Goal: Information Seeking & Learning: Learn about a topic

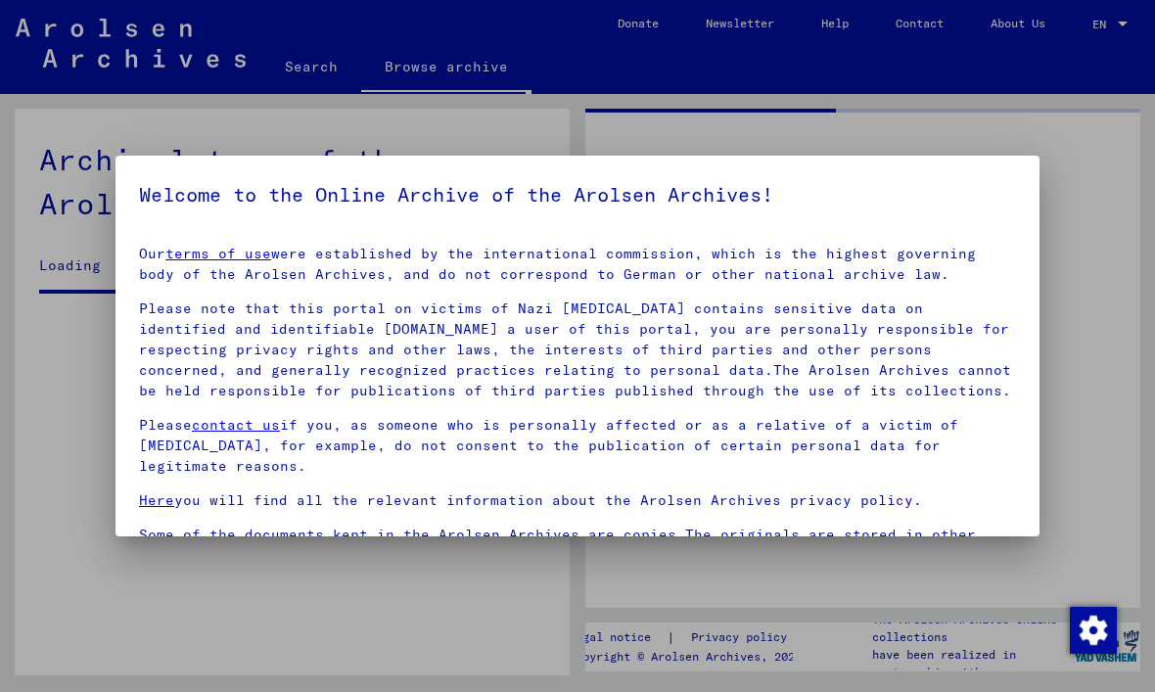
scroll to position [4056, 0]
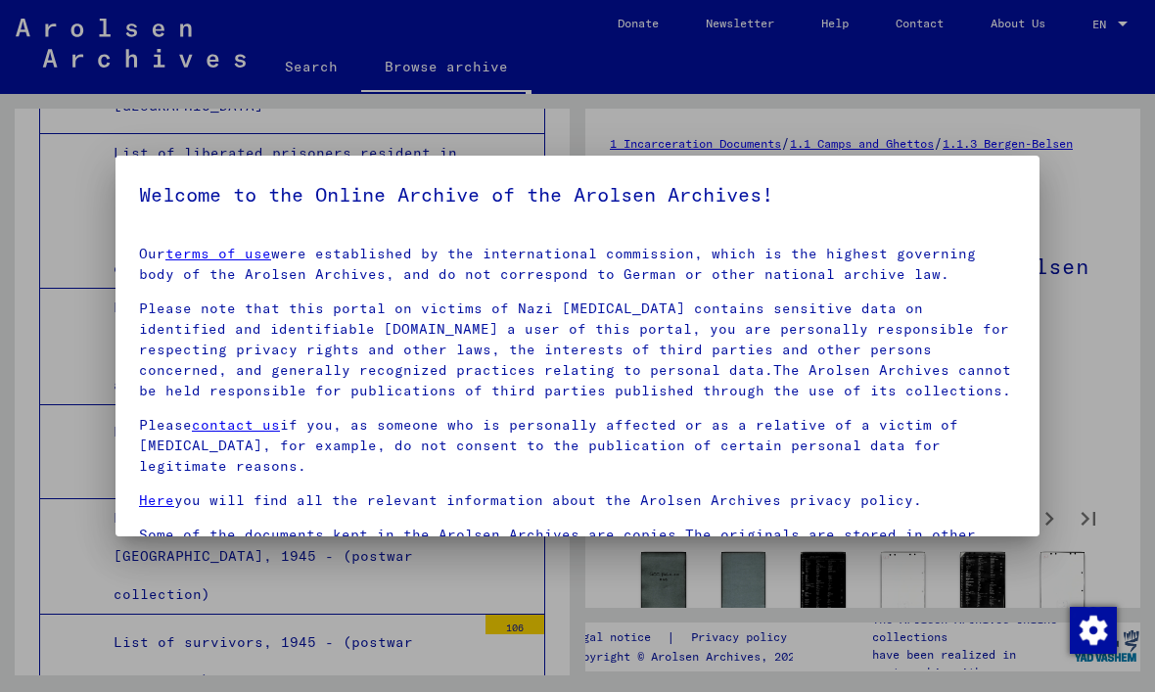
click at [36, 225] on div at bounding box center [577, 346] width 1155 height 692
click at [1130, 387] on div at bounding box center [577, 346] width 1155 height 692
click at [1094, 362] on div at bounding box center [577, 346] width 1155 height 692
click at [66, 191] on div at bounding box center [577, 346] width 1155 height 692
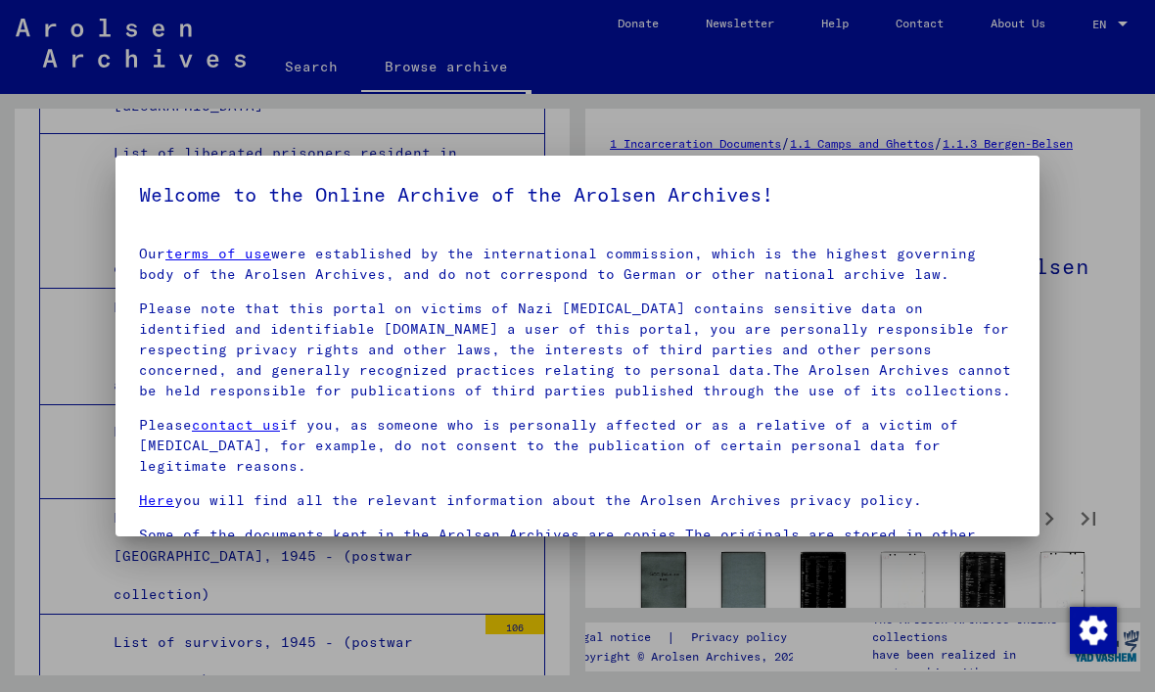
click at [101, 144] on div at bounding box center [577, 346] width 1155 height 692
click at [273, 327] on p "Please note that this portal on victims of Nazi [MEDICAL_DATA] contains sensiti…" at bounding box center [577, 349] width 877 height 103
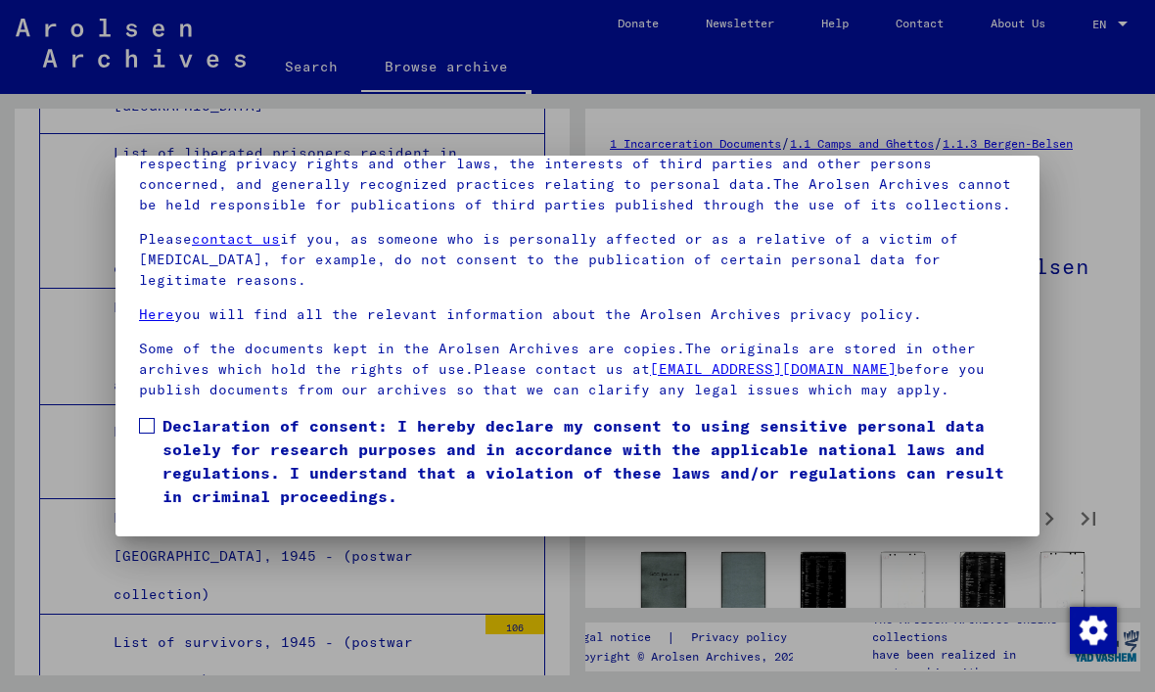
scroll to position [209, 0]
click at [149, 418] on span at bounding box center [147, 426] width 16 height 16
click at [180, 518] on button "I agree" at bounding box center [186, 536] width 95 height 37
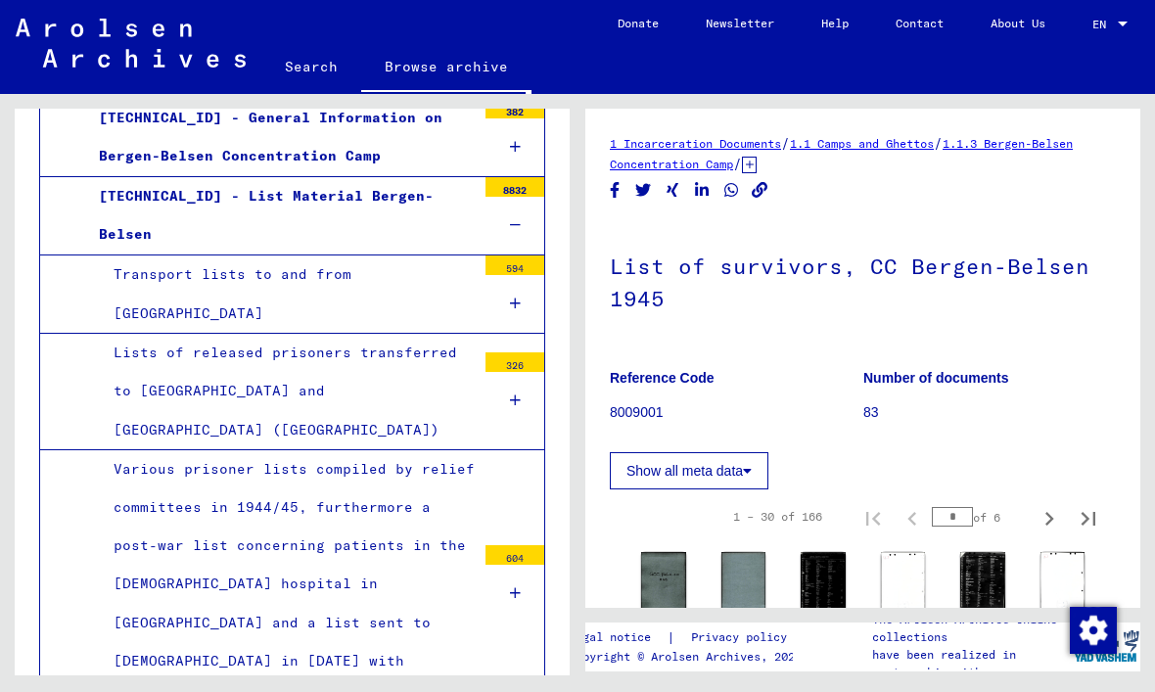
scroll to position [611, 0]
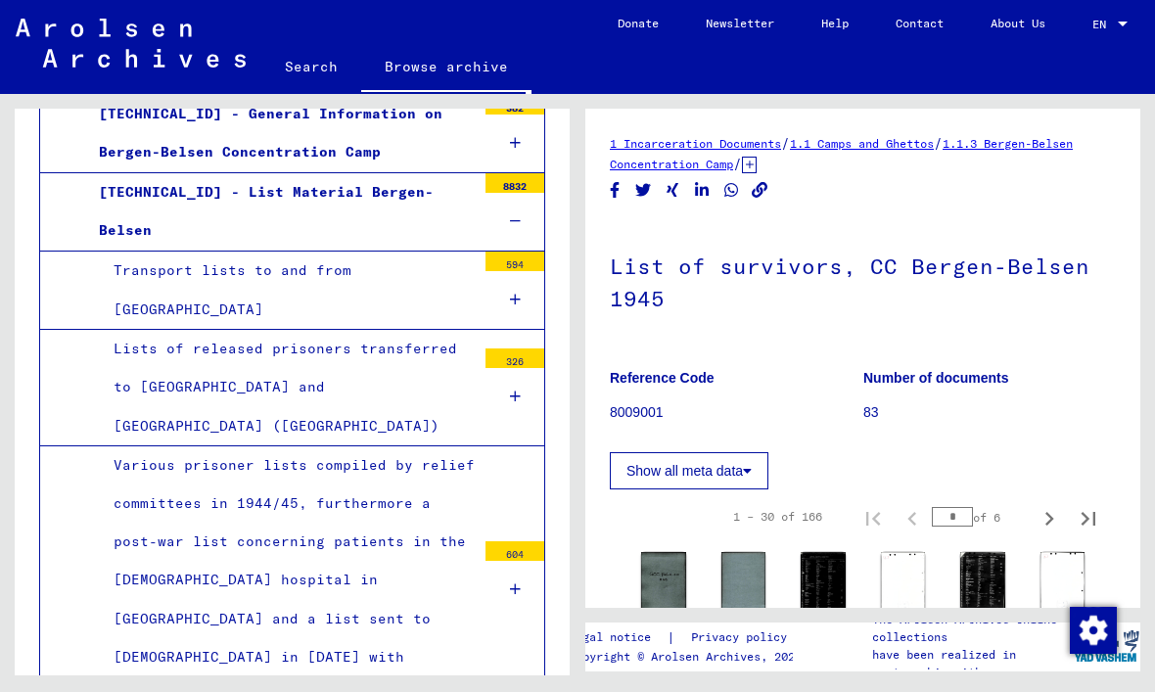
click at [160, 252] on div "Transport lists to and from [GEOGRAPHIC_DATA]" at bounding box center [287, 290] width 377 height 76
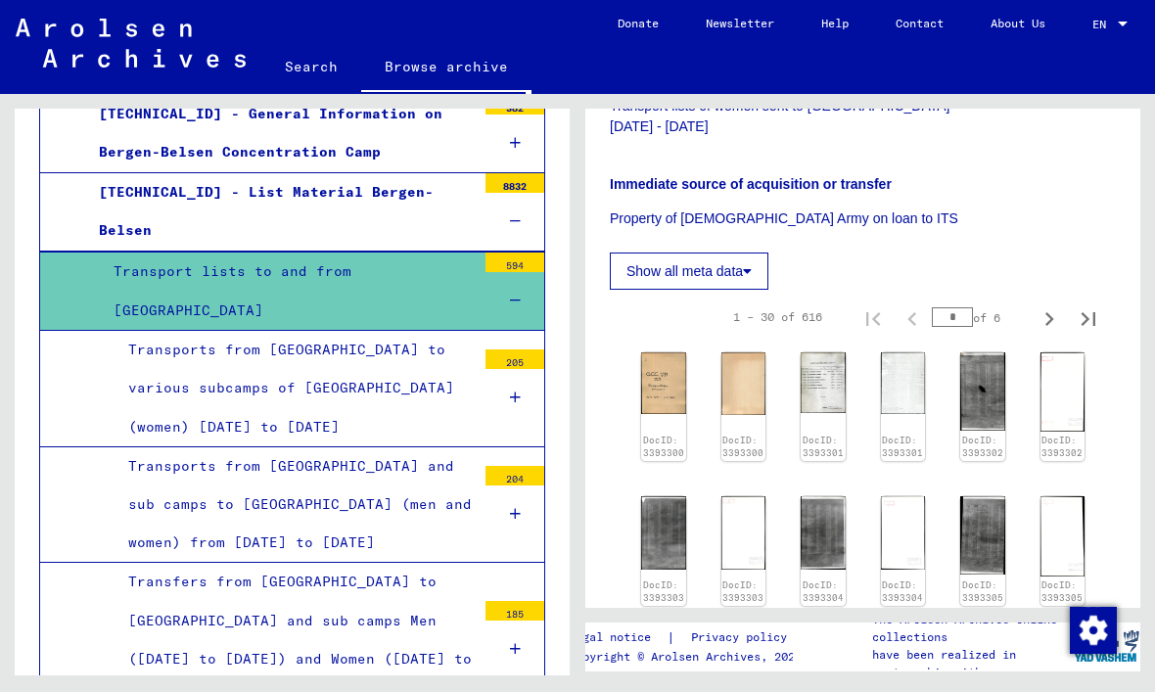
scroll to position [408, 0]
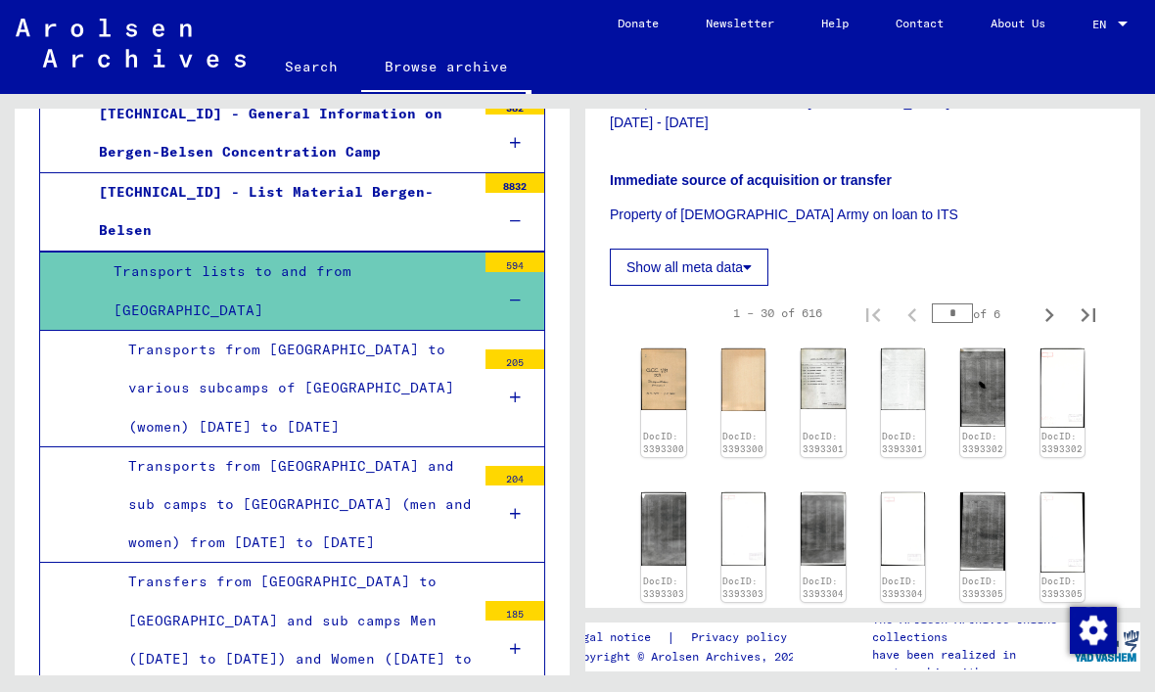
click at [676, 374] on img at bounding box center [663, 379] width 45 height 62
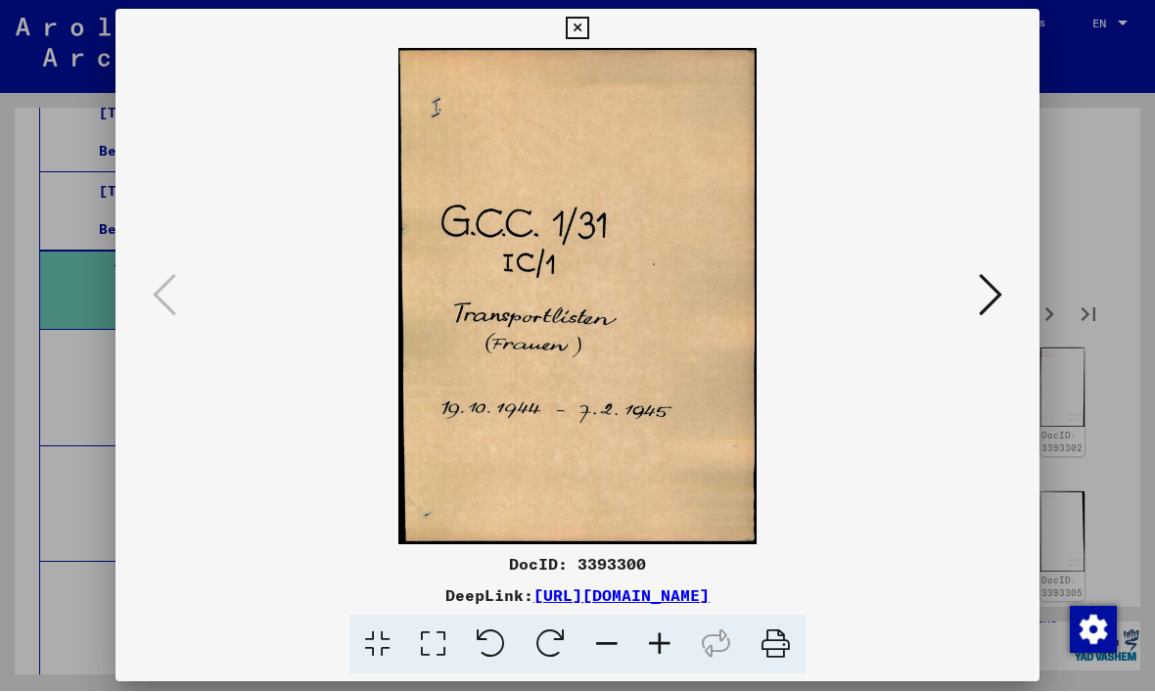
click at [995, 293] on icon at bounding box center [990, 295] width 23 height 47
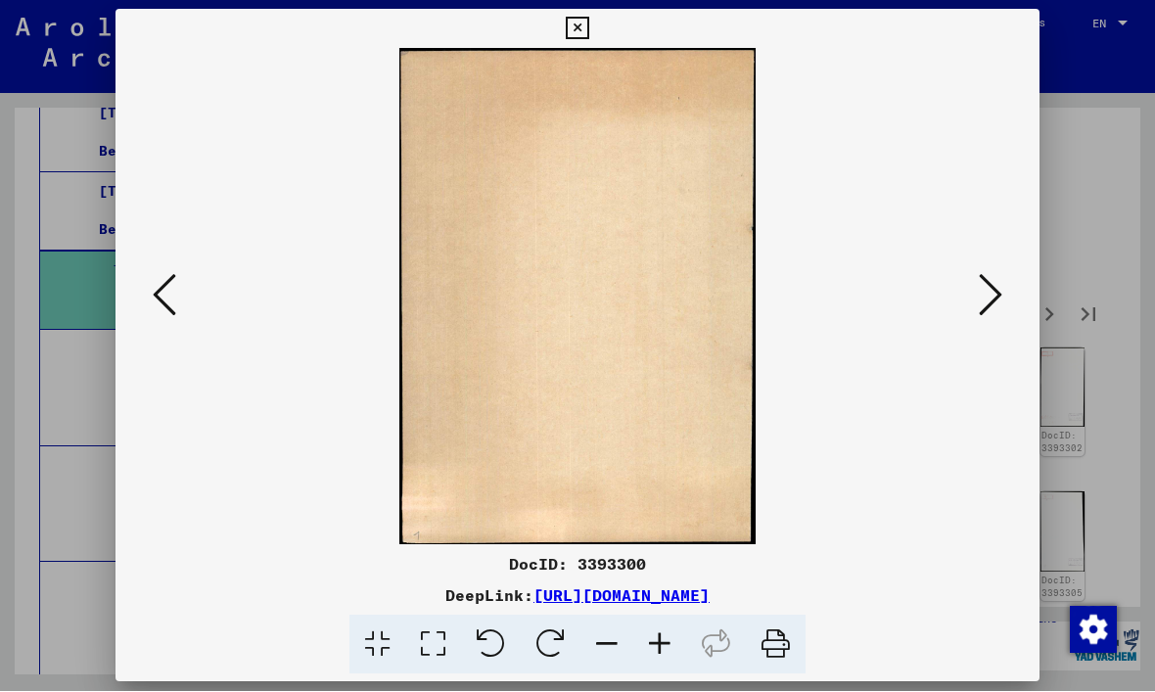
click at [997, 298] on icon at bounding box center [990, 295] width 23 height 47
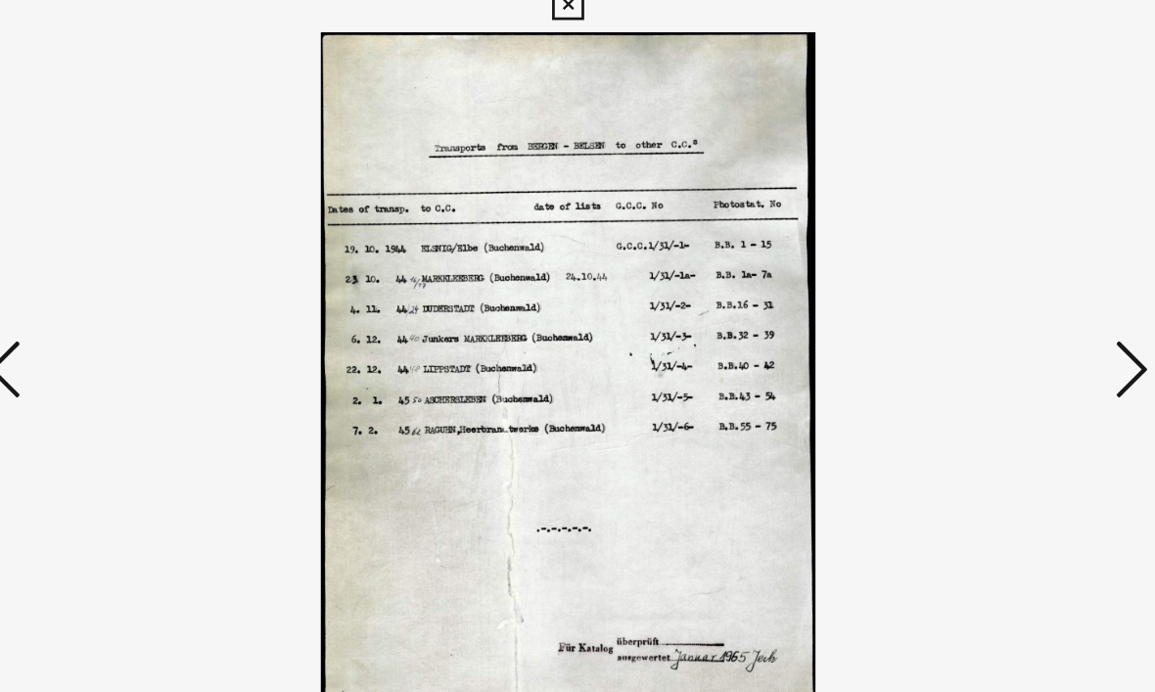
click at [979, 274] on icon at bounding box center [990, 295] width 23 height 47
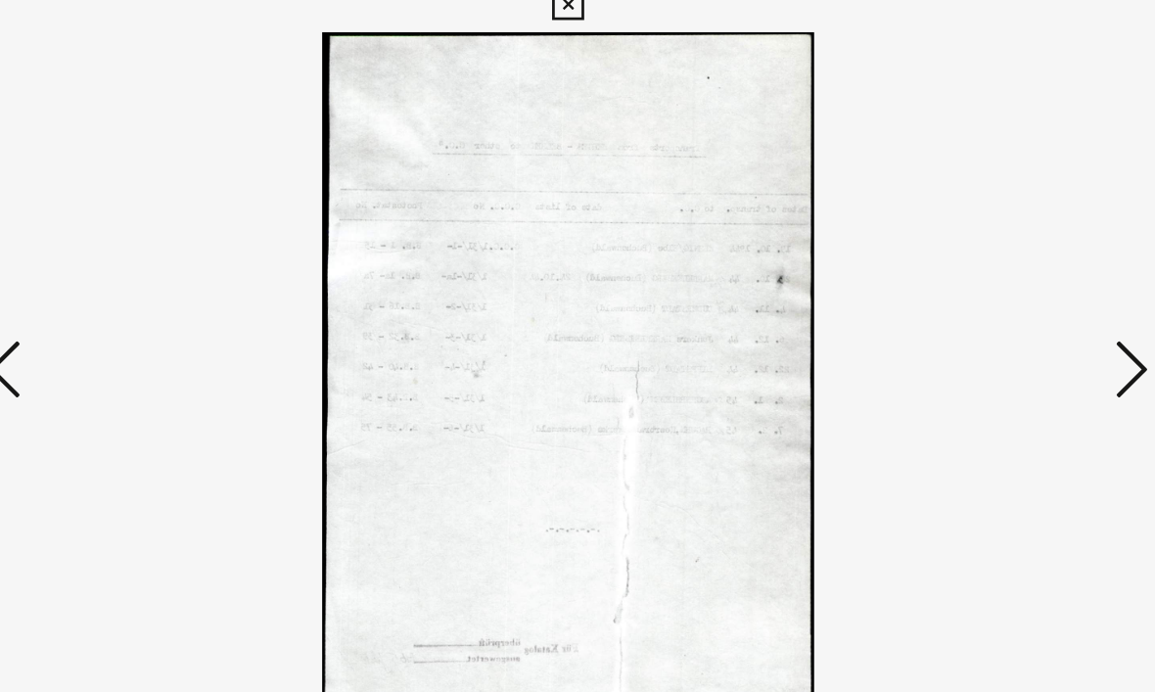
click at [979, 272] on icon at bounding box center [990, 295] width 23 height 47
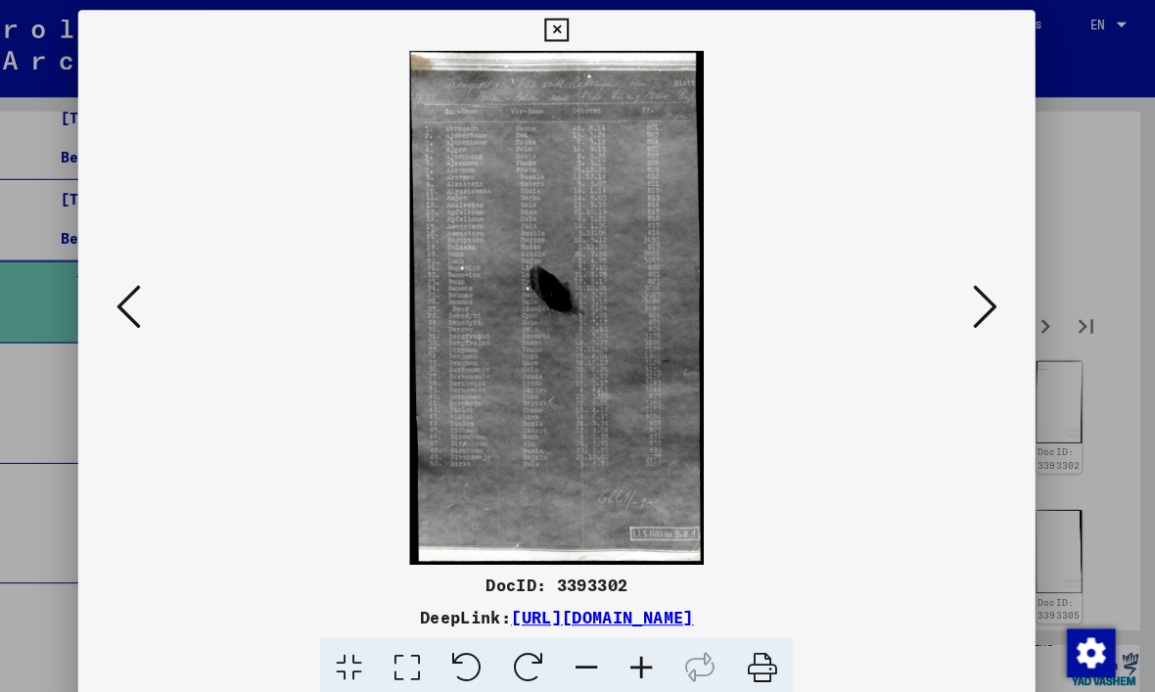
click at [979, 288] on icon at bounding box center [990, 295] width 23 height 47
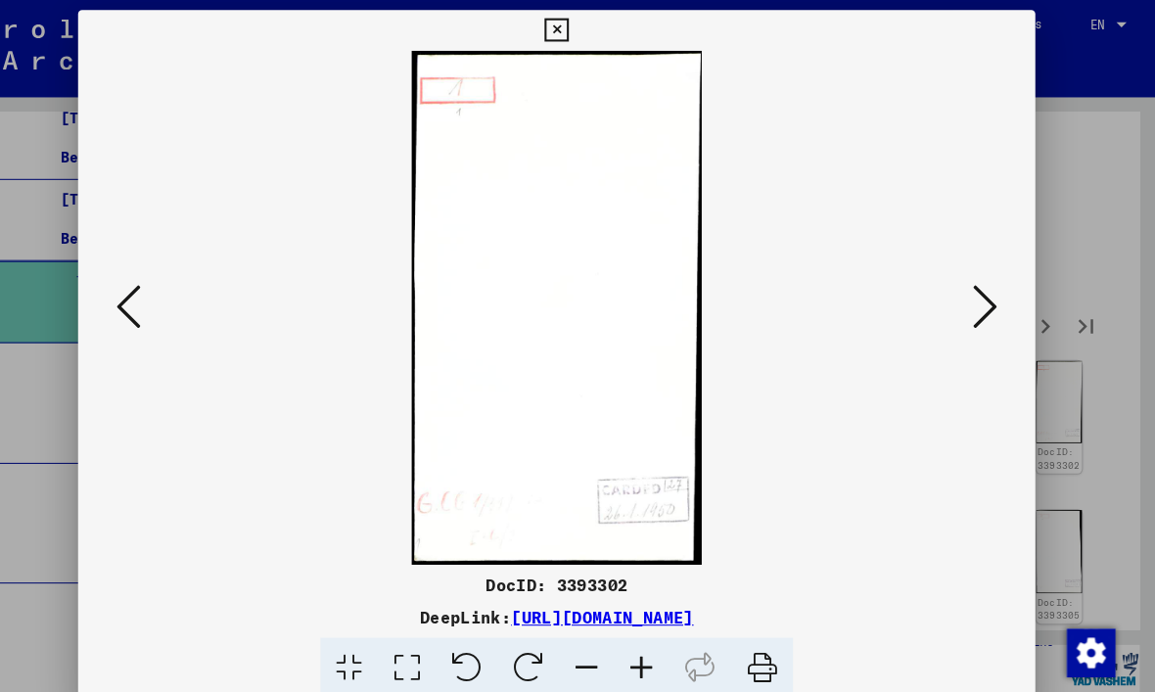
click at [973, 294] on button at bounding box center [990, 297] width 35 height 56
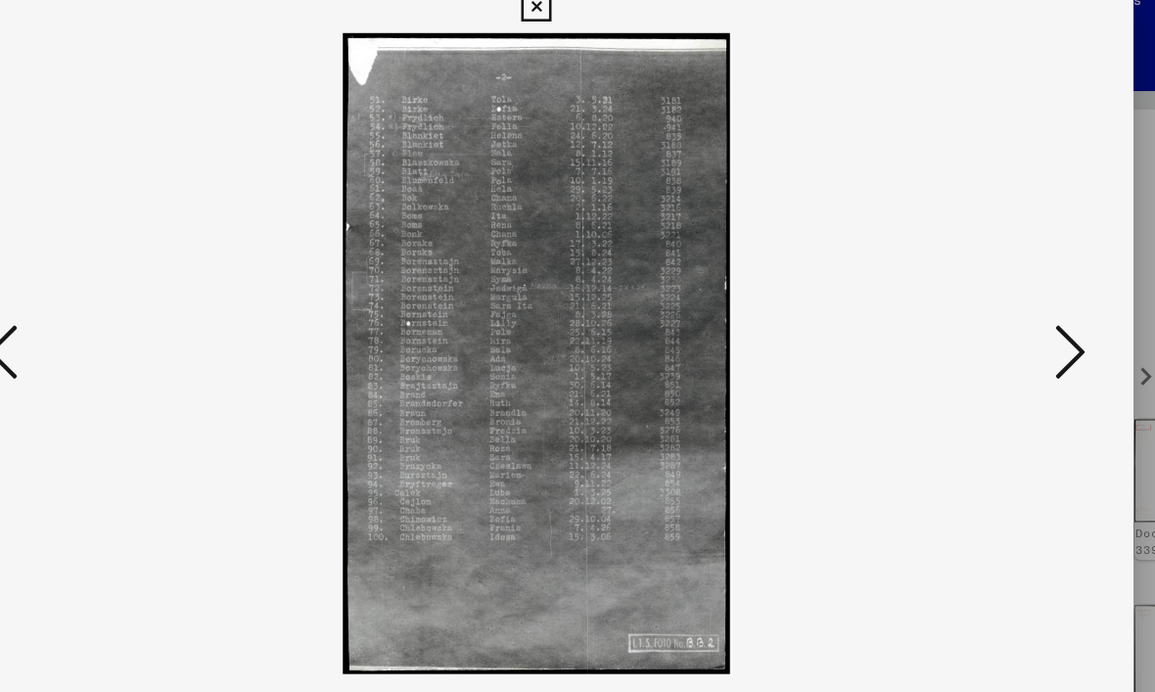
click at [979, 272] on icon at bounding box center [990, 295] width 23 height 47
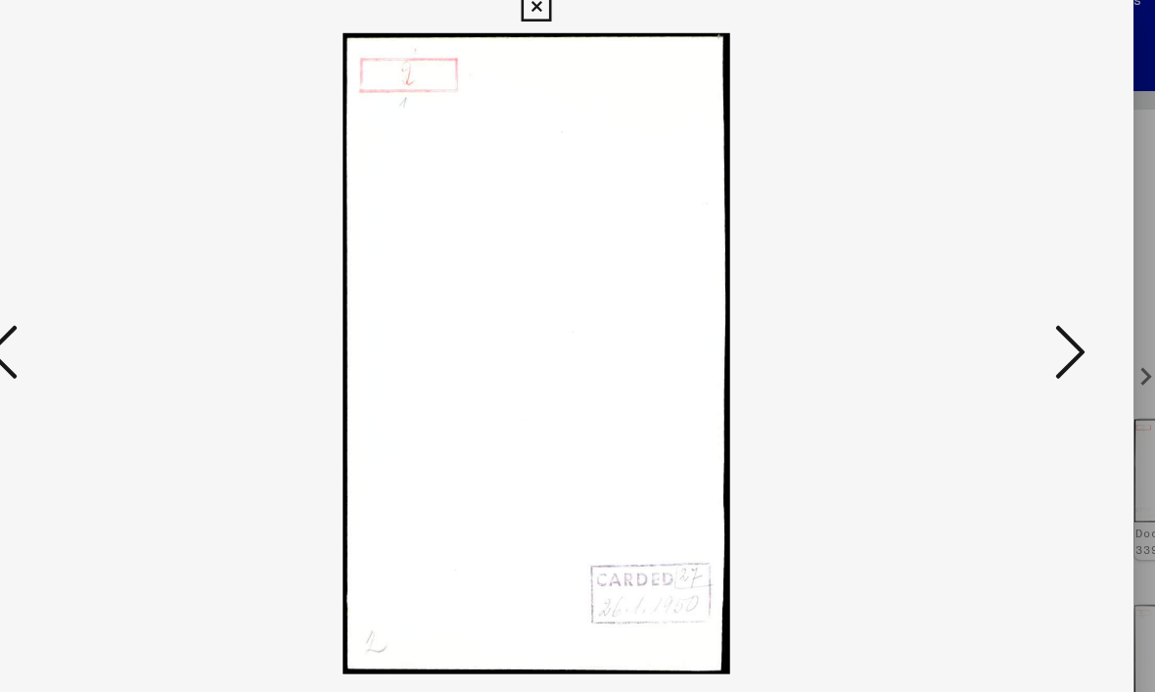
click at [979, 272] on icon at bounding box center [990, 295] width 23 height 47
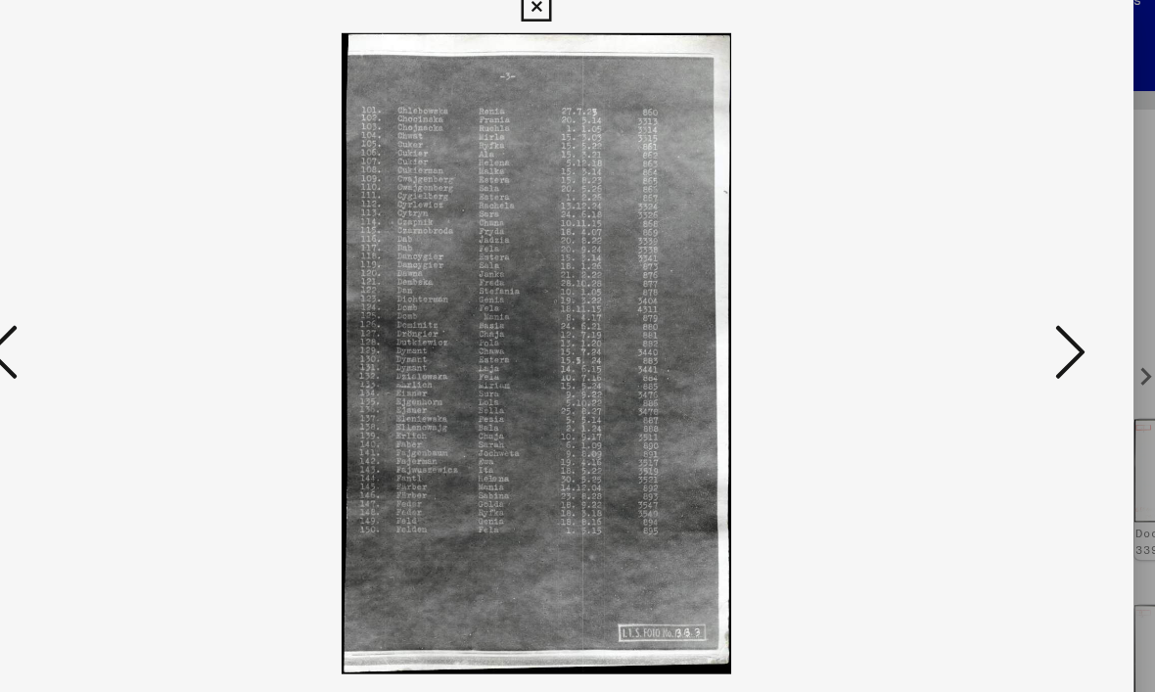
click at [979, 272] on icon at bounding box center [990, 295] width 23 height 47
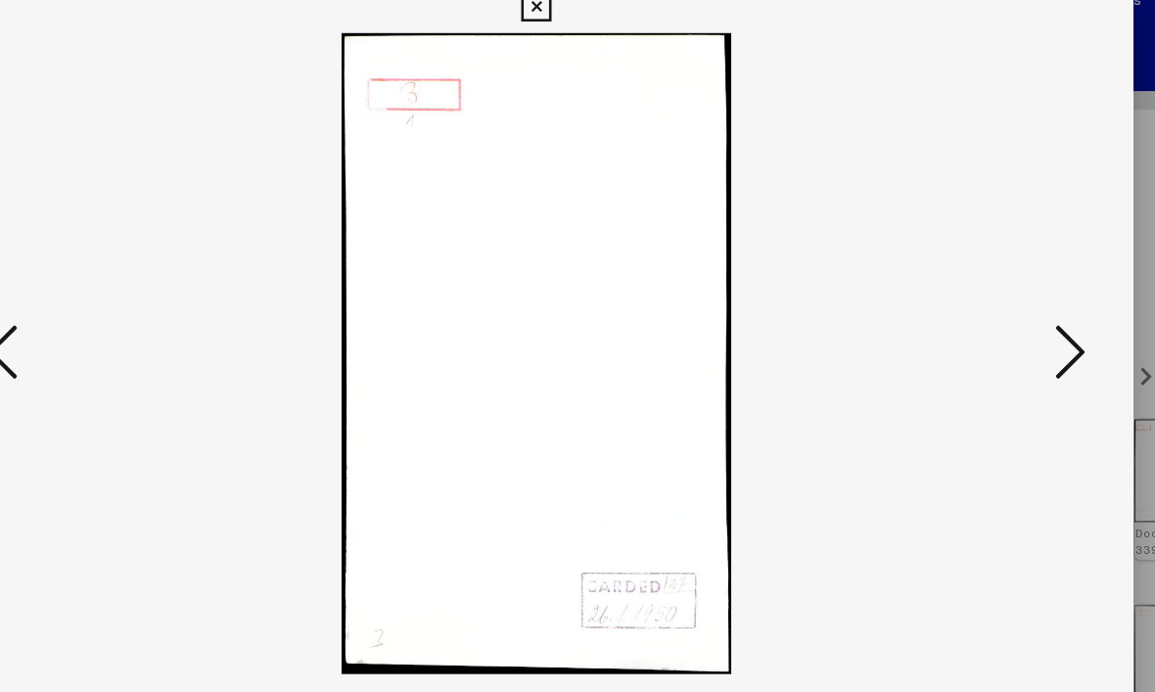
click at [979, 272] on icon at bounding box center [990, 295] width 23 height 47
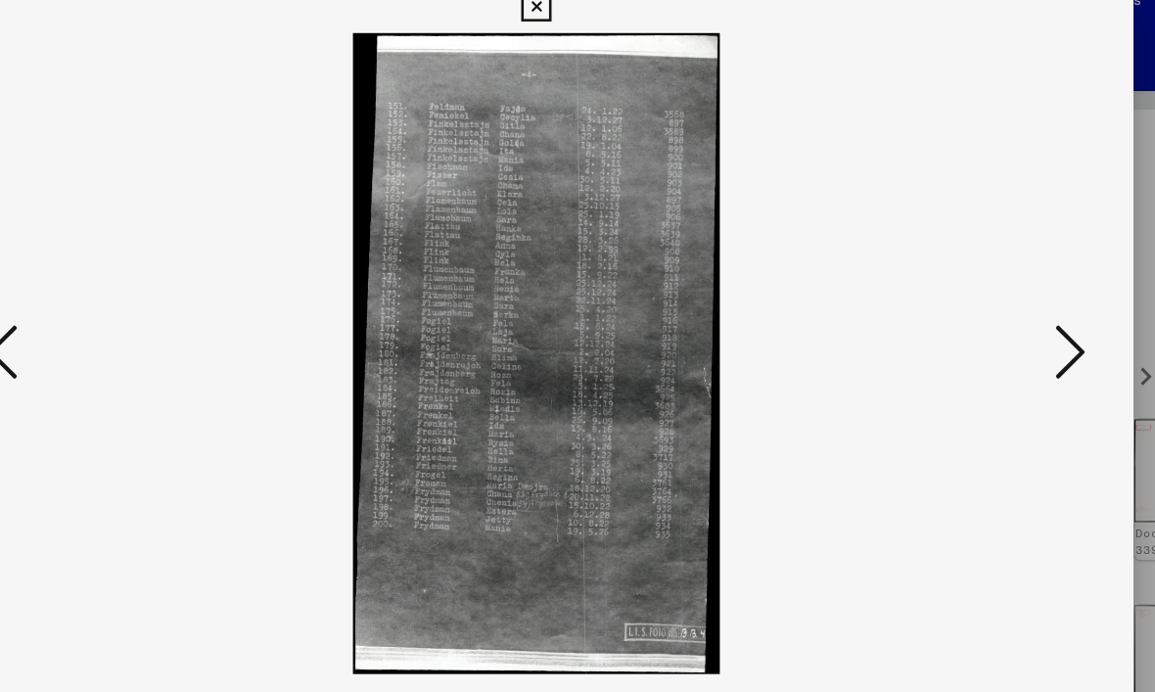
click at [979, 272] on icon at bounding box center [990, 295] width 23 height 47
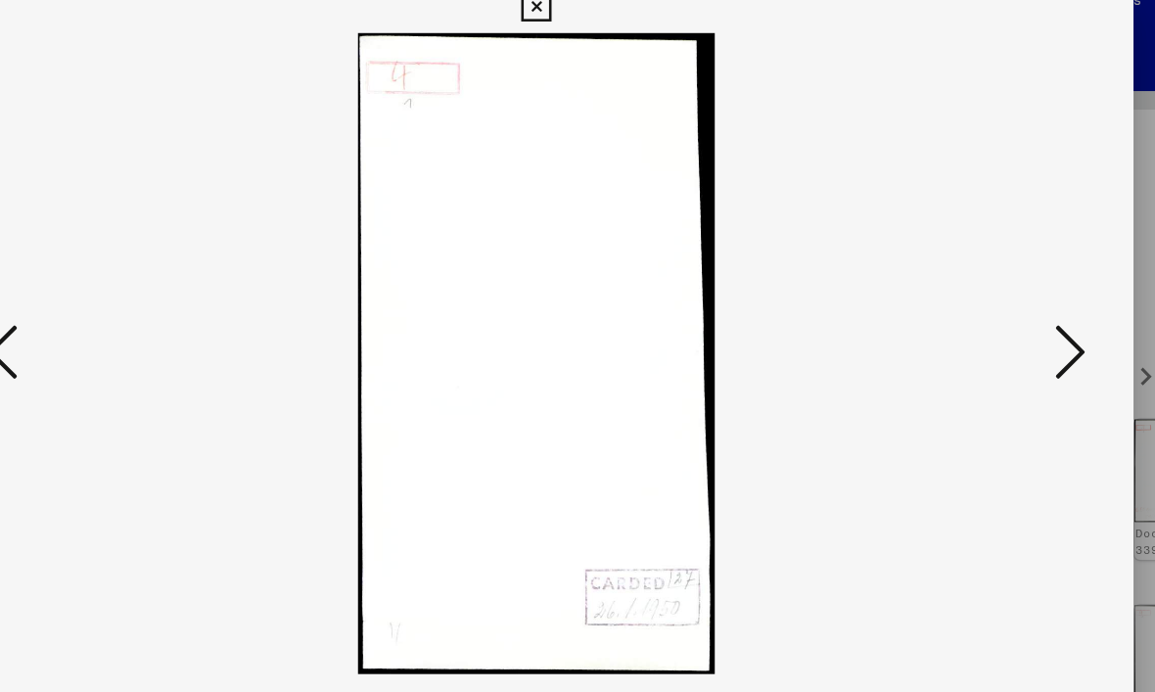
click at [979, 273] on icon at bounding box center [990, 295] width 23 height 47
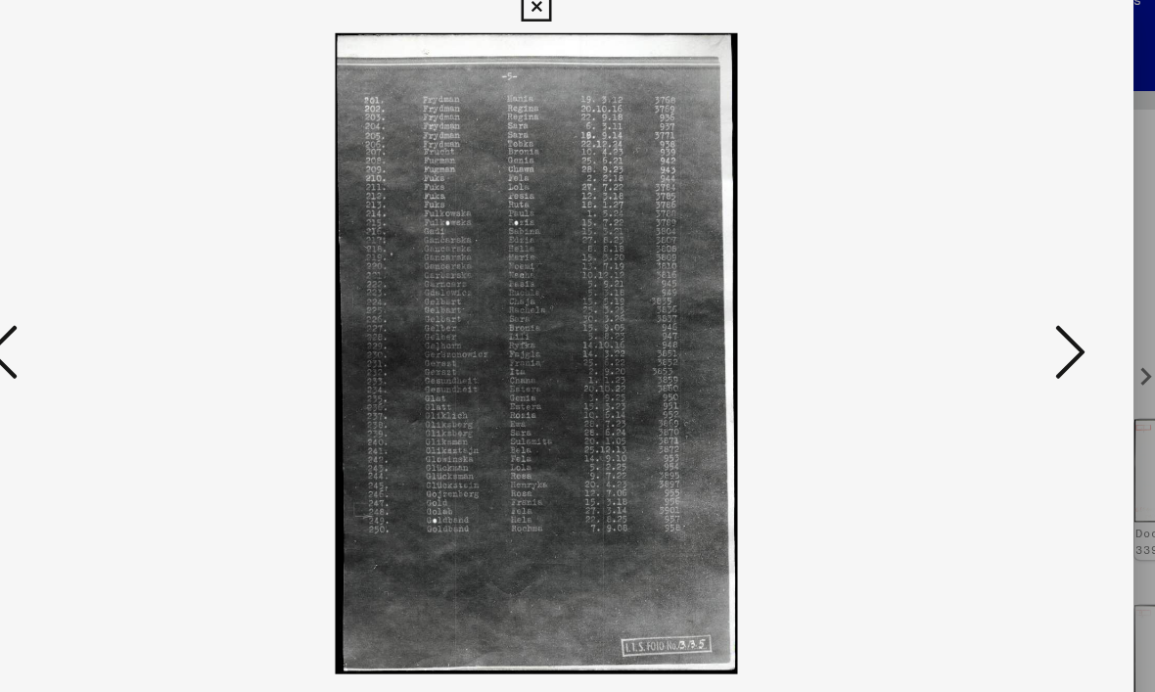
click at [979, 272] on icon at bounding box center [990, 295] width 23 height 47
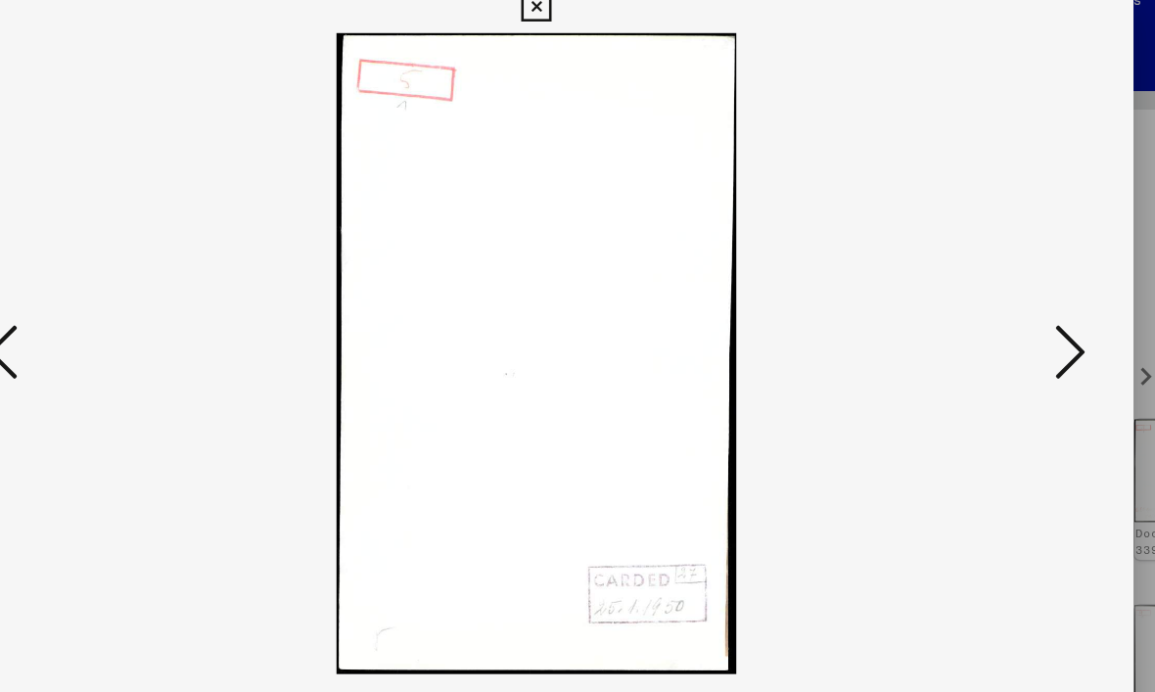
click at [979, 274] on icon at bounding box center [990, 295] width 23 height 47
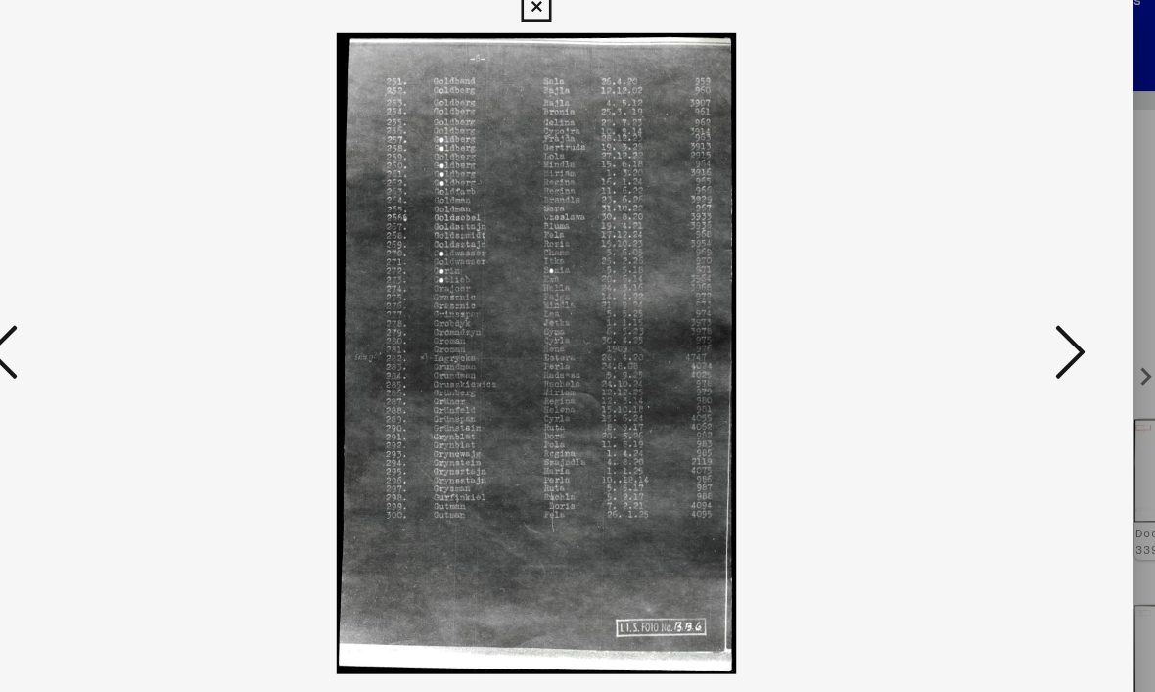
click at [979, 277] on icon at bounding box center [990, 295] width 23 height 47
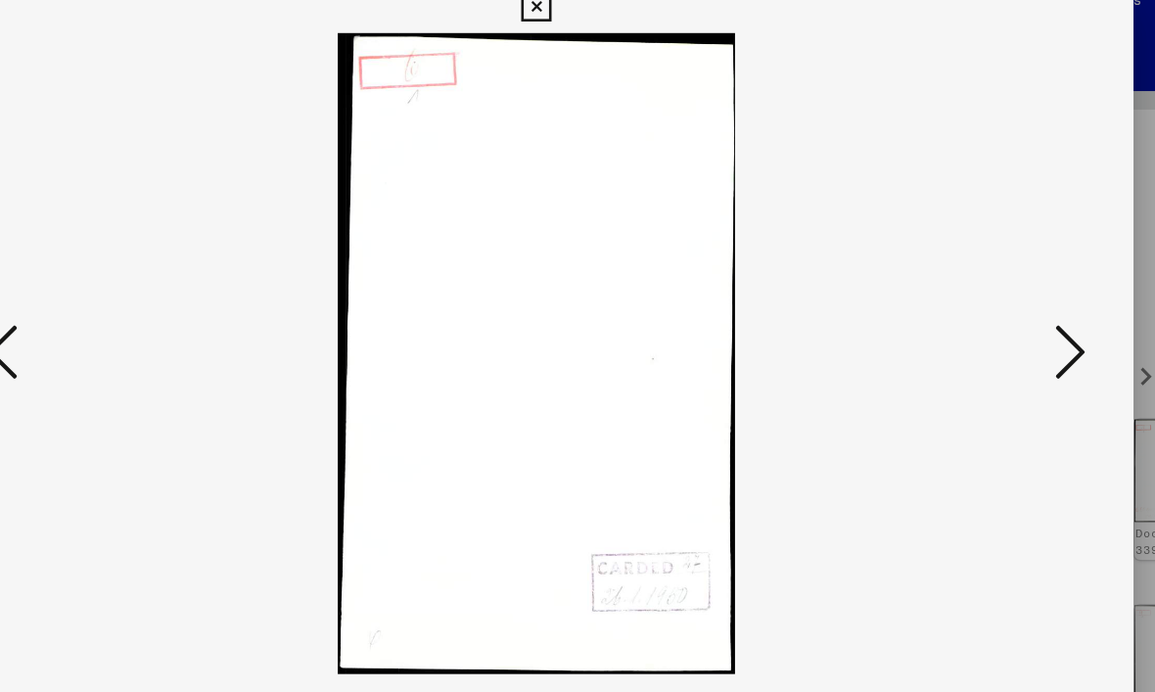
click at [979, 279] on icon at bounding box center [990, 295] width 23 height 47
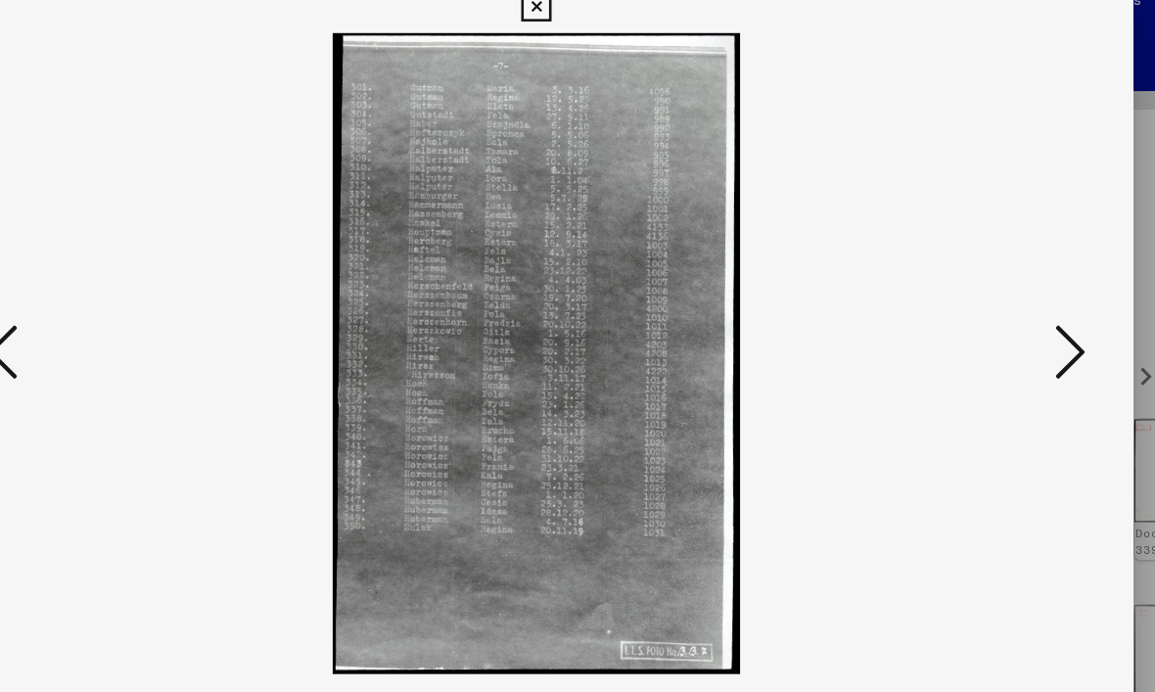
click at [979, 279] on icon at bounding box center [990, 295] width 23 height 47
click at [979, 280] on icon at bounding box center [990, 295] width 23 height 47
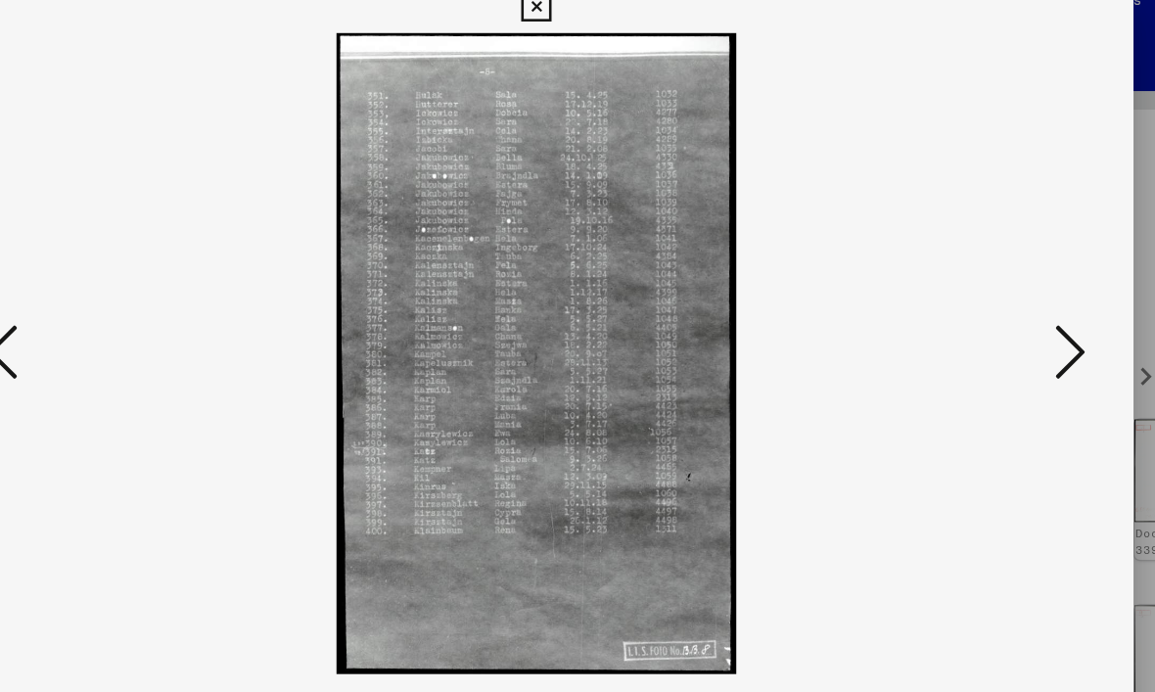
click at [979, 282] on icon at bounding box center [990, 295] width 23 height 47
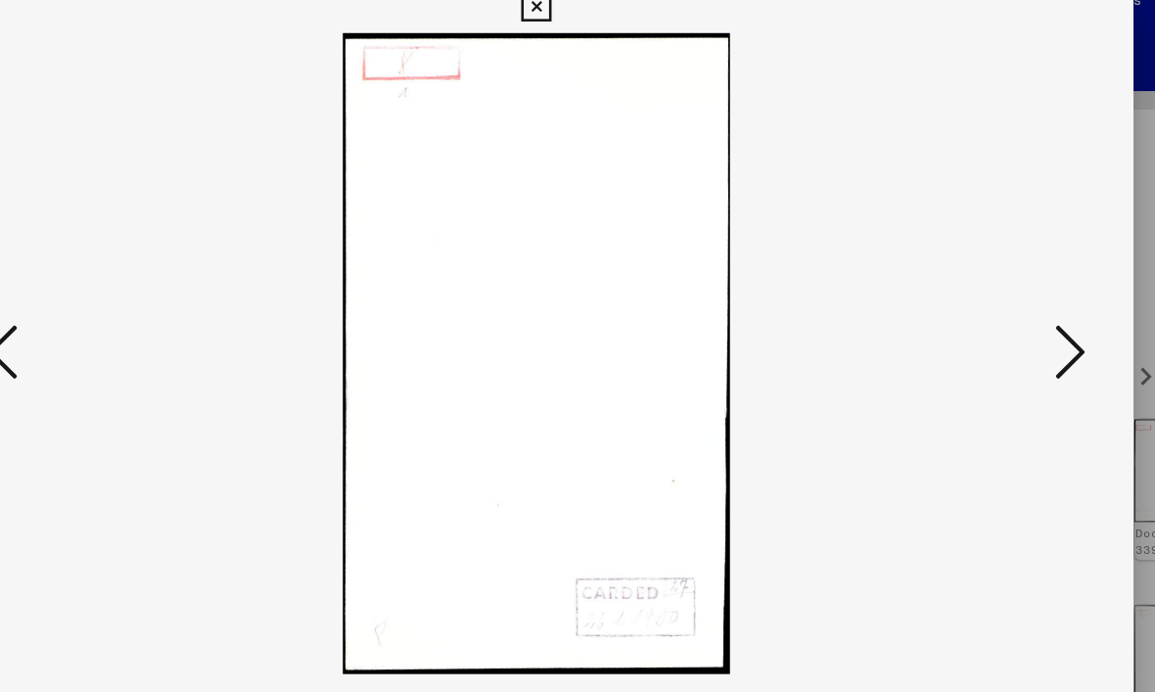
click at [979, 292] on icon at bounding box center [990, 295] width 23 height 47
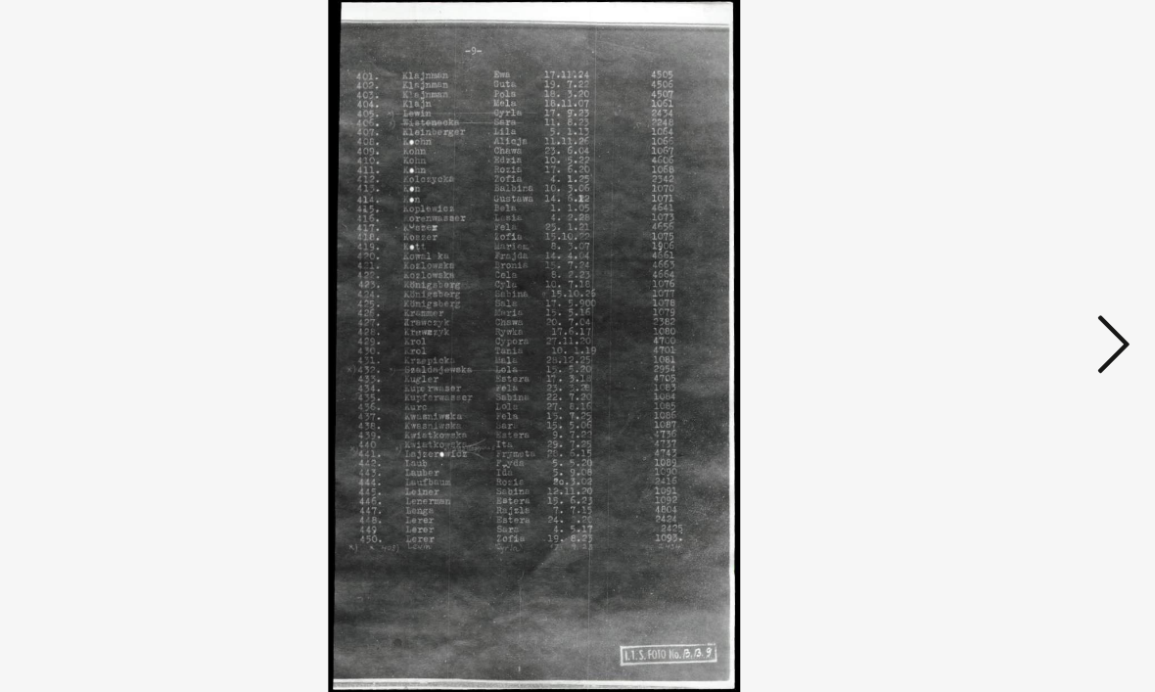
click at [979, 272] on icon at bounding box center [990, 295] width 23 height 47
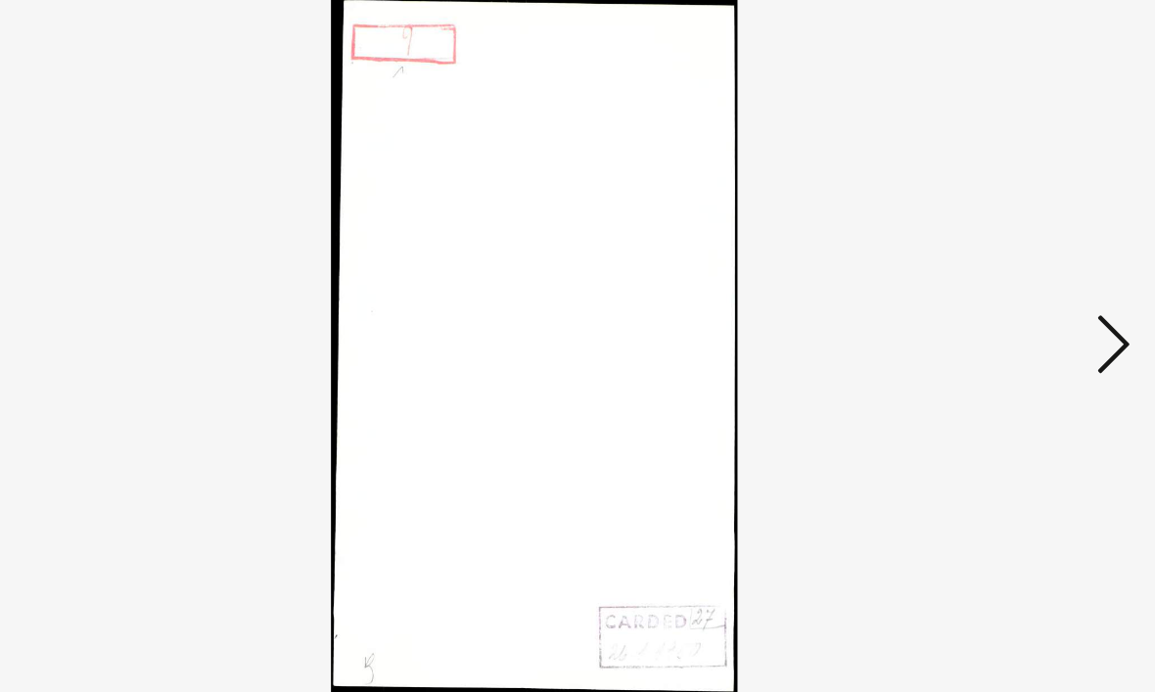
click at [979, 272] on icon at bounding box center [990, 295] width 23 height 47
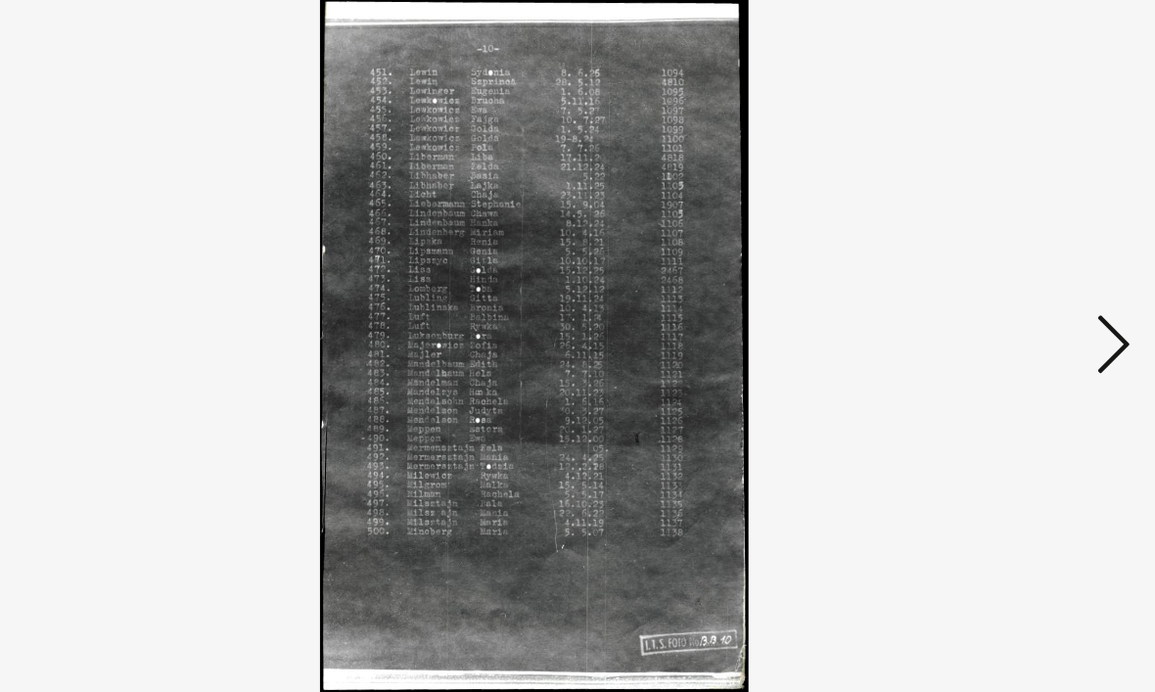
click at [979, 272] on icon at bounding box center [990, 295] width 23 height 47
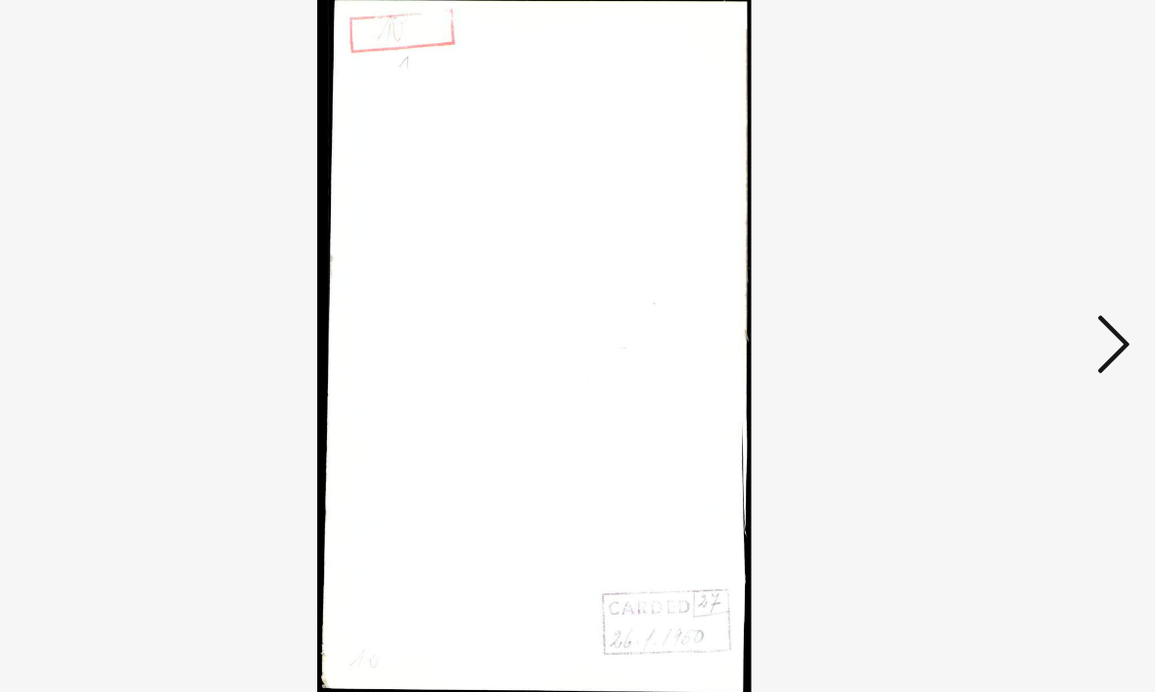
click at [979, 272] on icon at bounding box center [990, 295] width 23 height 47
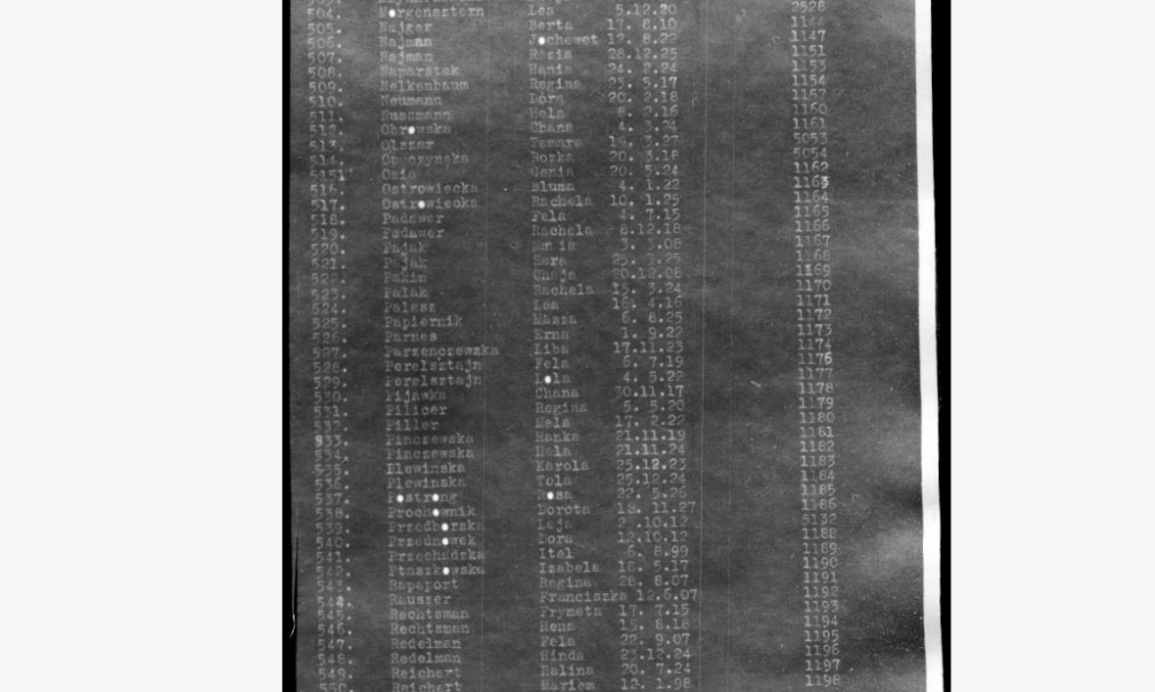
click at [503, 163] on img at bounding box center [577, 297] width 791 height 496
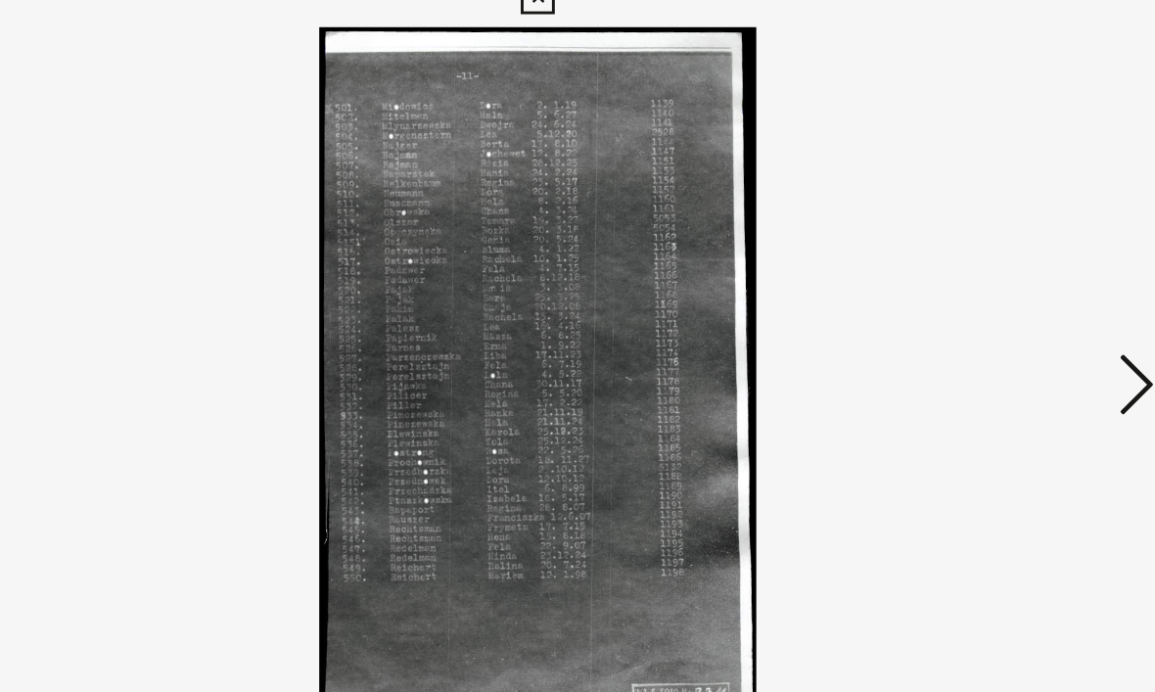
click at [979, 272] on icon at bounding box center [990, 295] width 23 height 47
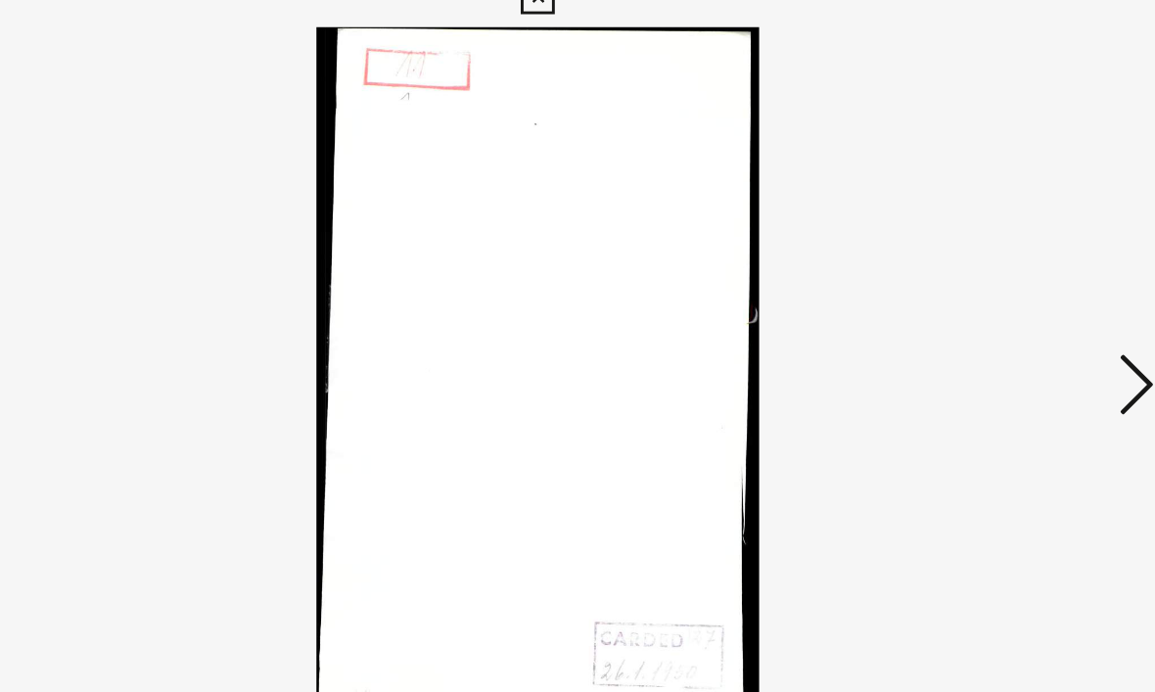
click at [979, 272] on icon at bounding box center [990, 295] width 23 height 47
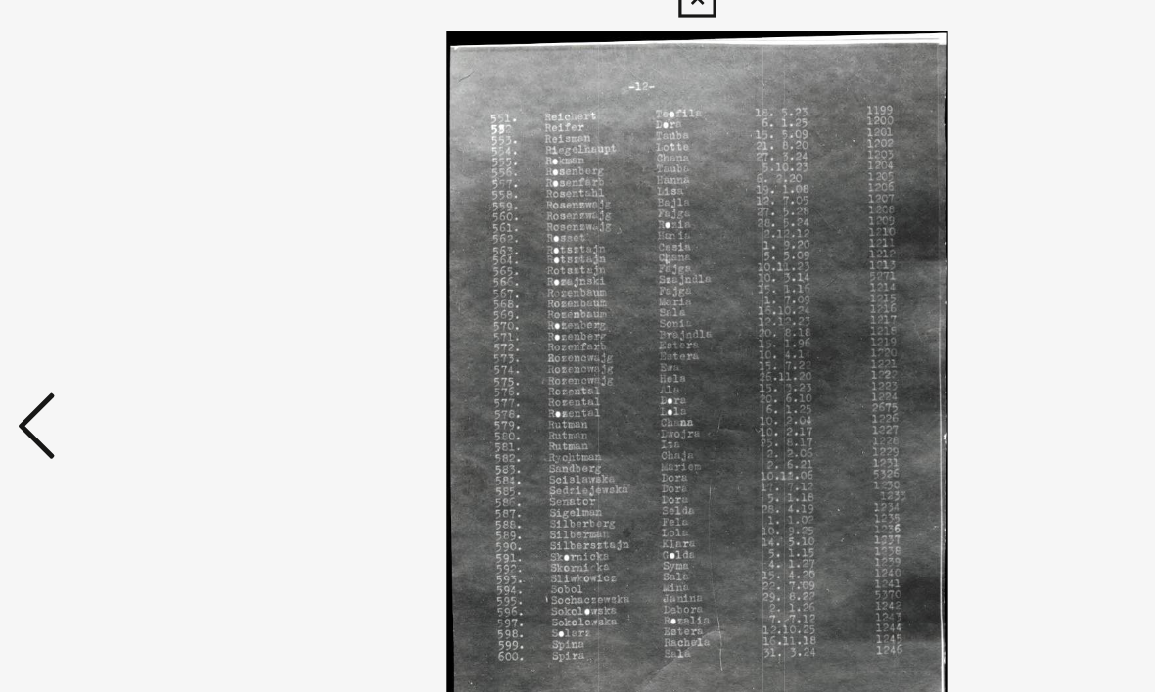
click at [153, 272] on icon at bounding box center [164, 295] width 23 height 47
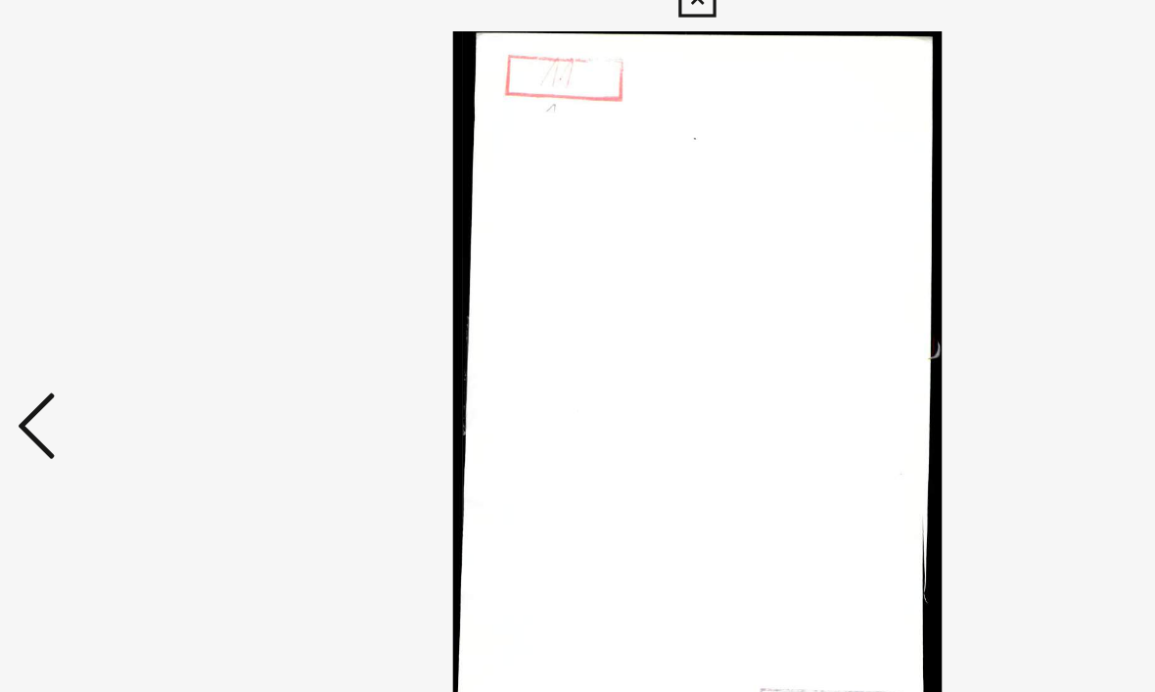
click at [153, 272] on icon at bounding box center [164, 295] width 23 height 47
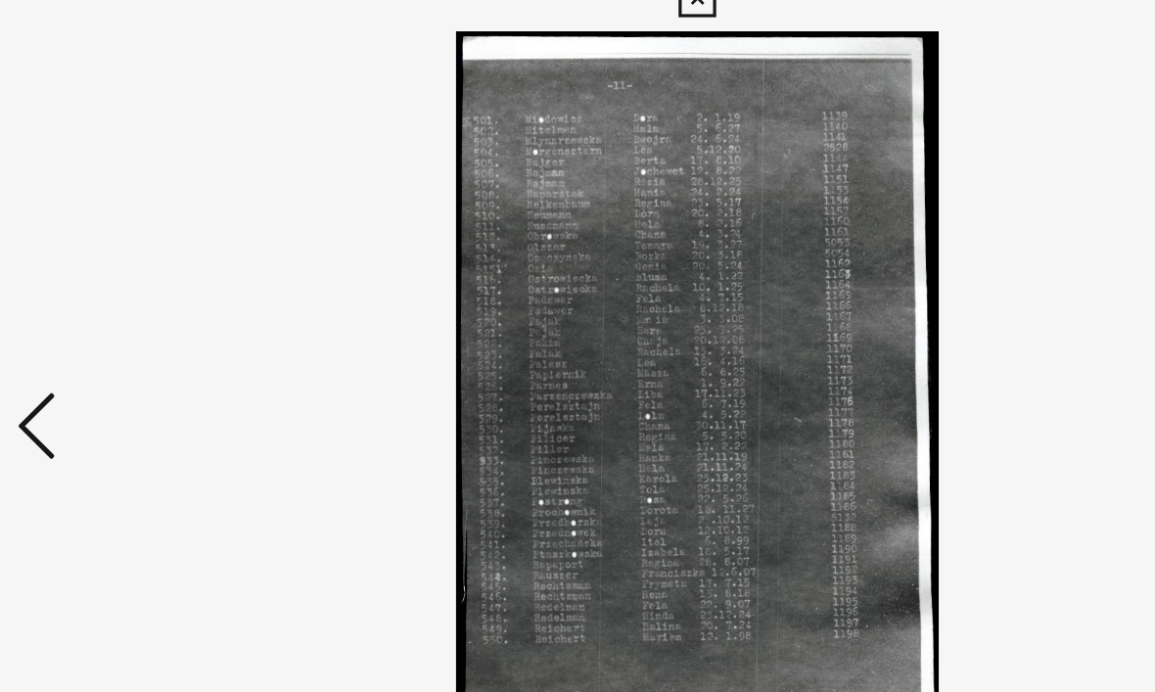
click at [153, 272] on icon at bounding box center [164, 295] width 23 height 47
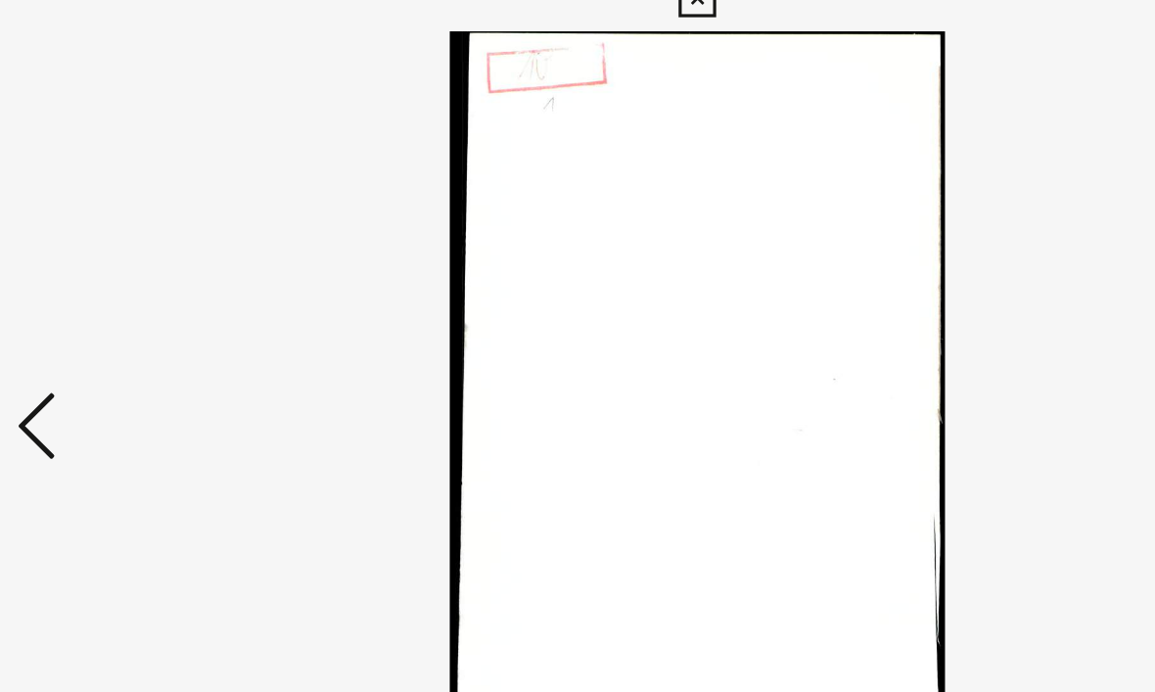
click at [153, 272] on icon at bounding box center [164, 295] width 23 height 47
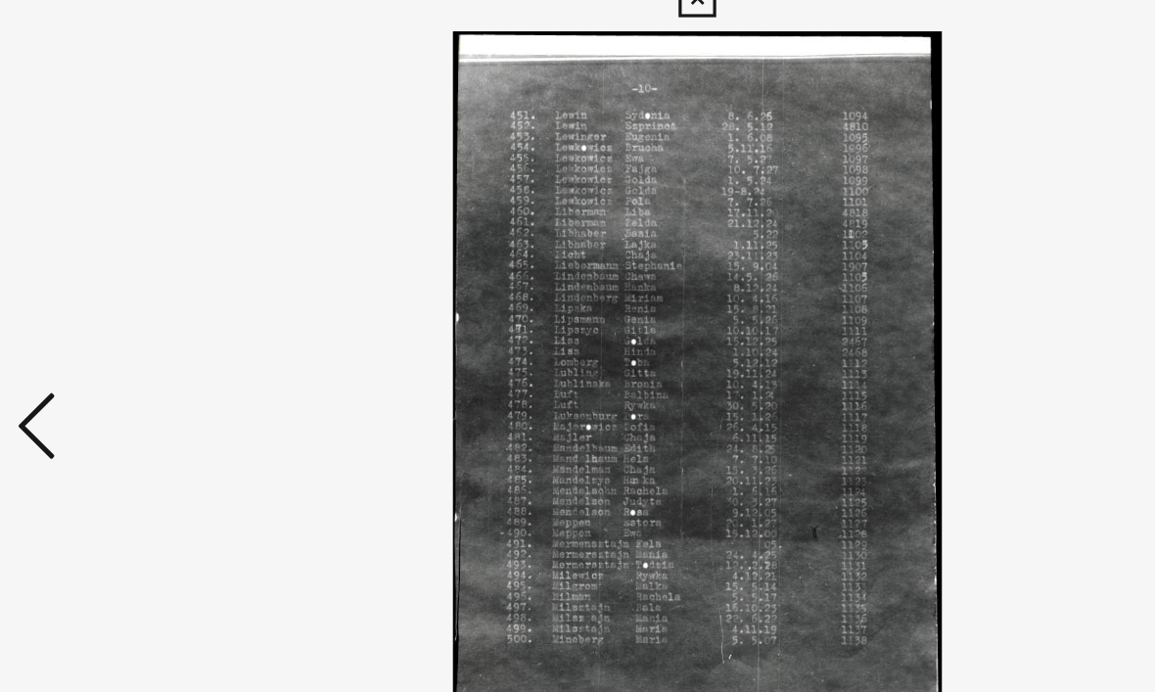
click at [153, 272] on icon at bounding box center [164, 295] width 23 height 47
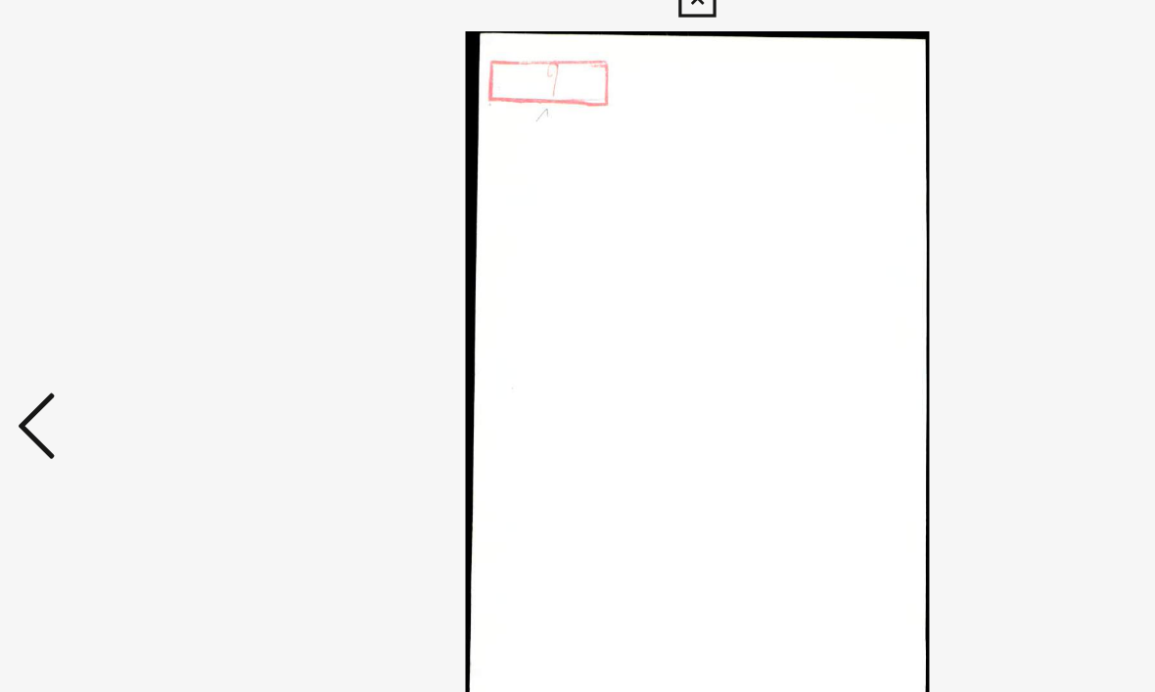
click at [153, 272] on icon at bounding box center [164, 295] width 23 height 47
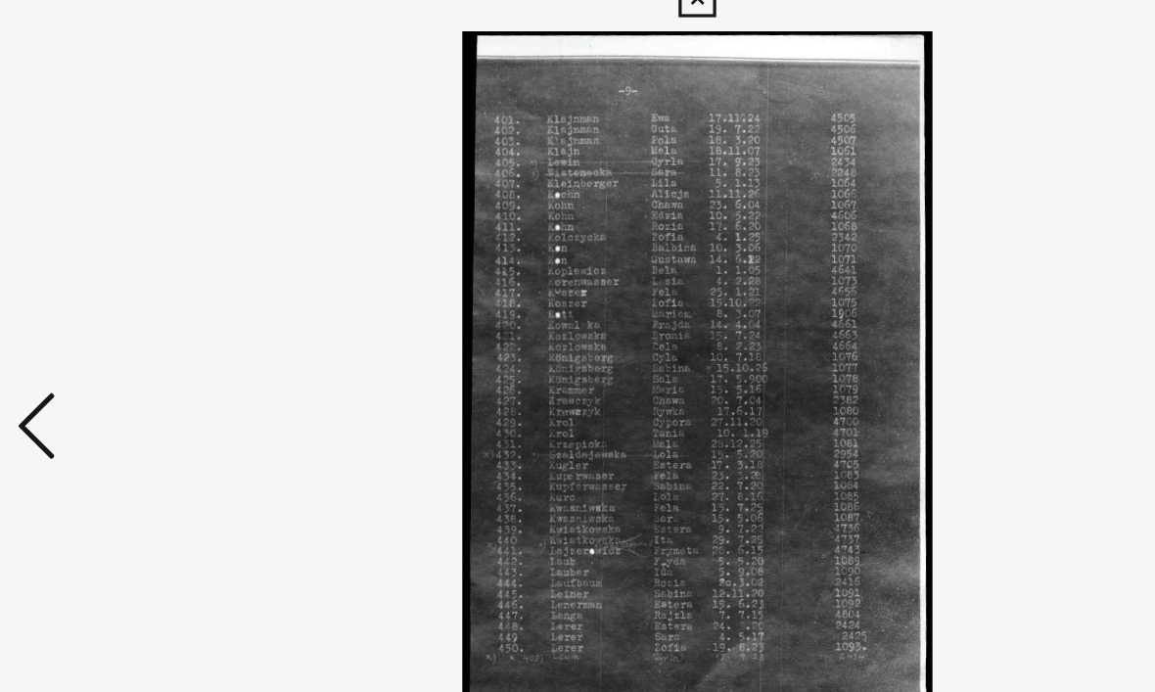
click at [153, 272] on icon at bounding box center [164, 295] width 23 height 47
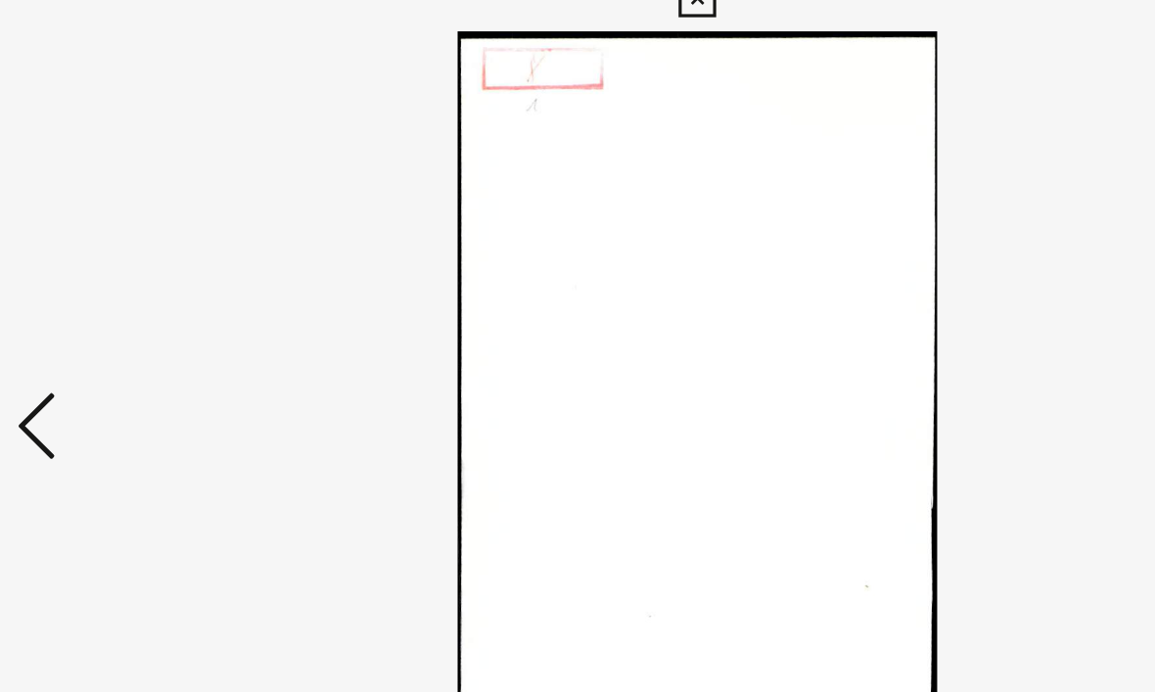
click at [153, 272] on icon at bounding box center [164, 295] width 23 height 47
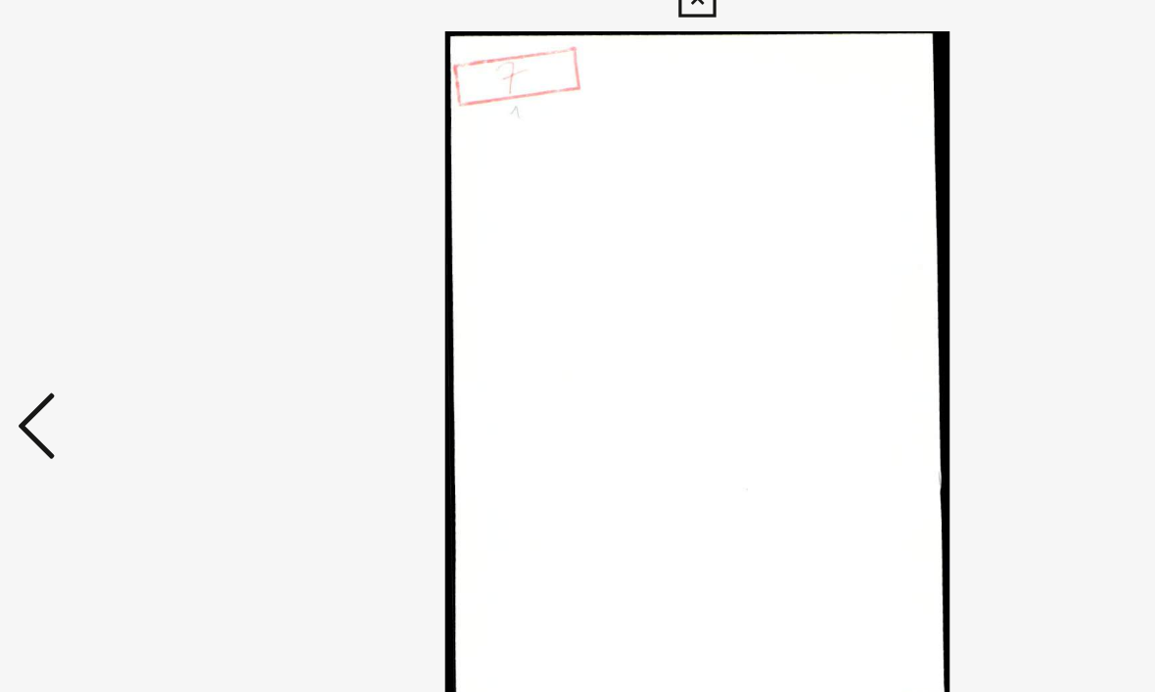
click at [153, 272] on icon at bounding box center [164, 295] width 23 height 47
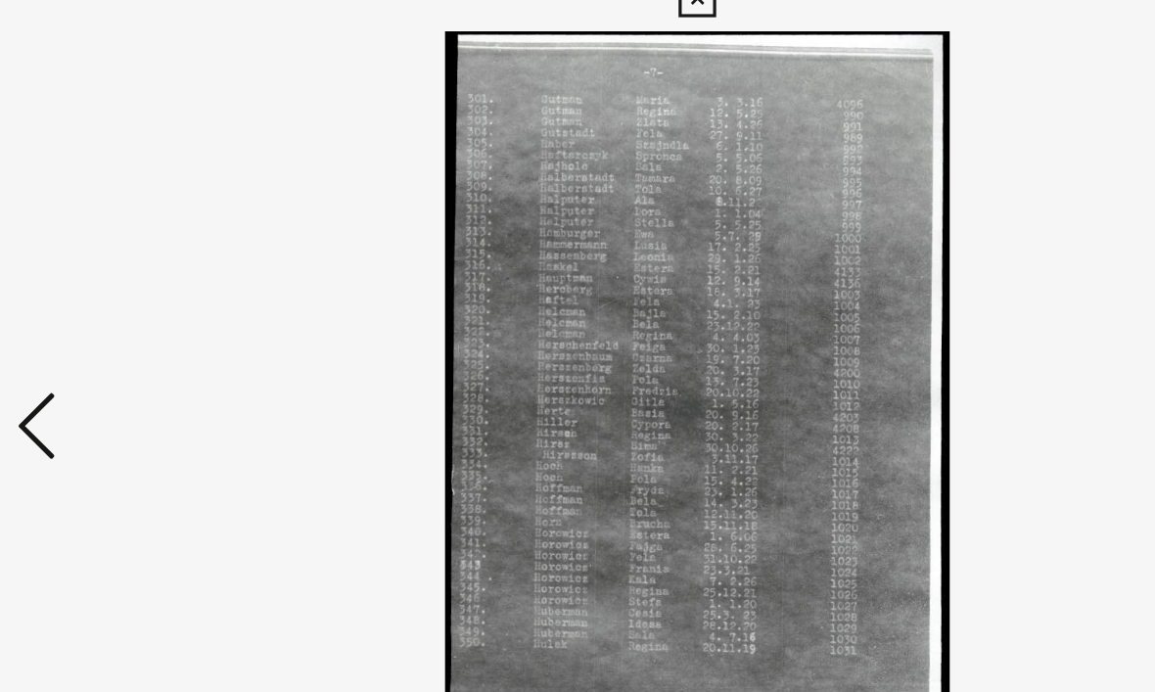
click at [153, 272] on icon at bounding box center [164, 295] width 23 height 47
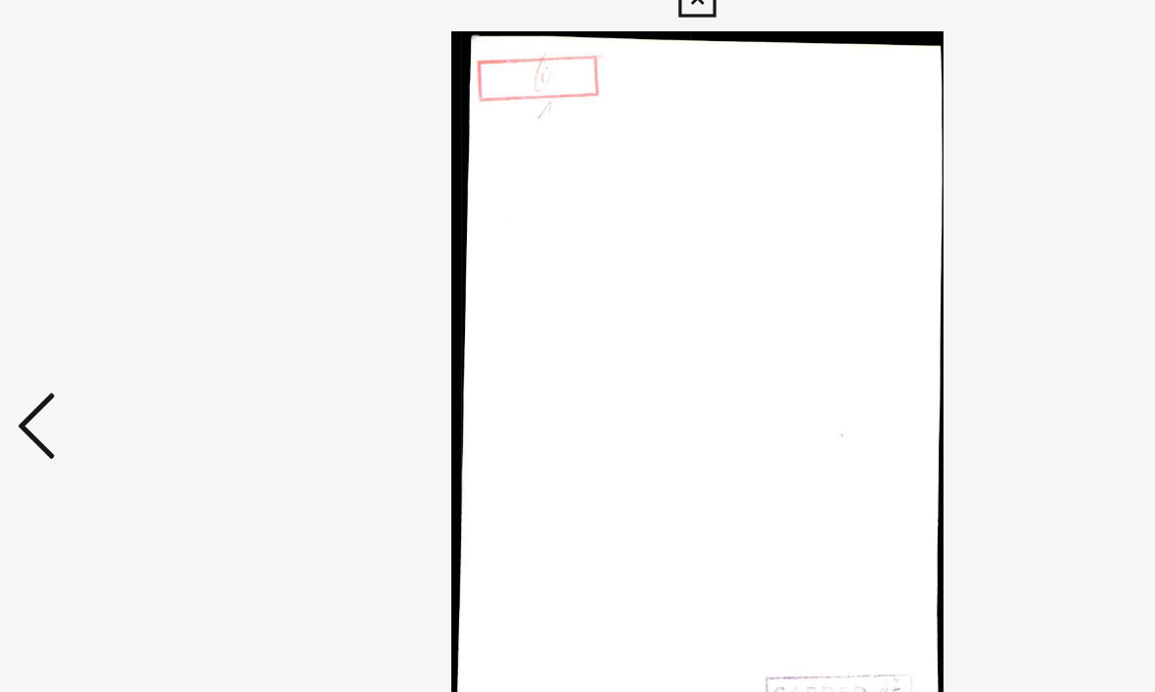
click at [153, 272] on icon at bounding box center [164, 295] width 23 height 47
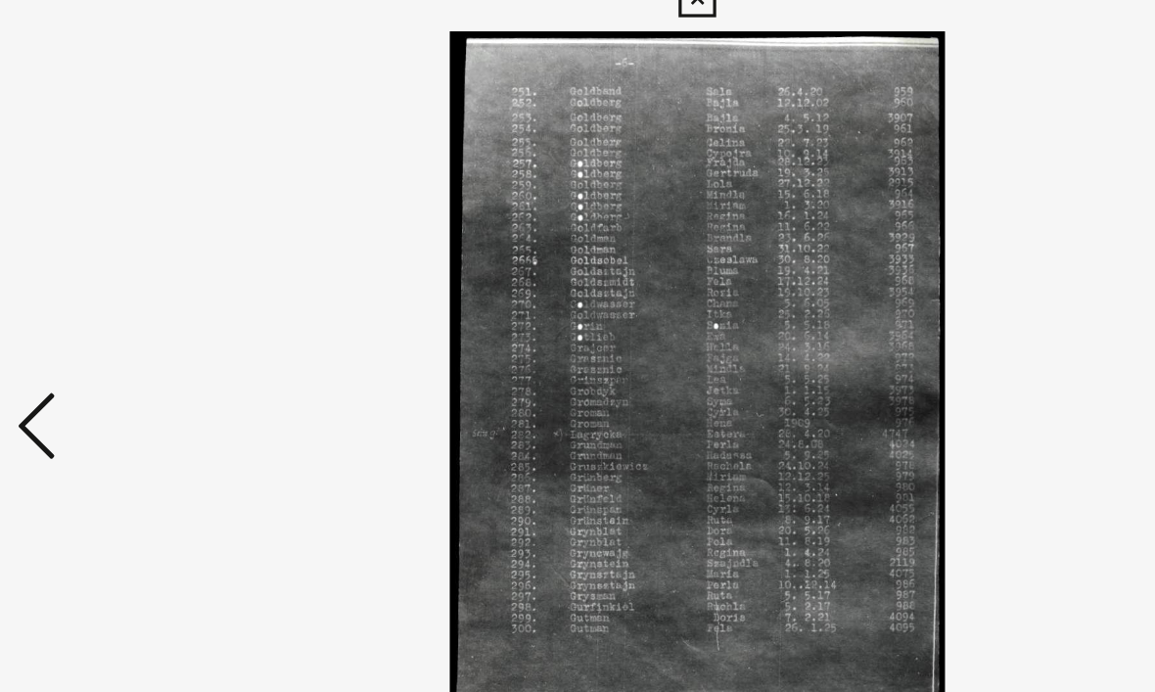
click at [153, 272] on icon at bounding box center [164, 295] width 23 height 47
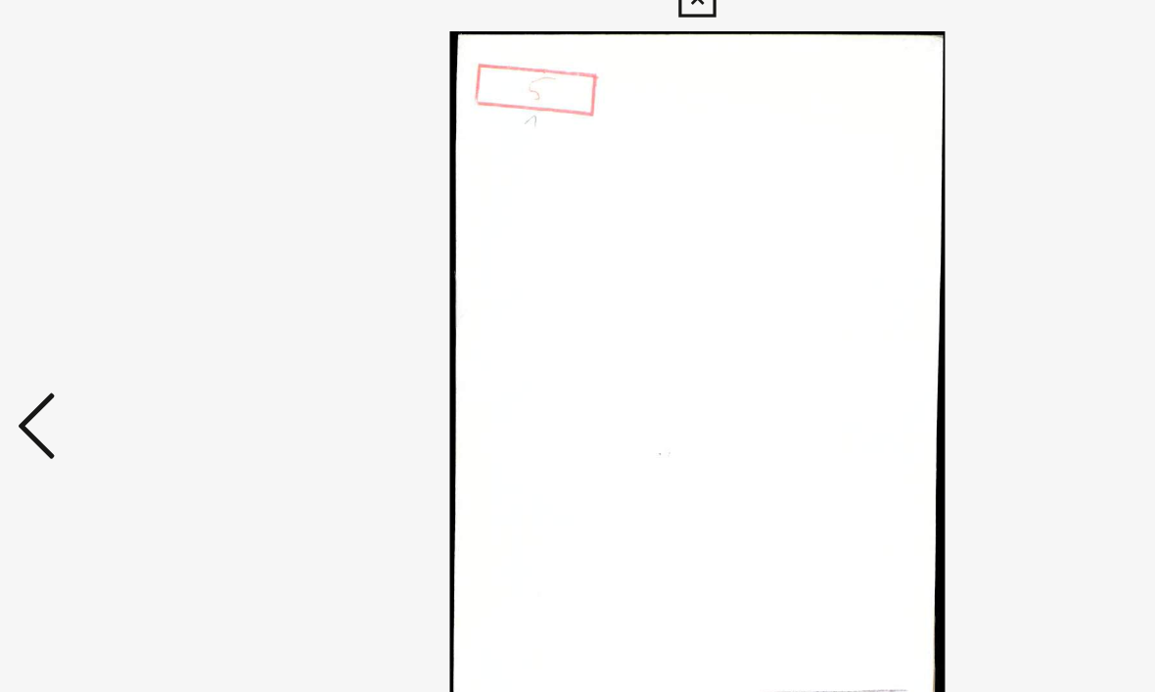
click at [153, 272] on icon at bounding box center [164, 295] width 23 height 47
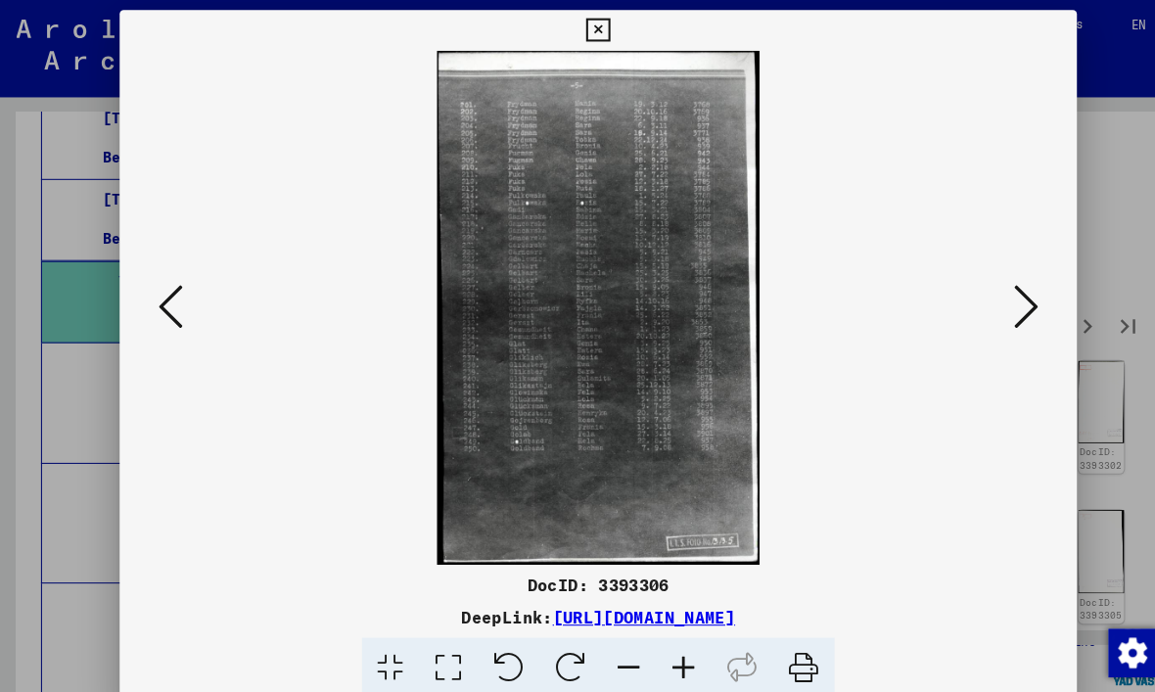
click at [588, 19] on icon at bounding box center [577, 29] width 23 height 23
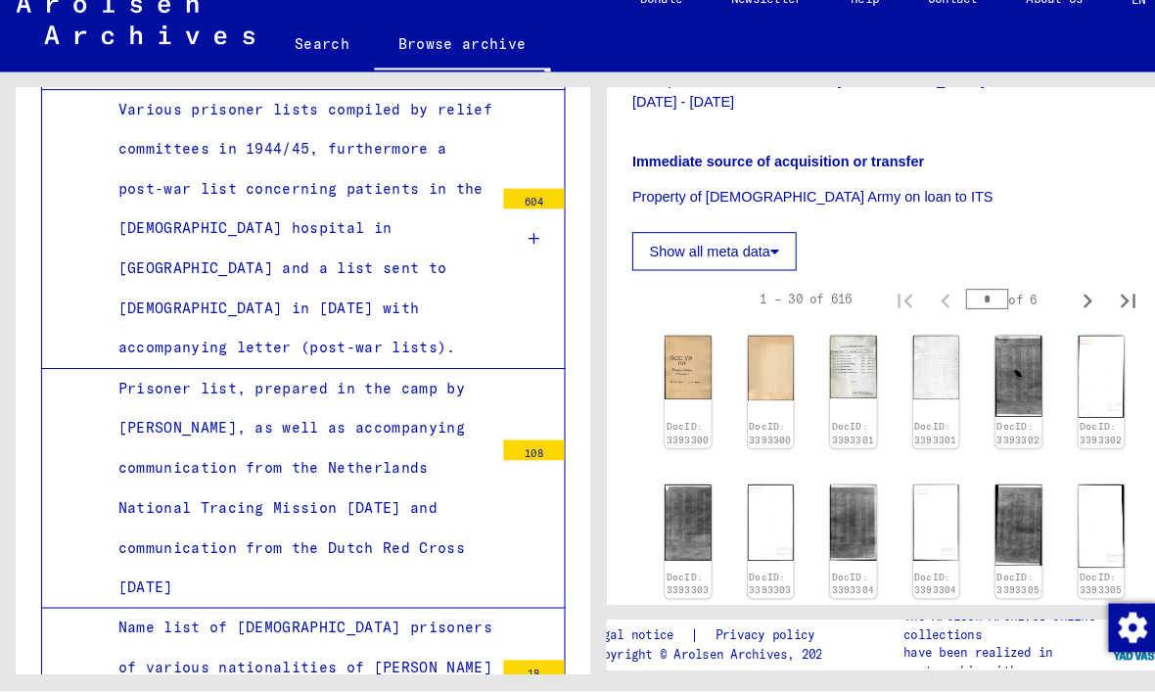
scroll to position [1334, 0]
click at [85, 230] on mat-tree-node "Various prisoner lists compiled by relief committees in 1944/45, furthermore a …" at bounding box center [292, 245] width 506 height 269
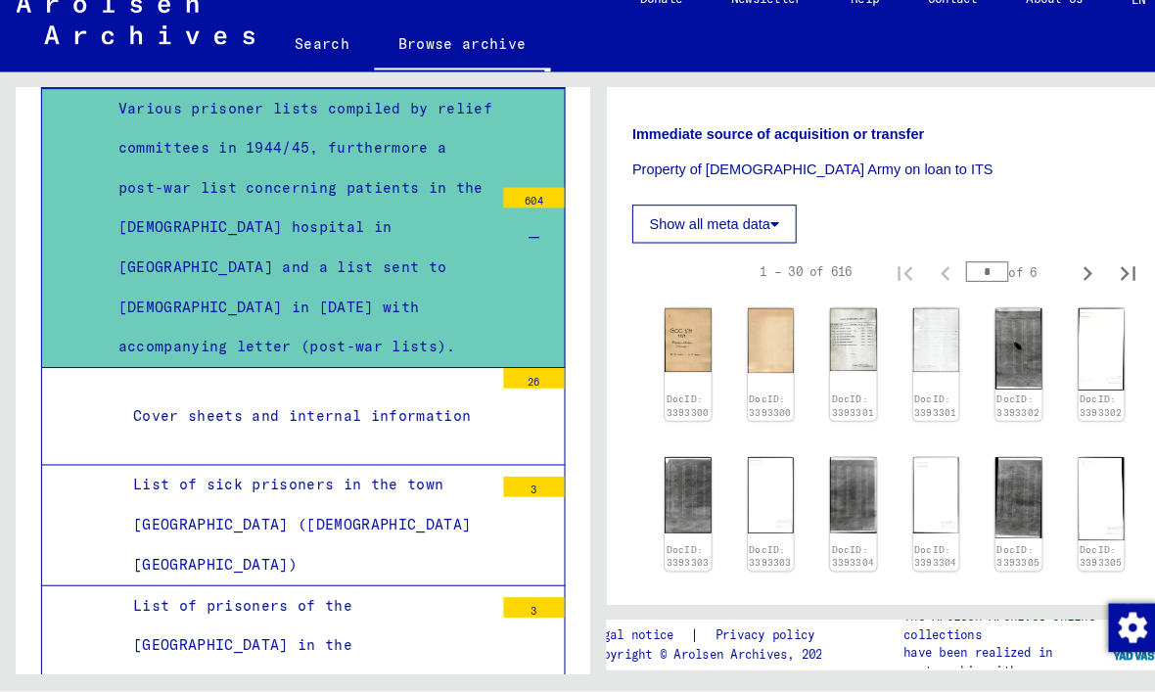
scroll to position [477, 0]
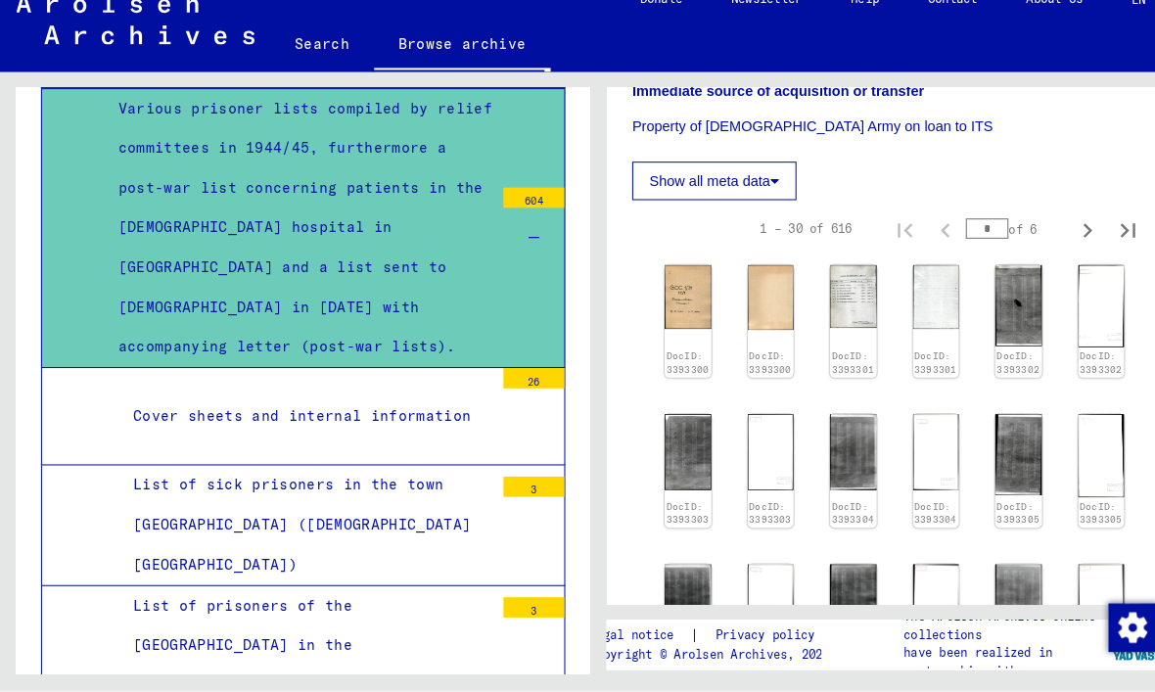
click at [836, 280] on img at bounding box center [823, 310] width 45 height 61
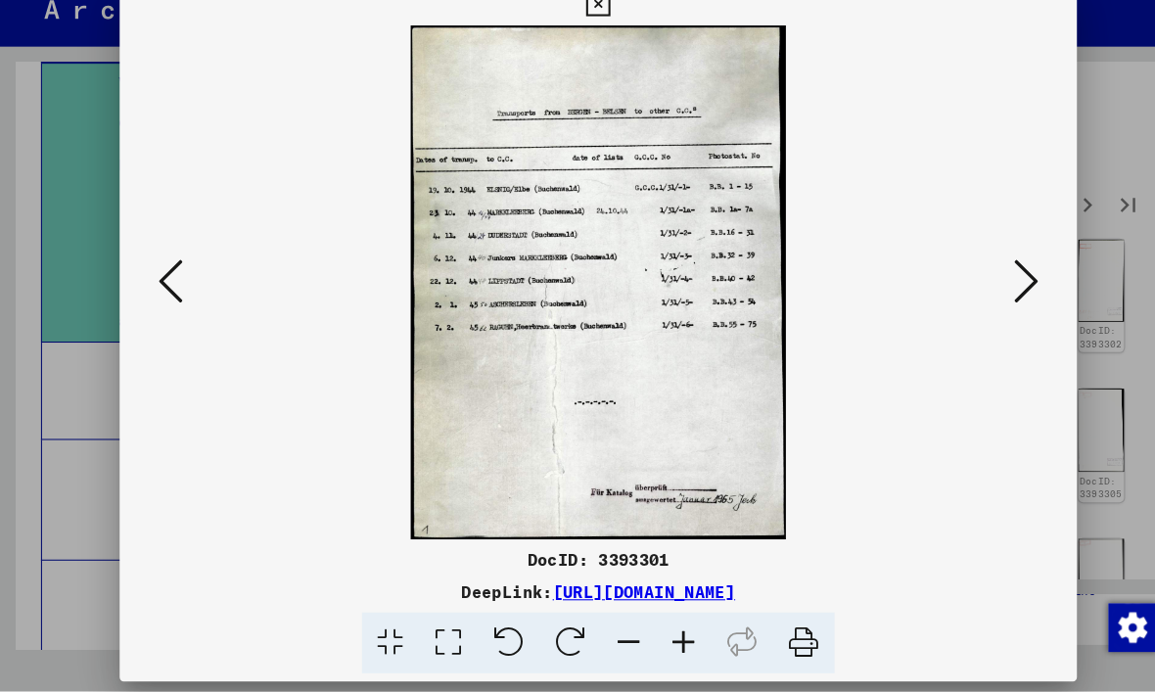
click at [594, 17] on button at bounding box center [577, 29] width 34 height 39
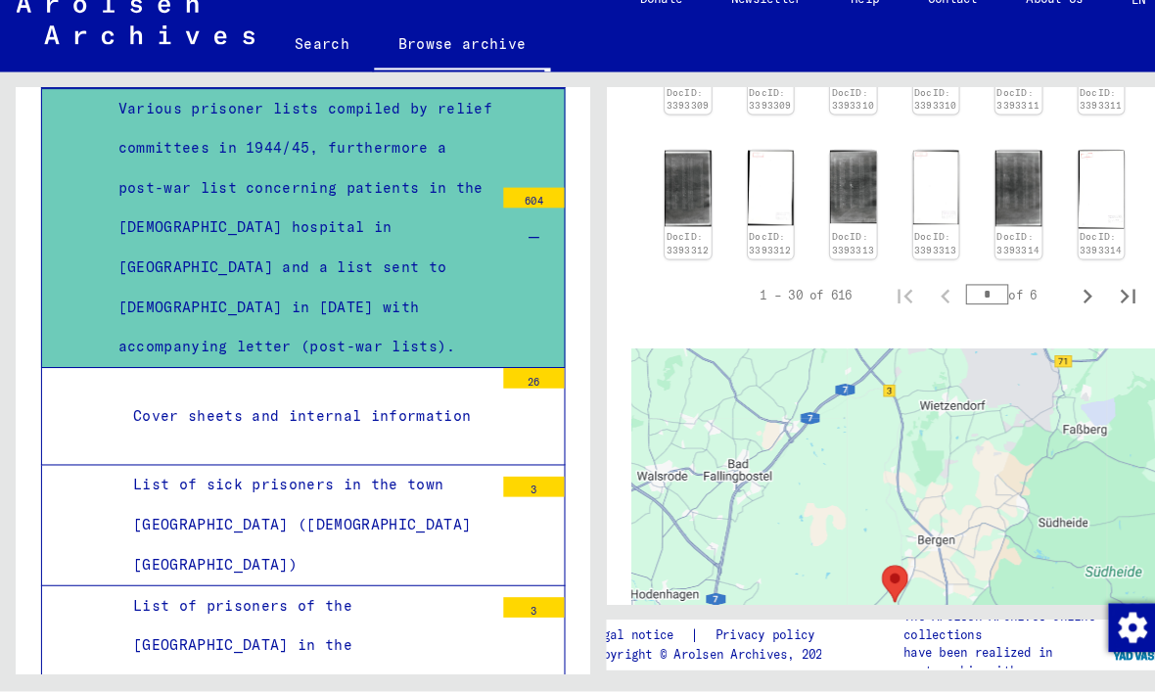
scroll to position [1142, 0]
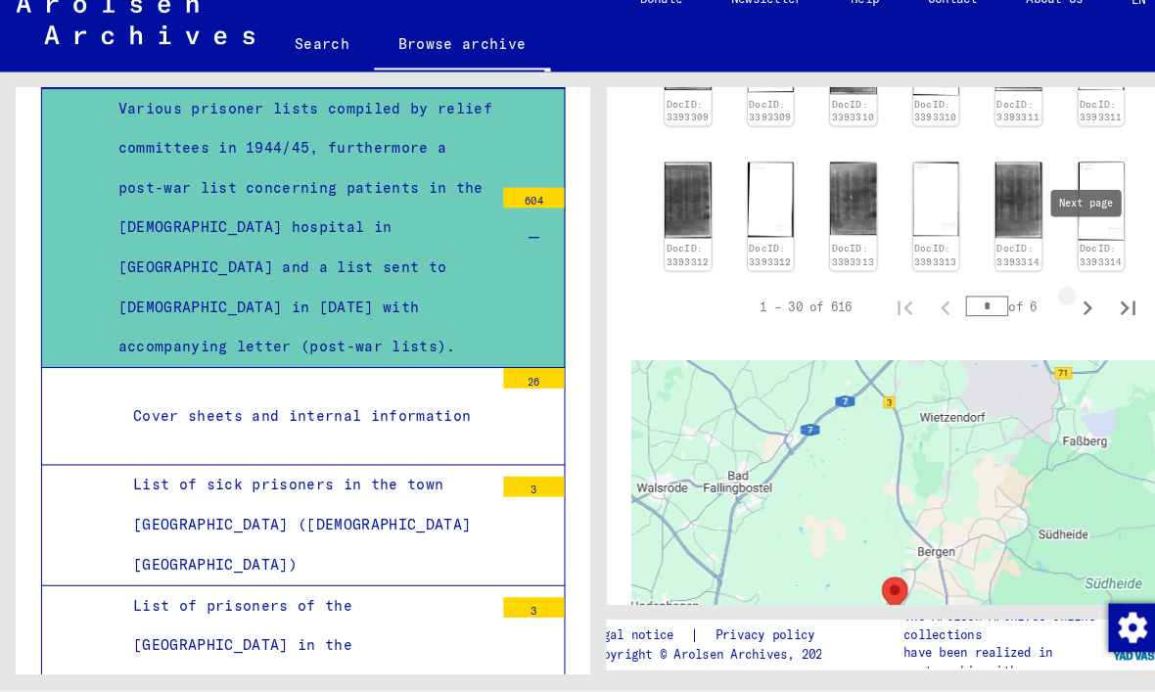
click at [1046, 308] on icon "Next page" at bounding box center [1048, 321] width 27 height 27
type input "*"
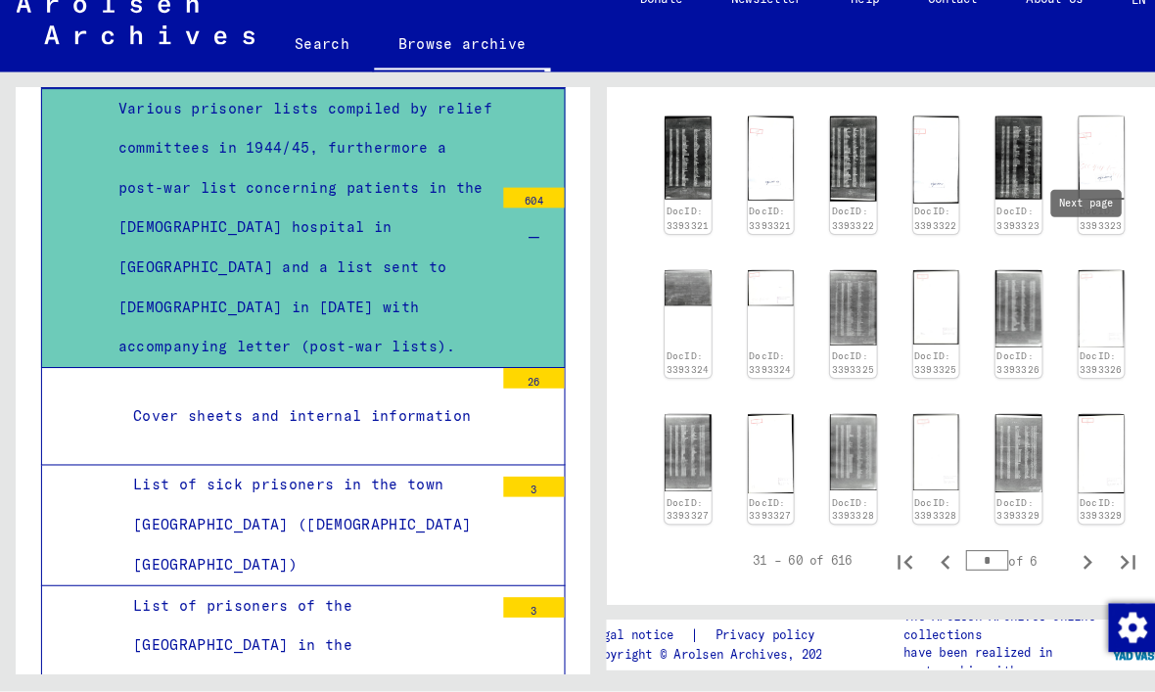
scroll to position [938, 0]
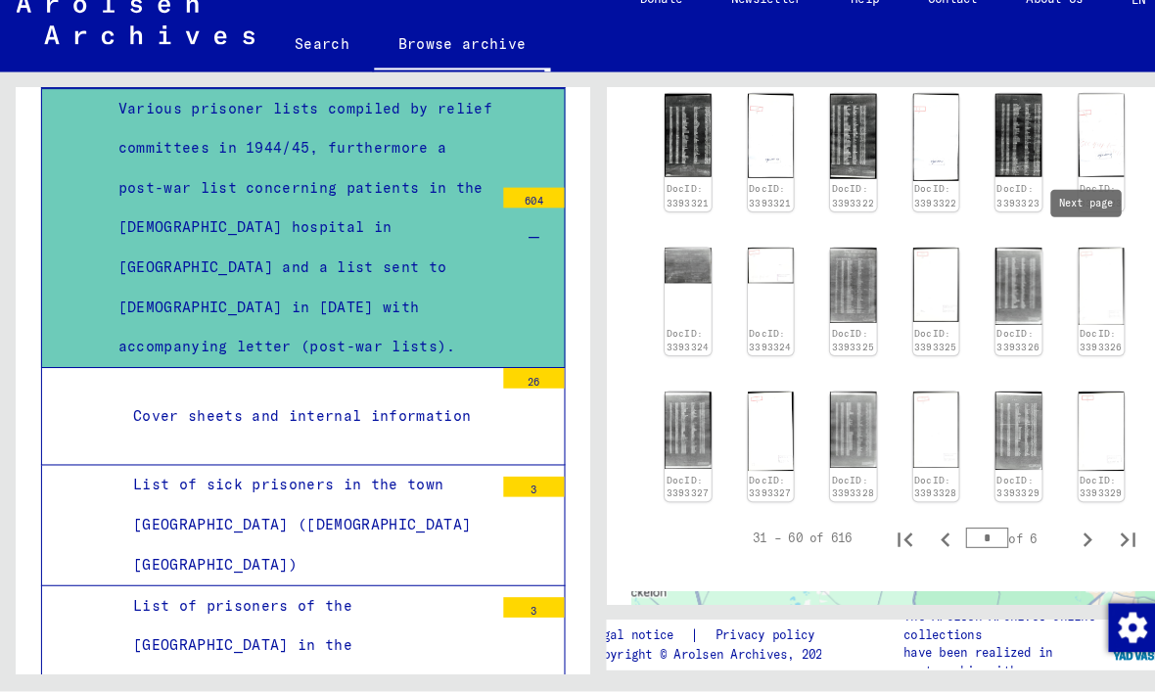
click at [1051, 538] on icon "Next page" at bounding box center [1049, 545] width 9 height 14
type input "*"
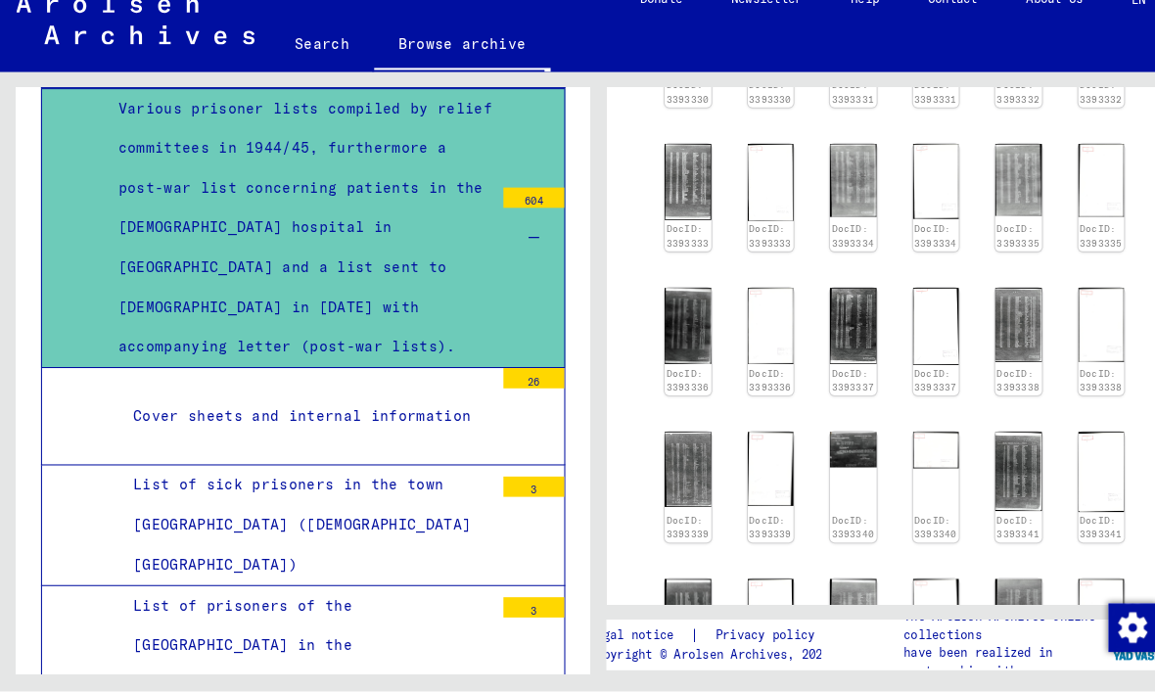
scroll to position [734, 0]
click at [987, 303] on img at bounding box center [982, 339] width 45 height 72
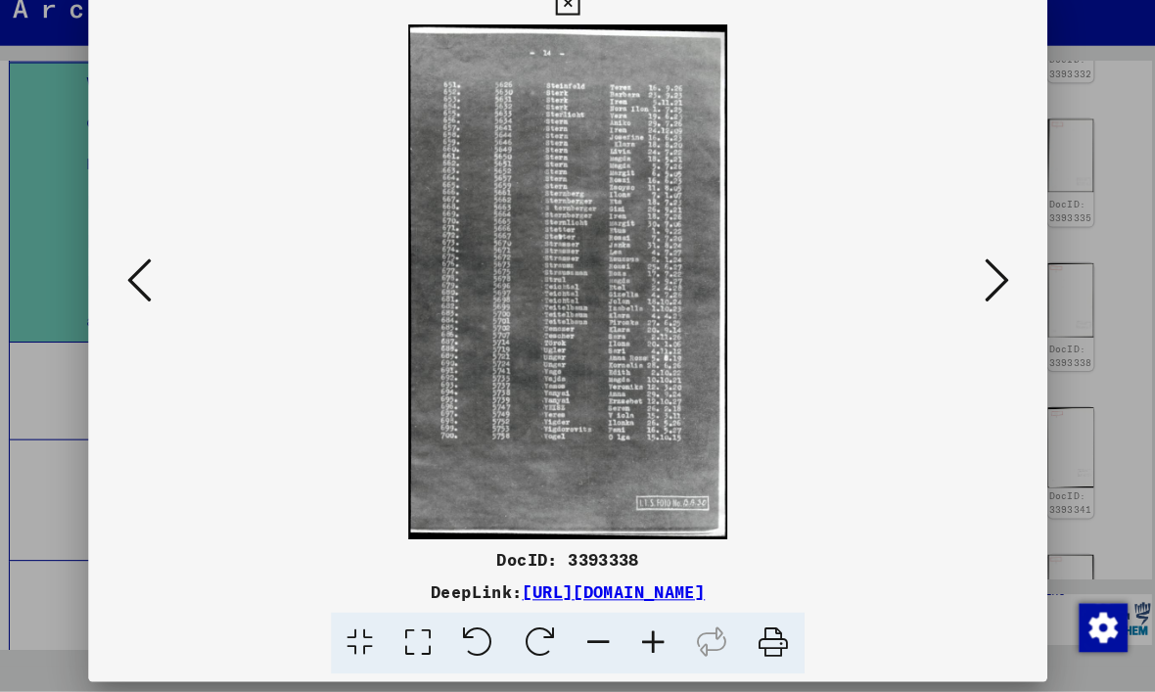
click at [153, 272] on icon at bounding box center [164, 295] width 23 height 47
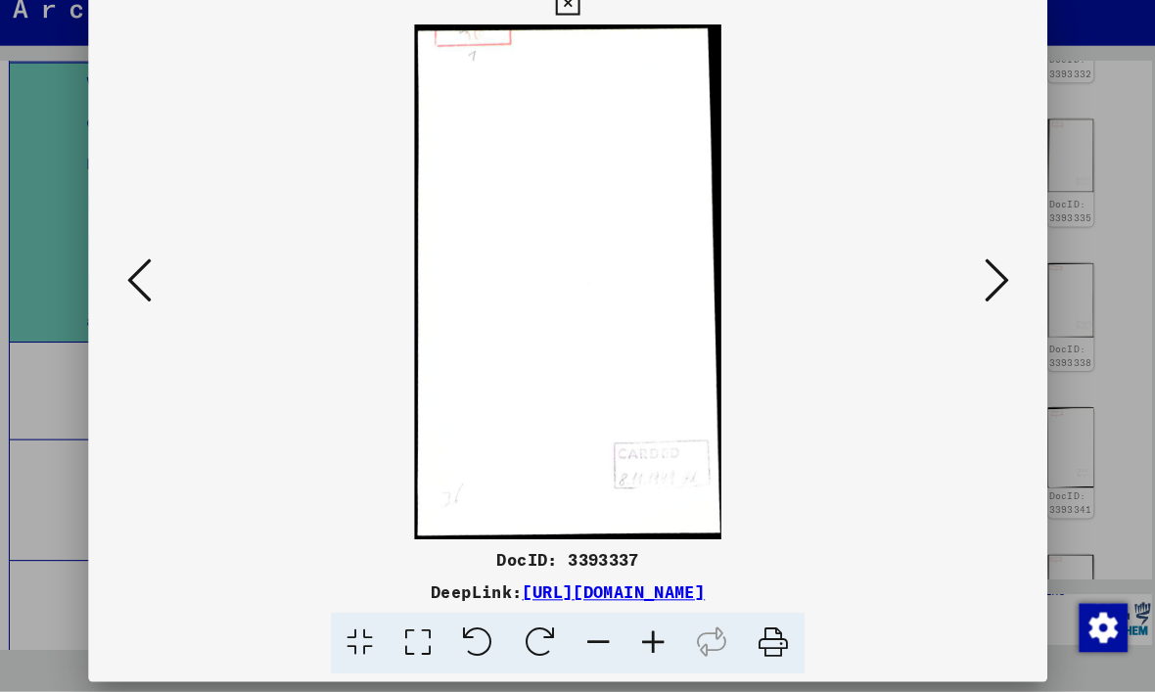
click at [153, 281] on icon at bounding box center [164, 295] width 23 height 47
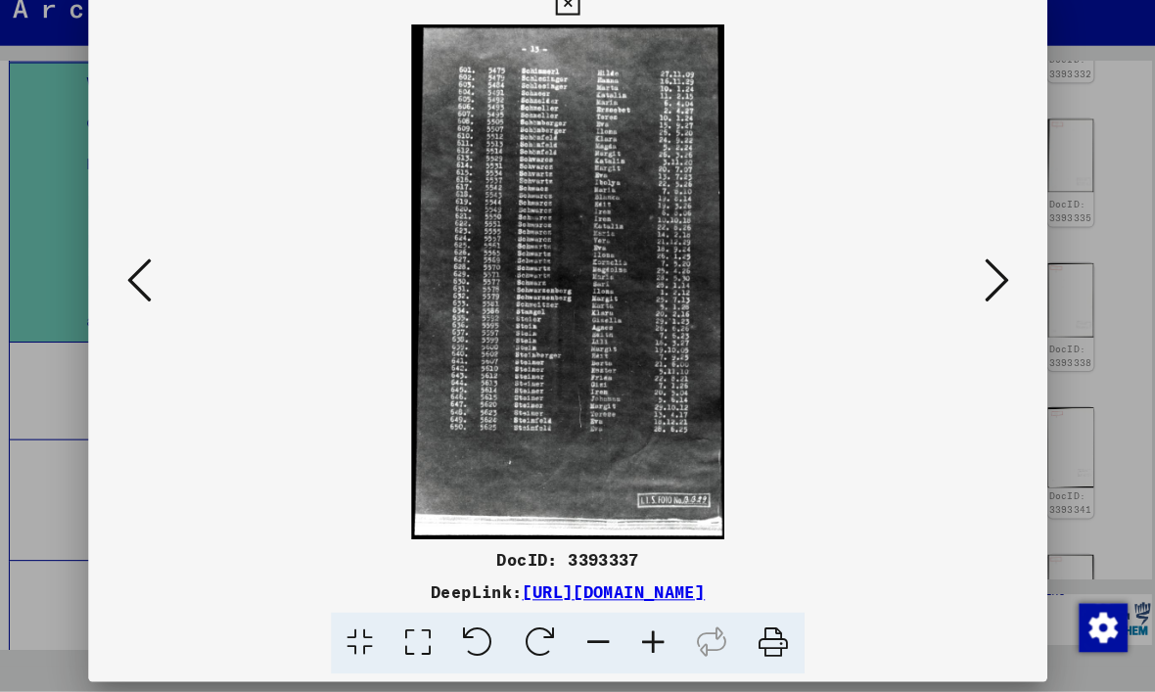
click at [149, 274] on button at bounding box center [164, 297] width 35 height 56
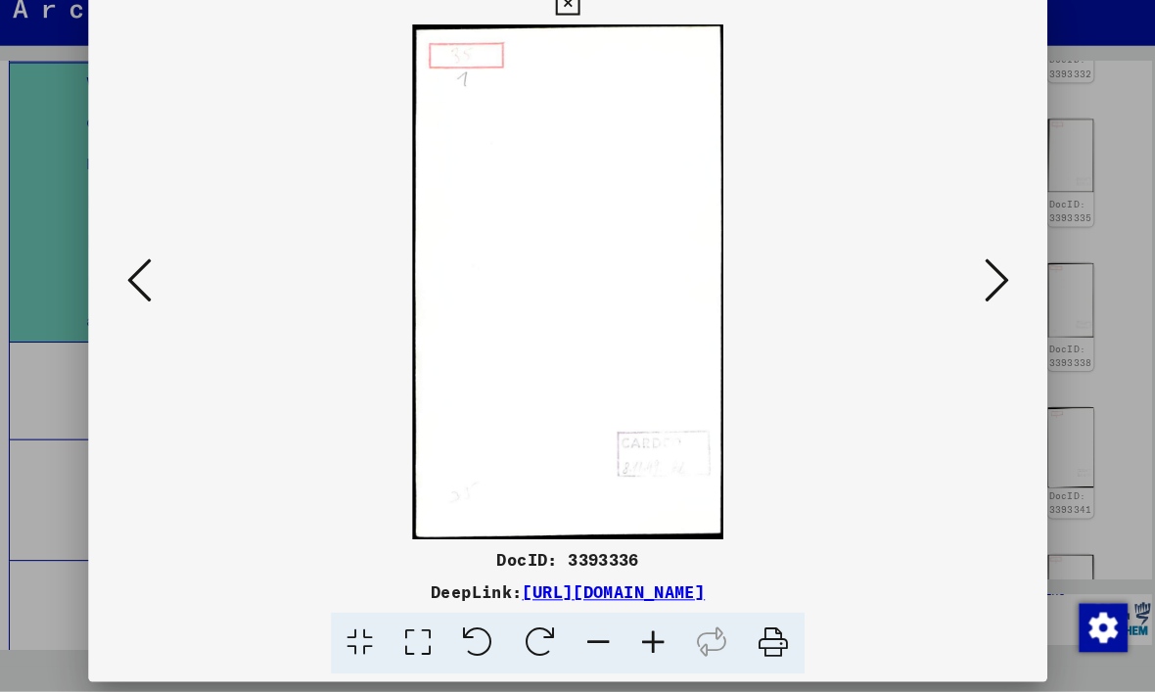
click at [150, 272] on button at bounding box center [164, 297] width 35 height 56
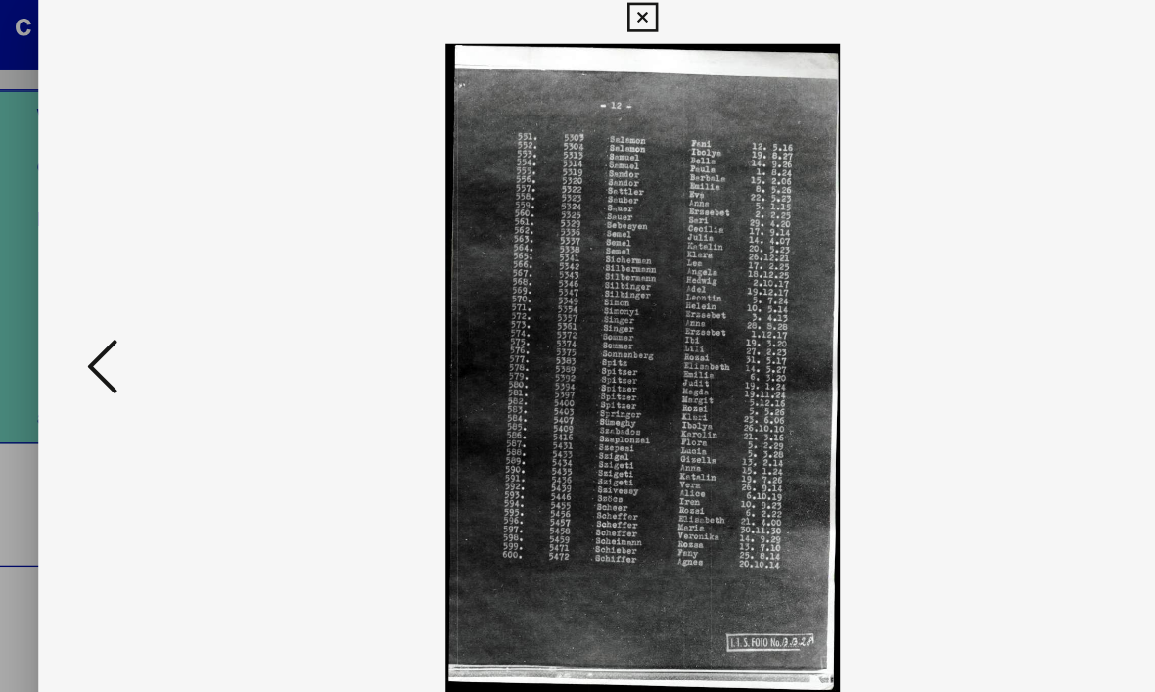
click at [153, 272] on icon at bounding box center [164, 295] width 23 height 47
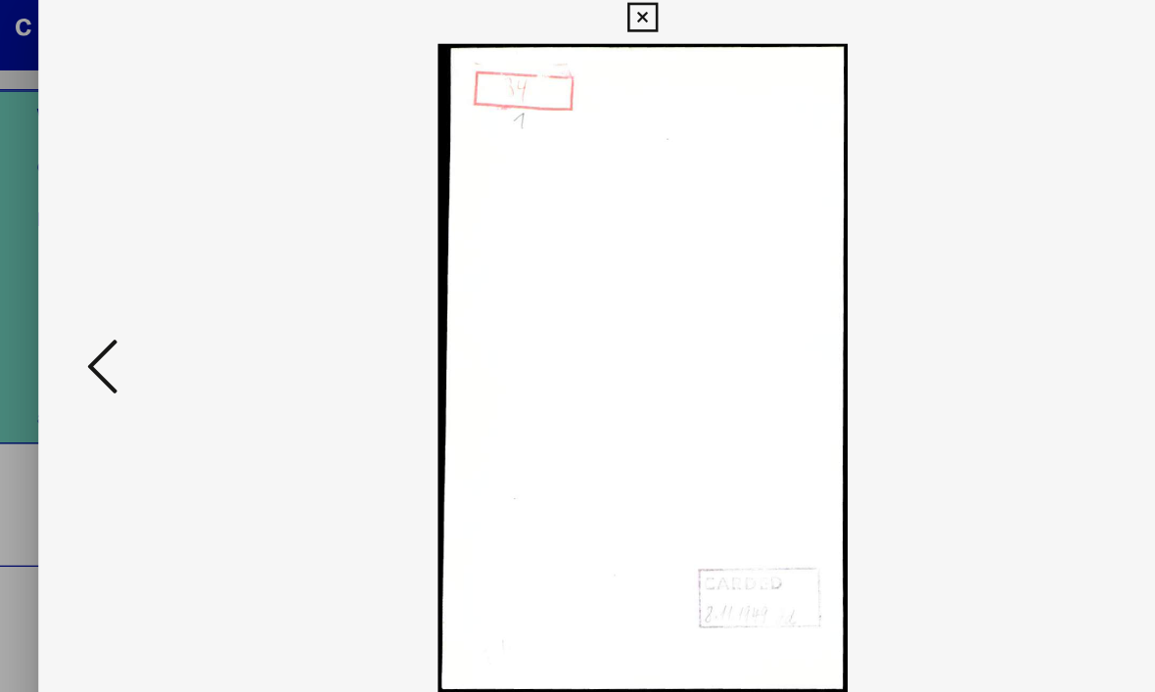
click at [153, 272] on icon at bounding box center [164, 295] width 23 height 47
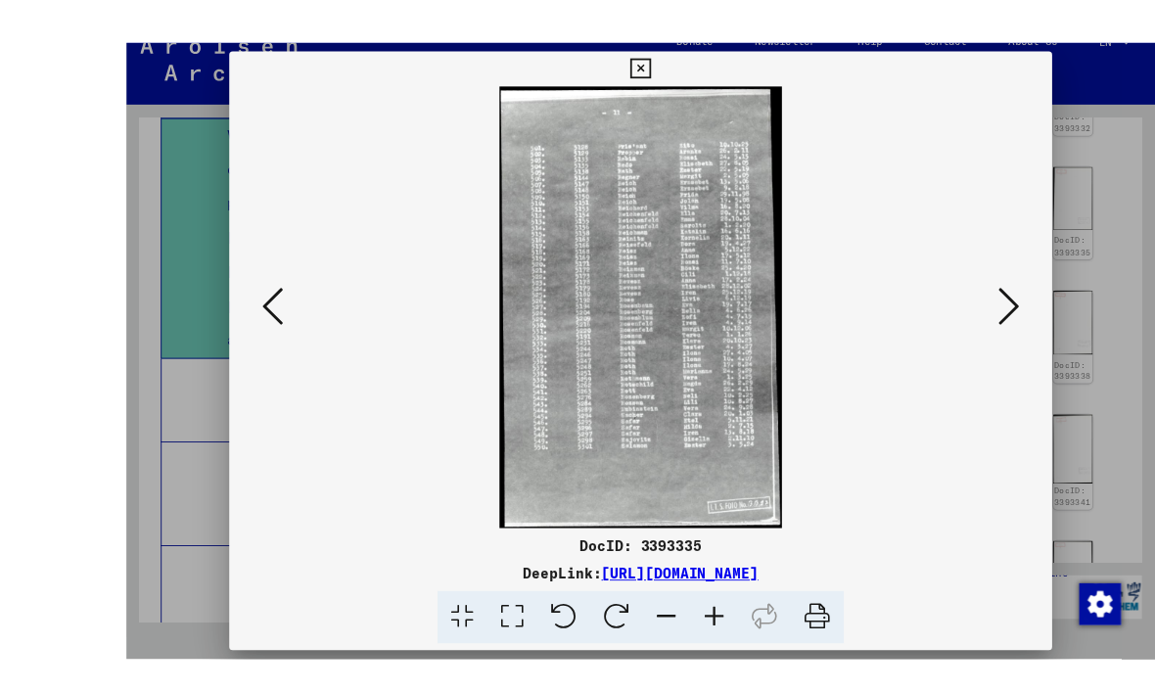
scroll to position [47, 0]
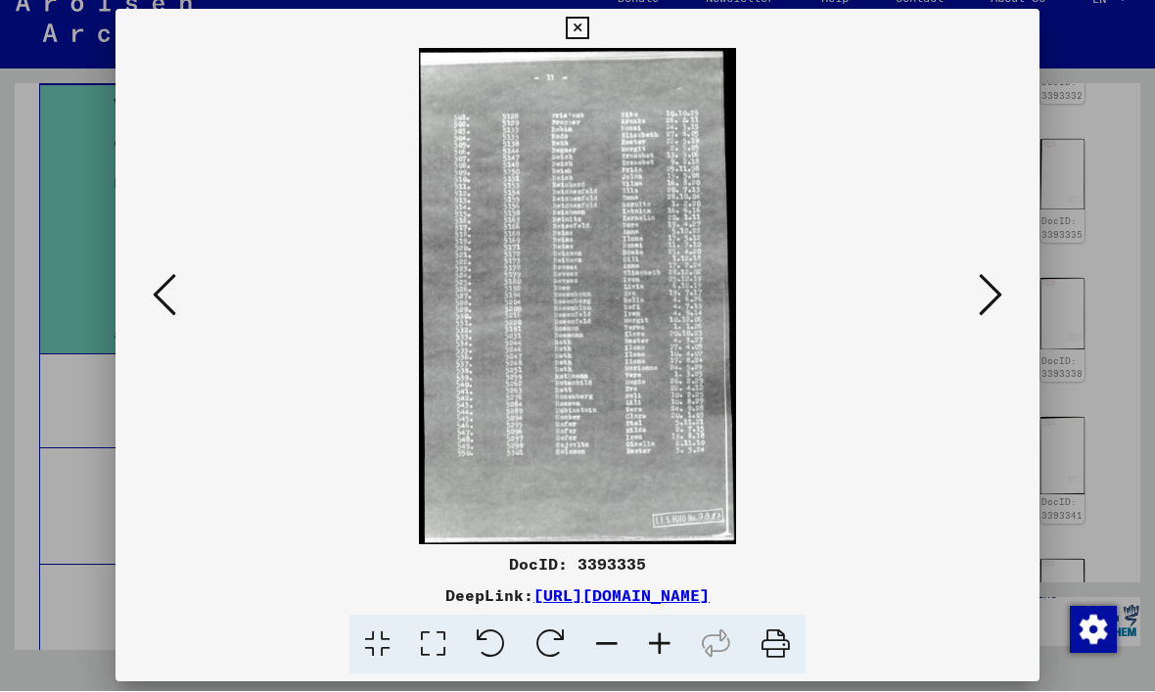
click at [588, 34] on icon at bounding box center [577, 29] width 23 height 23
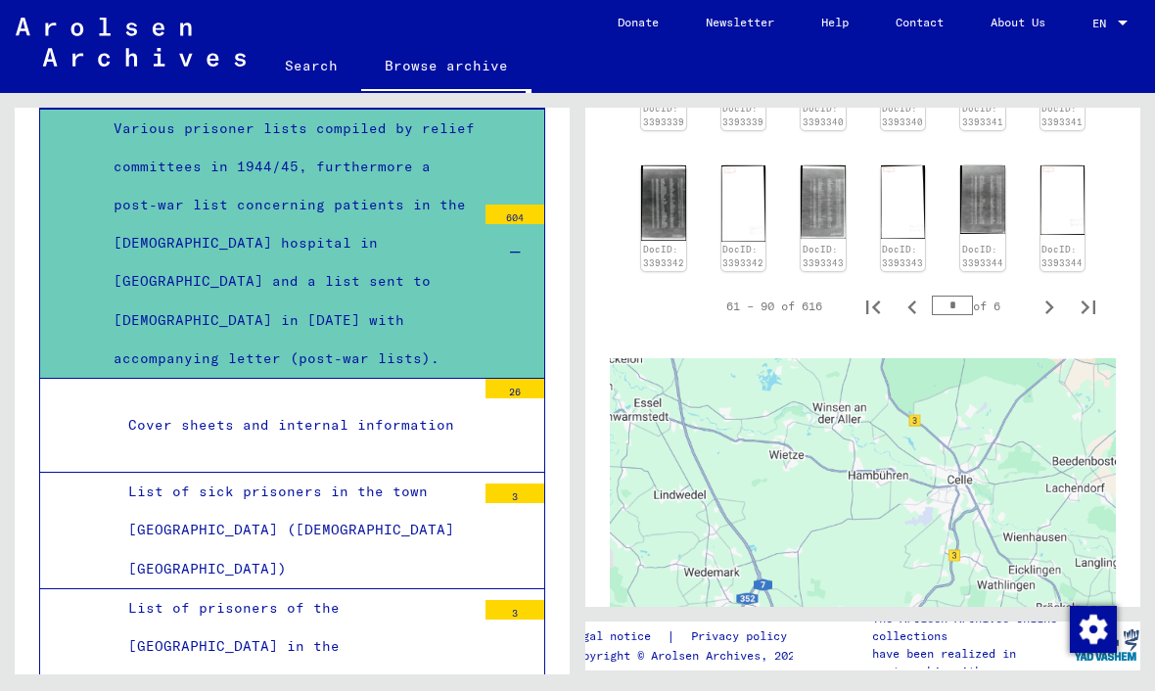
scroll to position [1152, 0]
click at [1051, 301] on icon "Next page" at bounding box center [1049, 308] width 9 height 14
type input "*"
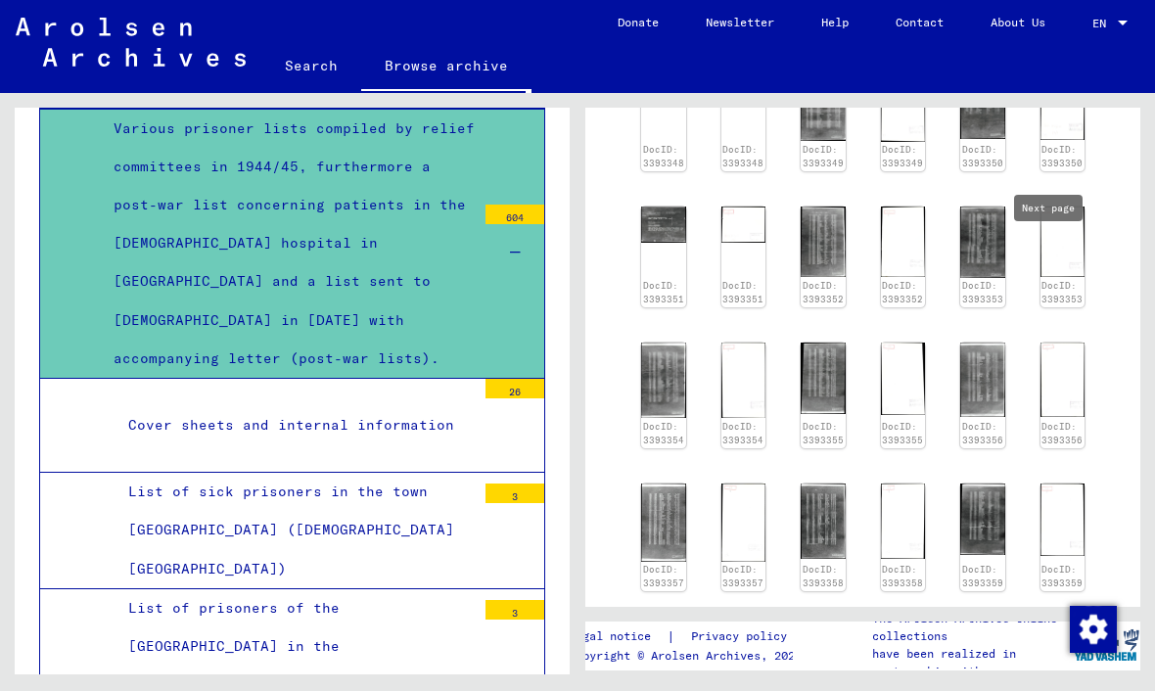
scroll to position [826, 0]
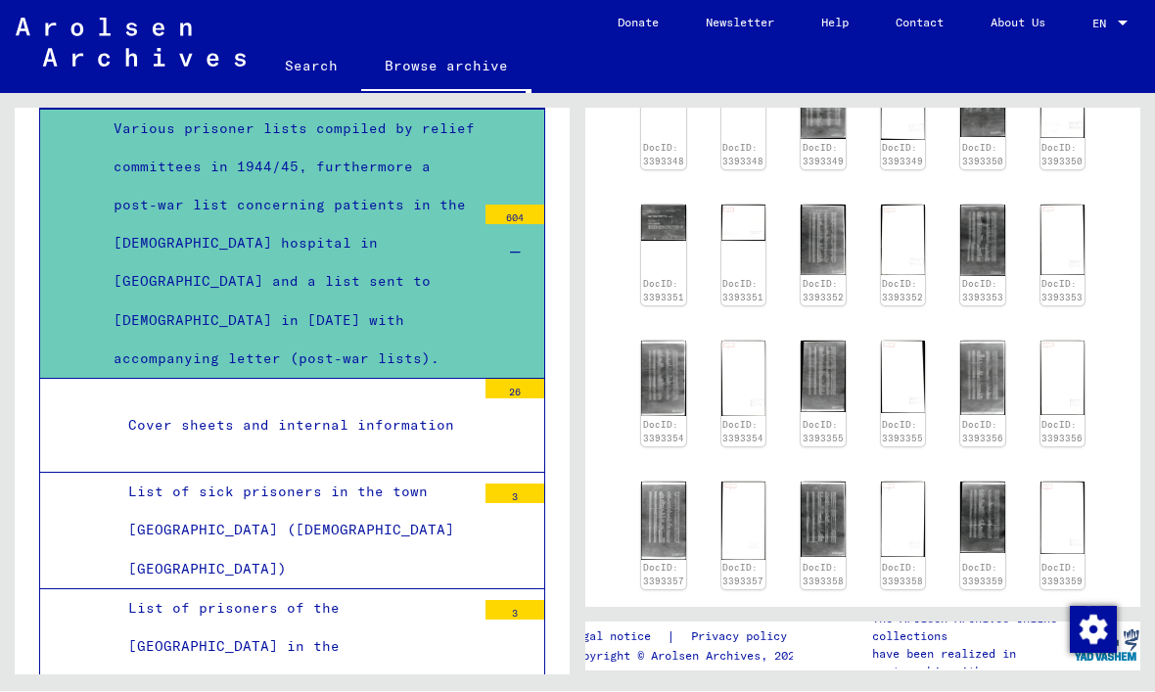
click at [990, 482] on img at bounding box center [982, 517] width 45 height 71
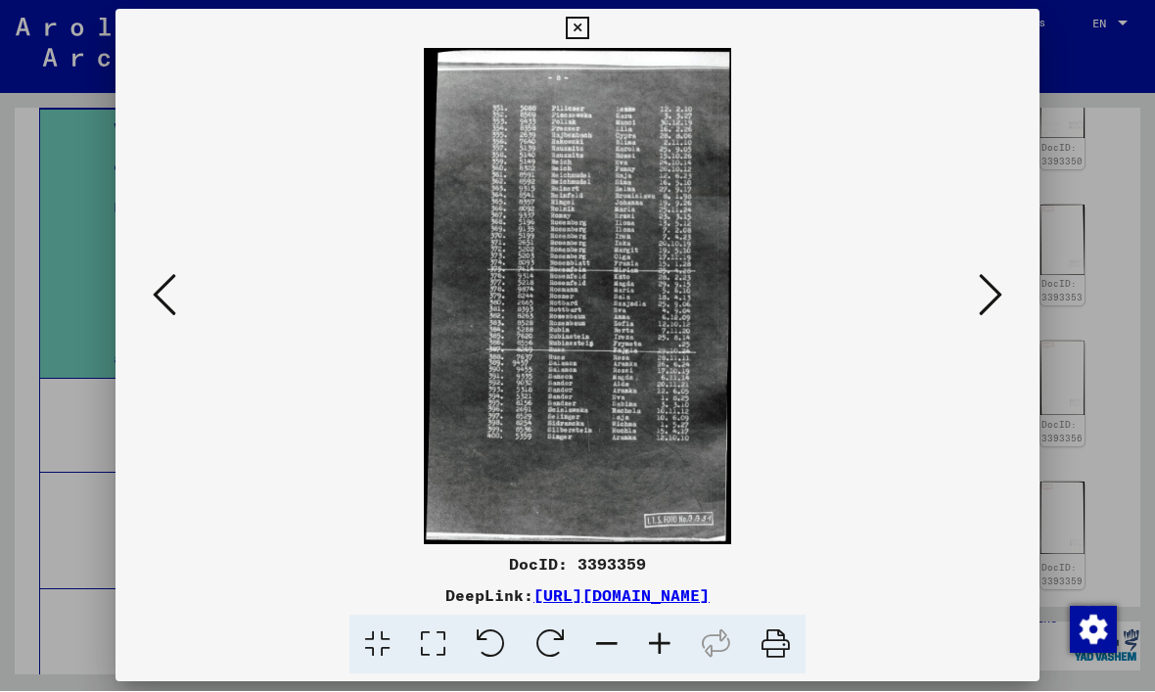
click at [987, 298] on icon at bounding box center [990, 295] width 23 height 47
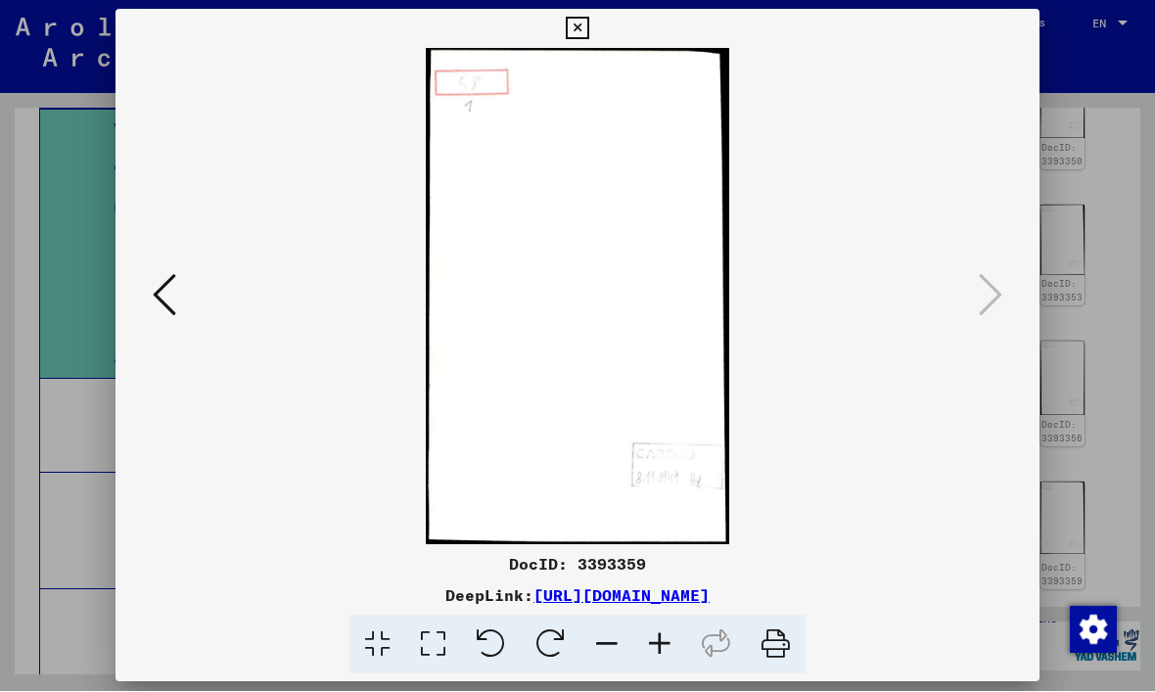
click at [588, 26] on icon at bounding box center [577, 29] width 23 height 23
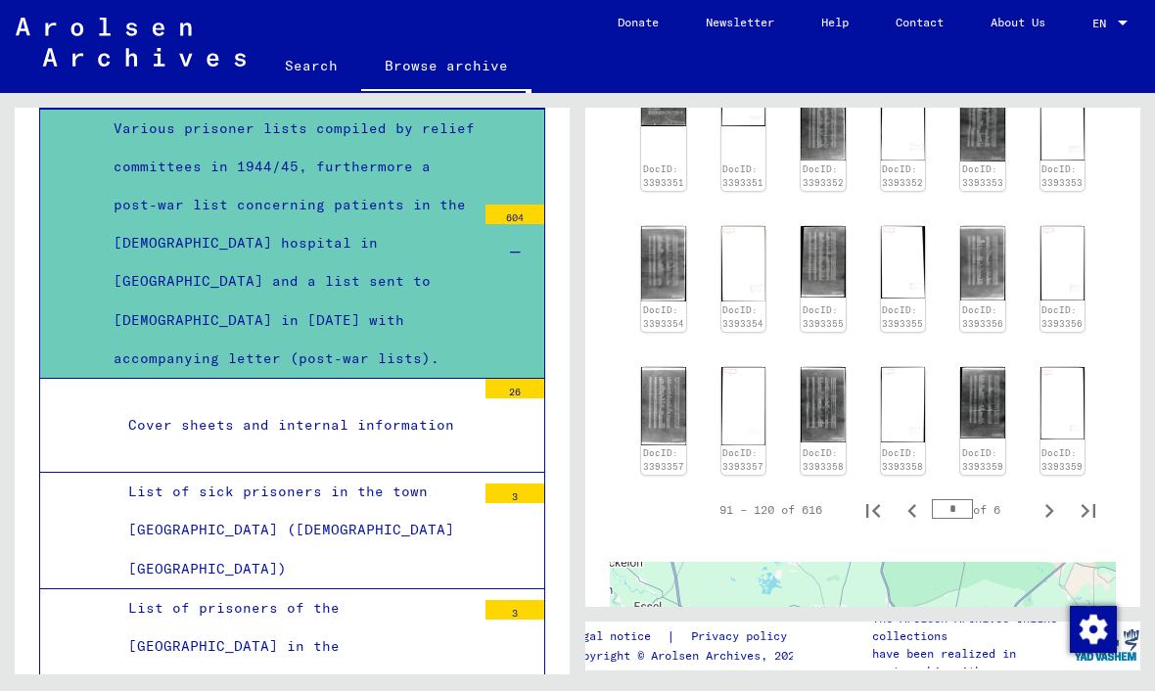
scroll to position [940, 0]
click at [1053, 498] on icon "Next page" at bounding box center [1048, 511] width 27 height 27
type input "*"
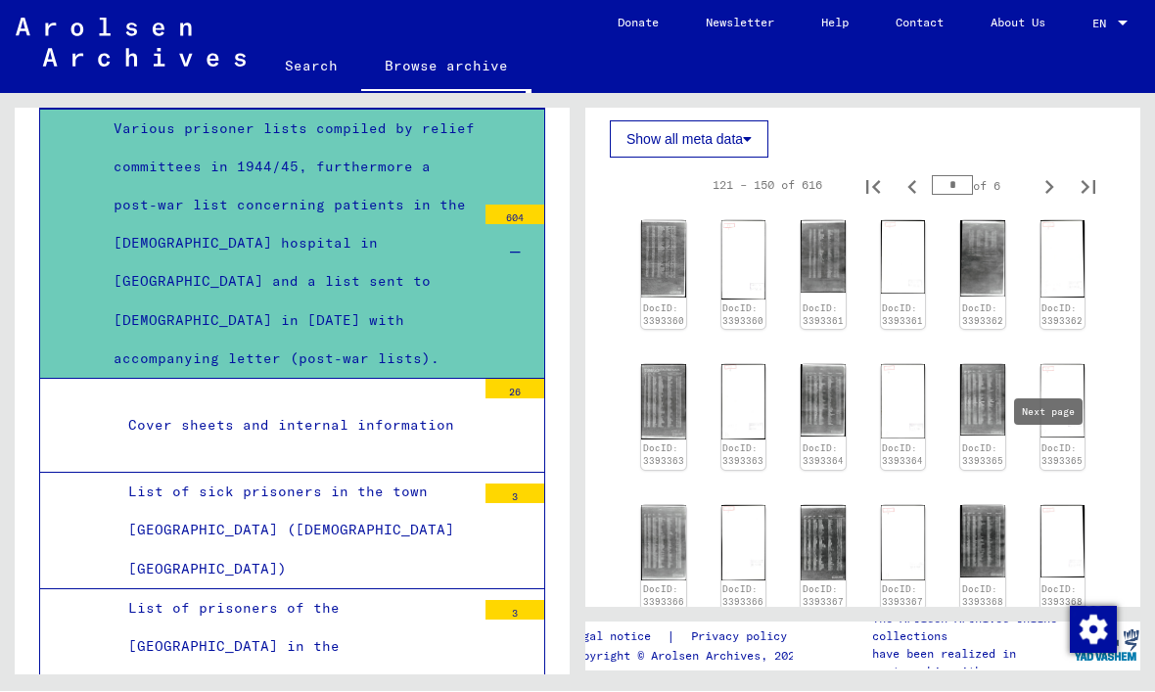
scroll to position [542, 0]
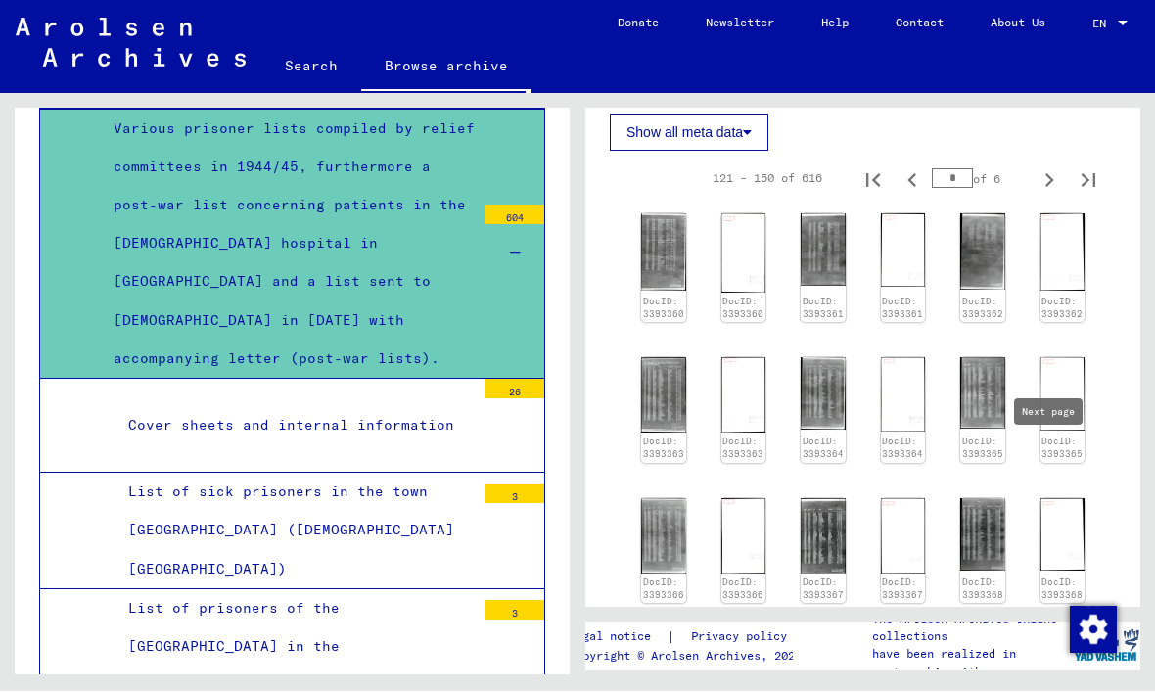
click at [995, 499] on img at bounding box center [982, 535] width 45 height 72
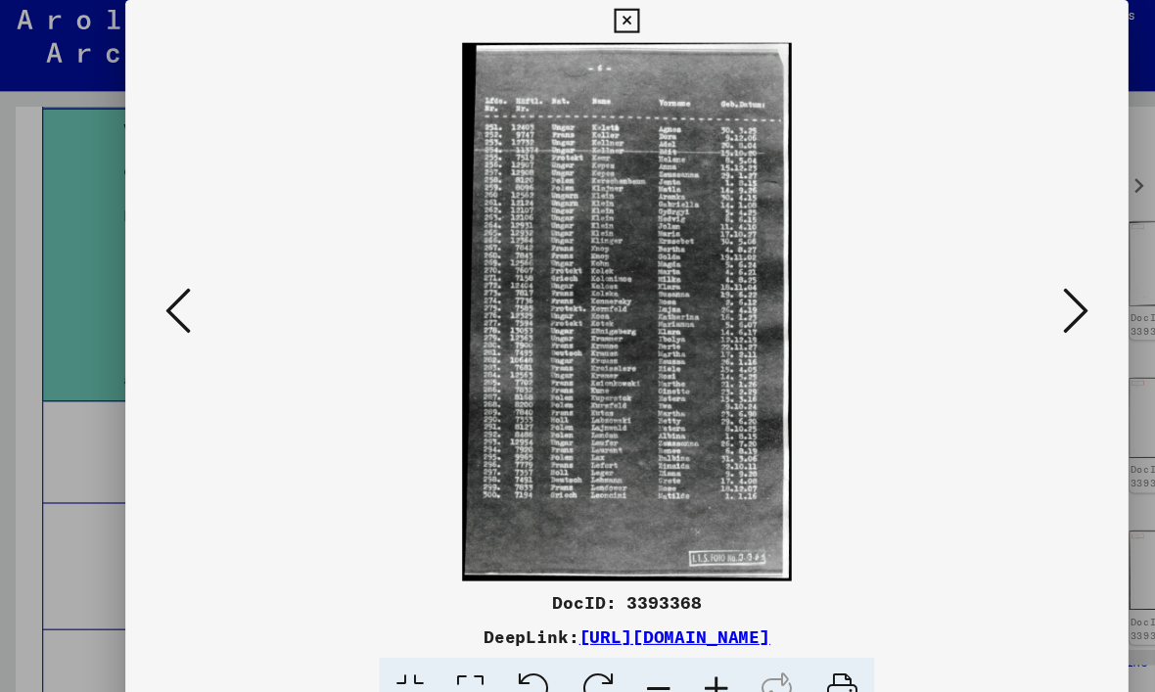
click at [994, 287] on icon at bounding box center [990, 295] width 23 height 47
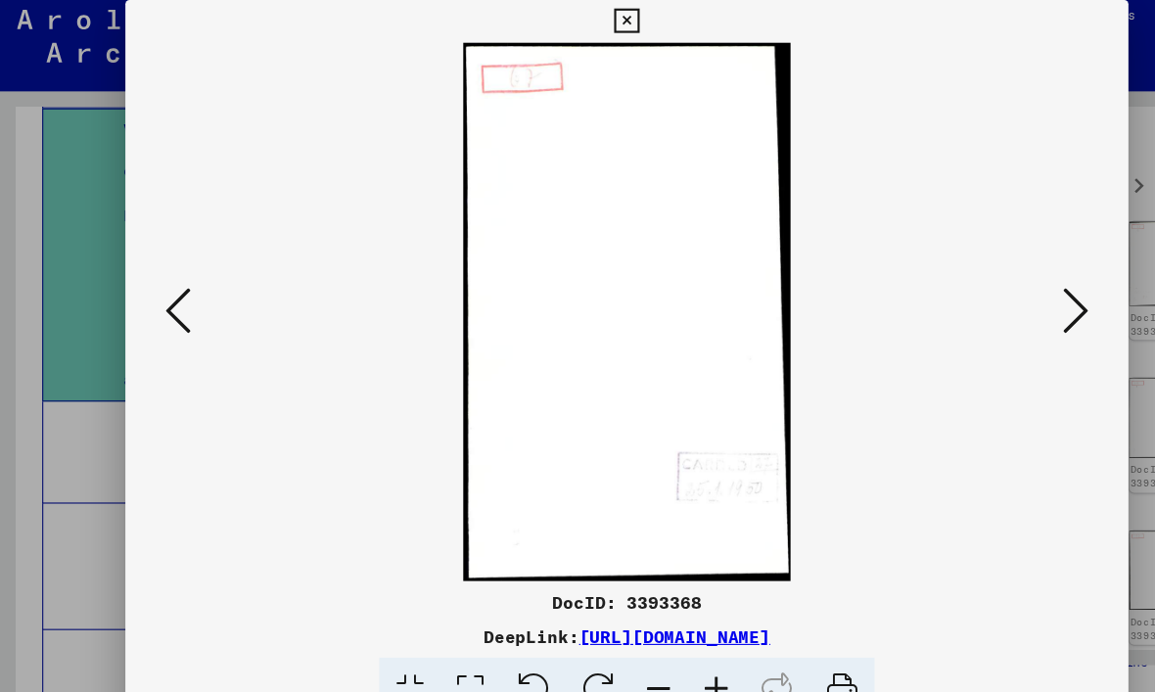
click at [996, 281] on icon at bounding box center [990, 295] width 23 height 47
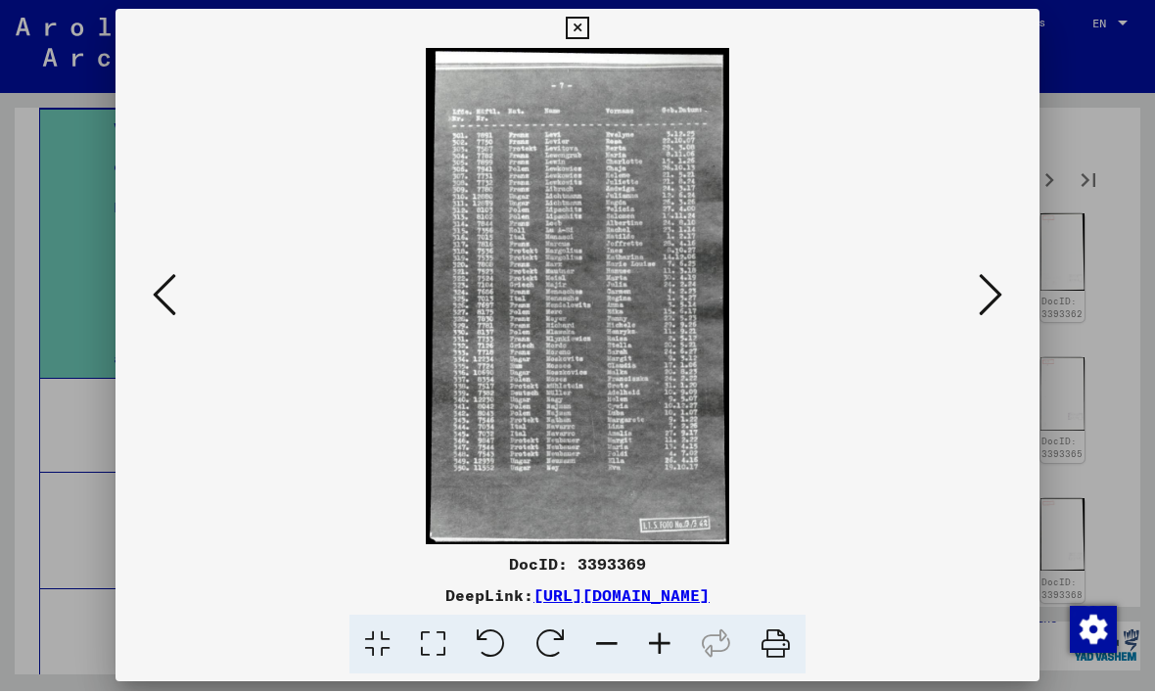
click at [998, 298] on icon at bounding box center [990, 295] width 23 height 47
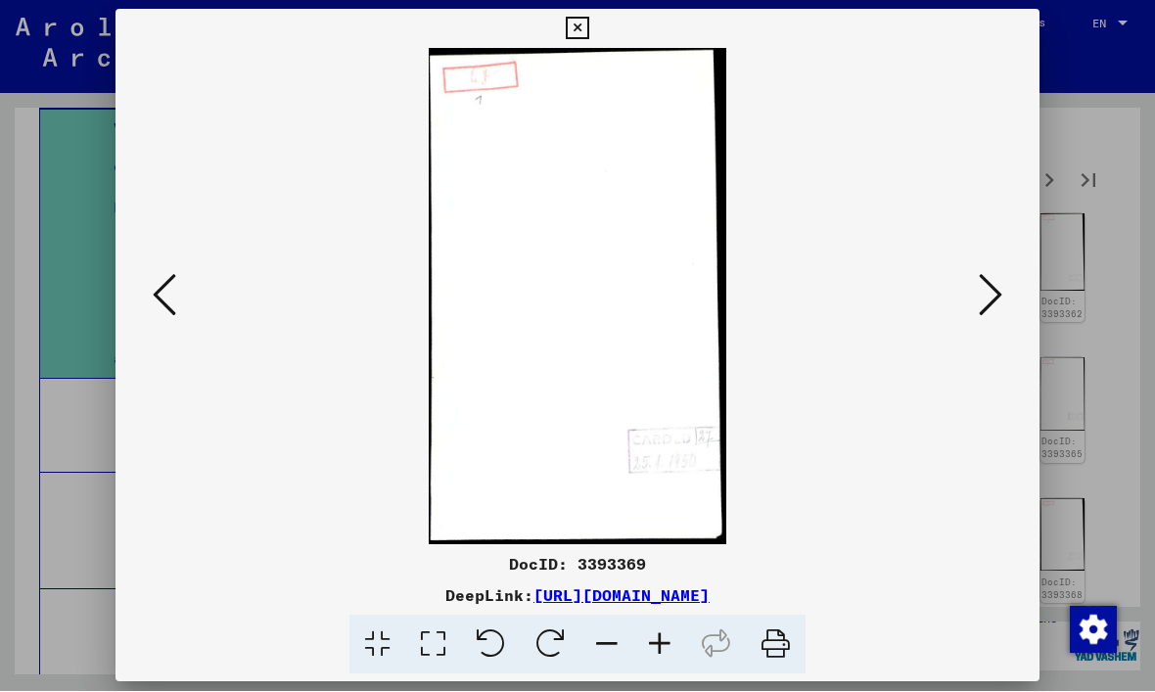
click at [990, 292] on icon at bounding box center [990, 295] width 23 height 47
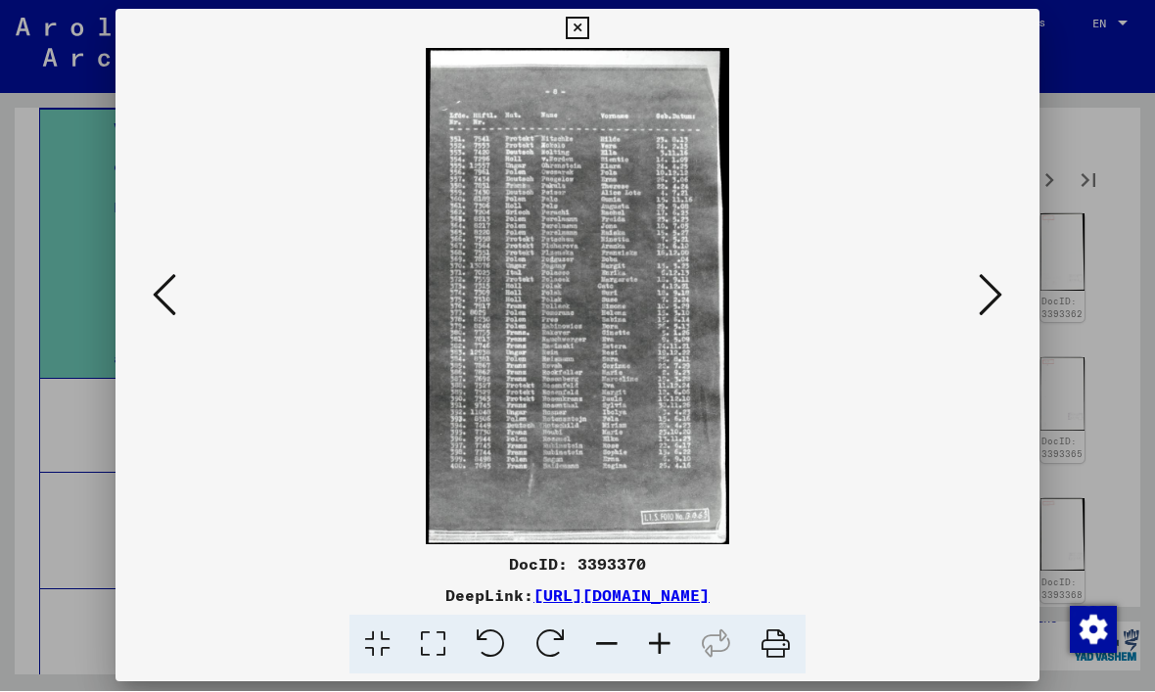
click at [588, 33] on icon at bounding box center [577, 29] width 23 height 23
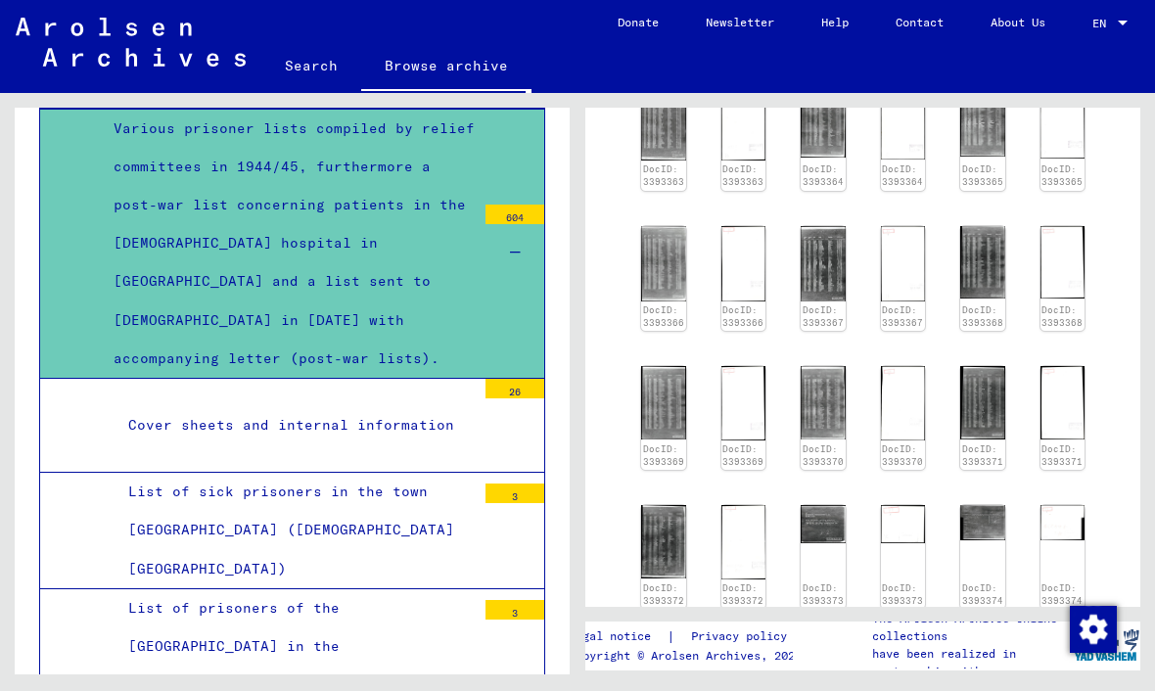
scroll to position [898, 0]
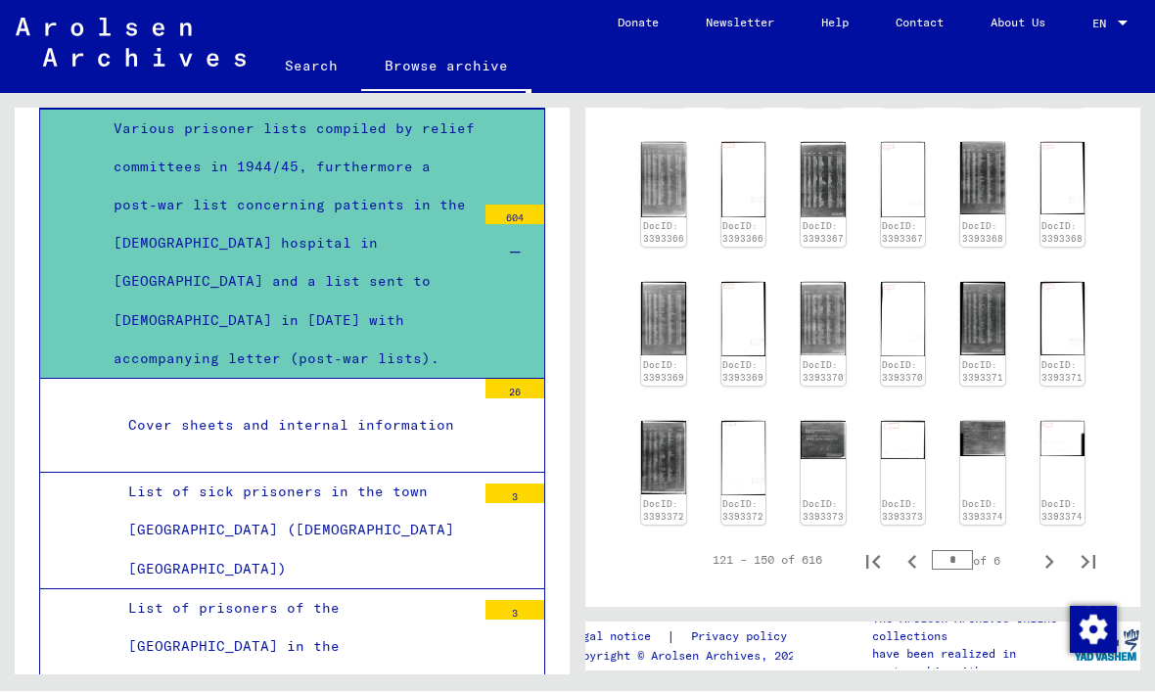
click at [665, 422] on img at bounding box center [663, 458] width 45 height 72
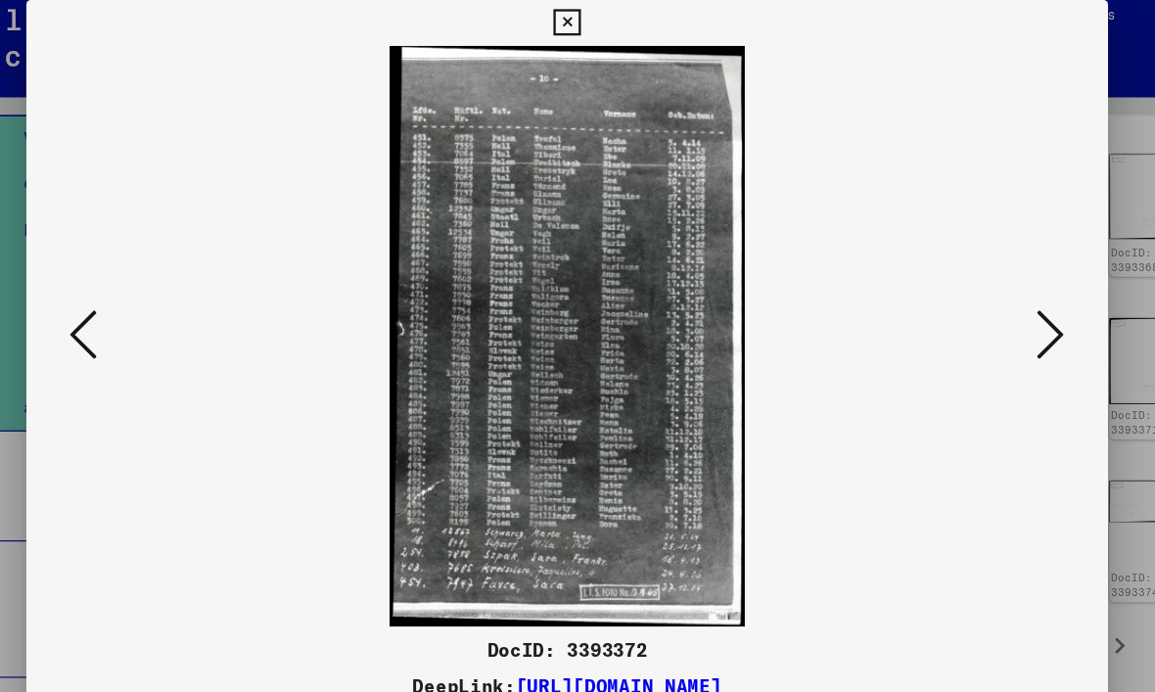
scroll to position [44, 0]
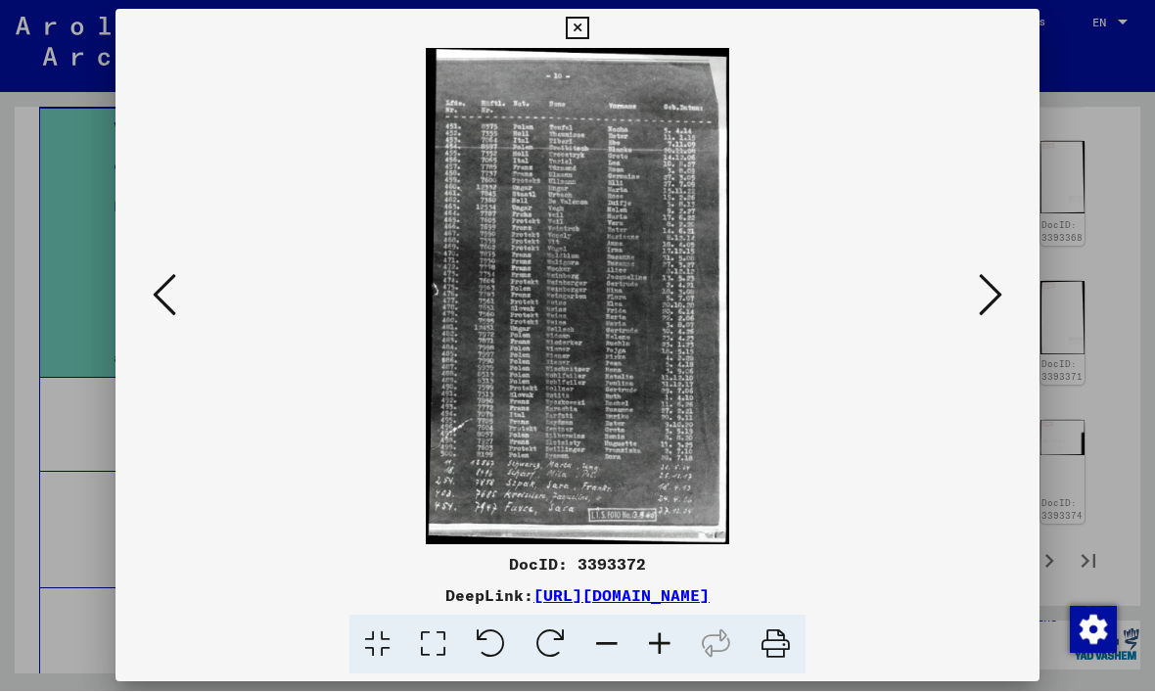
click at [1001, 293] on icon at bounding box center [990, 295] width 23 height 47
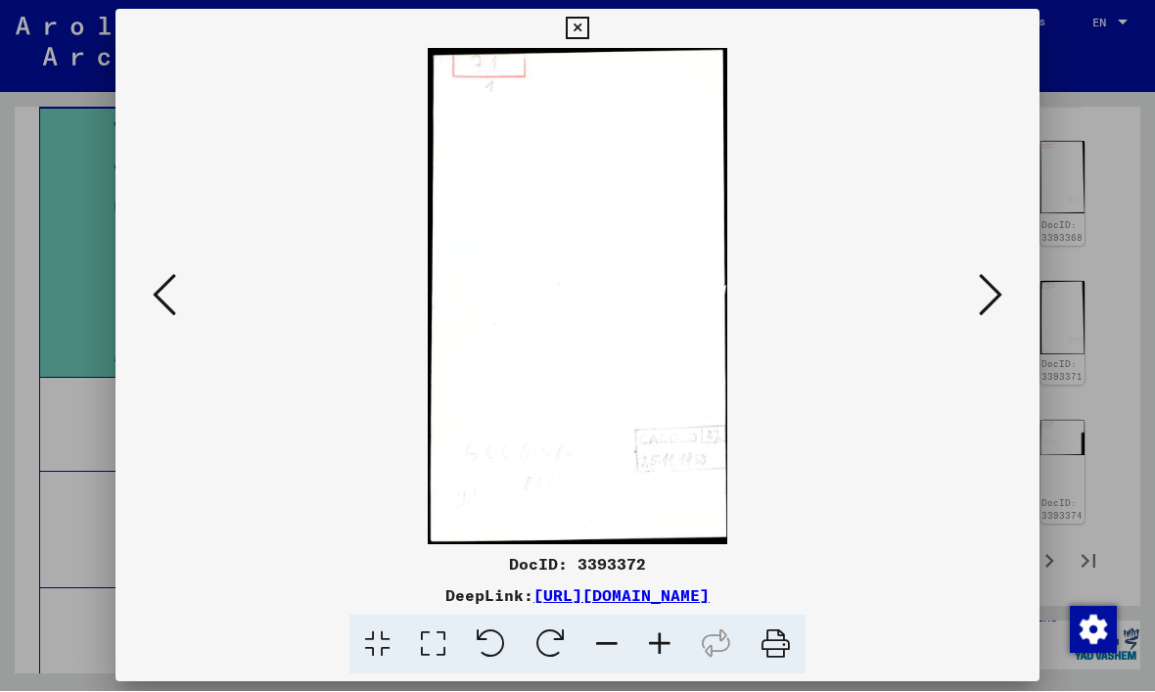
click at [1003, 283] on button at bounding box center [990, 297] width 35 height 56
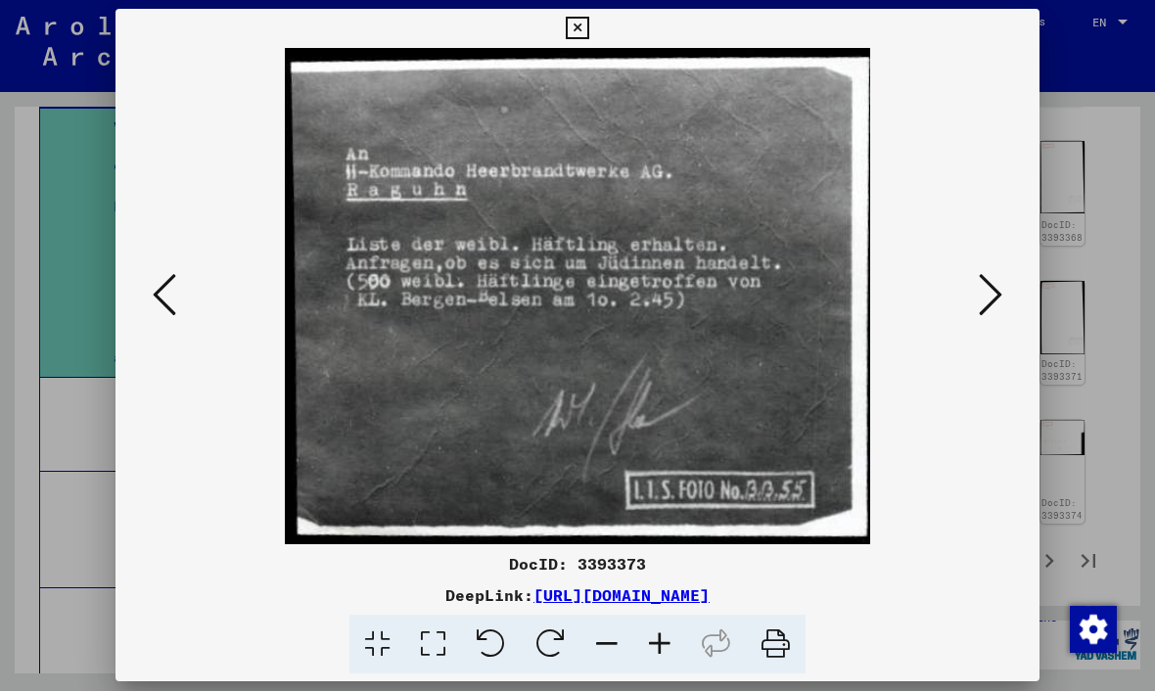
click at [1007, 312] on button at bounding box center [990, 297] width 35 height 56
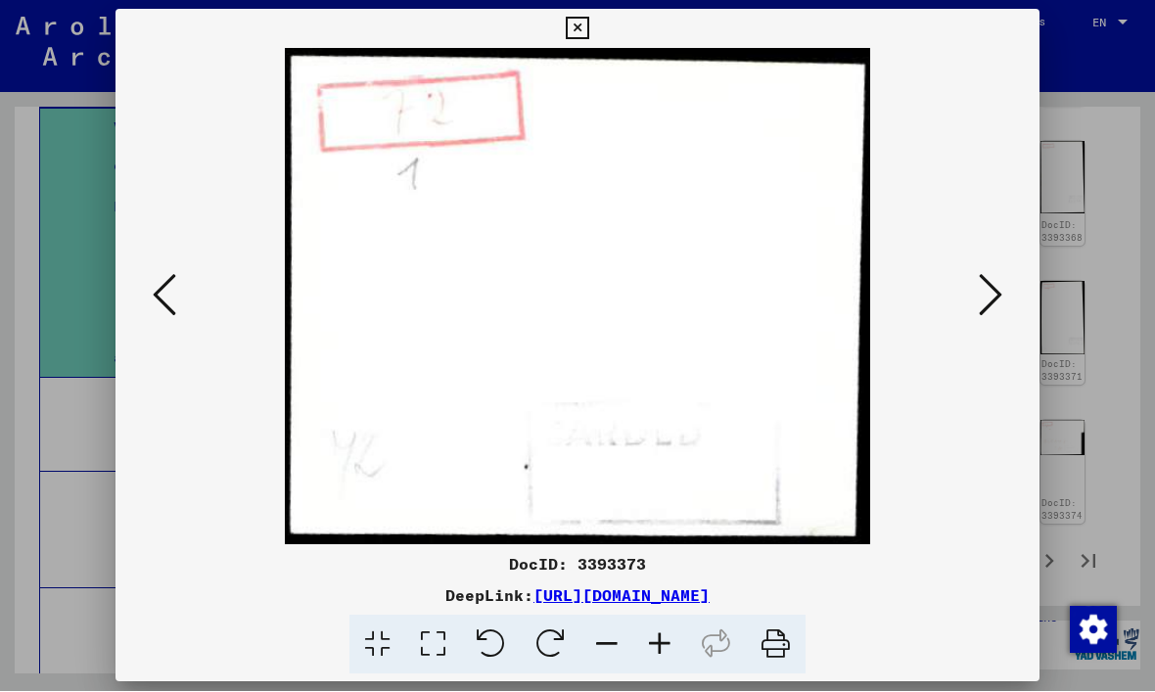
click at [1004, 298] on button at bounding box center [990, 297] width 35 height 56
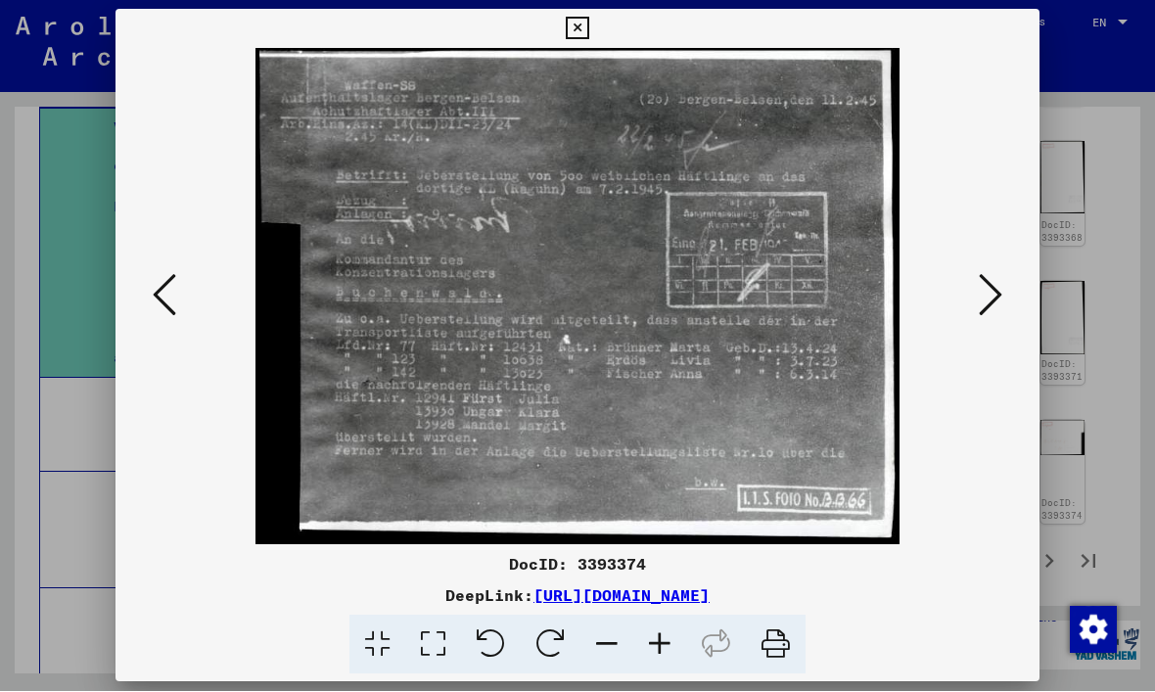
click at [1006, 304] on button at bounding box center [990, 297] width 35 height 56
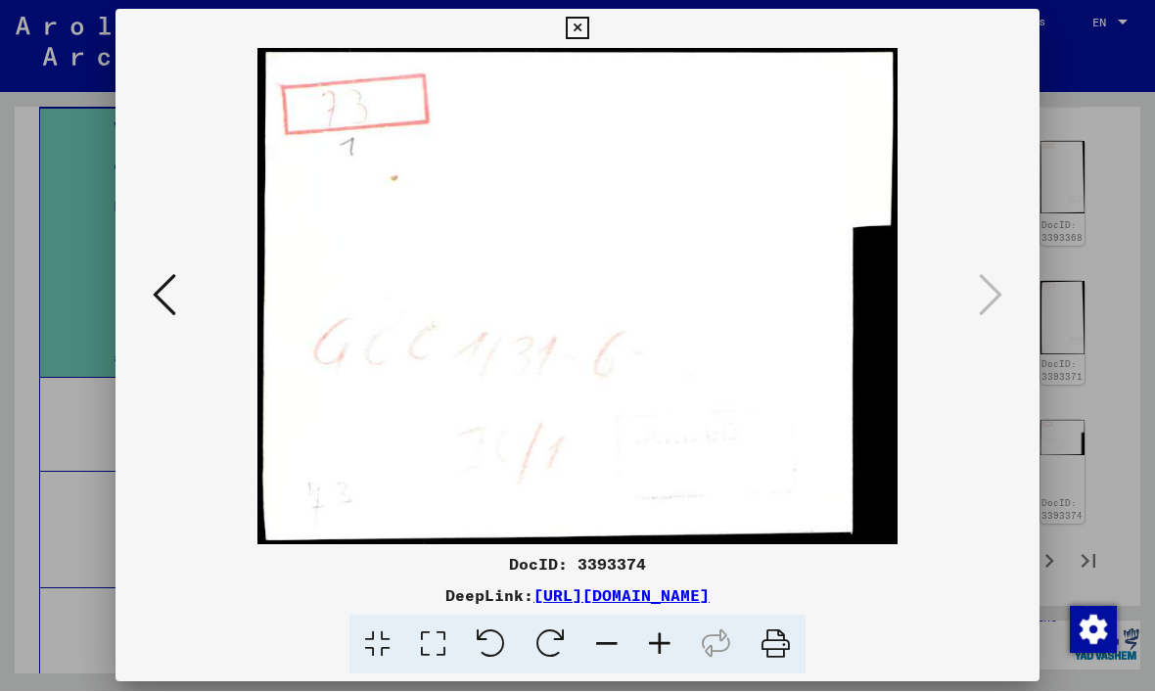
click at [1008, 302] on div at bounding box center [577, 297] width 924 height 496
click at [1033, 8] on div at bounding box center [577, 346] width 1155 height 692
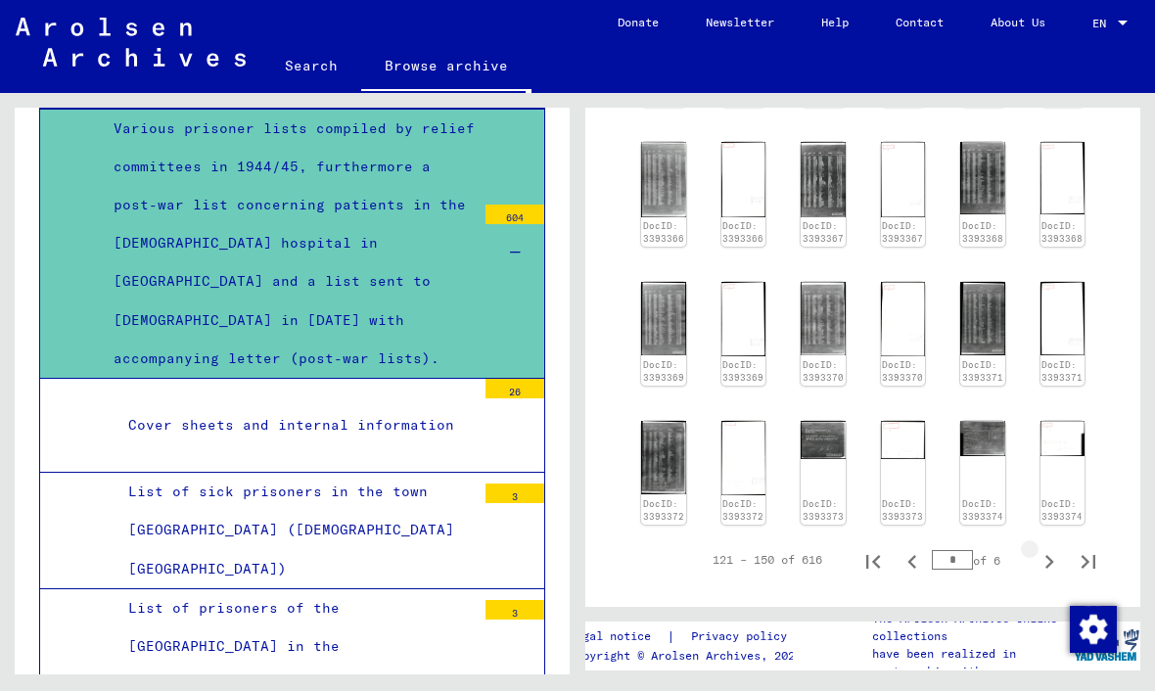
click at [1059, 549] on icon "Next page" at bounding box center [1048, 562] width 27 height 27
type input "*"
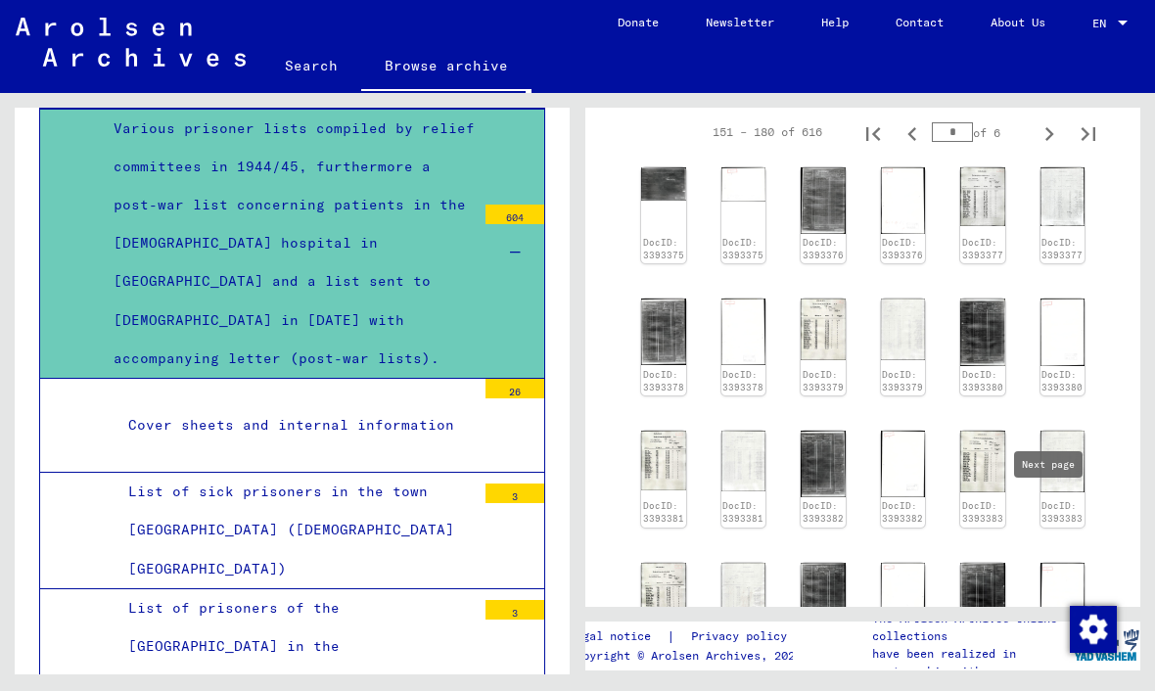
scroll to position [614, 0]
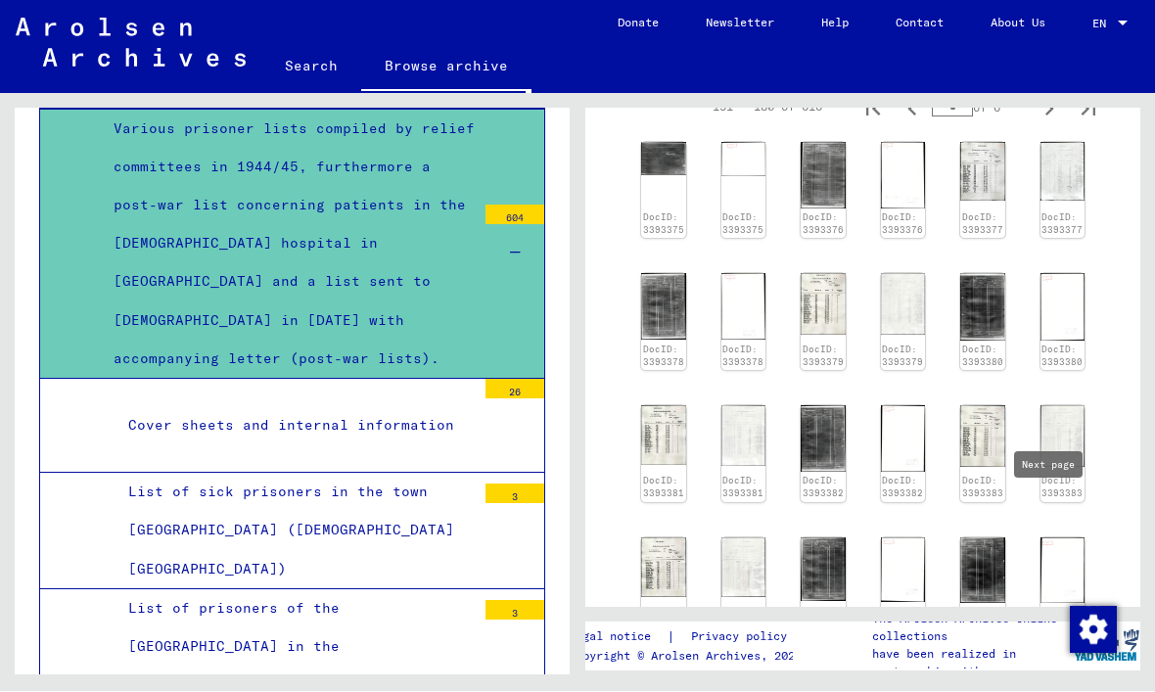
click at [836, 274] on img at bounding box center [823, 304] width 45 height 61
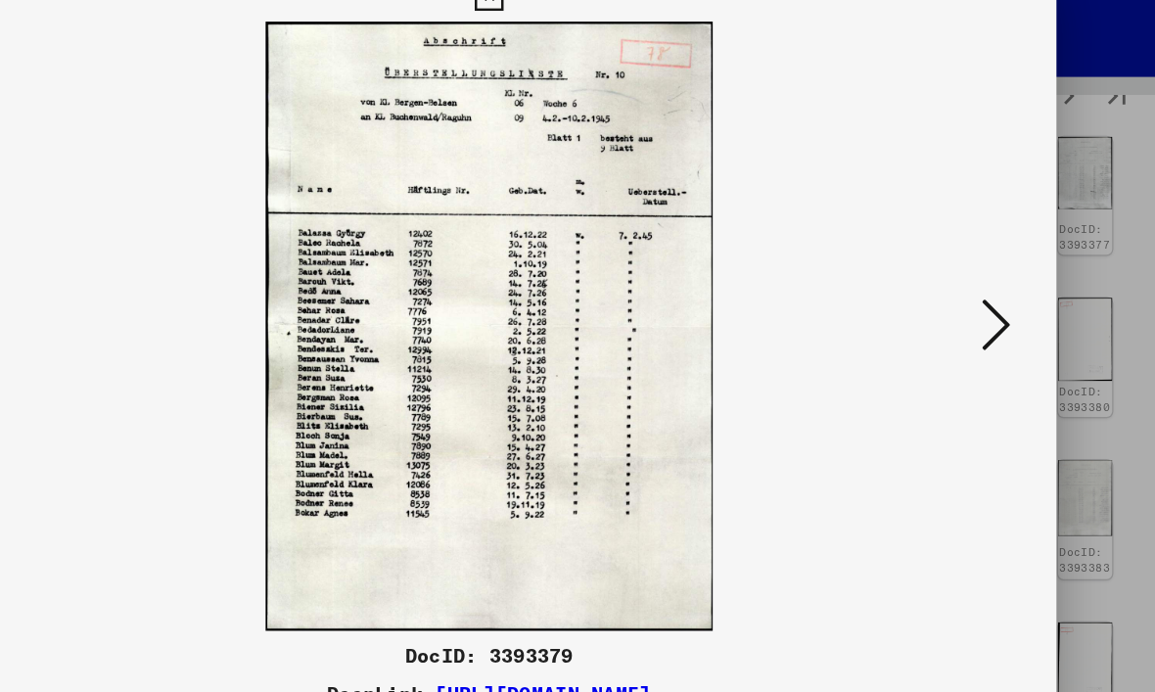
click at [979, 272] on icon at bounding box center [990, 295] width 23 height 47
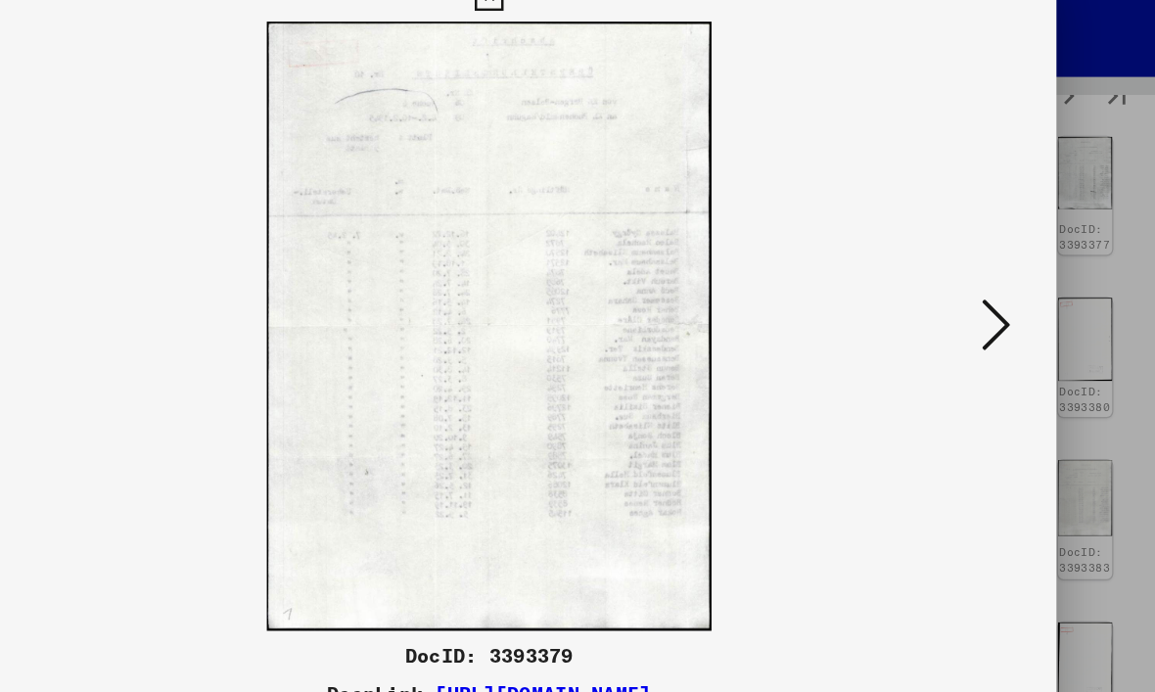
click at [973, 269] on button at bounding box center [990, 297] width 35 height 56
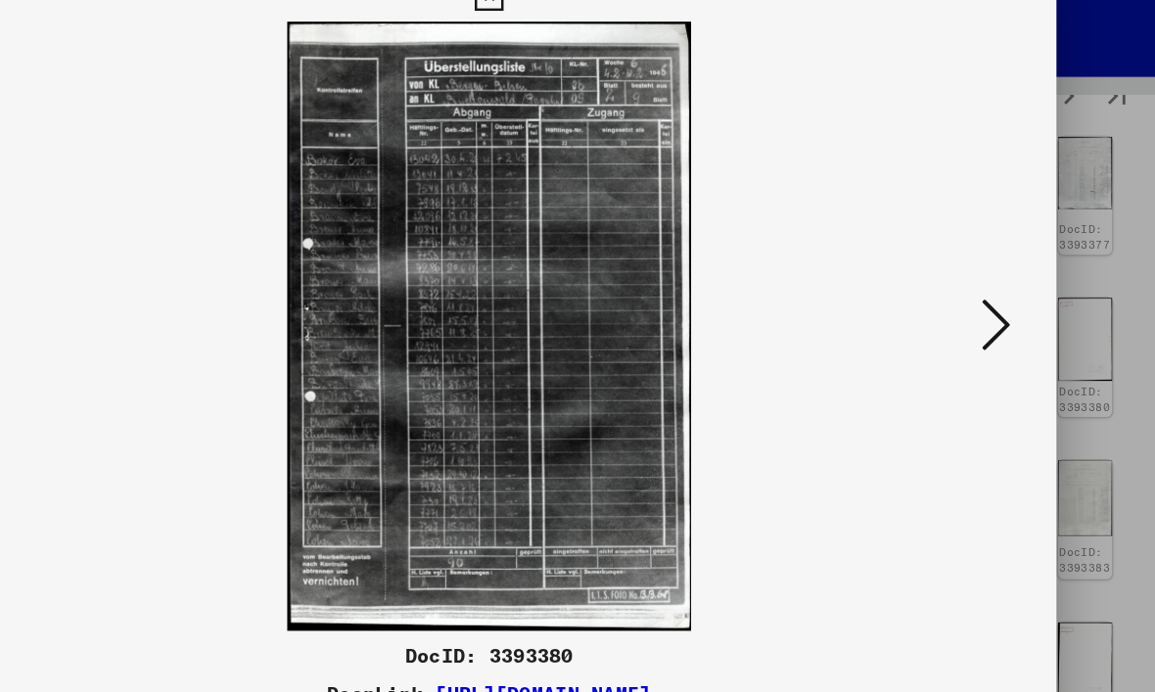
click at [973, 269] on button at bounding box center [990, 297] width 35 height 56
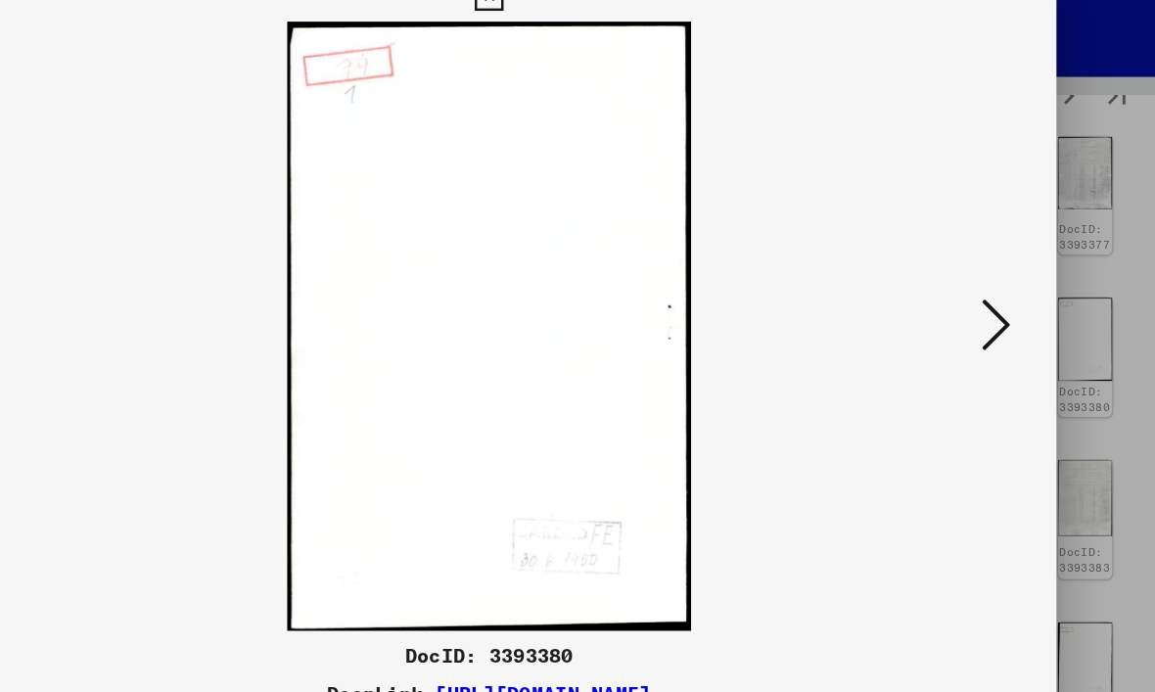
click at [973, 269] on button at bounding box center [990, 297] width 35 height 56
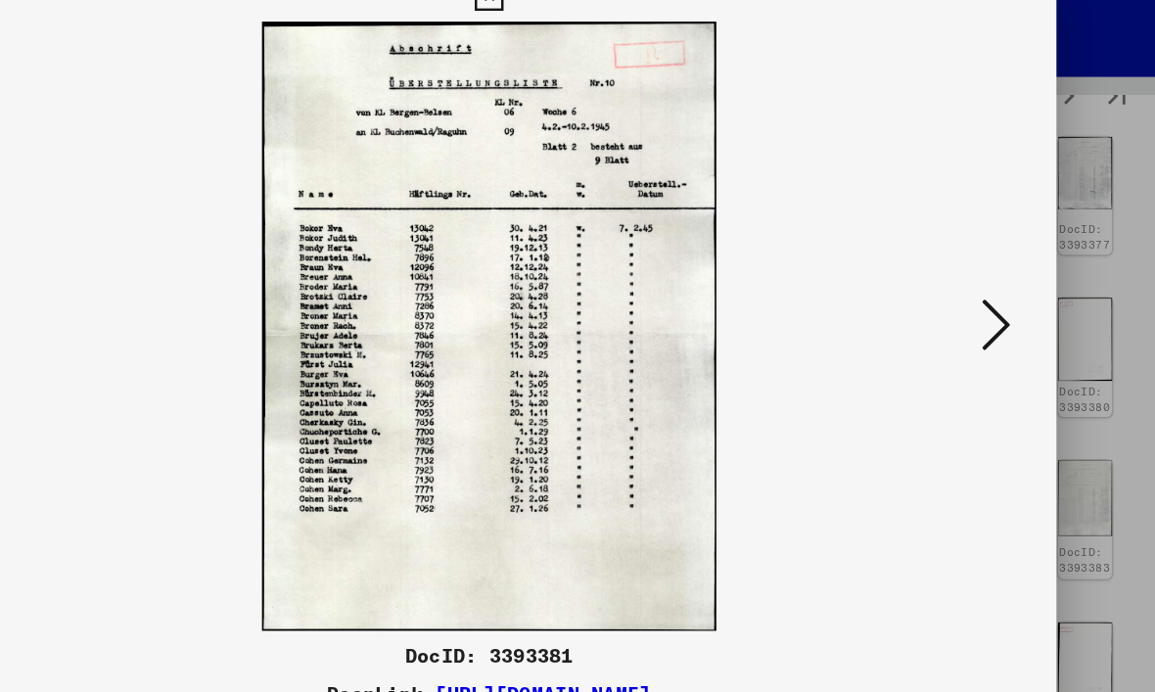
click at [973, 269] on button at bounding box center [990, 297] width 35 height 56
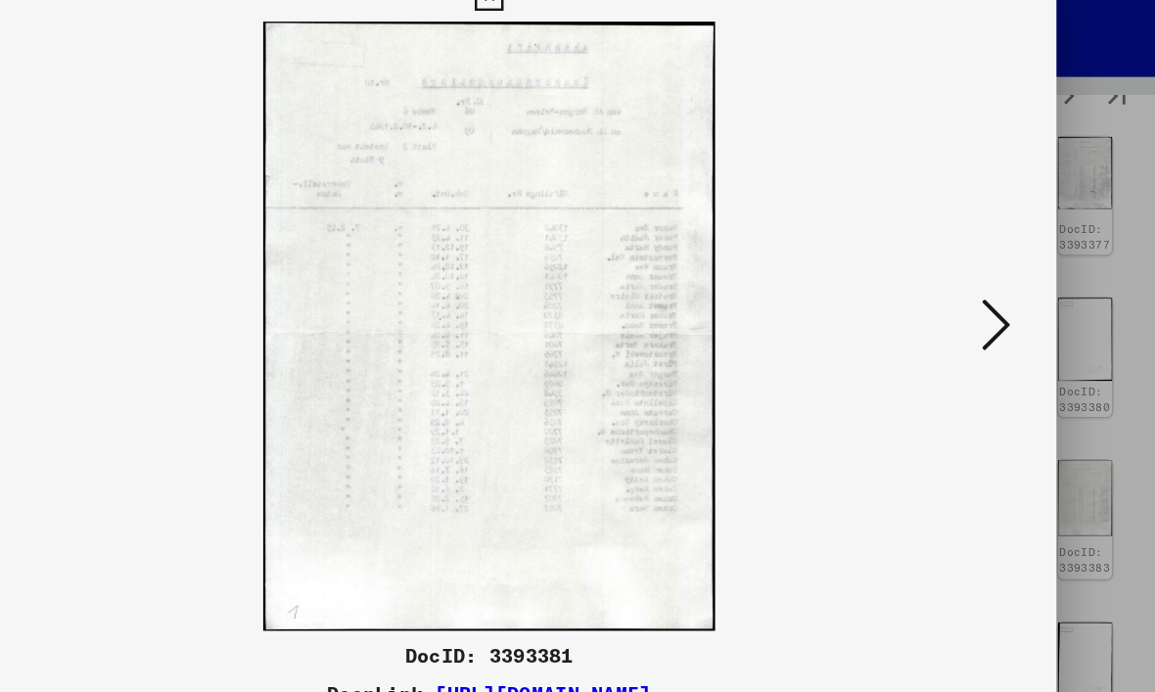
click at [973, 269] on button at bounding box center [990, 297] width 35 height 56
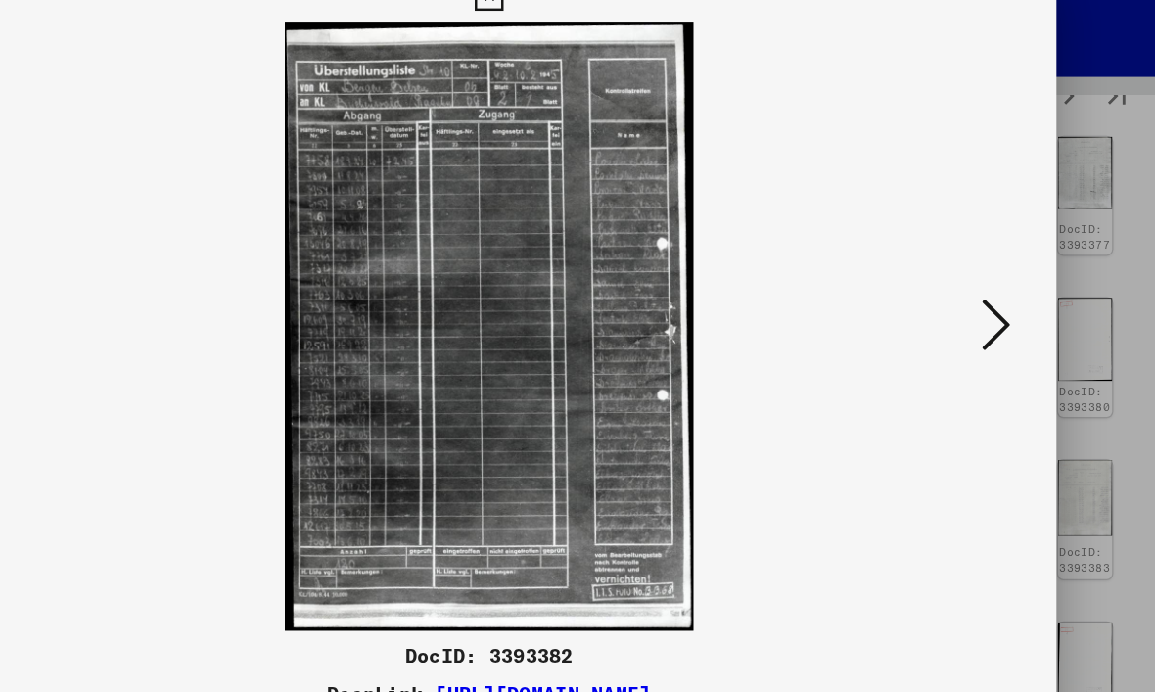
click at [973, 269] on button at bounding box center [990, 297] width 35 height 56
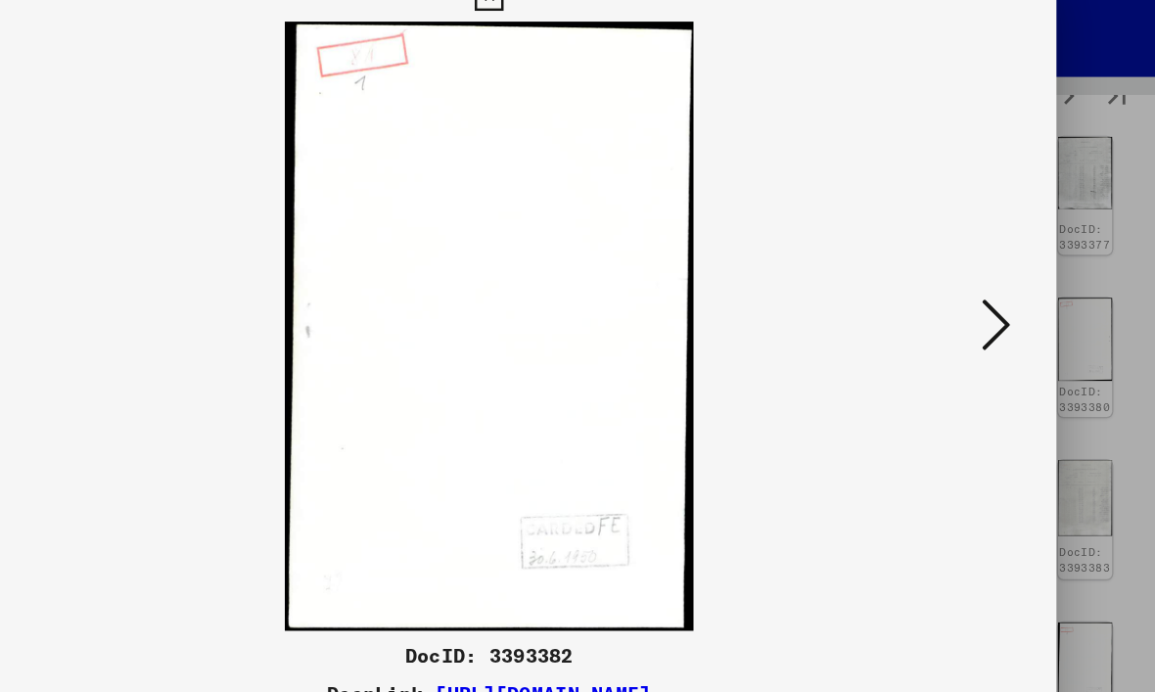
click at [973, 269] on button at bounding box center [990, 297] width 35 height 56
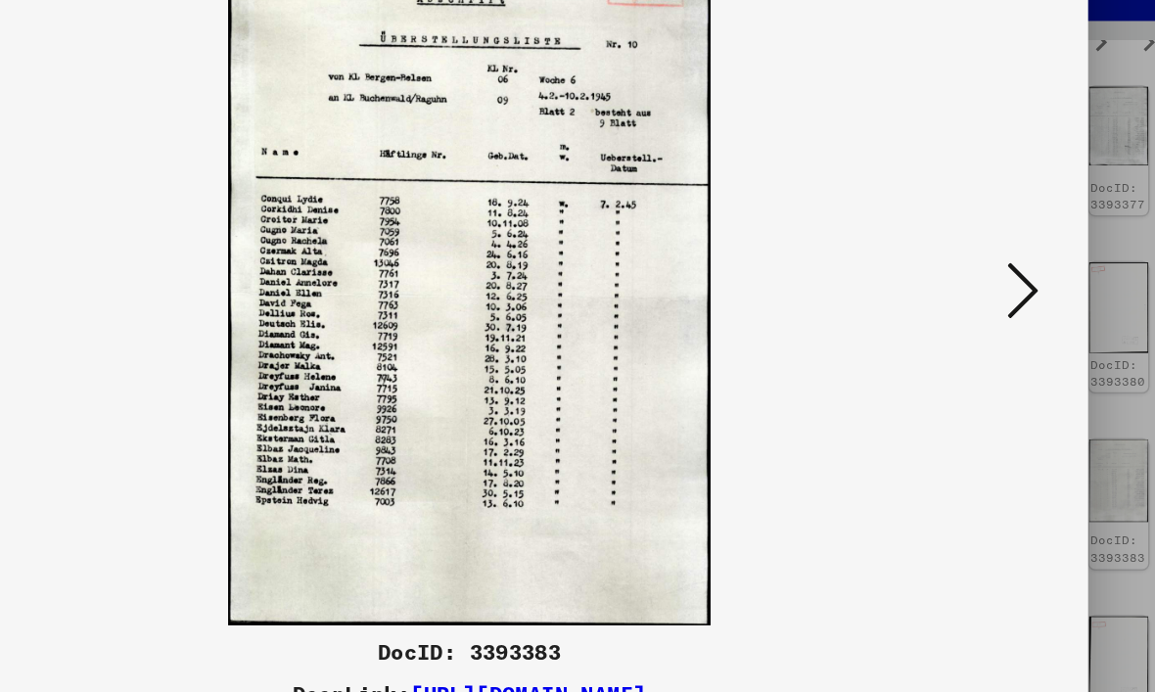
click at [979, 272] on icon at bounding box center [990, 295] width 23 height 47
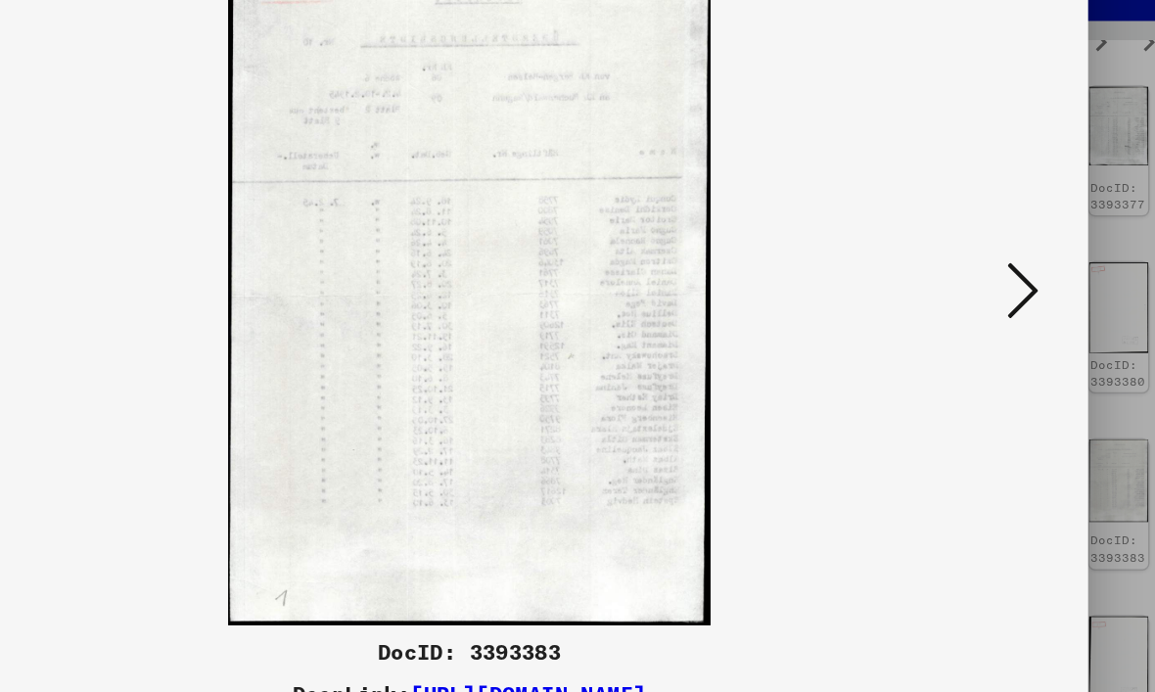
click at [979, 272] on icon at bounding box center [990, 295] width 23 height 47
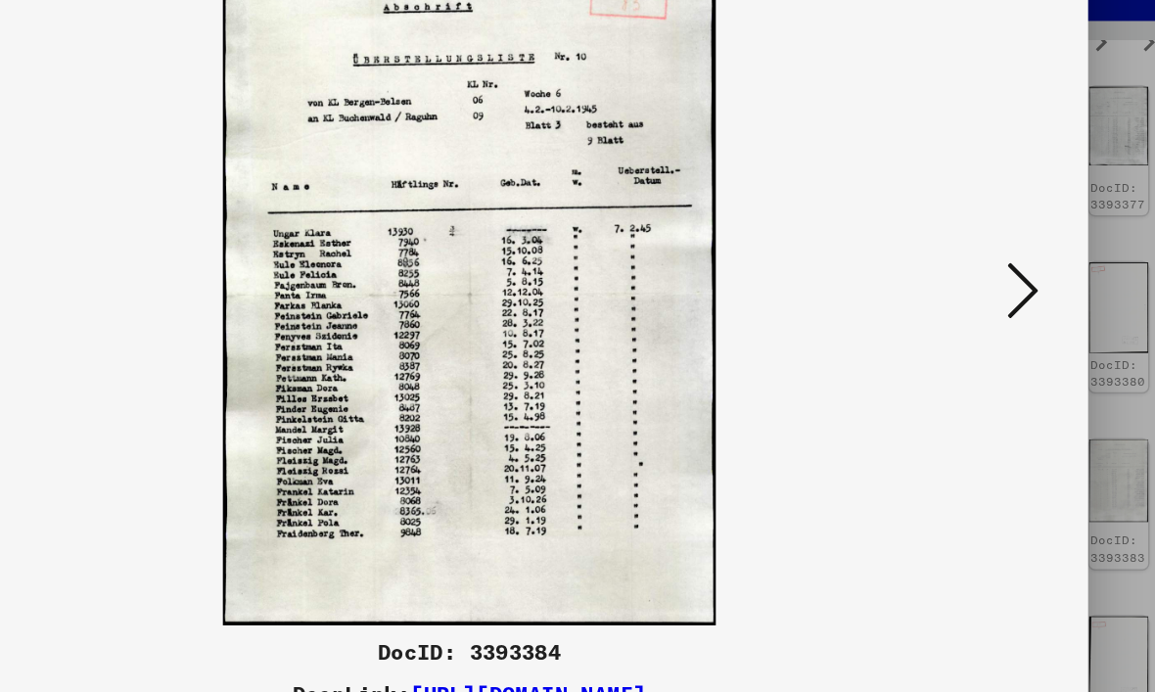
click at [973, 269] on button at bounding box center [990, 297] width 35 height 56
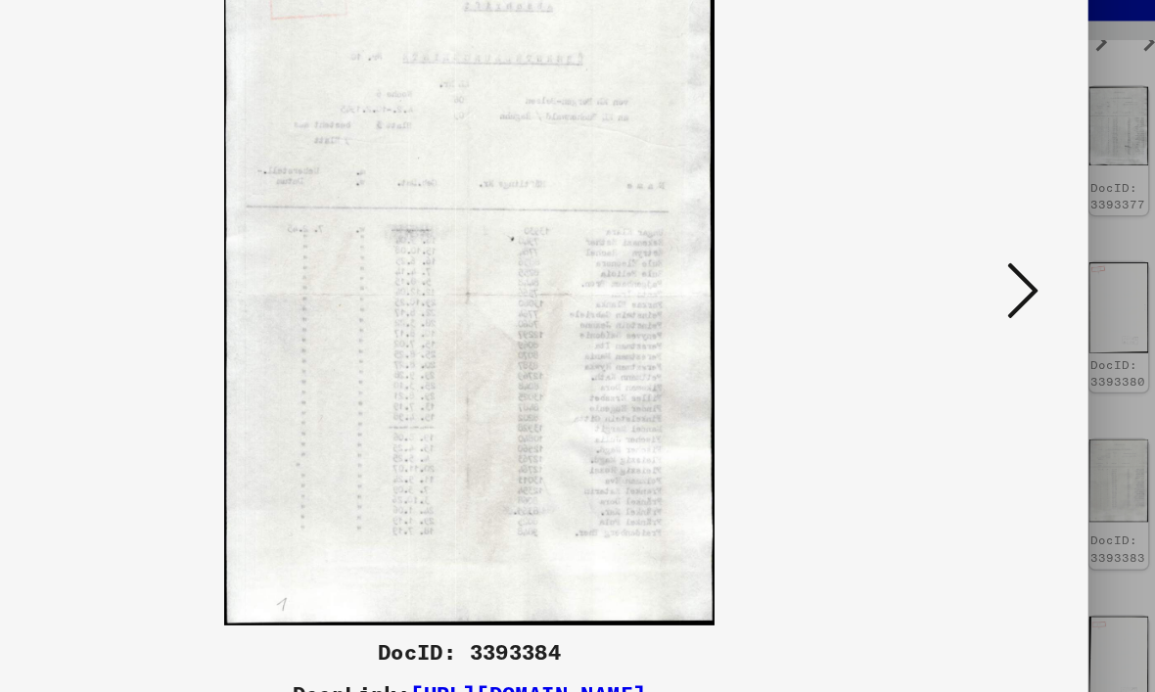
click at [979, 272] on icon at bounding box center [990, 295] width 23 height 47
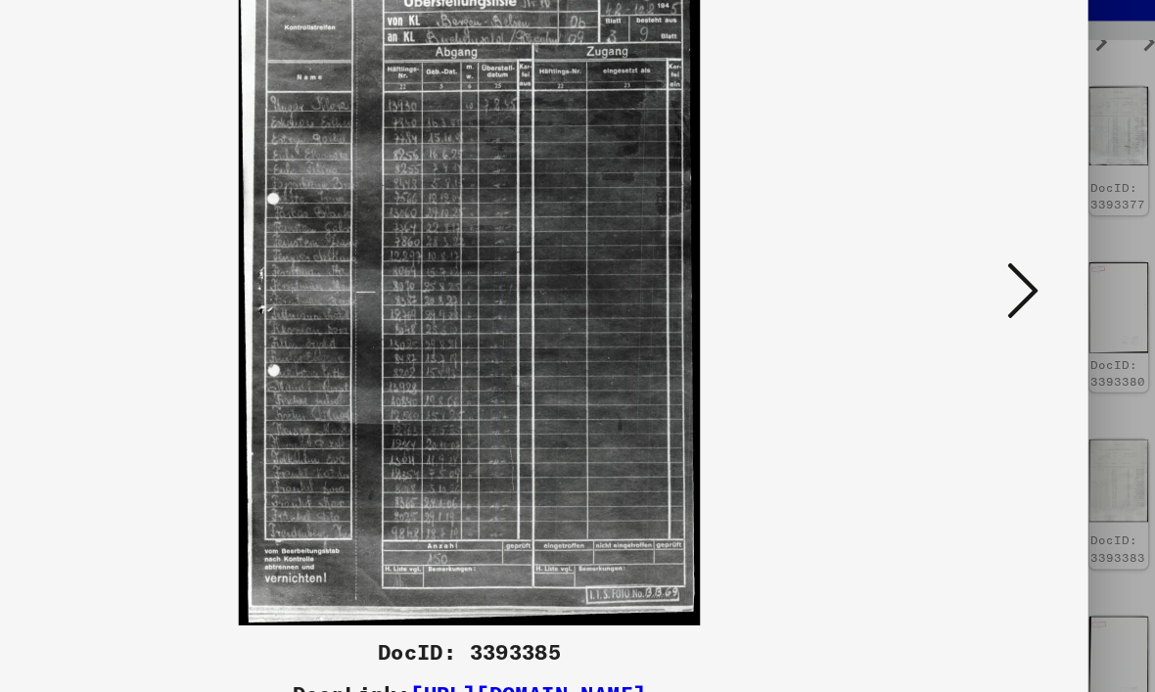
click at [979, 272] on icon at bounding box center [990, 295] width 23 height 47
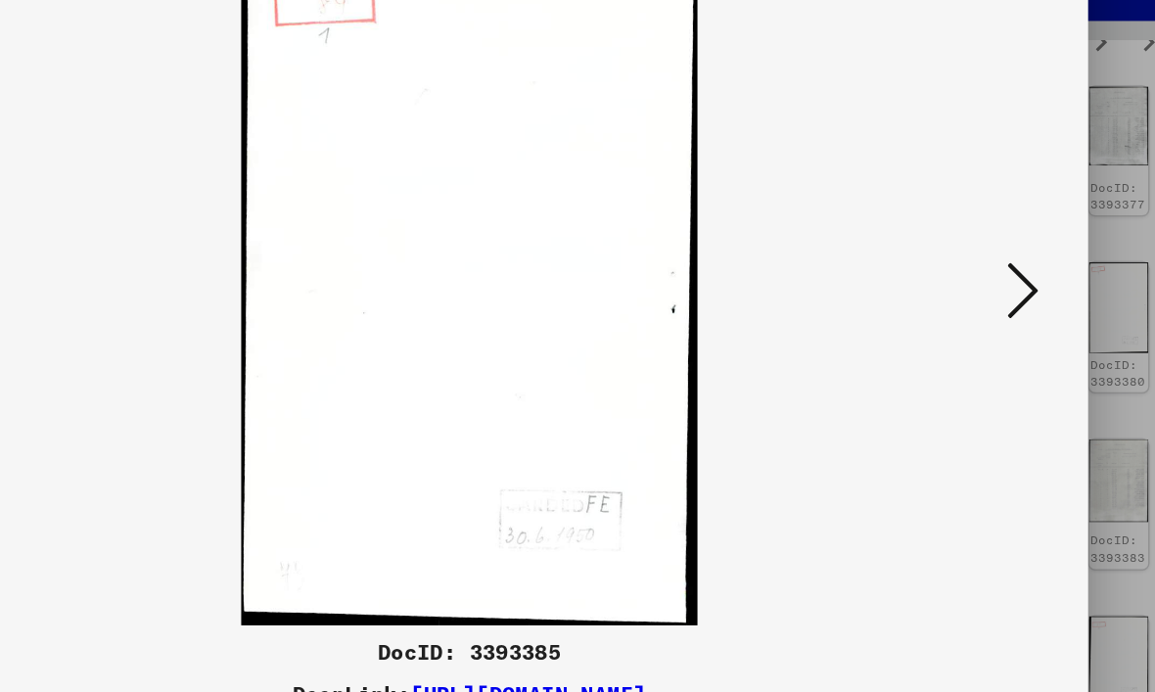
click at [979, 272] on icon at bounding box center [990, 295] width 23 height 47
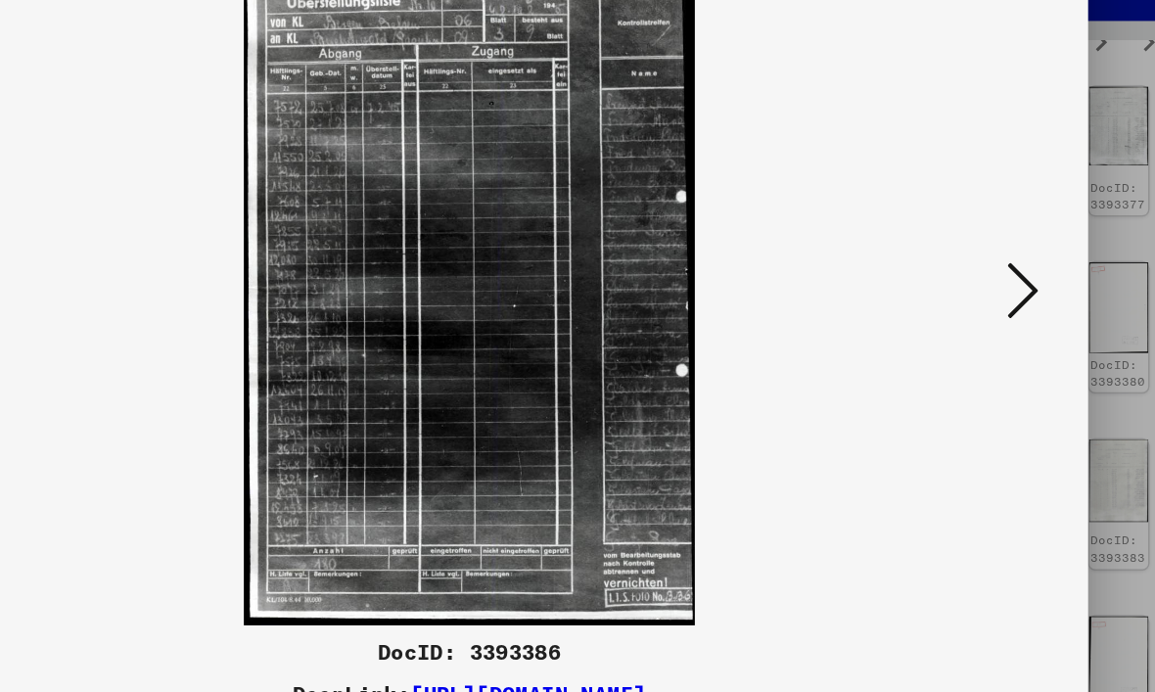
click at [979, 272] on icon at bounding box center [990, 295] width 23 height 47
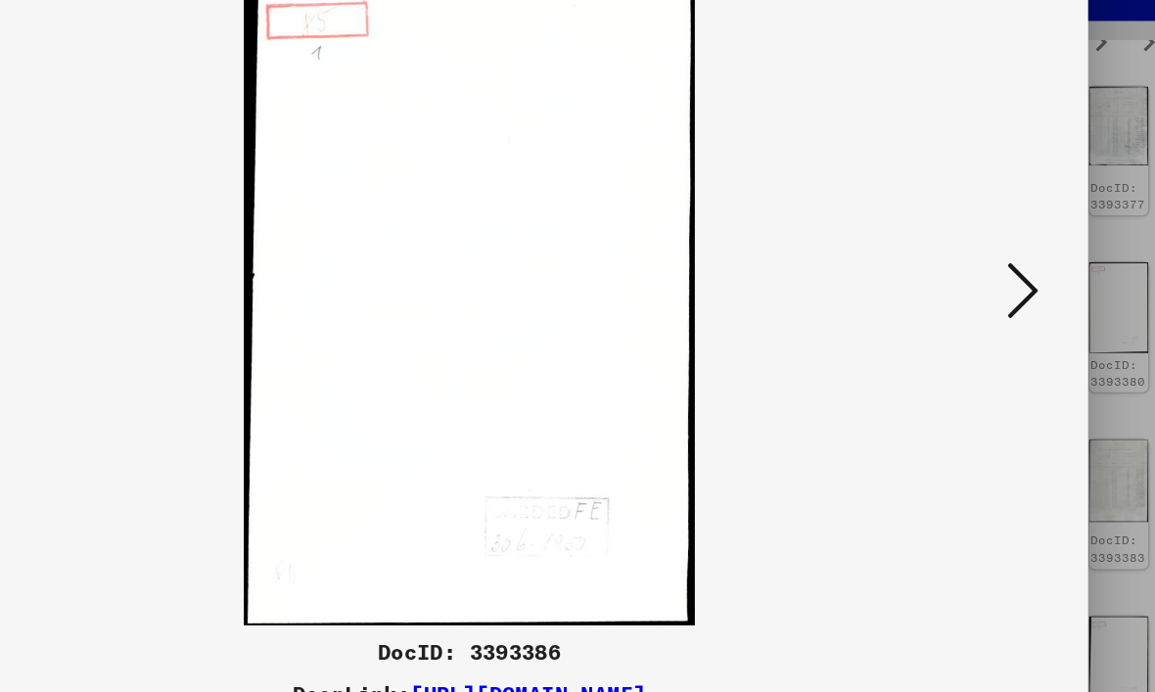
click at [979, 272] on icon at bounding box center [990, 295] width 23 height 47
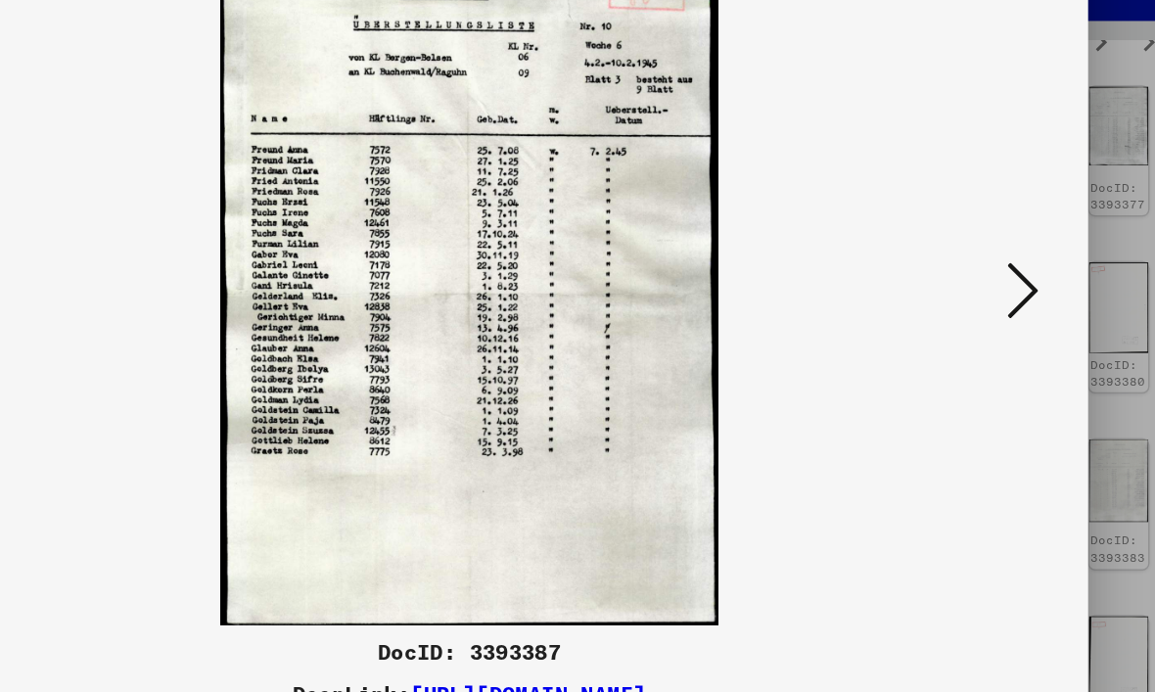
click at [973, 269] on button at bounding box center [990, 297] width 35 height 56
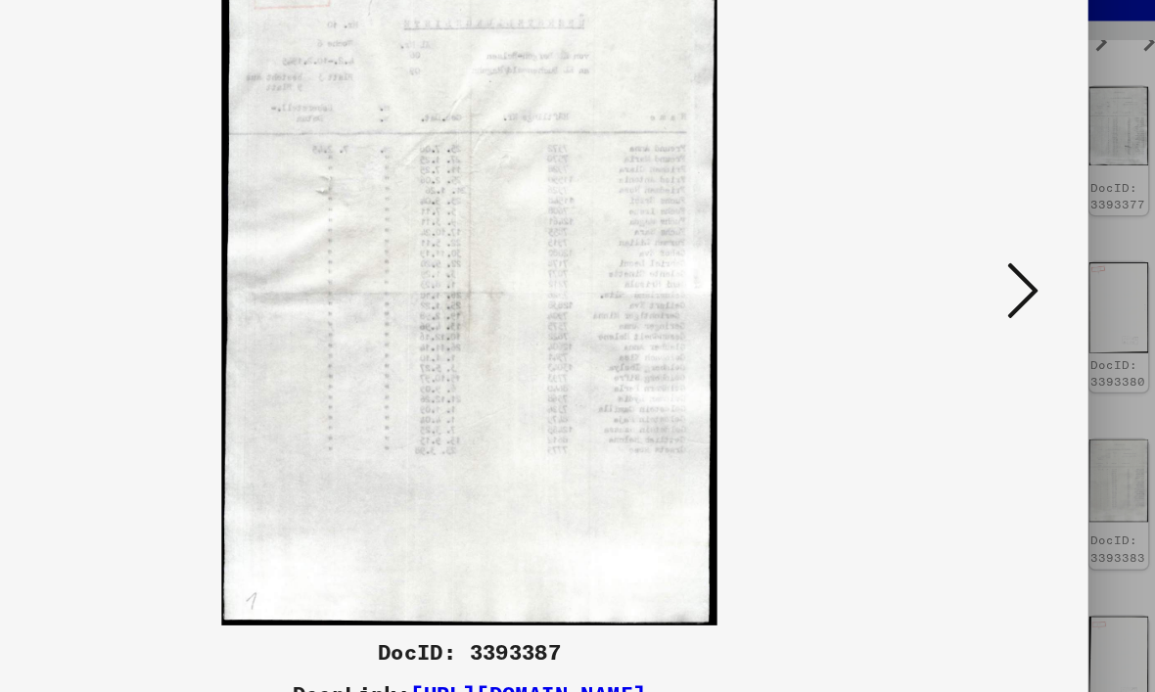
click at [979, 272] on icon at bounding box center [990, 295] width 23 height 47
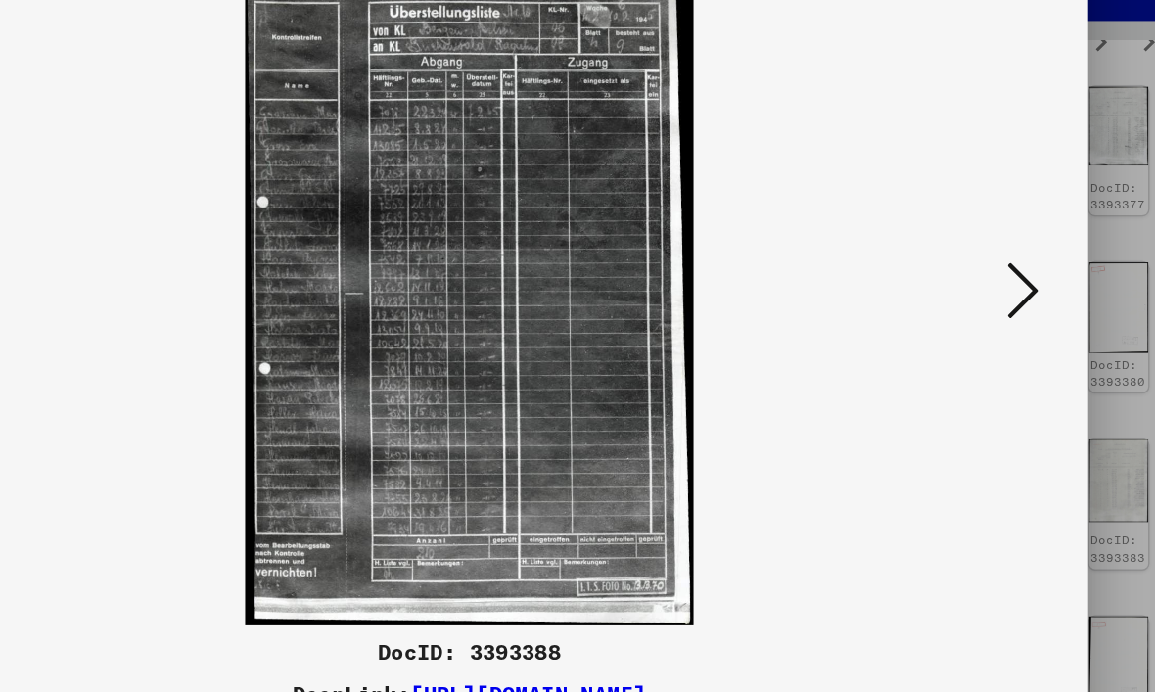
click at [979, 272] on icon at bounding box center [990, 295] width 23 height 47
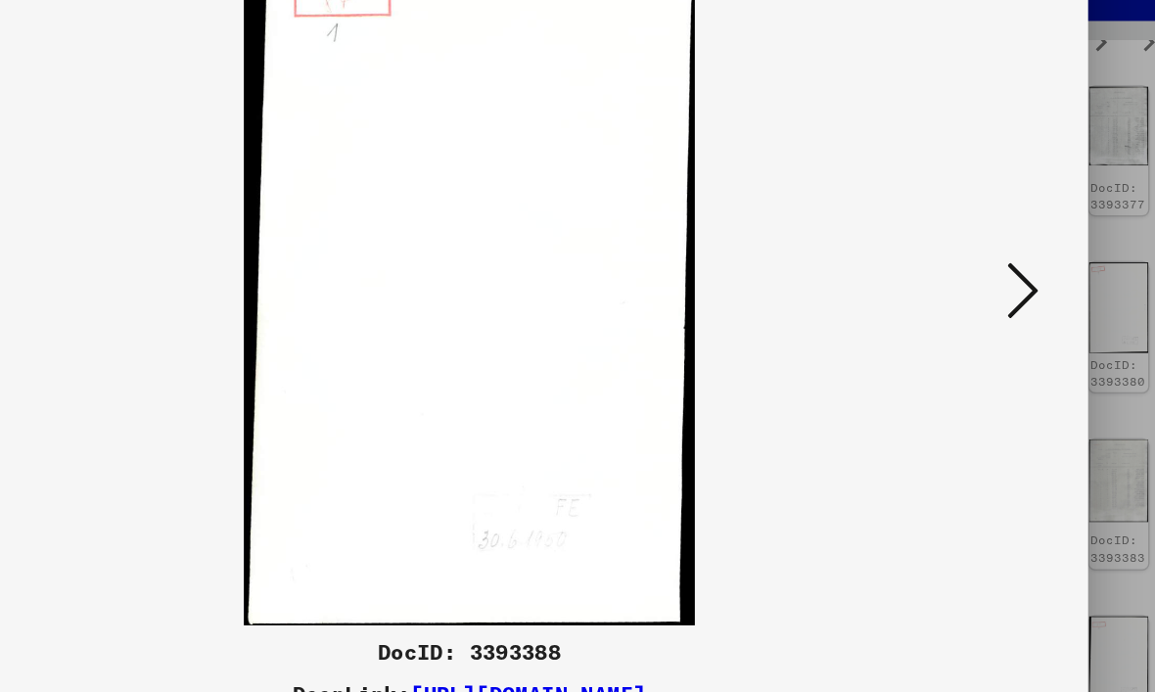
click at [979, 272] on icon at bounding box center [990, 295] width 23 height 47
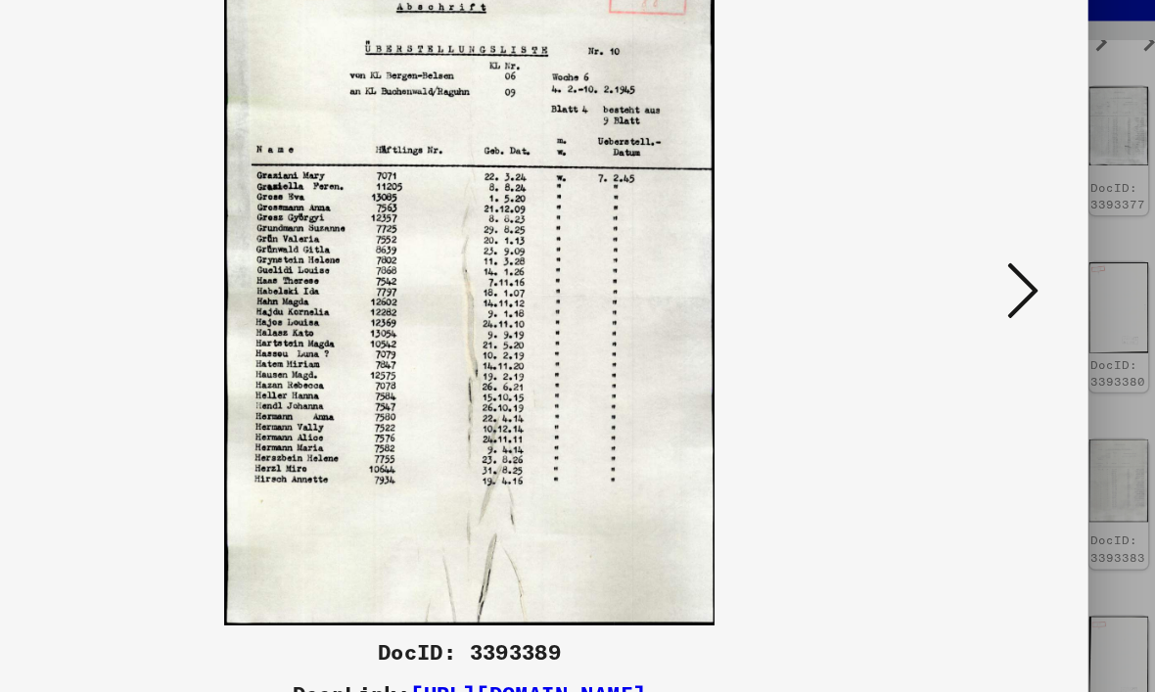
click at [979, 272] on icon at bounding box center [990, 295] width 23 height 47
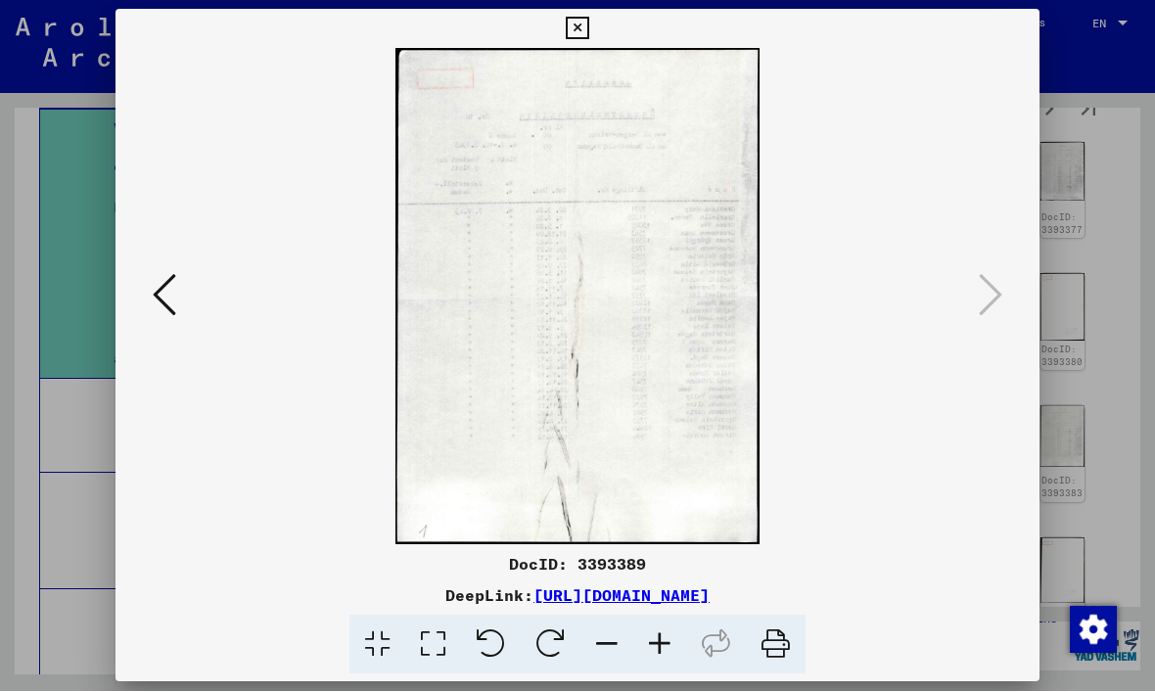
click at [594, 39] on button at bounding box center [577, 29] width 34 height 39
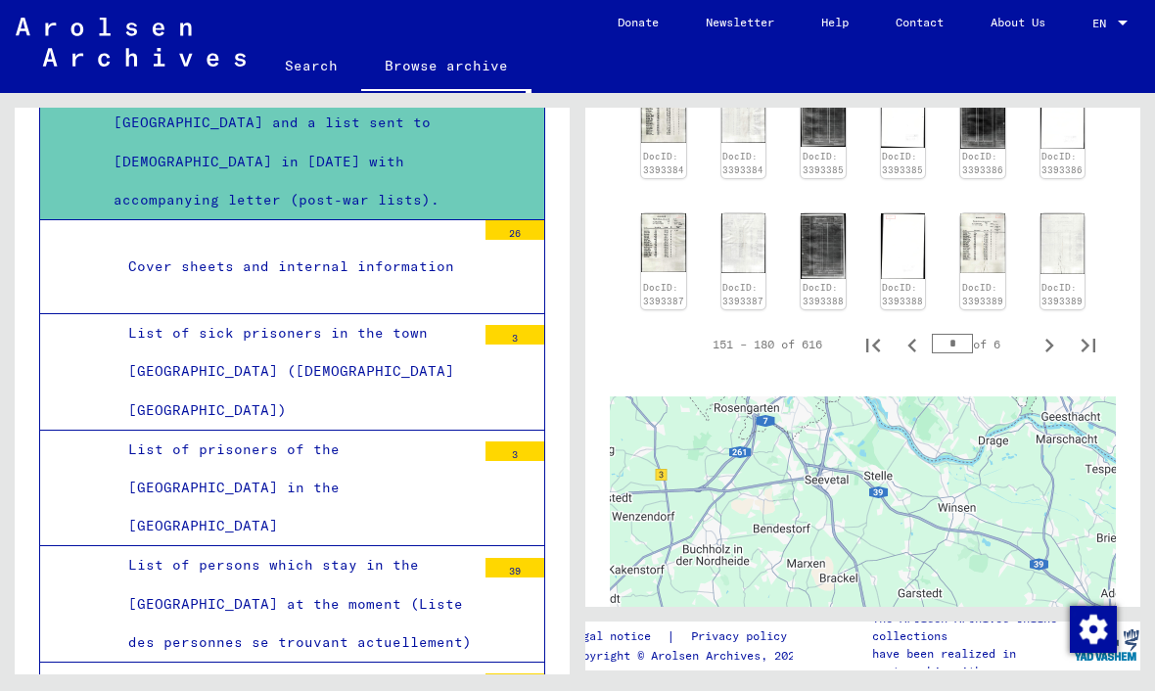
scroll to position [1493, 0]
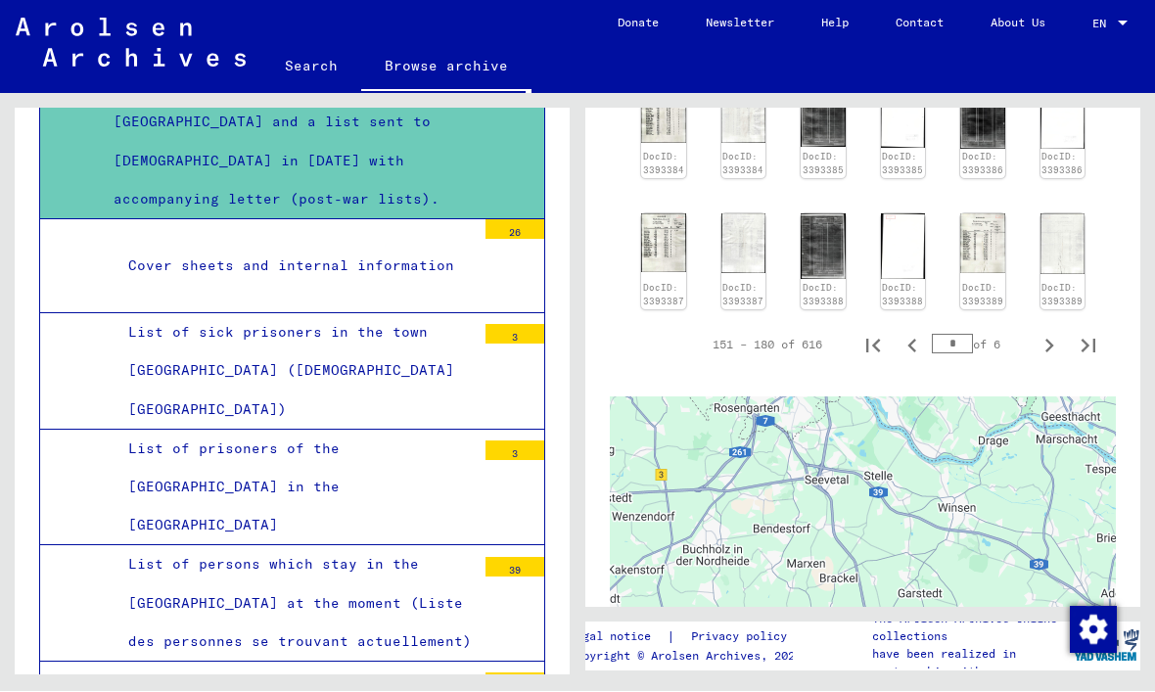
click at [122, 355] on div "List of sick prisoners in the town [GEOGRAPHIC_DATA] ([DEMOGRAPHIC_DATA][GEOGRA…" at bounding box center [295, 371] width 362 height 115
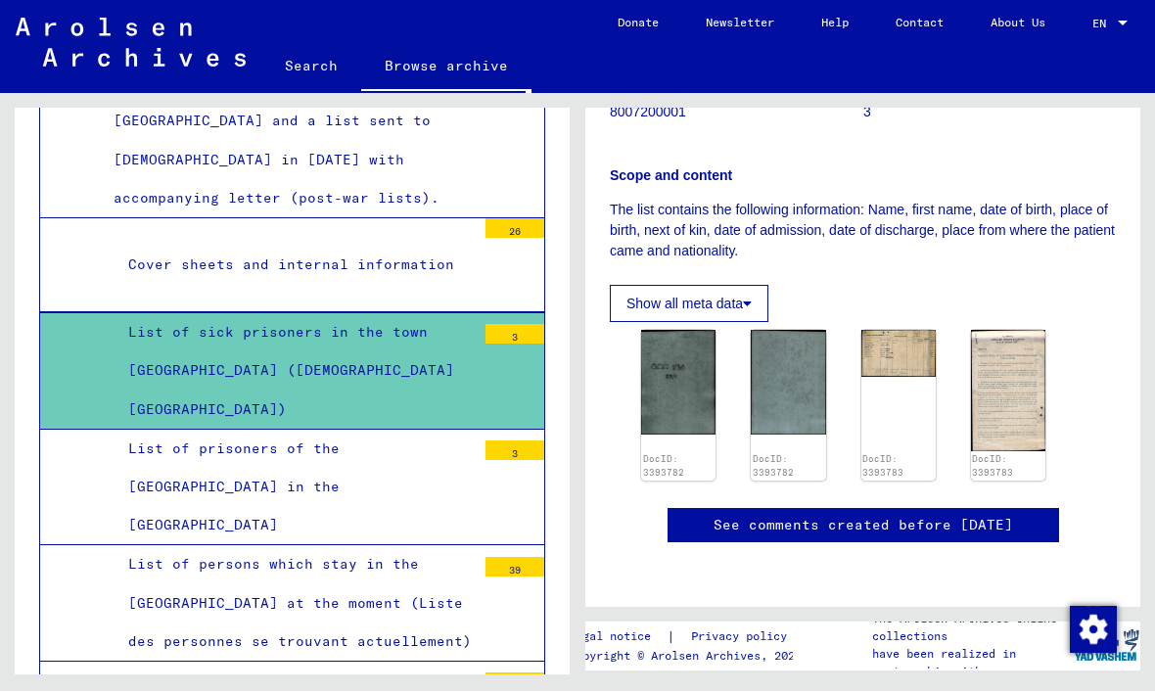
scroll to position [411, 0]
click at [693, 331] on img at bounding box center [678, 383] width 74 height 104
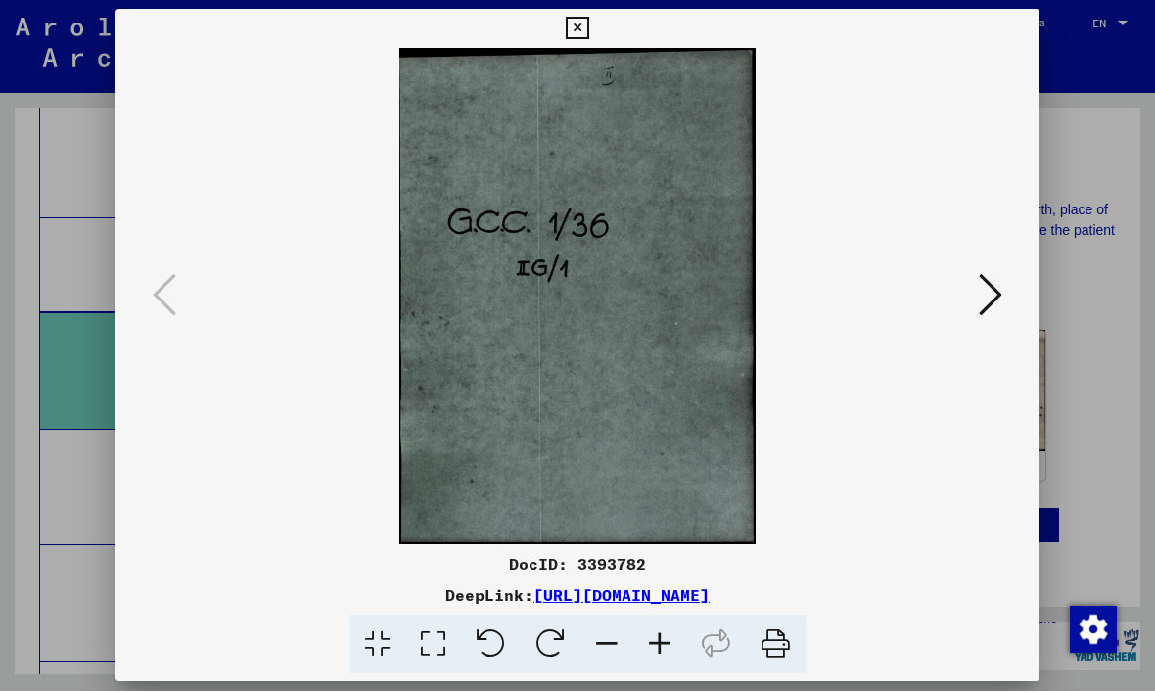
click at [985, 293] on icon at bounding box center [990, 295] width 23 height 47
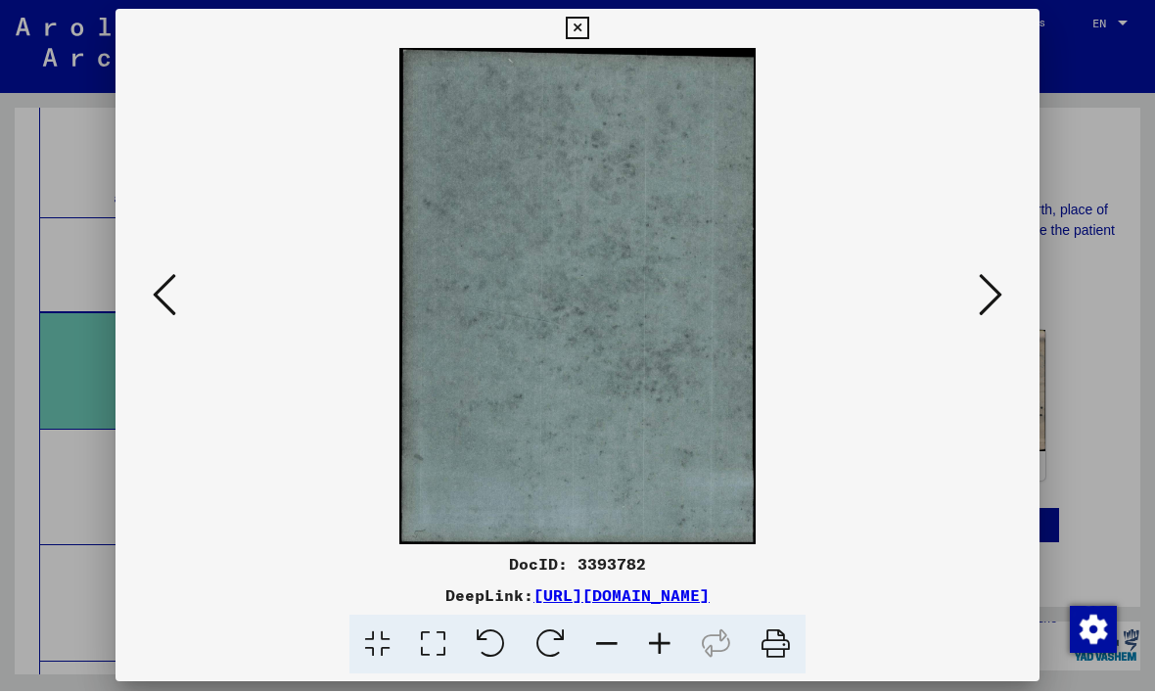
click at [996, 286] on icon at bounding box center [990, 295] width 23 height 47
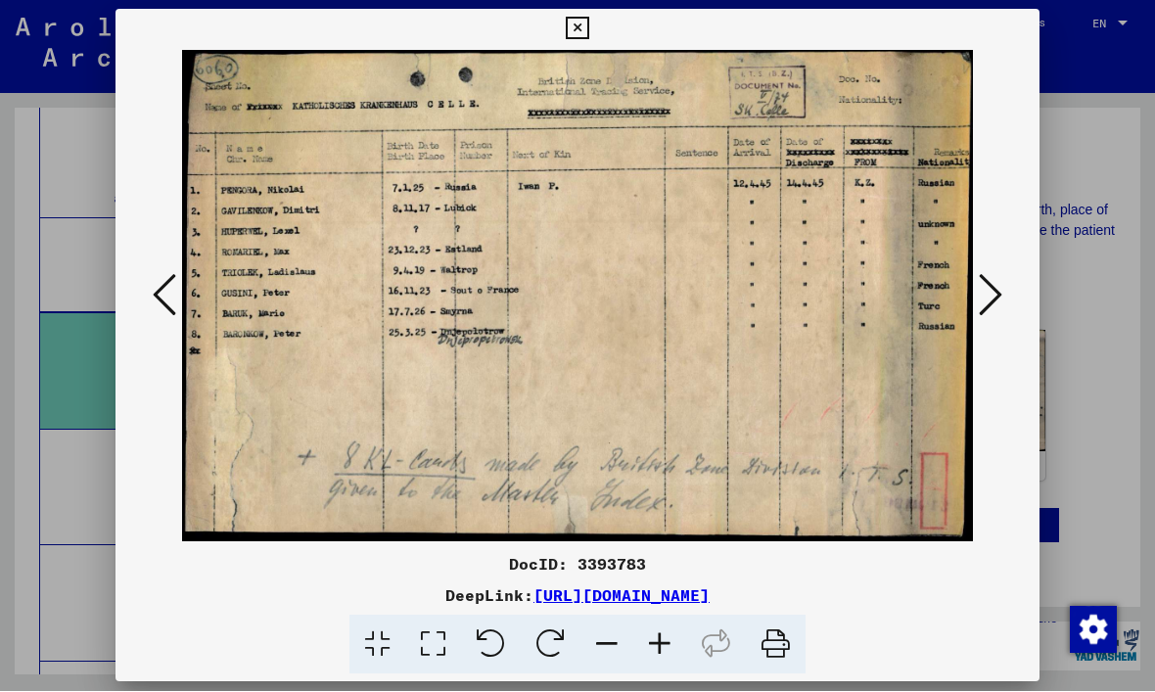
click at [996, 303] on icon at bounding box center [990, 295] width 23 height 47
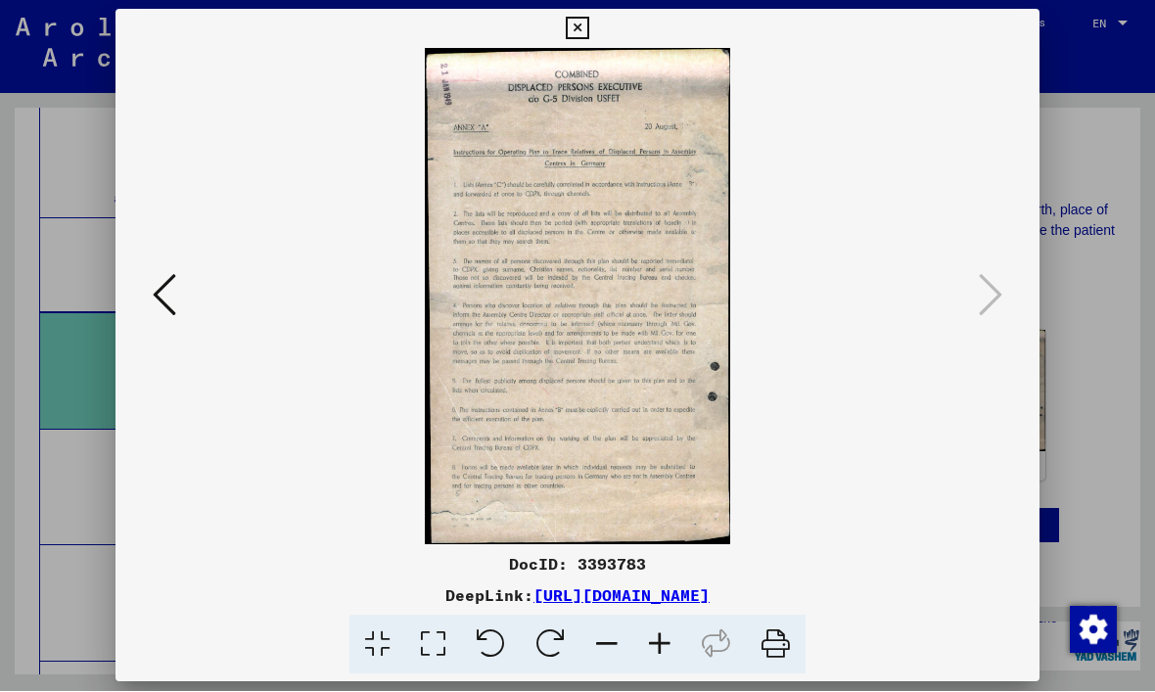
click at [594, 37] on button at bounding box center [577, 29] width 34 height 39
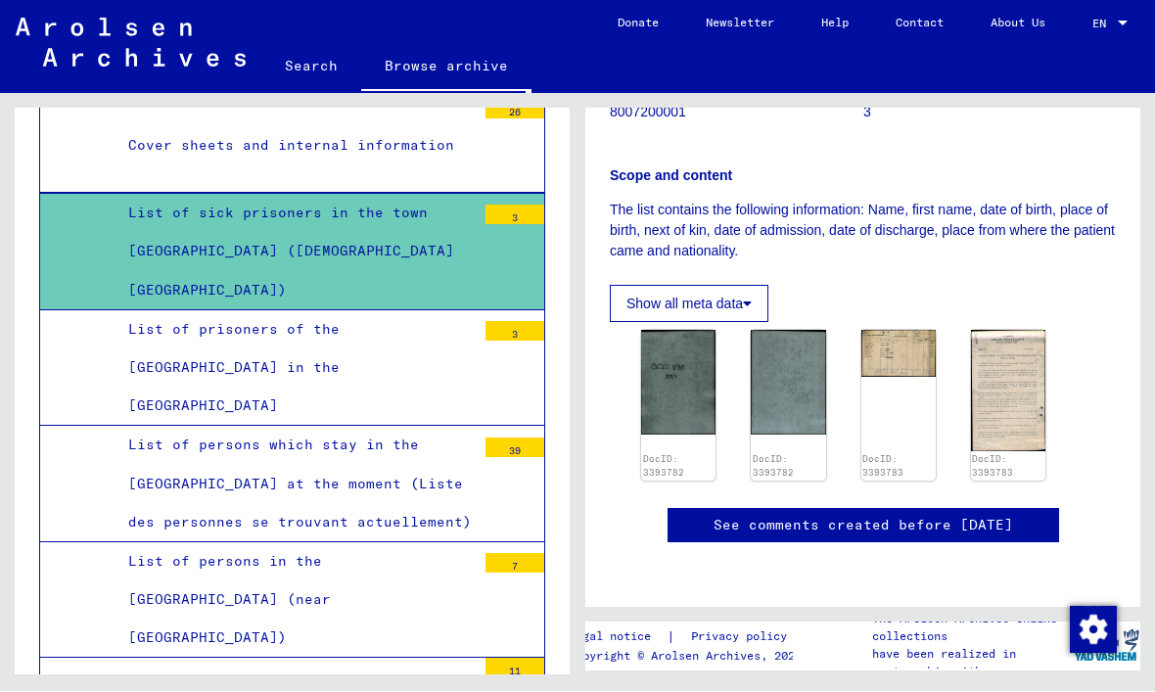
scroll to position [1616, 0]
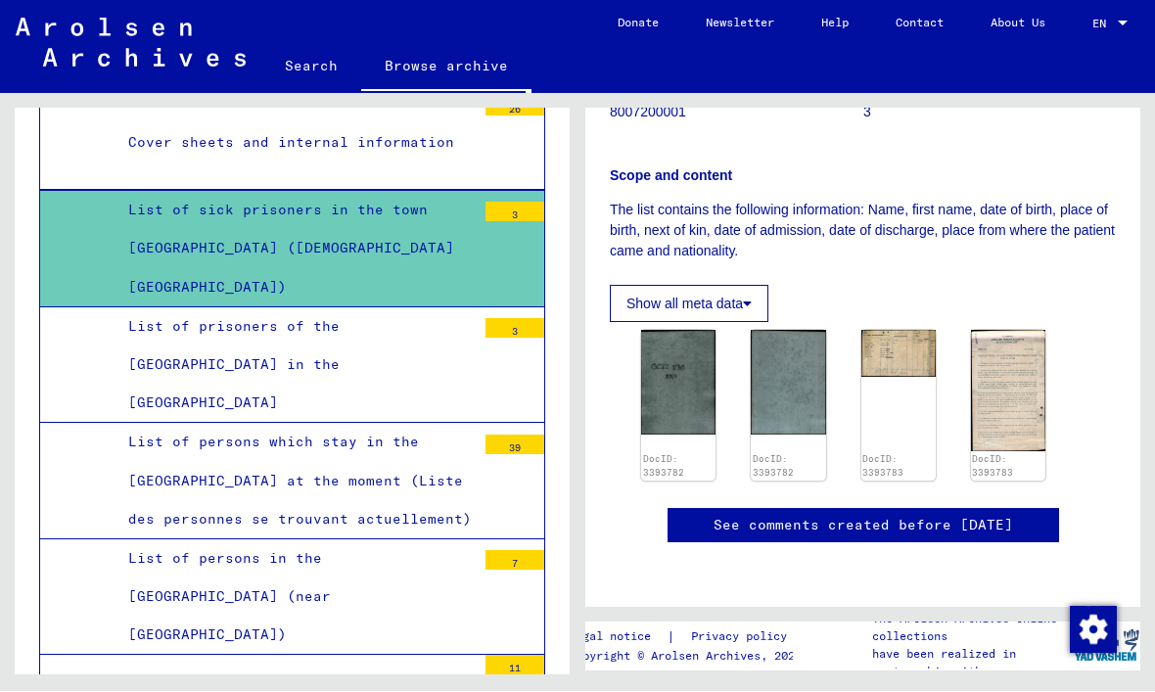
click at [175, 347] on div "List of prisoners of the [GEOGRAPHIC_DATA] in the [GEOGRAPHIC_DATA]" at bounding box center [295, 365] width 362 height 115
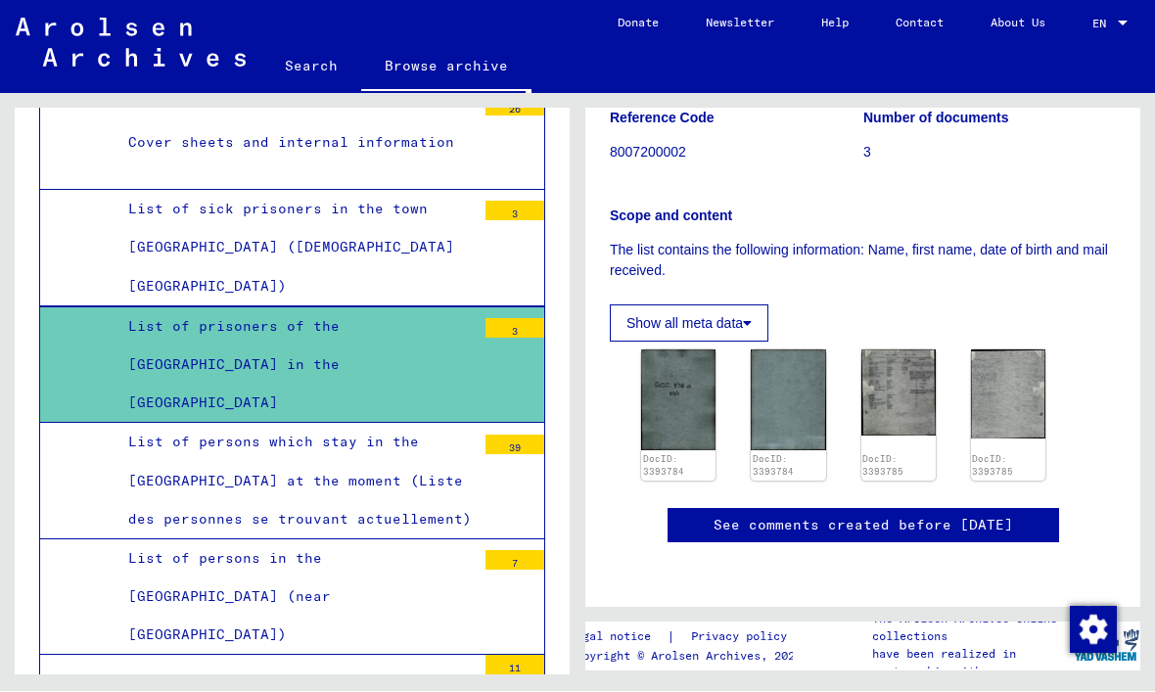
scroll to position [490, 0]
click at [1034, 350] on img at bounding box center [1008, 394] width 74 height 89
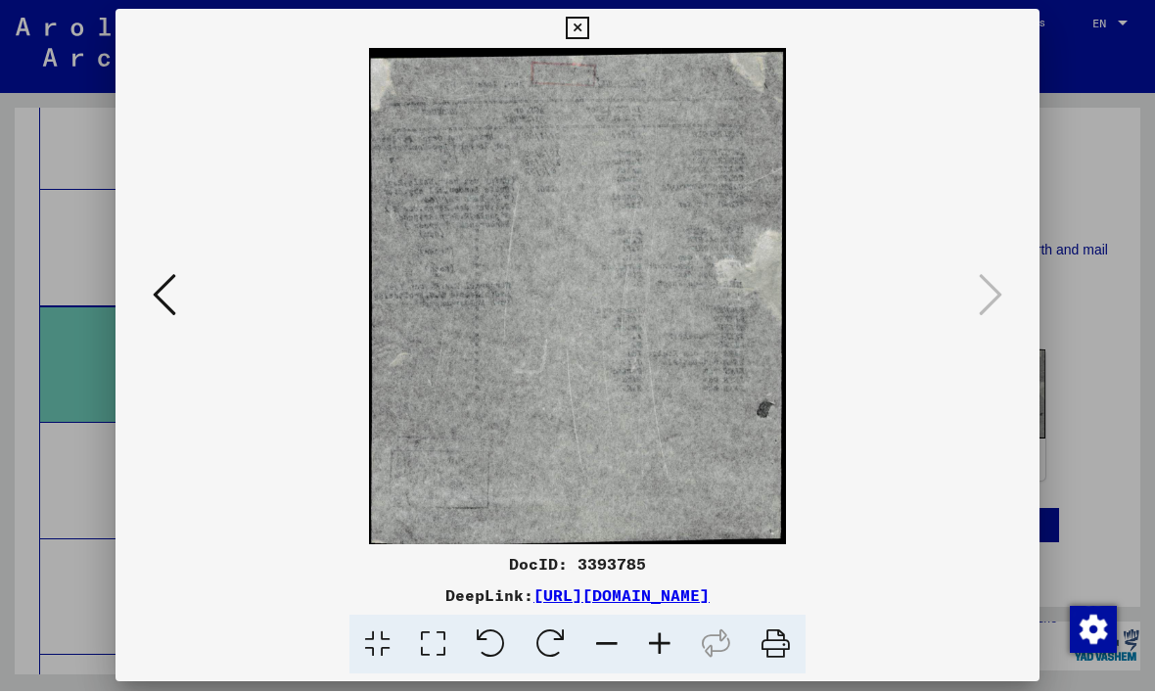
click at [174, 302] on icon at bounding box center [164, 295] width 23 height 47
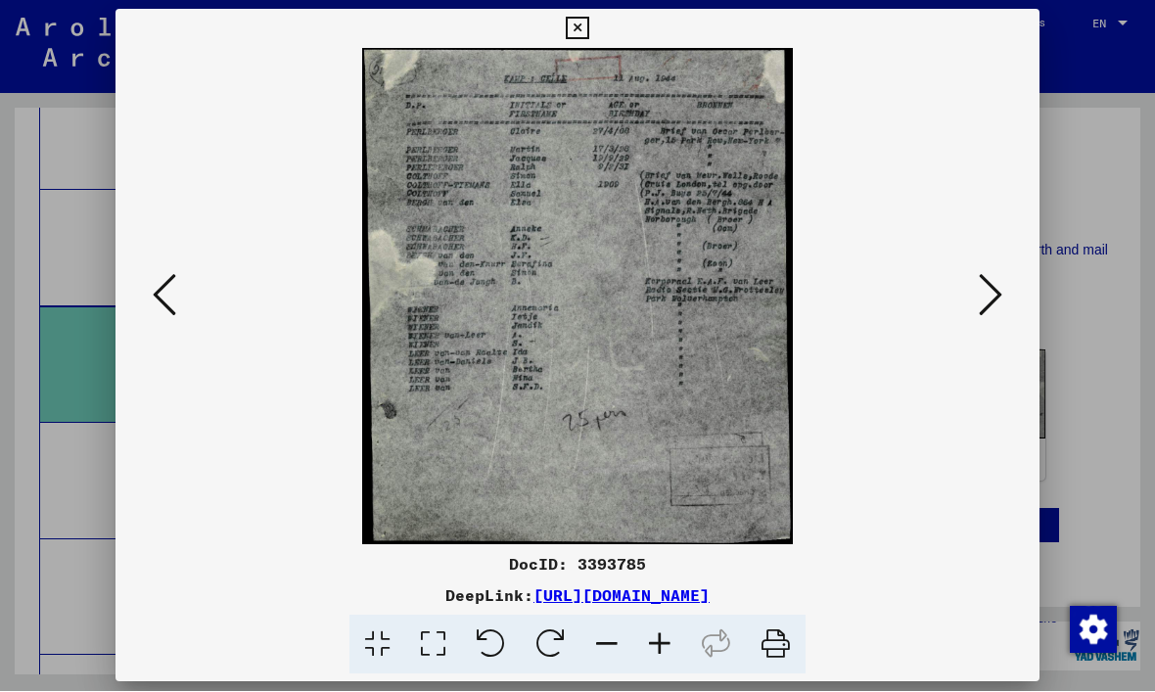
click at [588, 30] on icon at bounding box center [577, 29] width 23 height 23
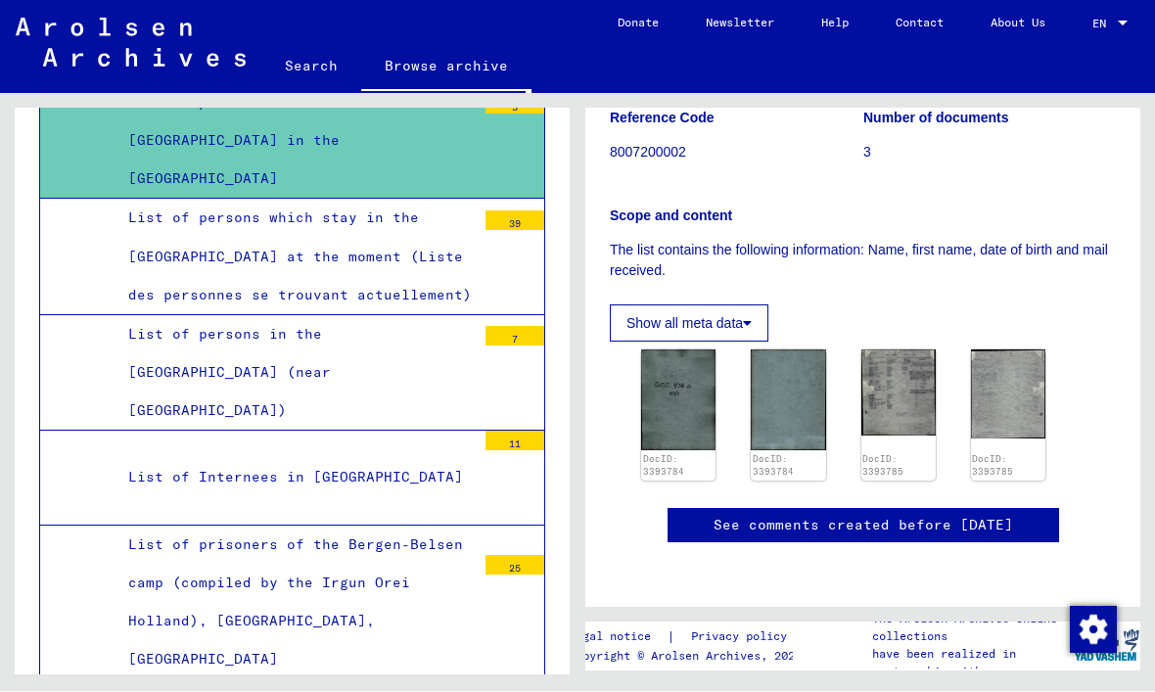
scroll to position [1841, 0]
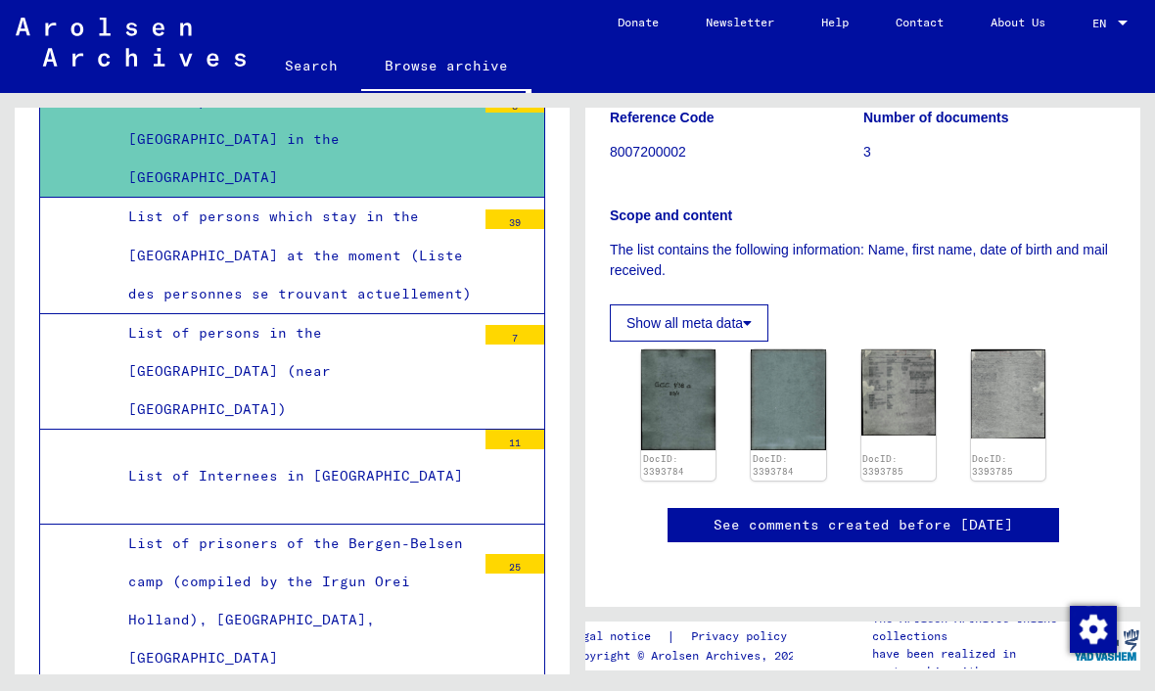
click at [193, 229] on div "List of persons which stay in the [GEOGRAPHIC_DATA] at the moment (Liste des pe…" at bounding box center [295, 256] width 362 height 115
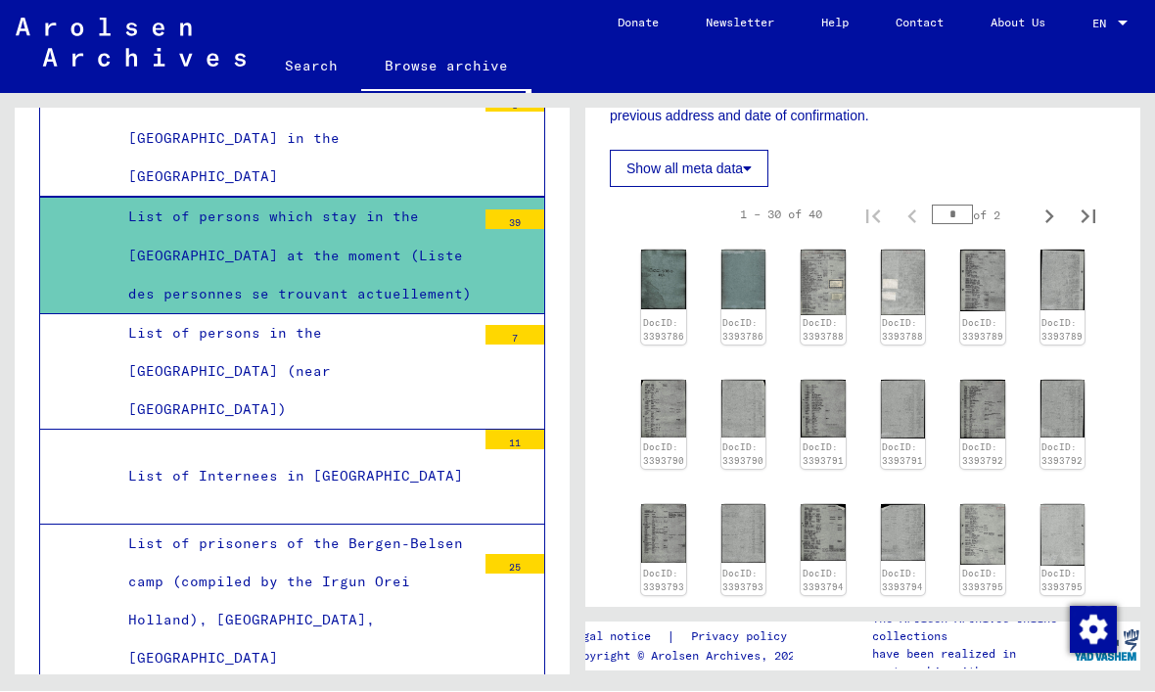
scroll to position [481, 0]
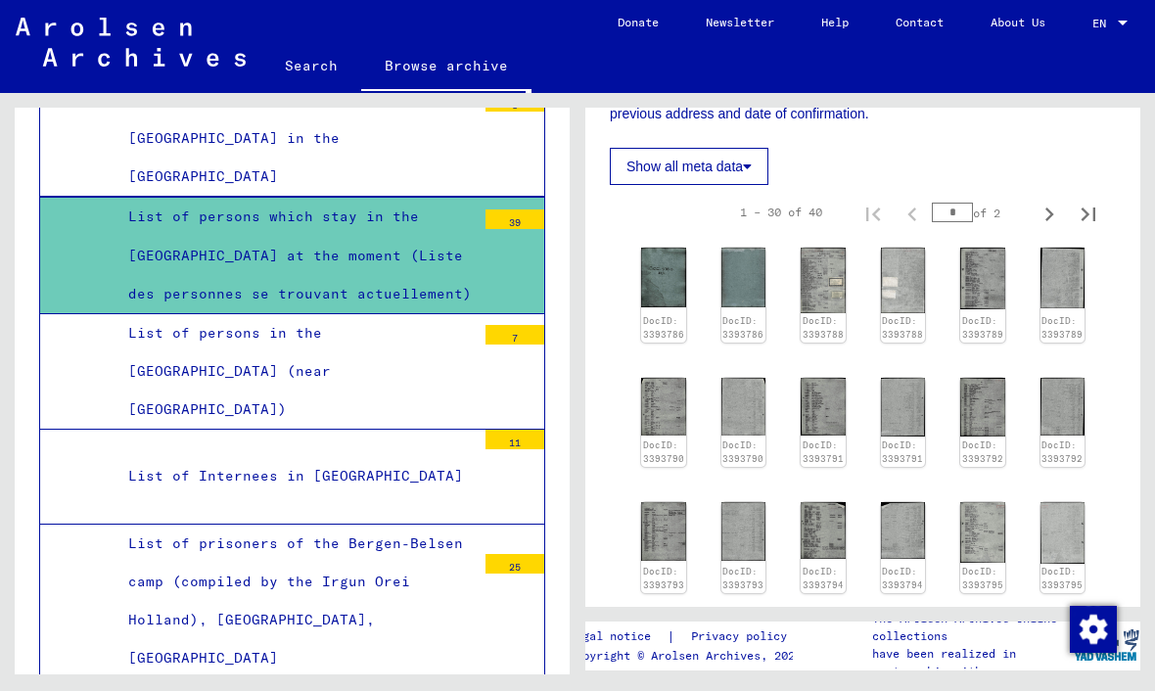
click at [834, 249] on img at bounding box center [823, 281] width 45 height 65
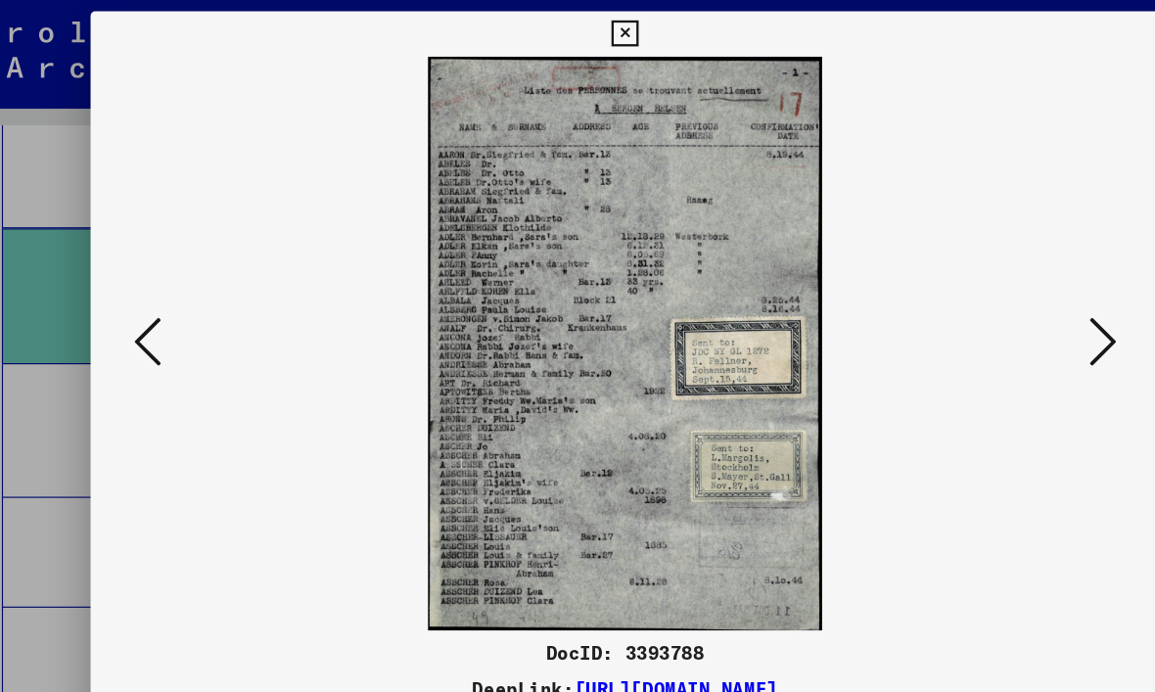
click at [979, 290] on icon at bounding box center [990, 295] width 23 height 47
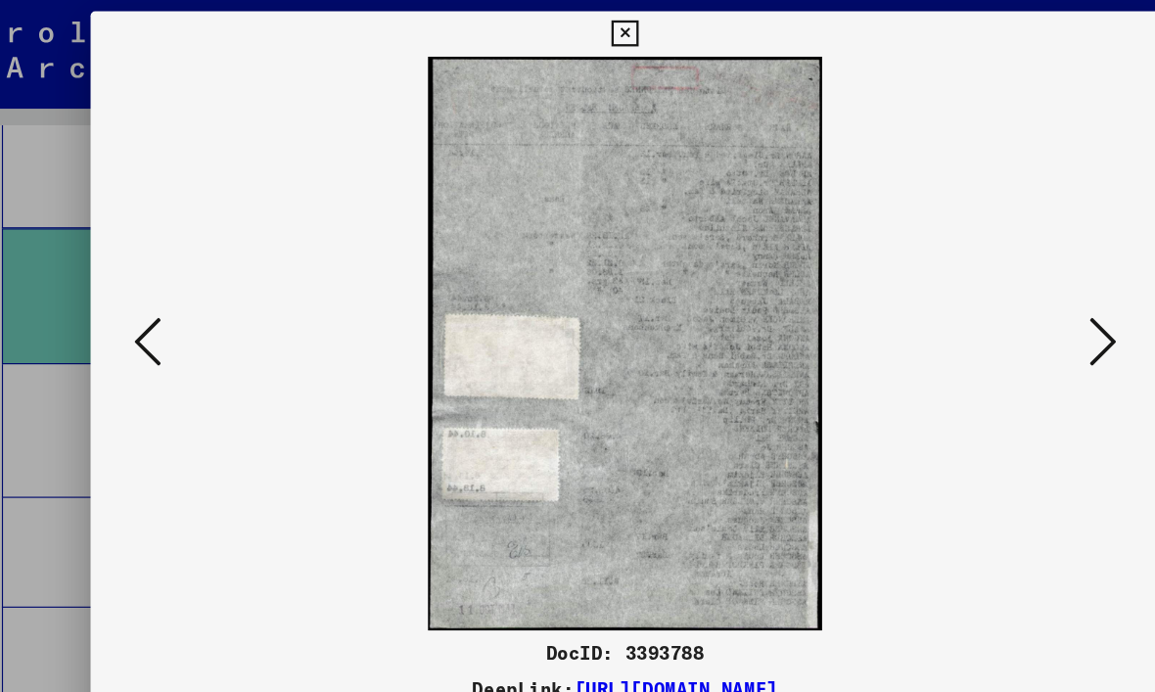
click at [979, 292] on icon at bounding box center [990, 295] width 23 height 47
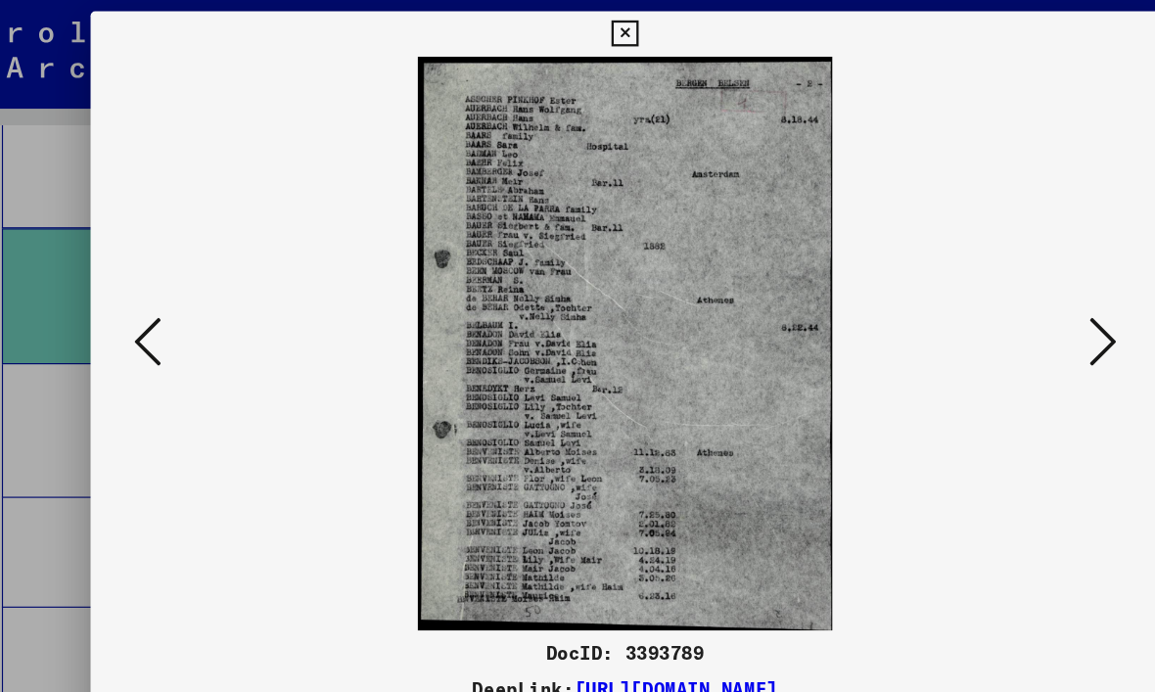
click at [979, 303] on icon at bounding box center [990, 295] width 23 height 47
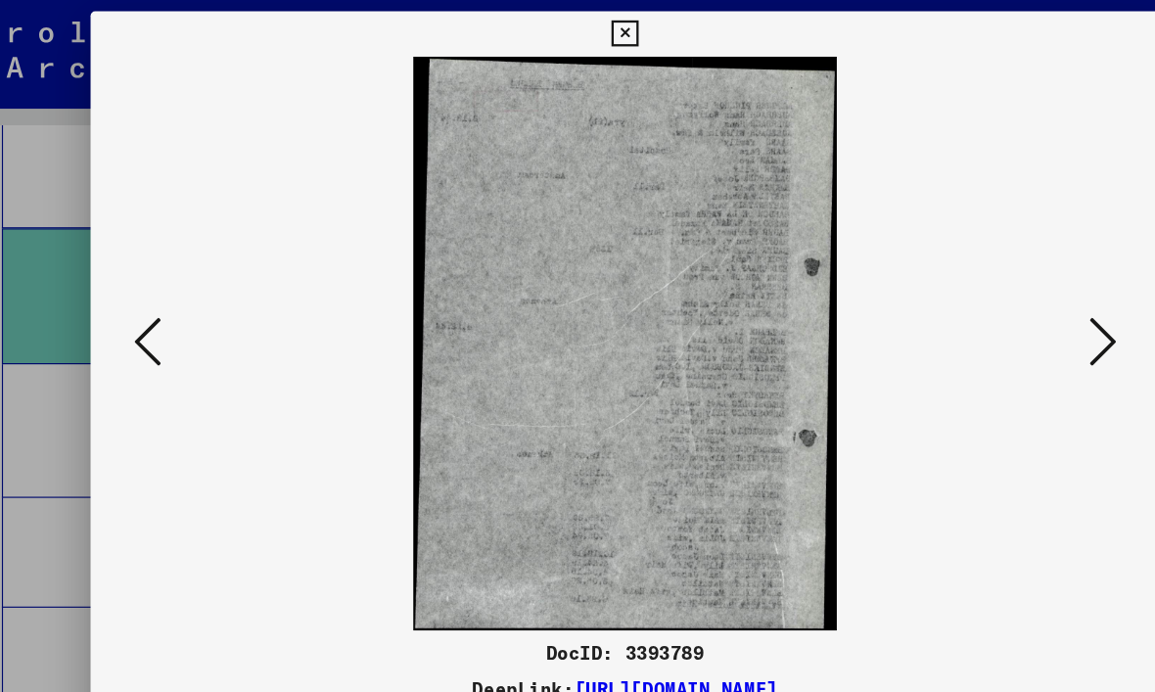
click at [979, 309] on icon at bounding box center [990, 295] width 23 height 47
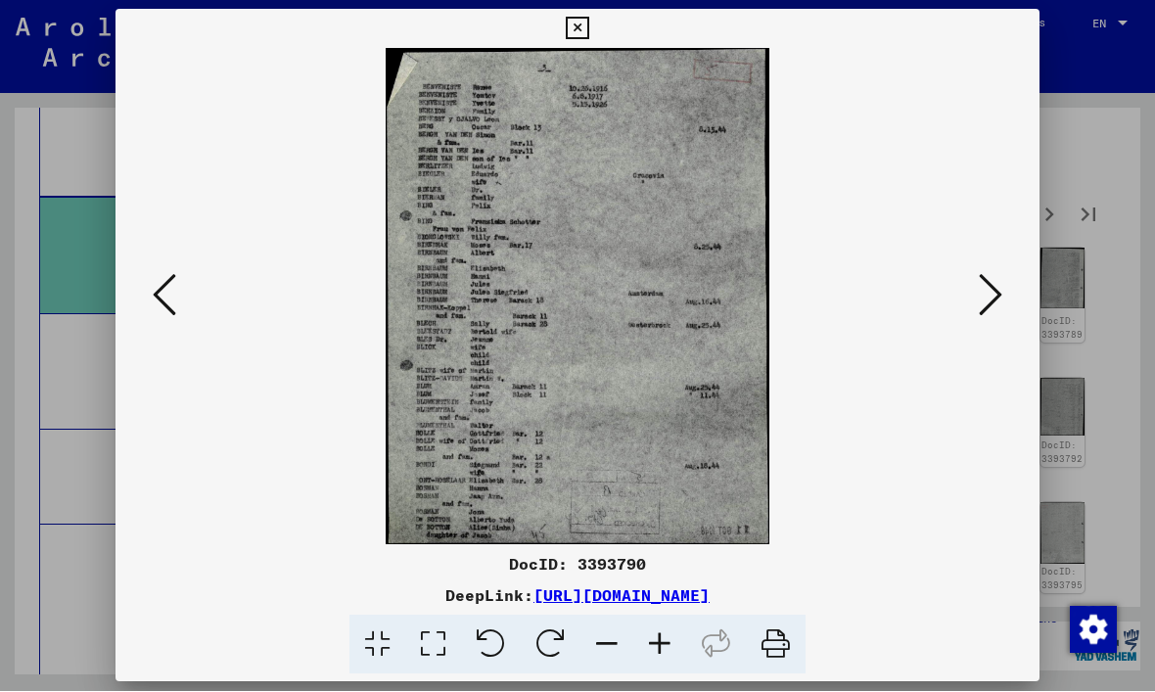
click at [996, 293] on icon at bounding box center [990, 295] width 23 height 47
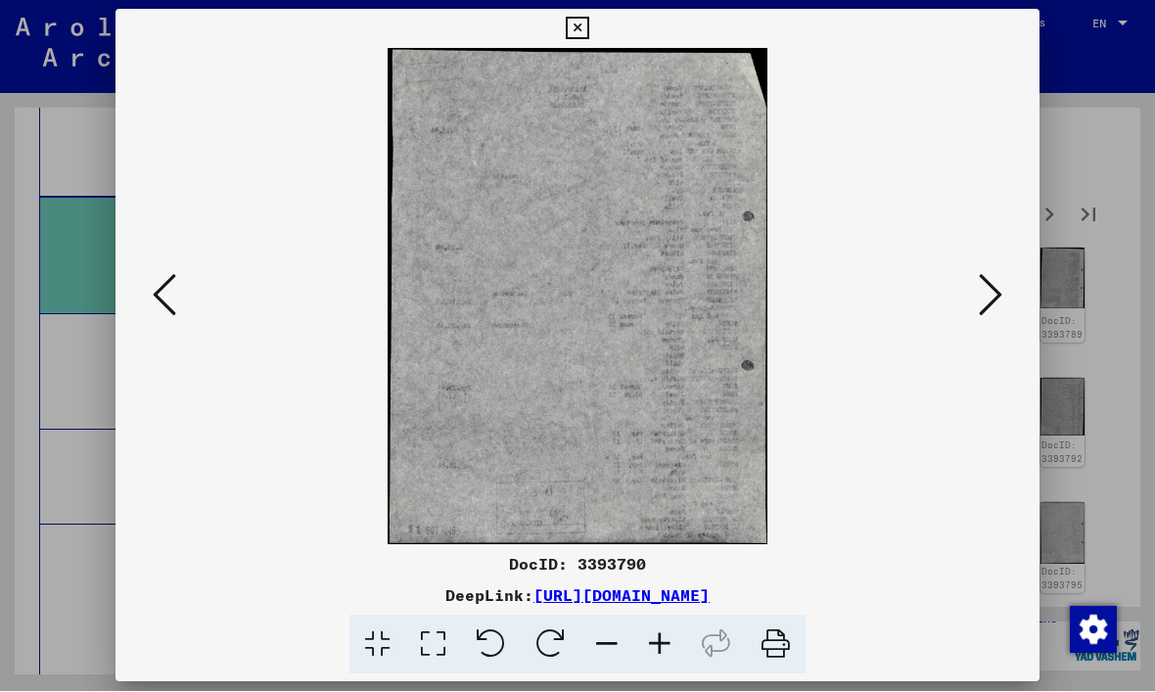
click at [978, 306] on button at bounding box center [990, 297] width 35 height 56
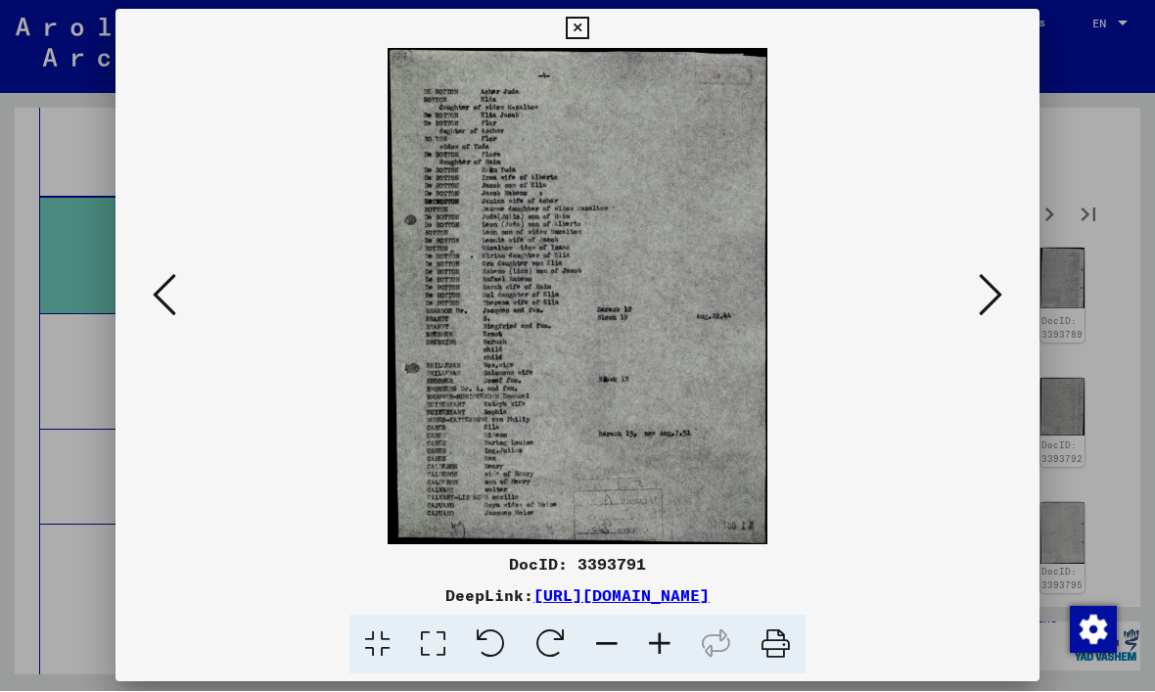
click at [991, 301] on icon at bounding box center [990, 295] width 23 height 47
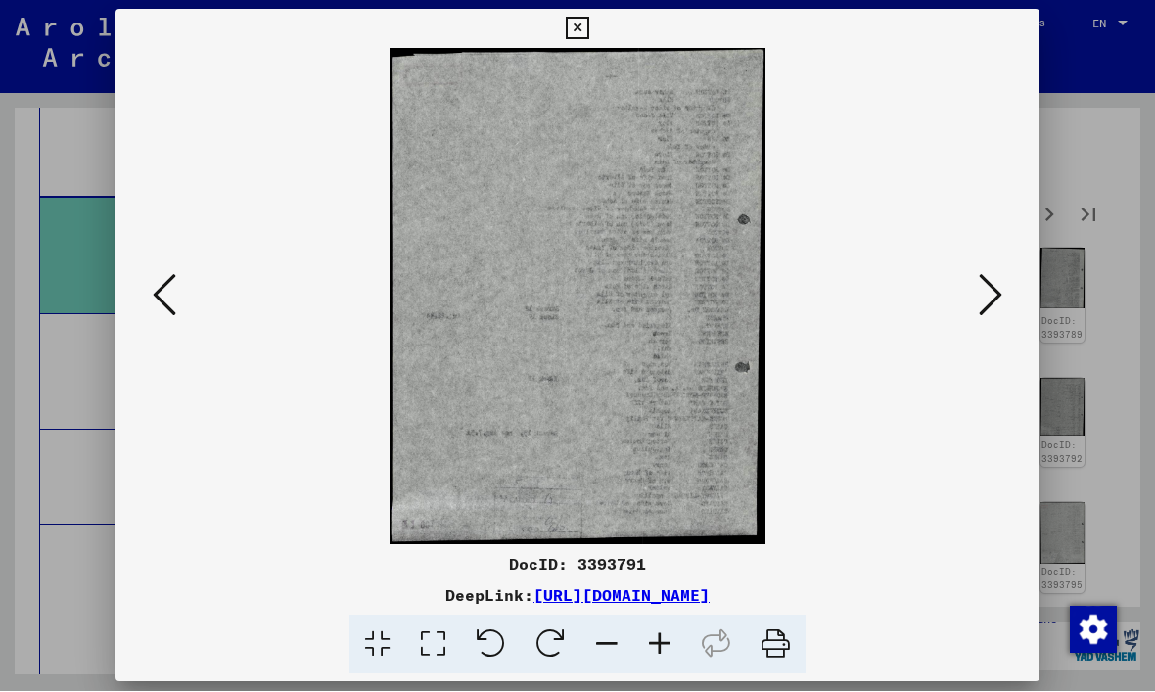
click at [988, 303] on icon at bounding box center [990, 295] width 23 height 47
click at [990, 301] on icon at bounding box center [990, 295] width 23 height 47
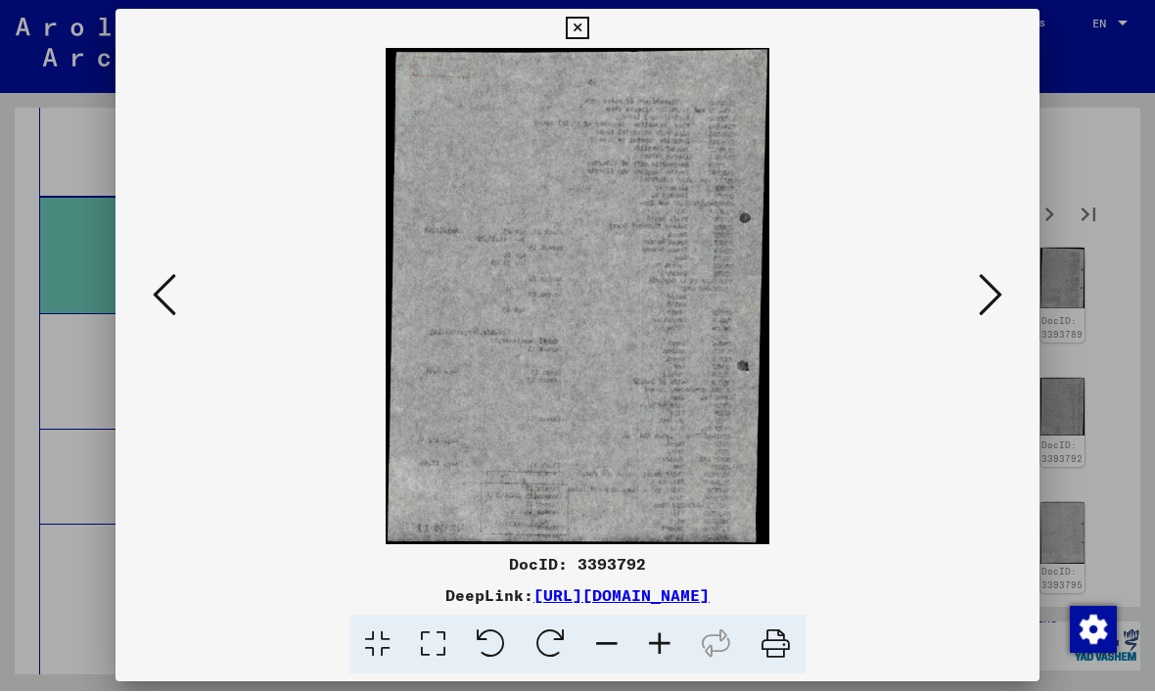
click at [994, 285] on icon at bounding box center [990, 295] width 23 height 47
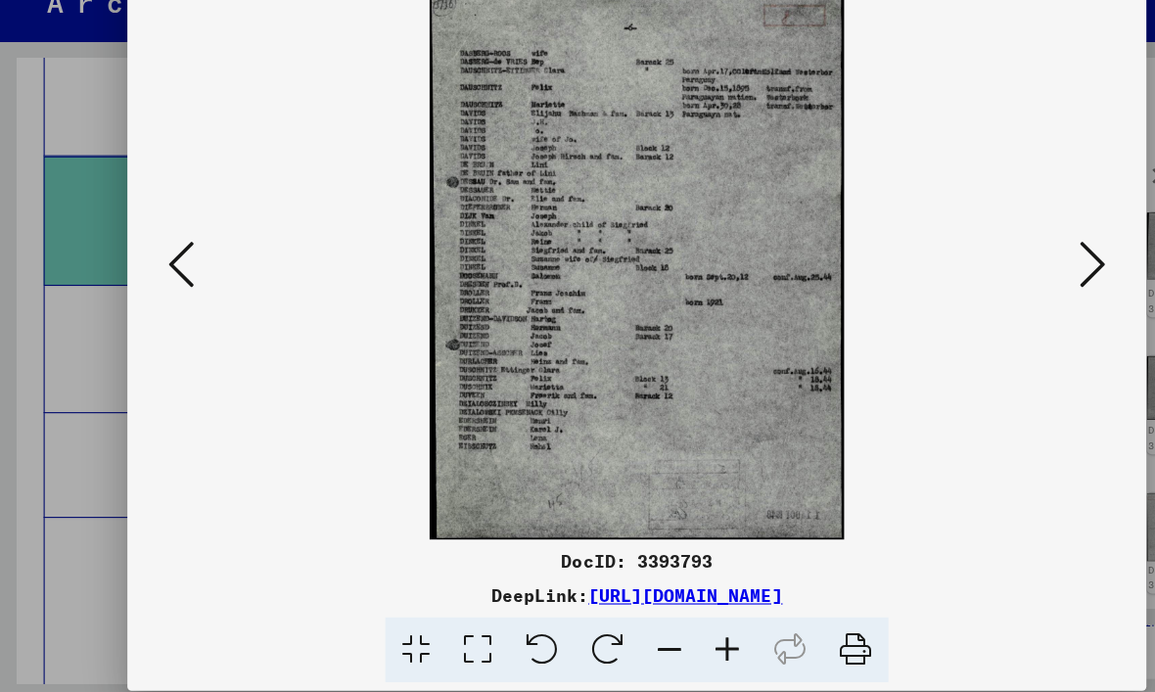
click at [989, 272] on icon at bounding box center [990, 295] width 23 height 47
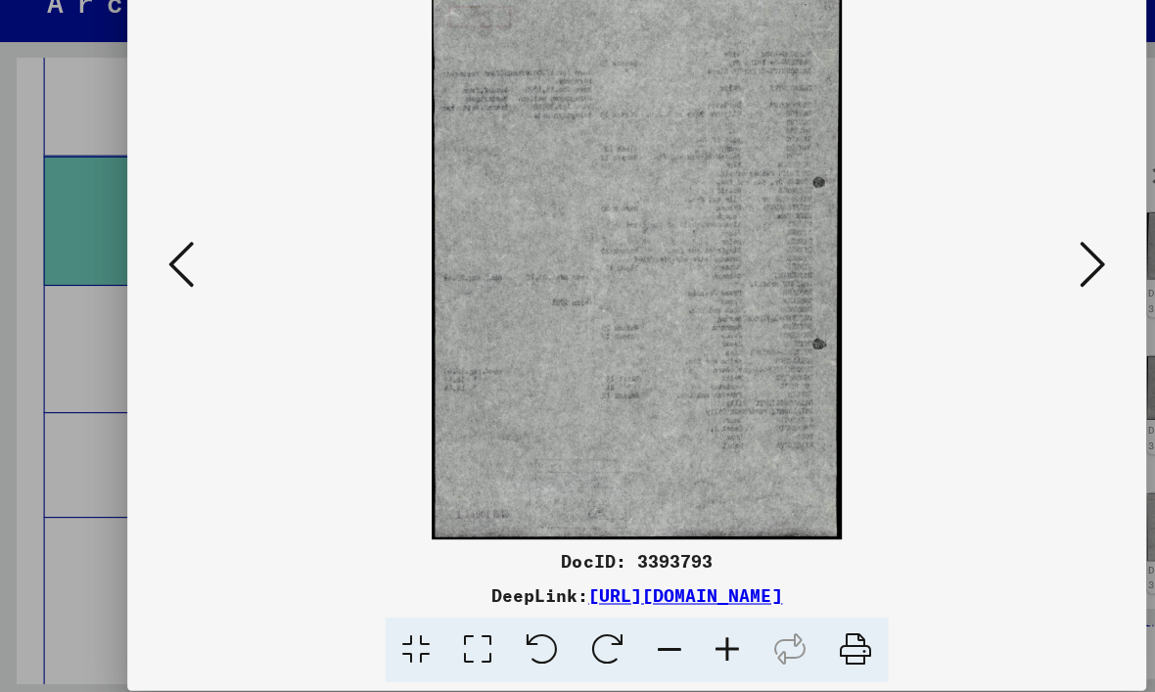
click at [989, 272] on icon at bounding box center [990, 295] width 23 height 47
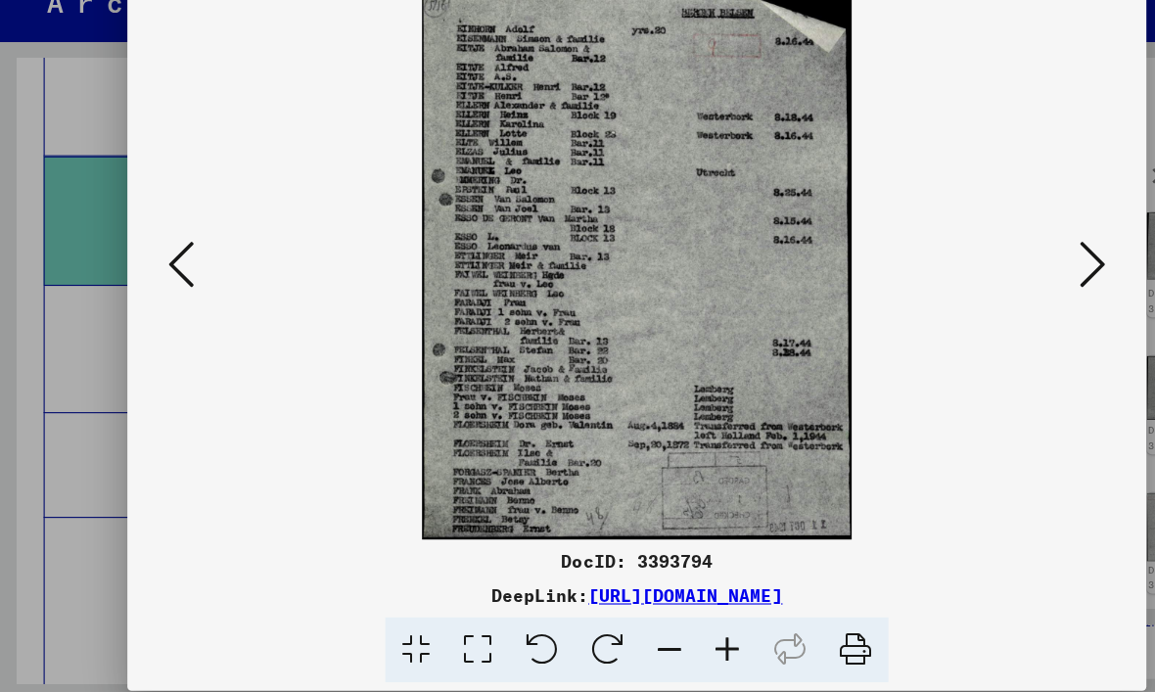
click at [992, 272] on icon at bounding box center [990, 295] width 23 height 47
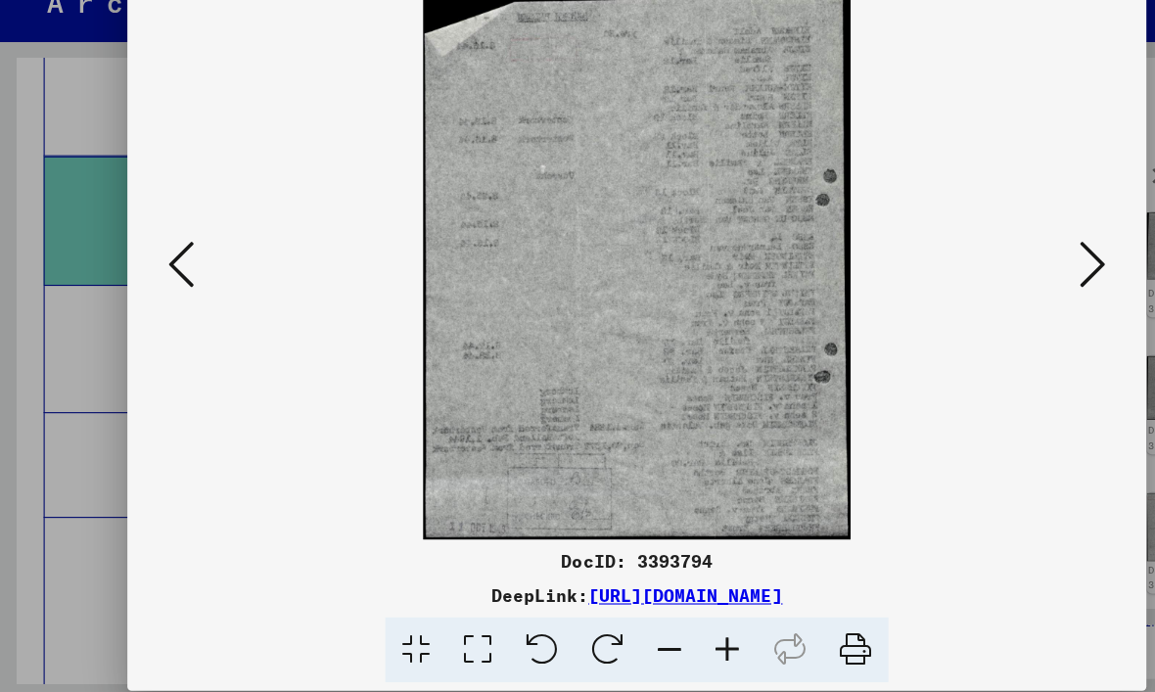
click at [995, 272] on icon at bounding box center [990, 295] width 23 height 47
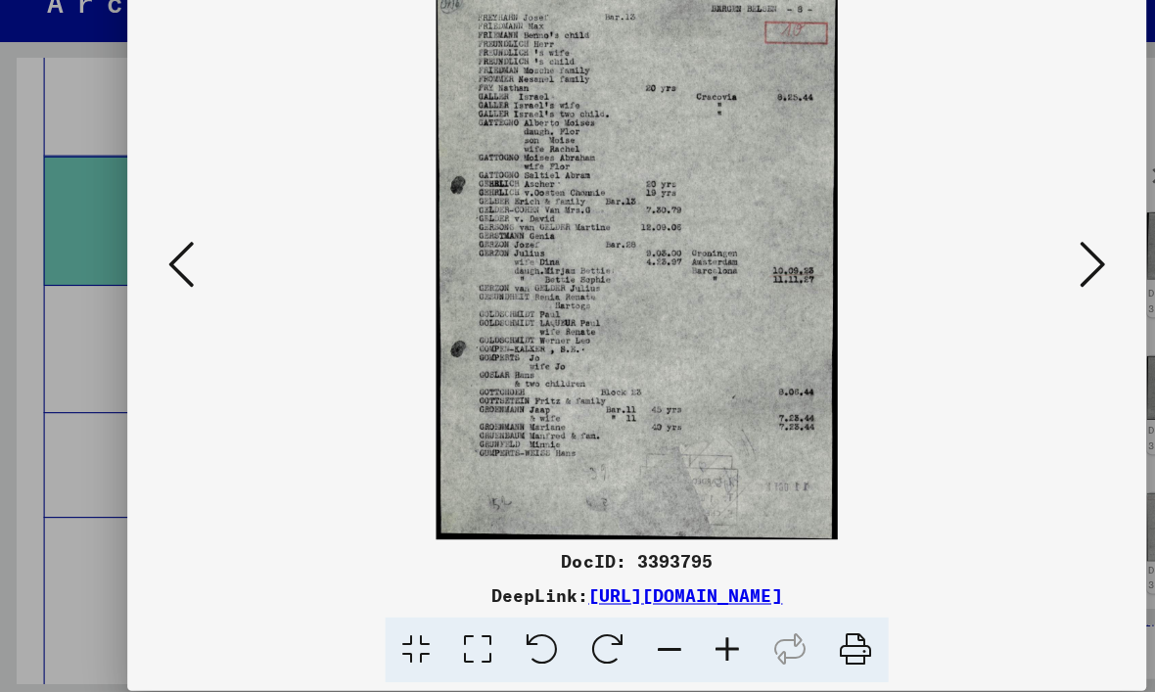
click at [998, 272] on icon at bounding box center [990, 295] width 23 height 47
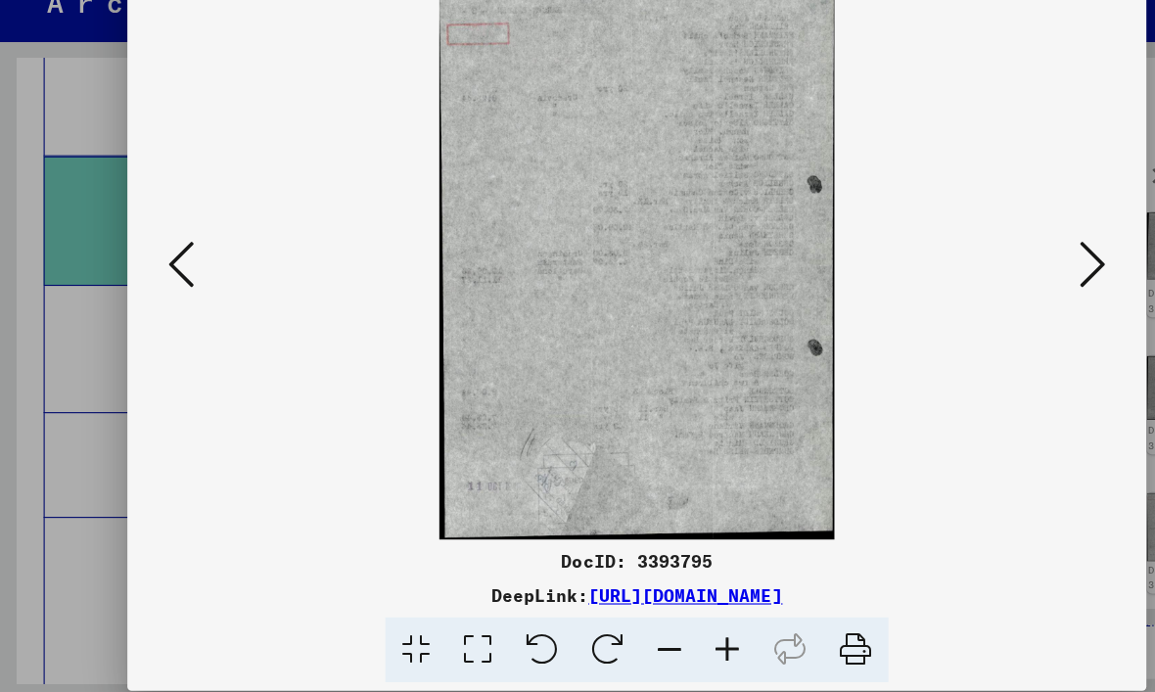
click at [999, 272] on icon at bounding box center [990, 295] width 23 height 47
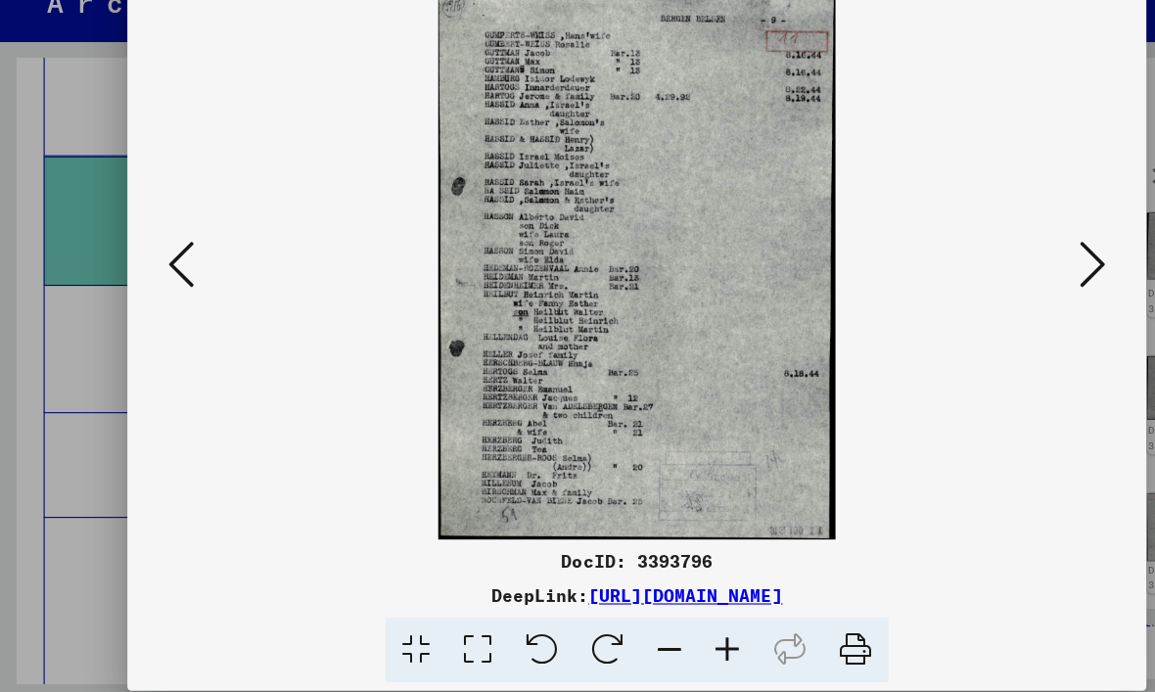
click at [998, 272] on icon at bounding box center [990, 295] width 23 height 47
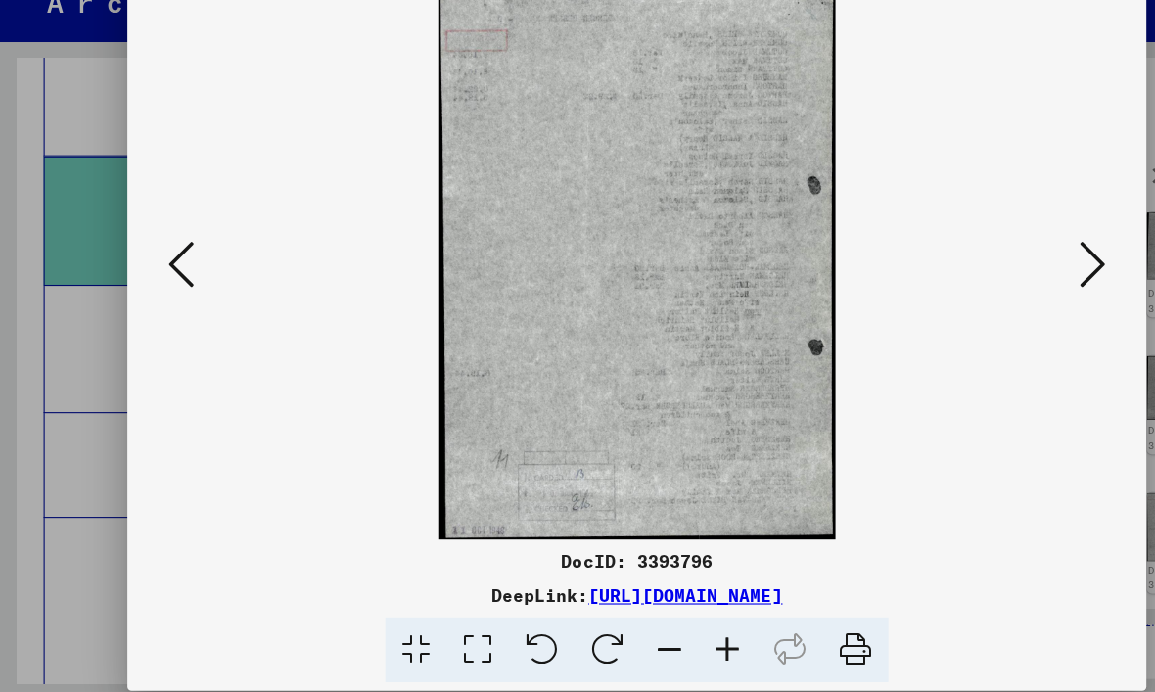
click at [998, 272] on icon at bounding box center [990, 295] width 23 height 47
click at [1000, 272] on icon at bounding box center [990, 295] width 23 height 47
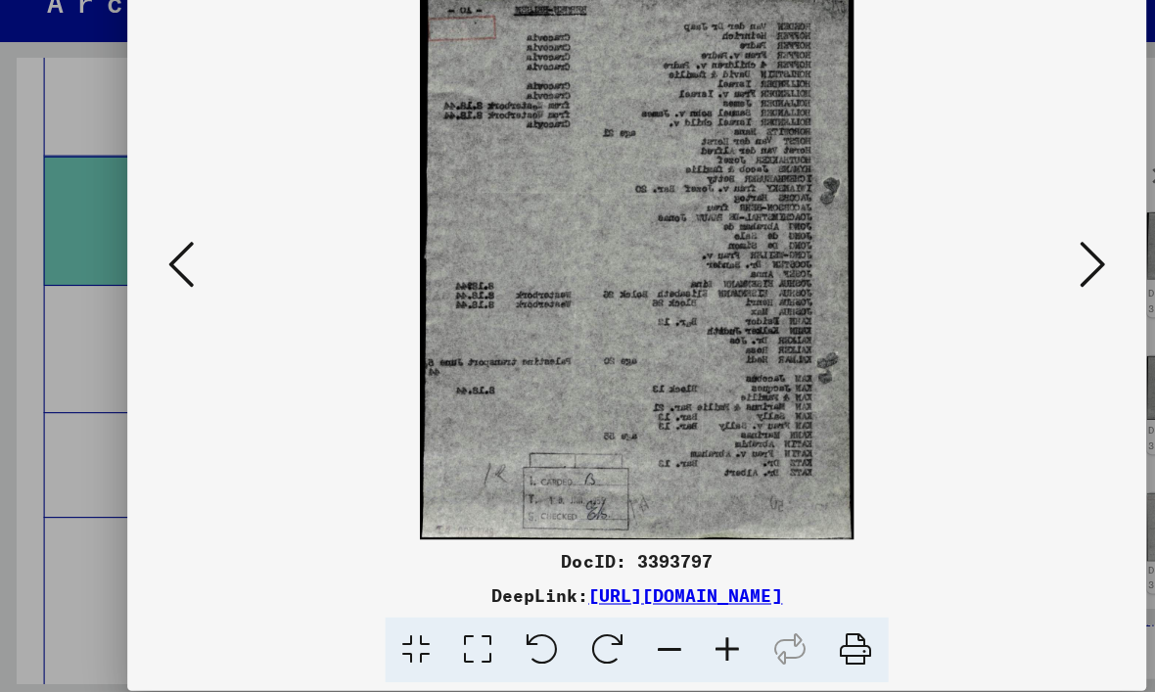
click at [999, 272] on icon at bounding box center [990, 295] width 23 height 47
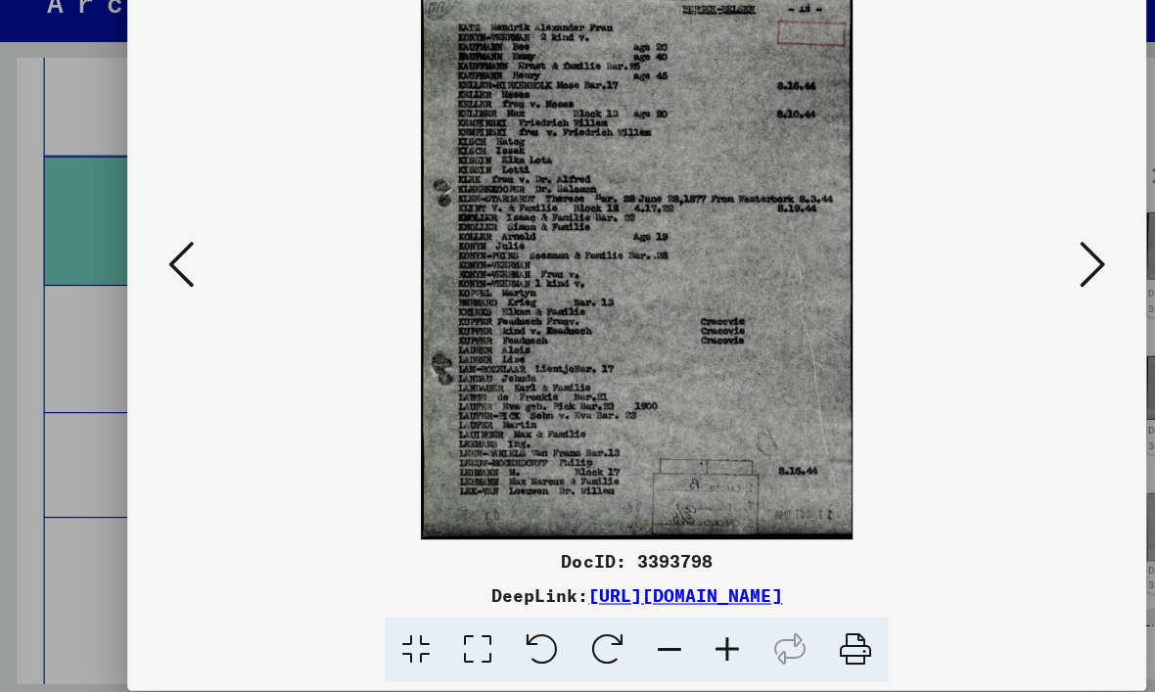
click at [999, 272] on icon at bounding box center [990, 295] width 23 height 47
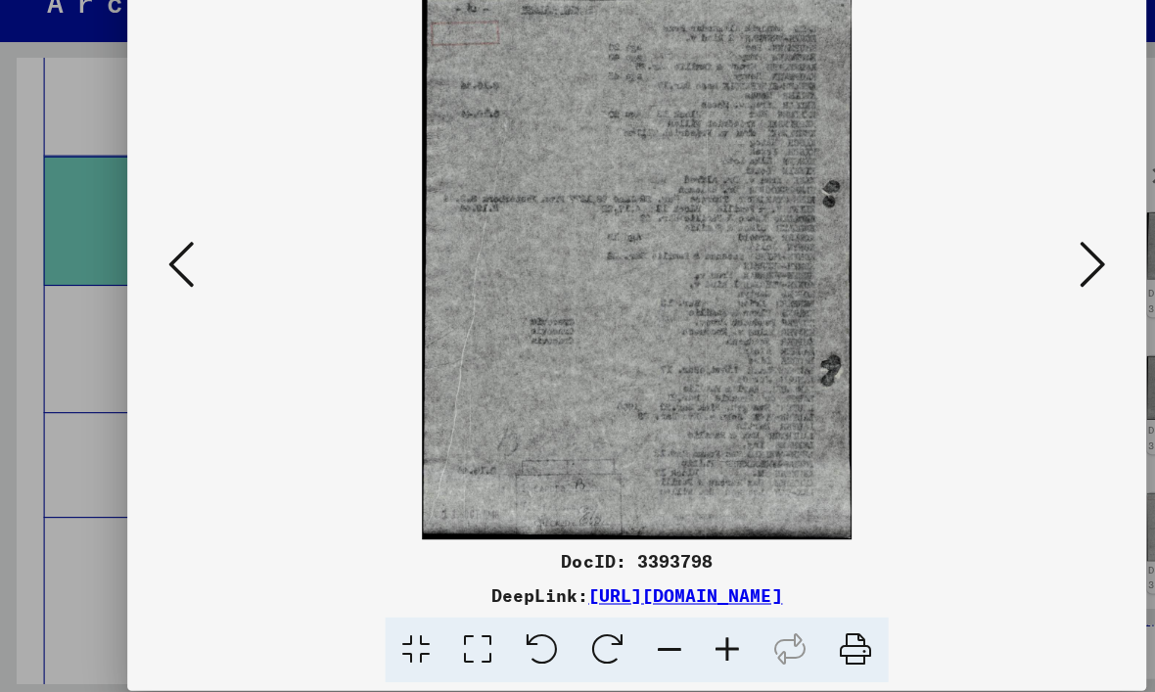
click at [998, 272] on icon at bounding box center [990, 295] width 23 height 47
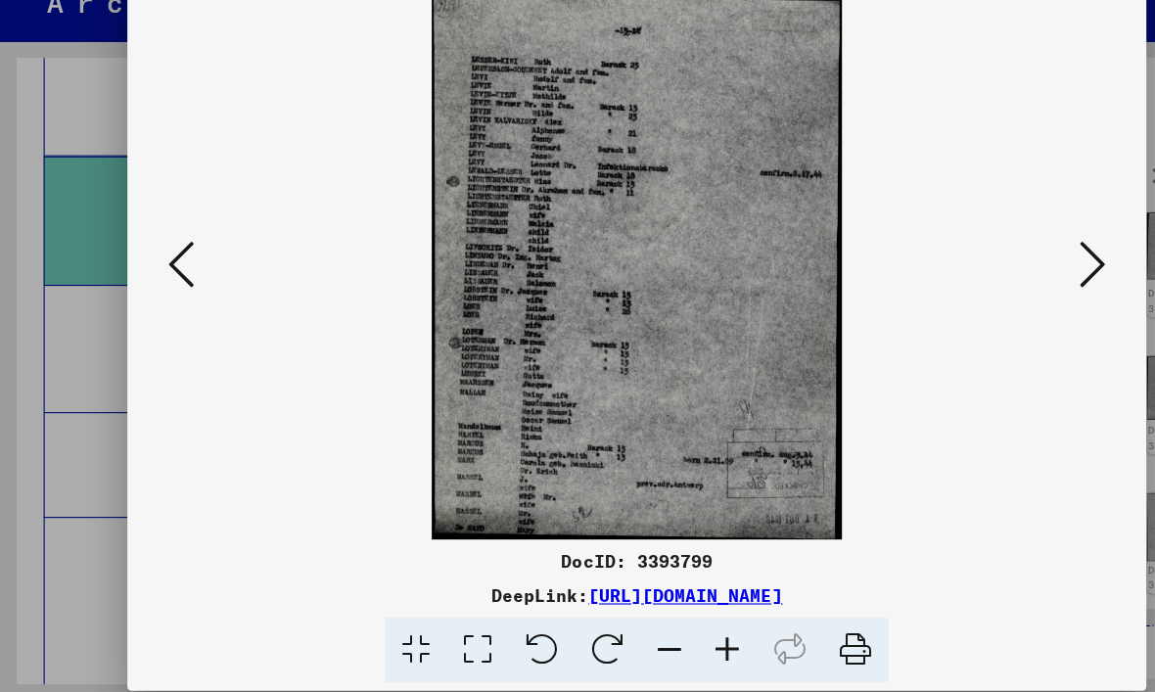
click at [995, 272] on icon at bounding box center [990, 295] width 23 height 47
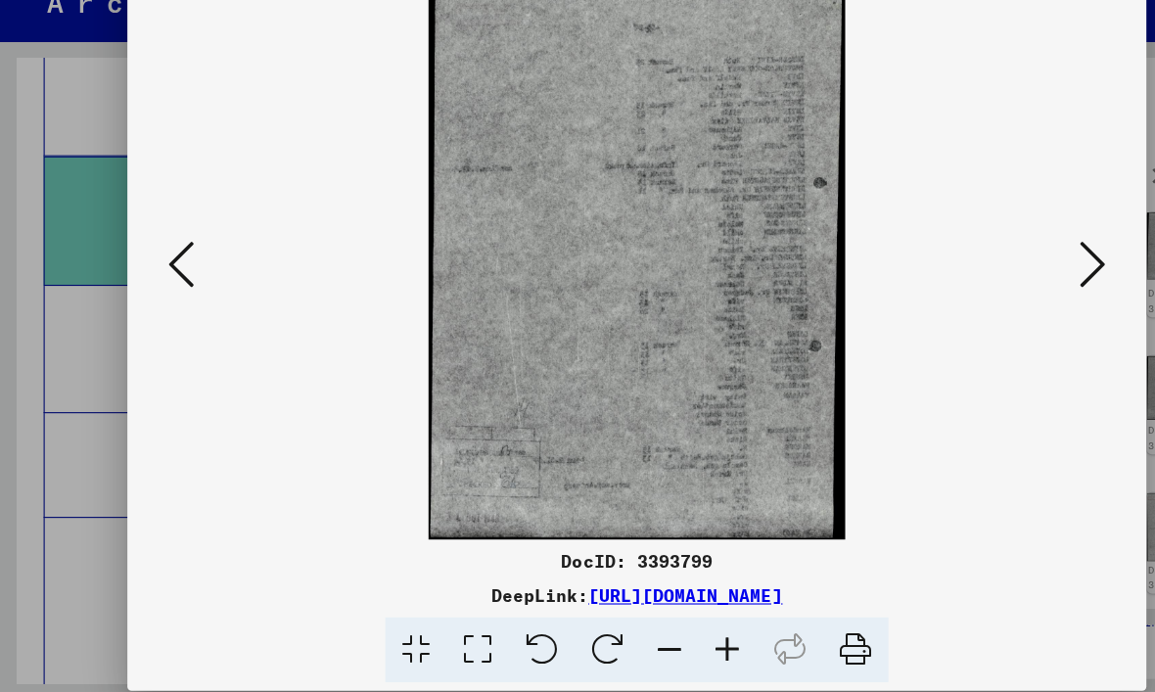
click at [994, 272] on icon at bounding box center [990, 295] width 23 height 47
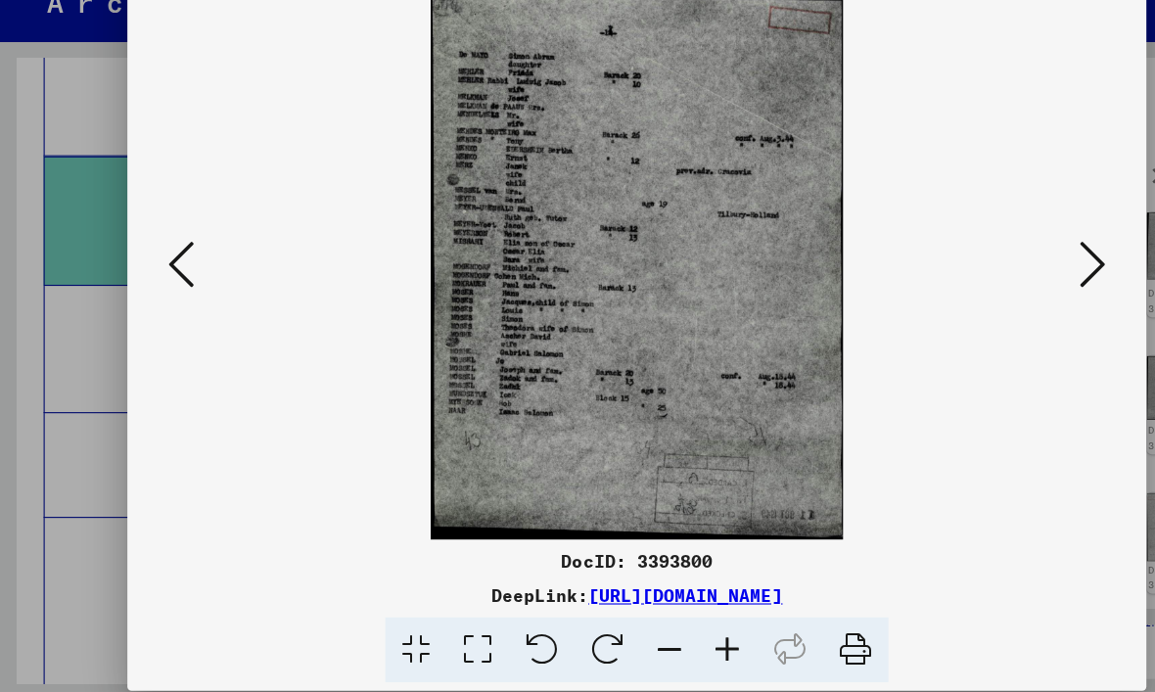
click at [995, 272] on icon at bounding box center [990, 295] width 23 height 47
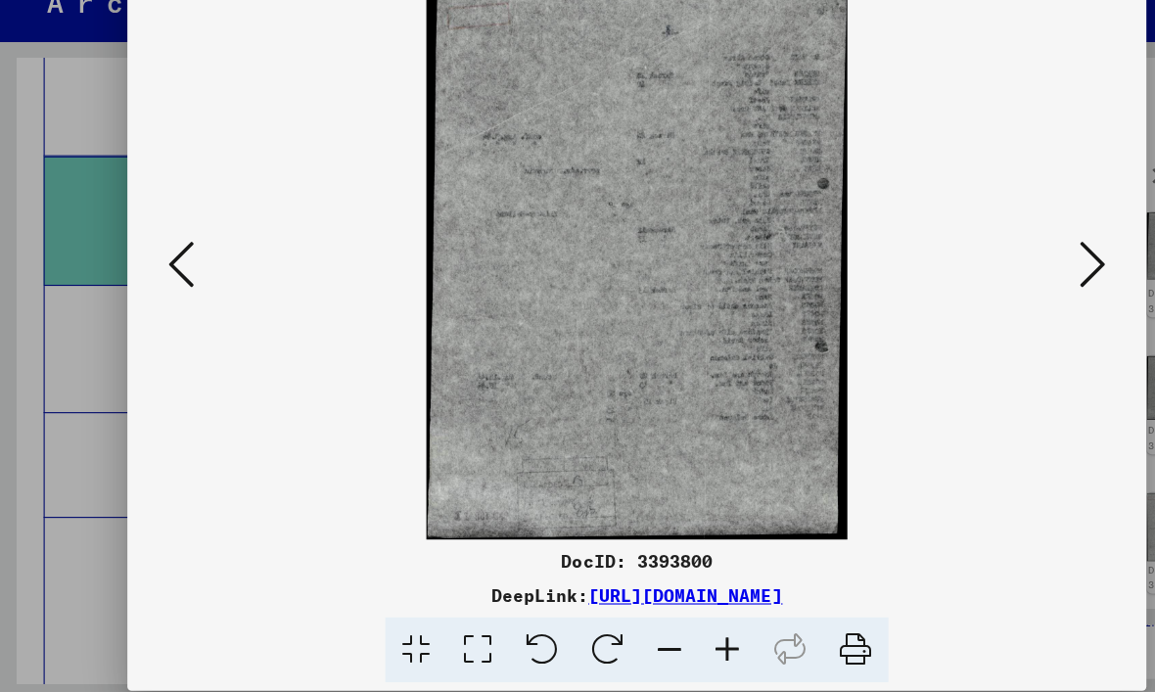
click at [993, 272] on icon at bounding box center [990, 295] width 23 height 47
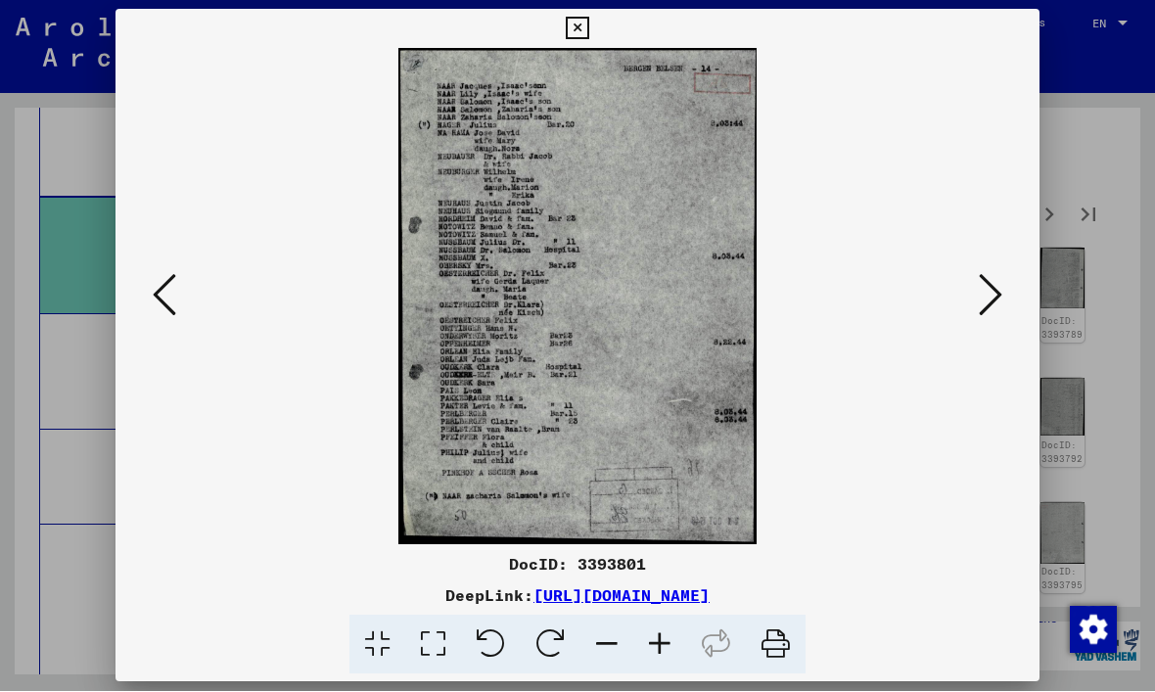
click at [993, 291] on icon at bounding box center [990, 295] width 23 height 47
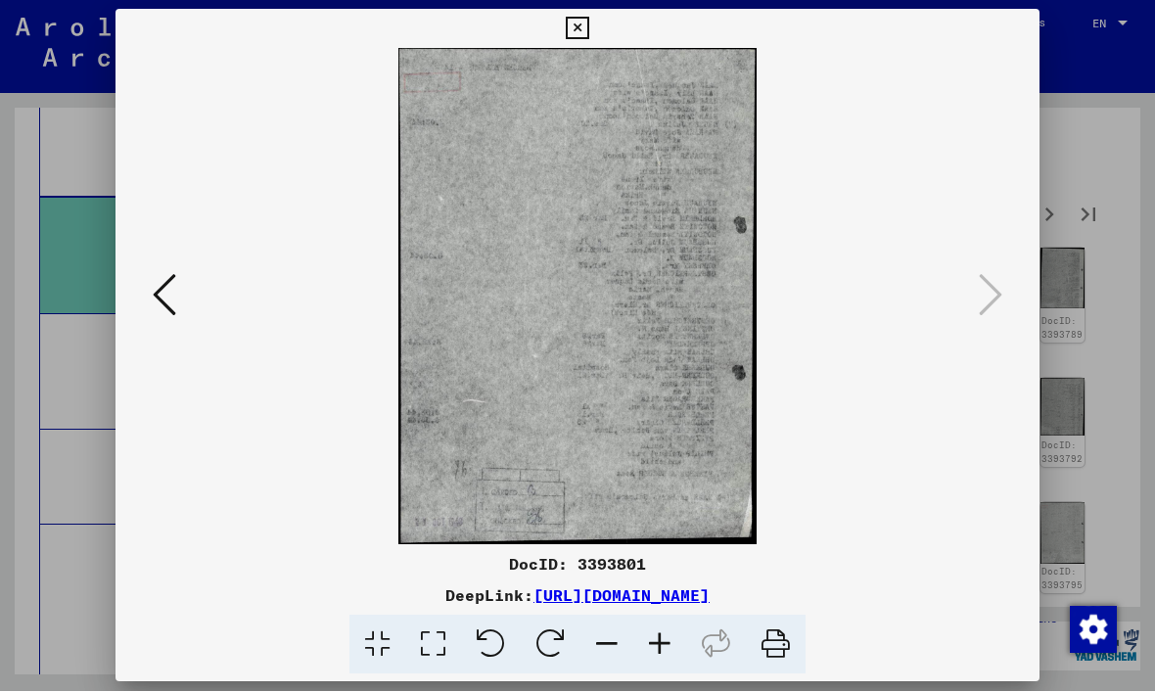
click at [588, 35] on icon at bounding box center [577, 29] width 23 height 23
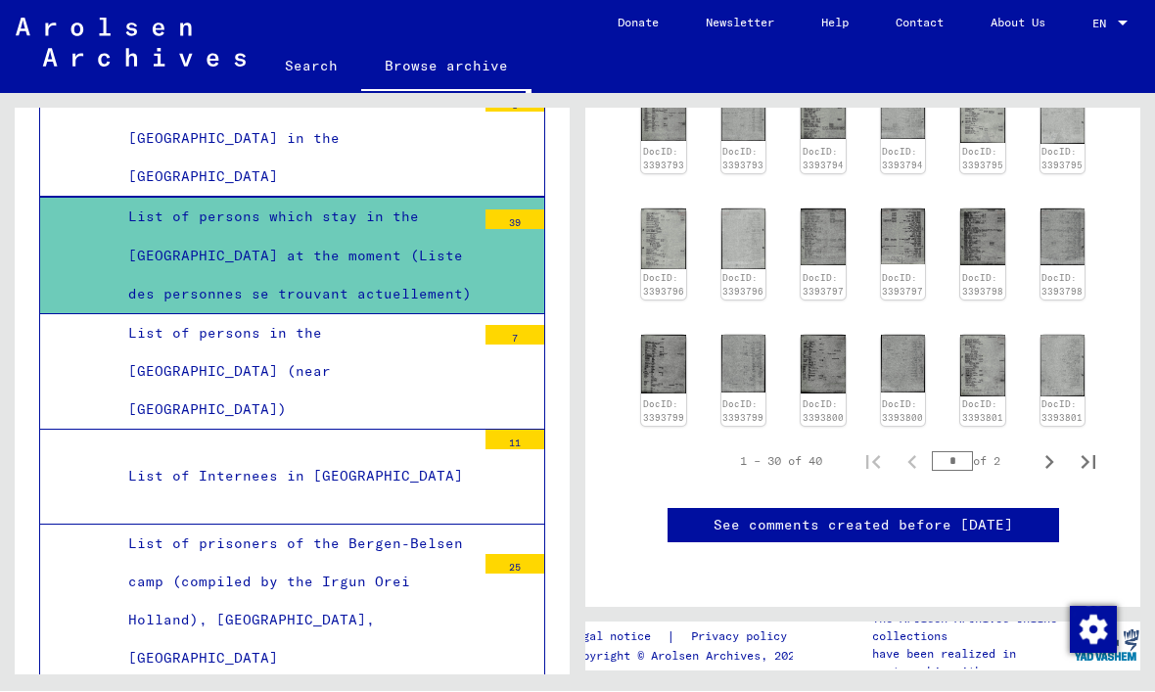
scroll to position [999, 0]
click at [1050, 456] on icon "Next page" at bounding box center [1049, 463] width 9 height 14
type input "*"
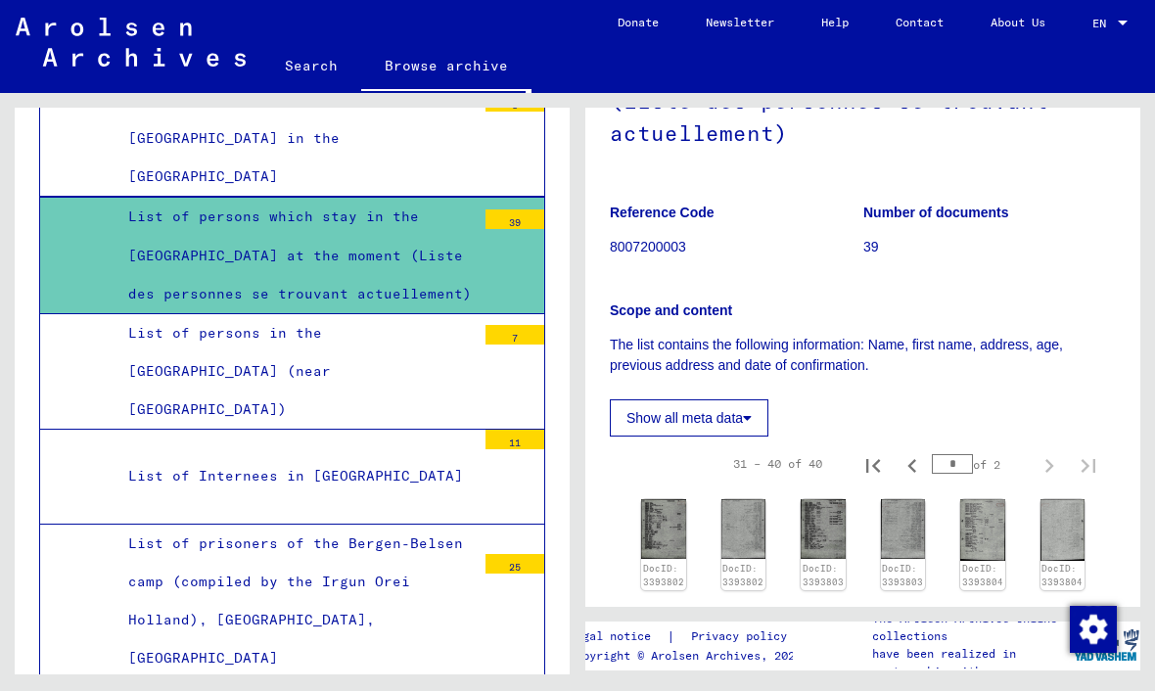
scroll to position [302, 0]
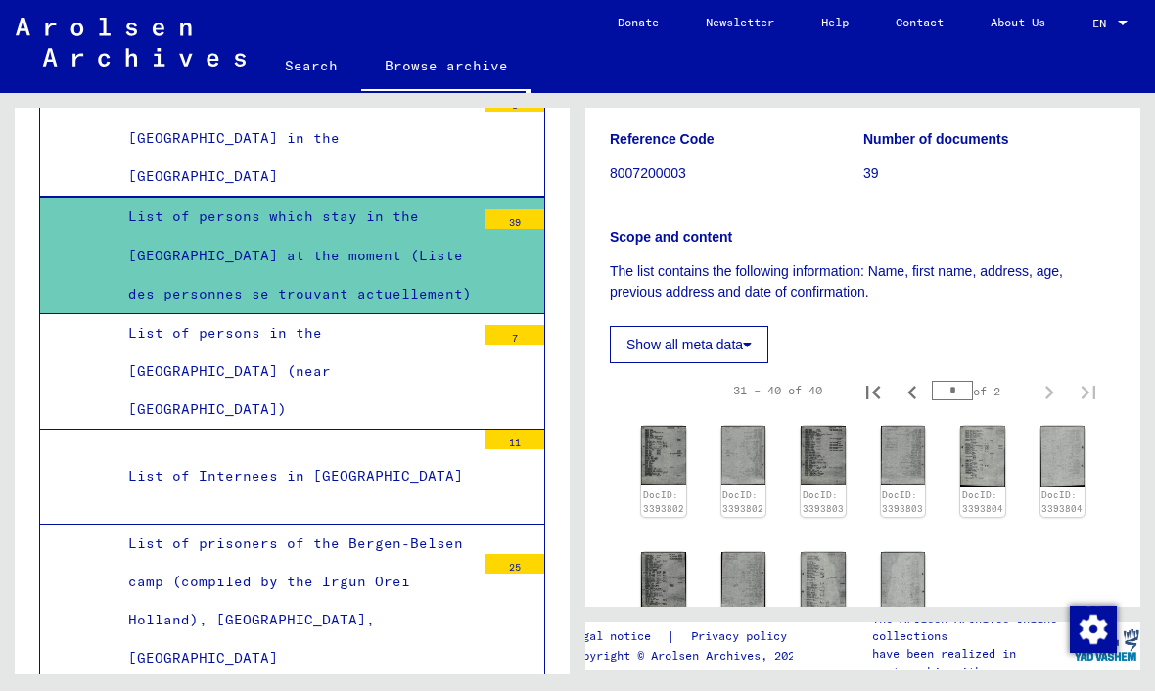
click at [755, 427] on img at bounding box center [743, 457] width 45 height 60
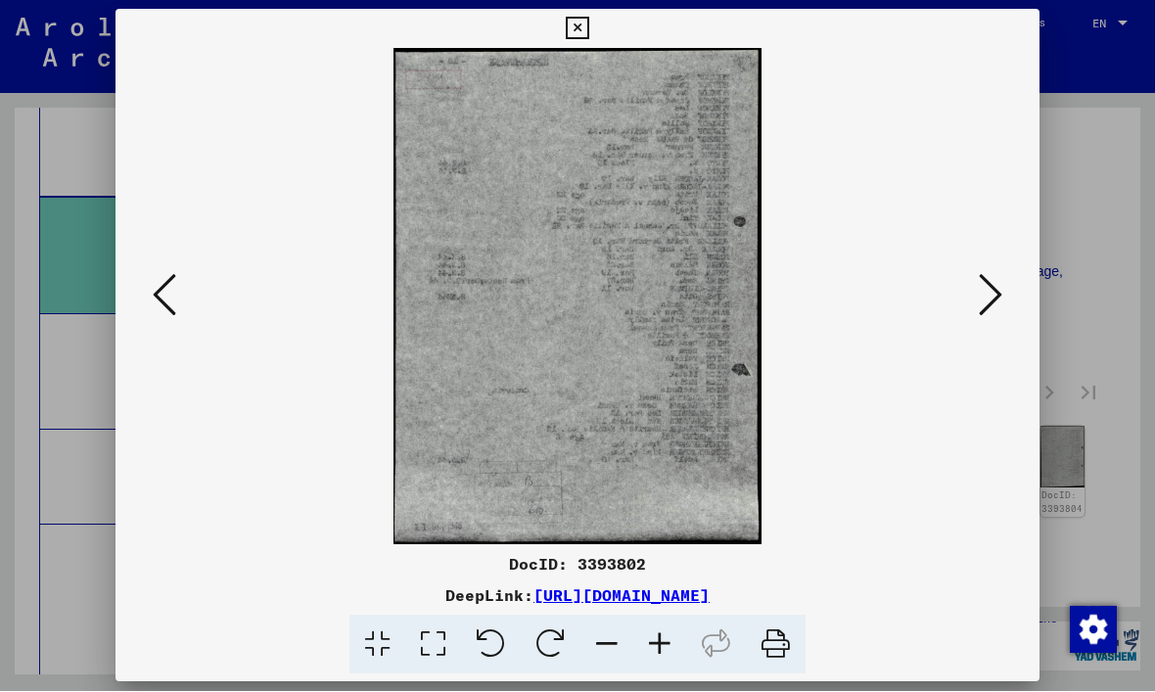
click at [1006, 297] on button at bounding box center [990, 297] width 35 height 56
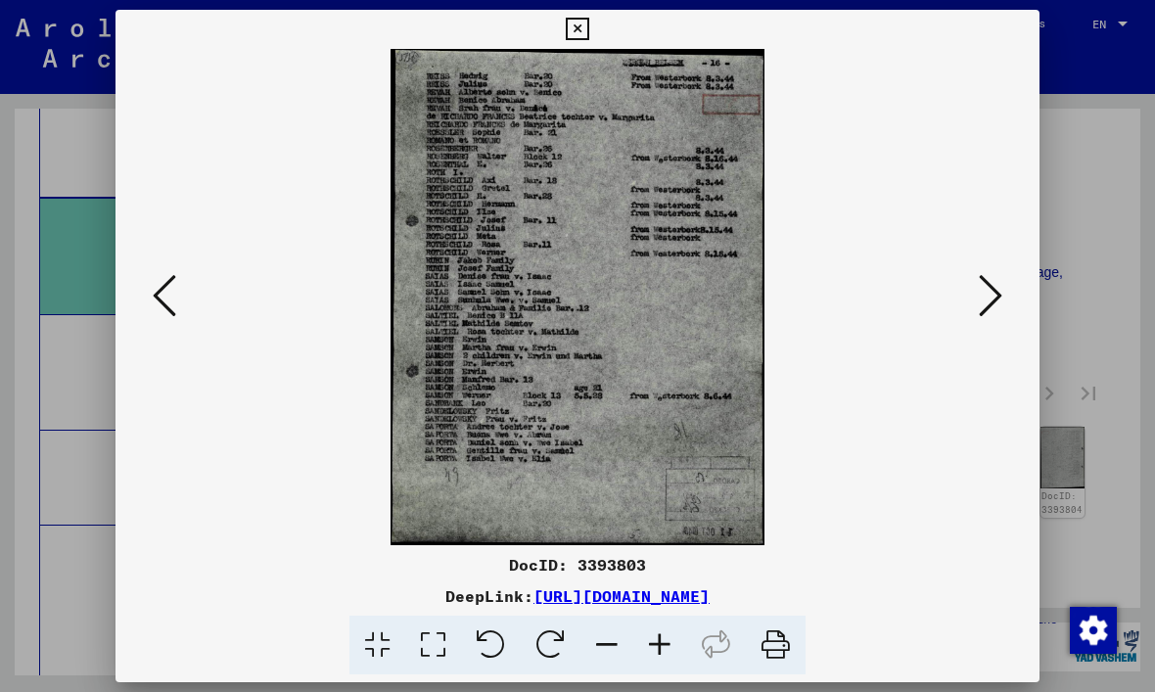
click at [594, 44] on button at bounding box center [577, 29] width 34 height 39
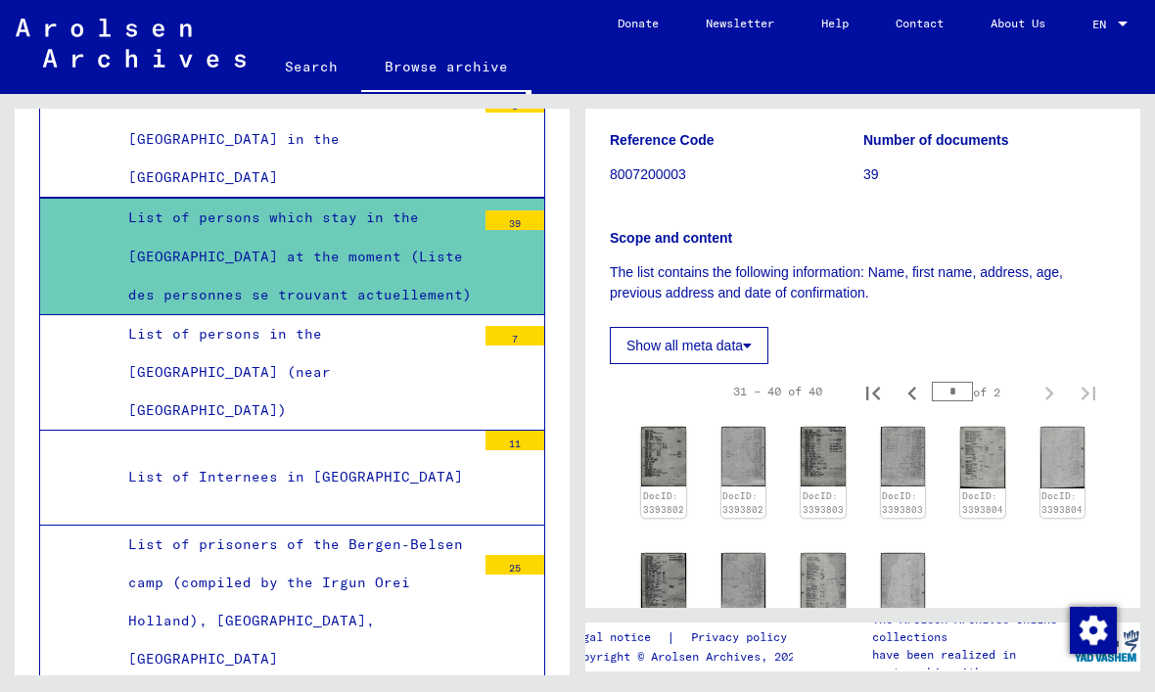
click at [88, 315] on mat-tree-node "List of persons in the [GEOGRAPHIC_DATA] (near [GEOGRAPHIC_DATA]) 7" at bounding box center [292, 373] width 506 height 116
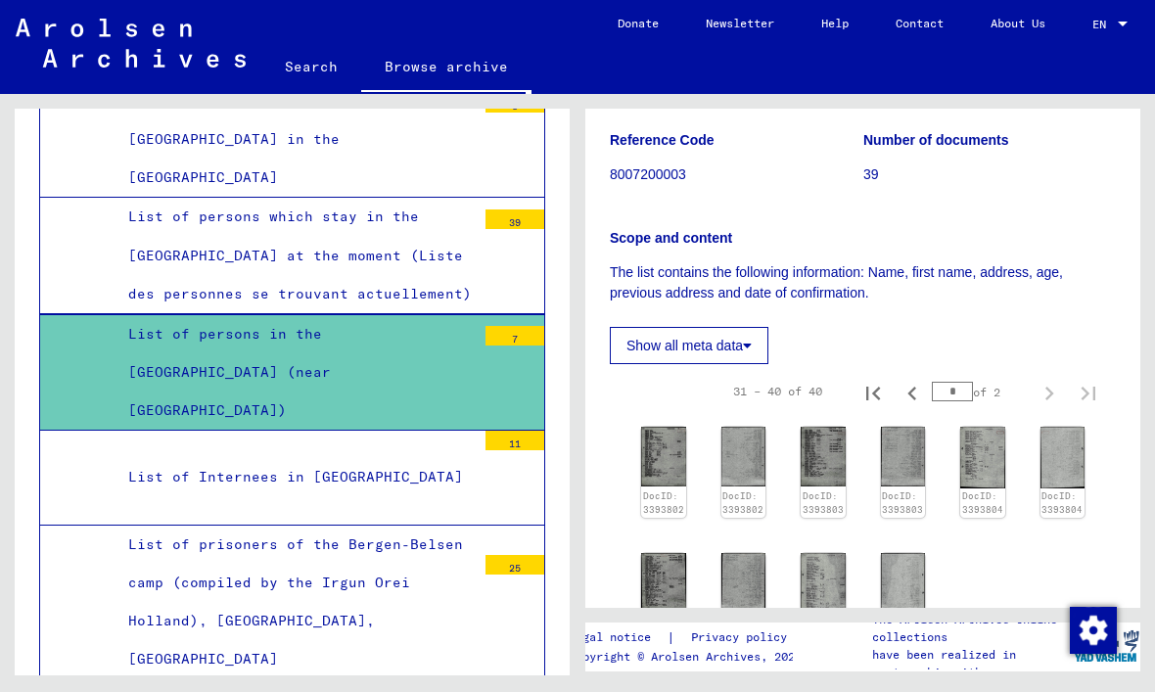
click at [239, 323] on div "List of persons in the [GEOGRAPHIC_DATA] (near [GEOGRAPHIC_DATA])" at bounding box center [295, 372] width 362 height 115
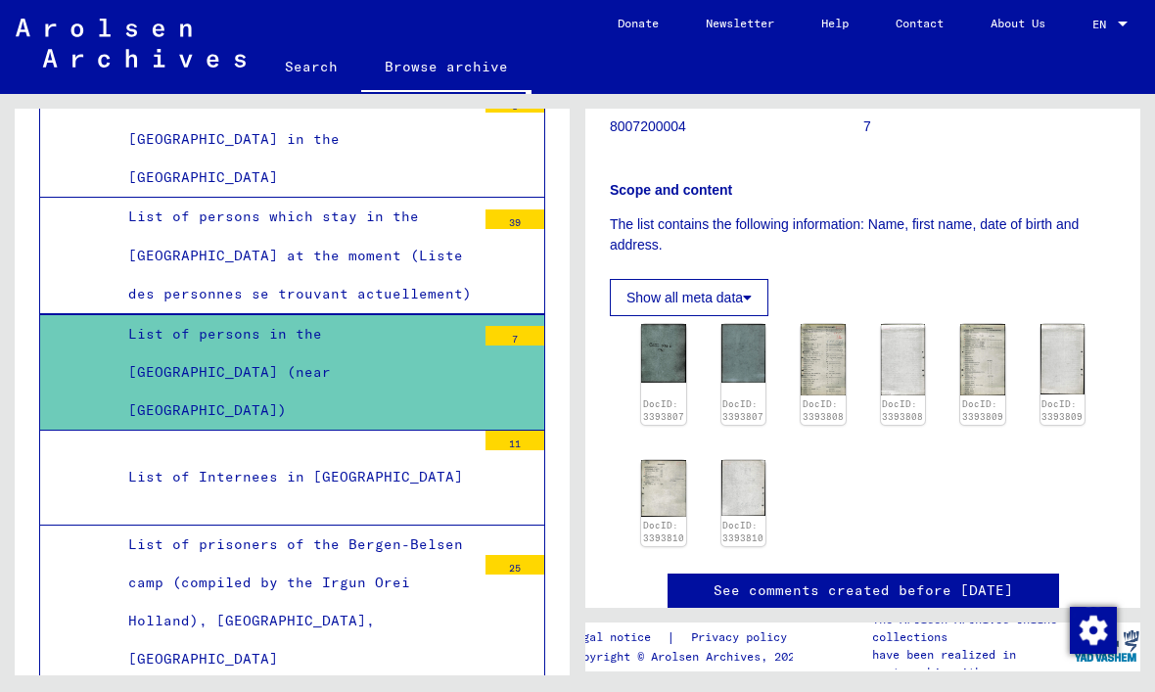
scroll to position [315, 0]
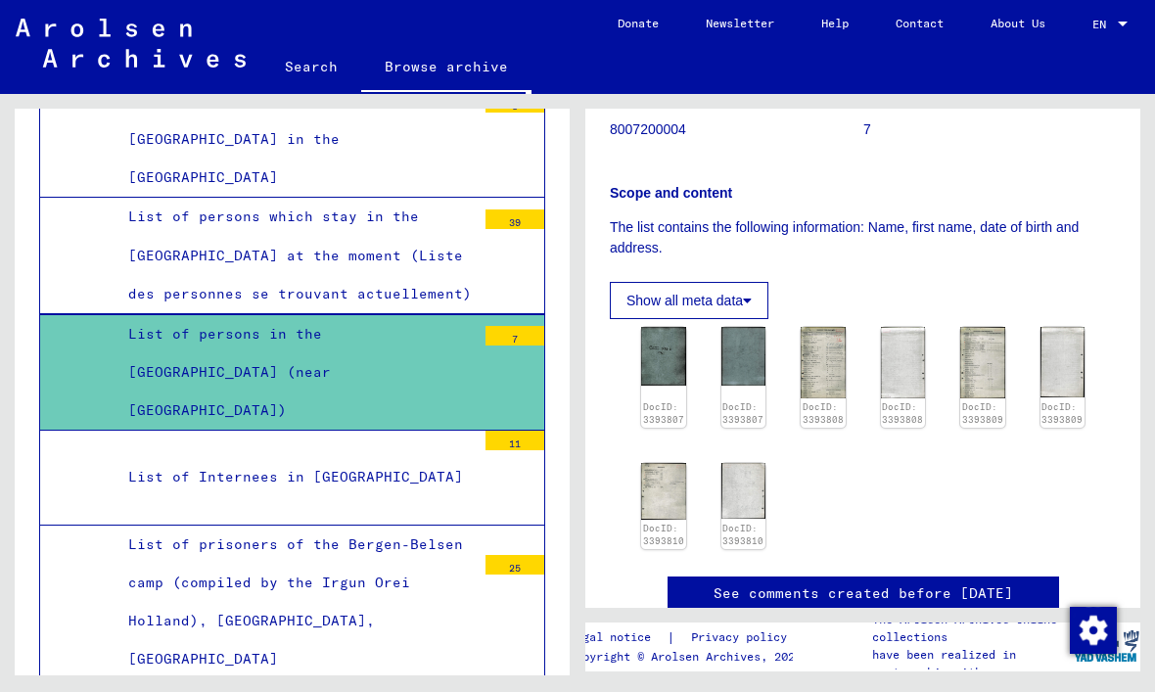
click at [996, 327] on img at bounding box center [982, 362] width 45 height 71
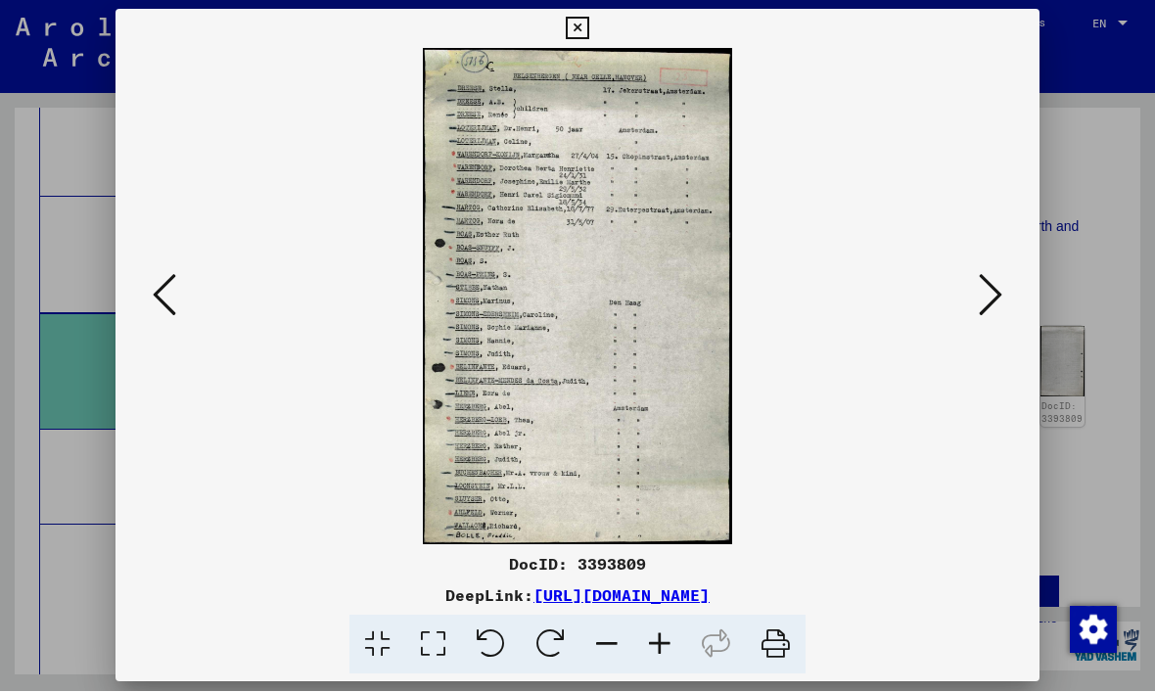
click at [163, 298] on icon at bounding box center [164, 295] width 23 height 47
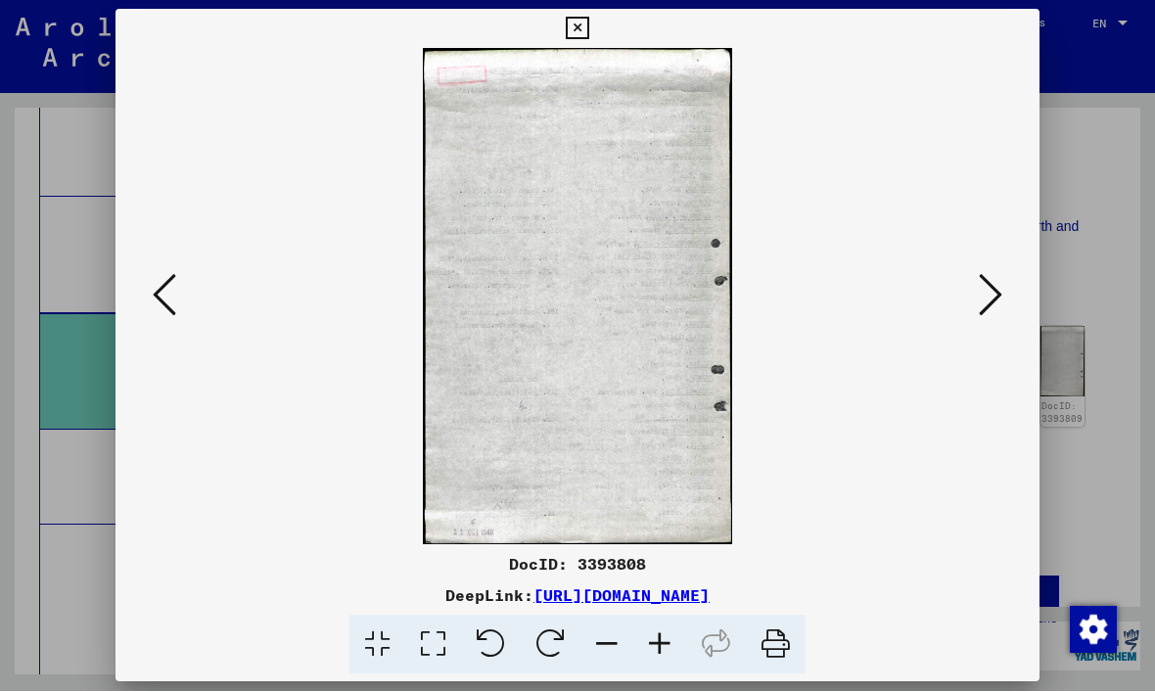
click at [149, 294] on button at bounding box center [164, 297] width 35 height 56
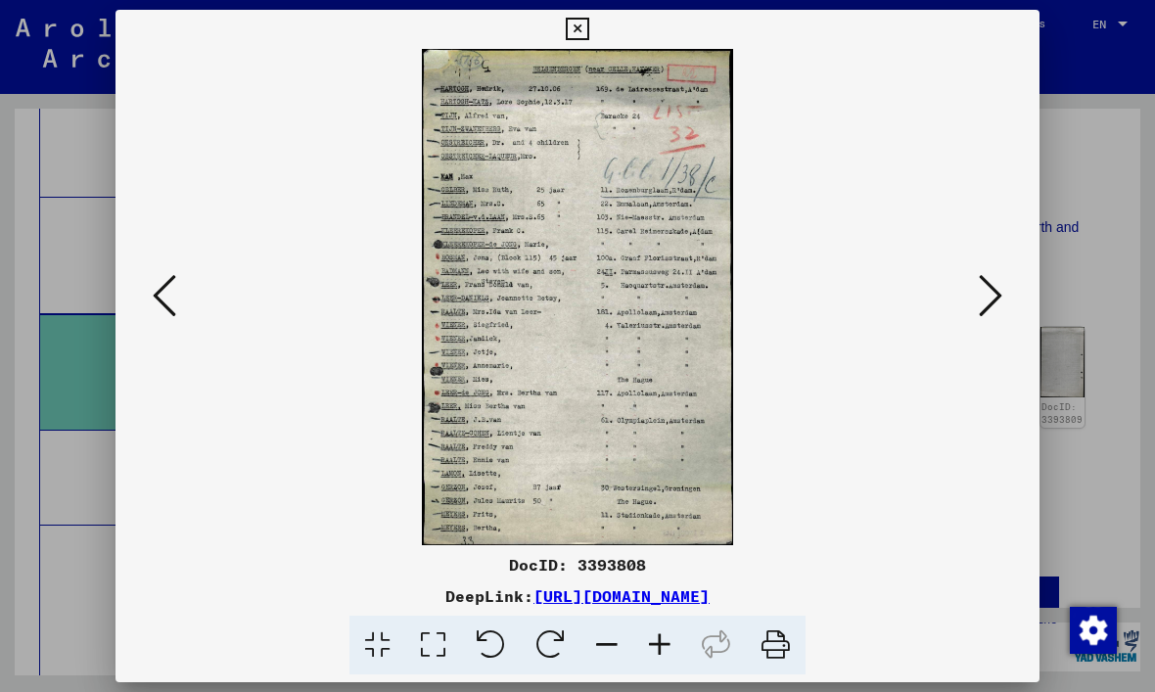
click at [594, 46] on button at bounding box center [577, 29] width 34 height 39
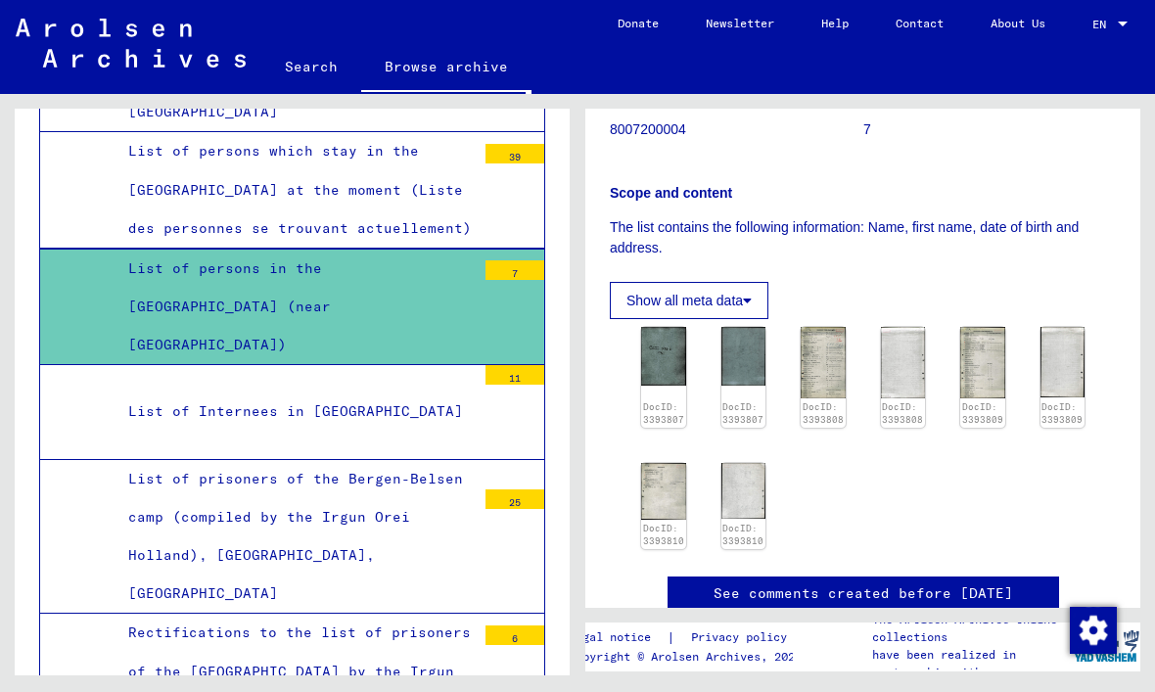
scroll to position [1913, 0]
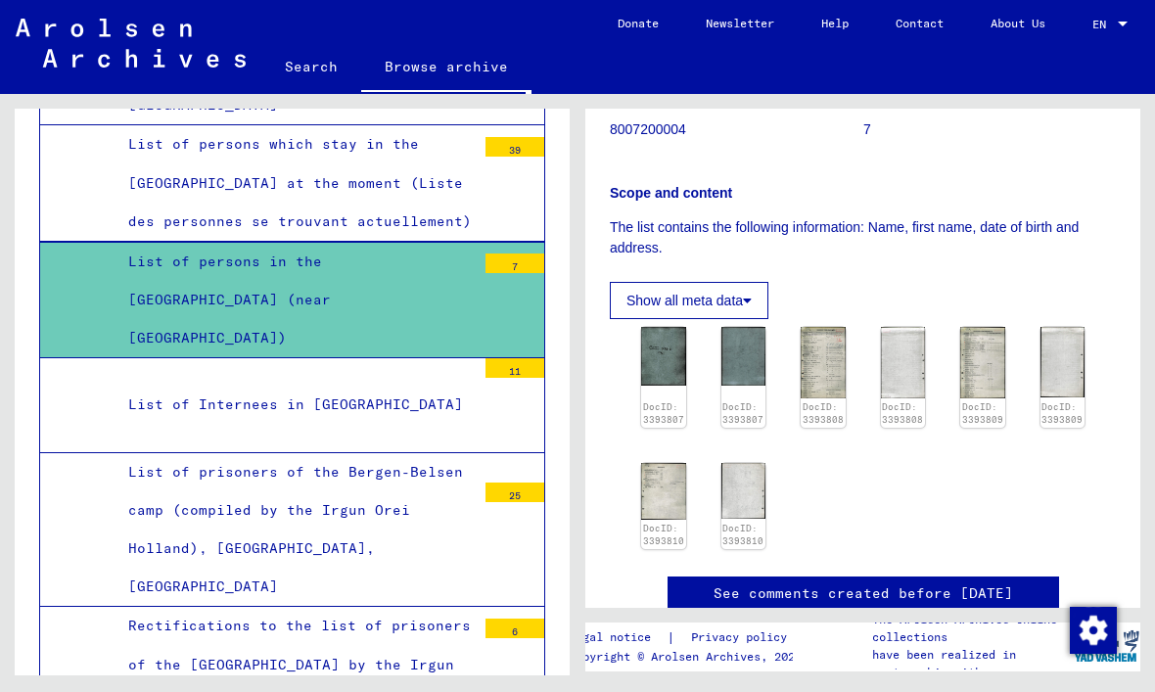
click at [137, 386] on div "List of Internees in [GEOGRAPHIC_DATA]" at bounding box center [295, 405] width 362 height 38
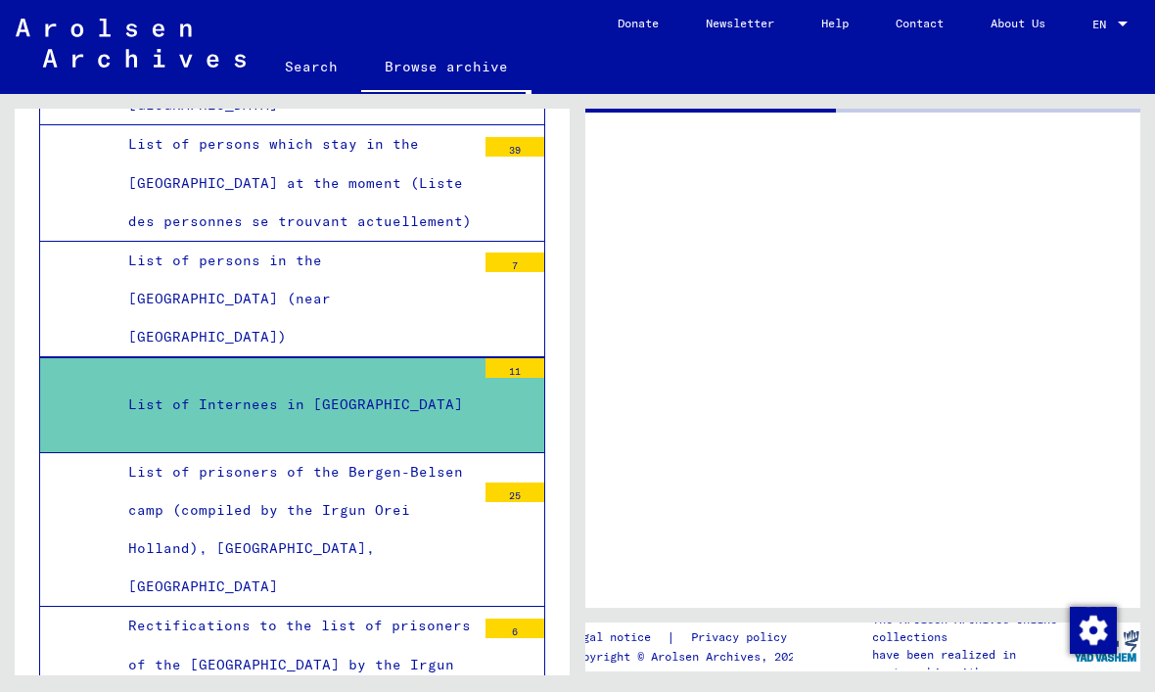
click at [187, 386] on div "List of Internees in [GEOGRAPHIC_DATA]" at bounding box center [295, 405] width 362 height 38
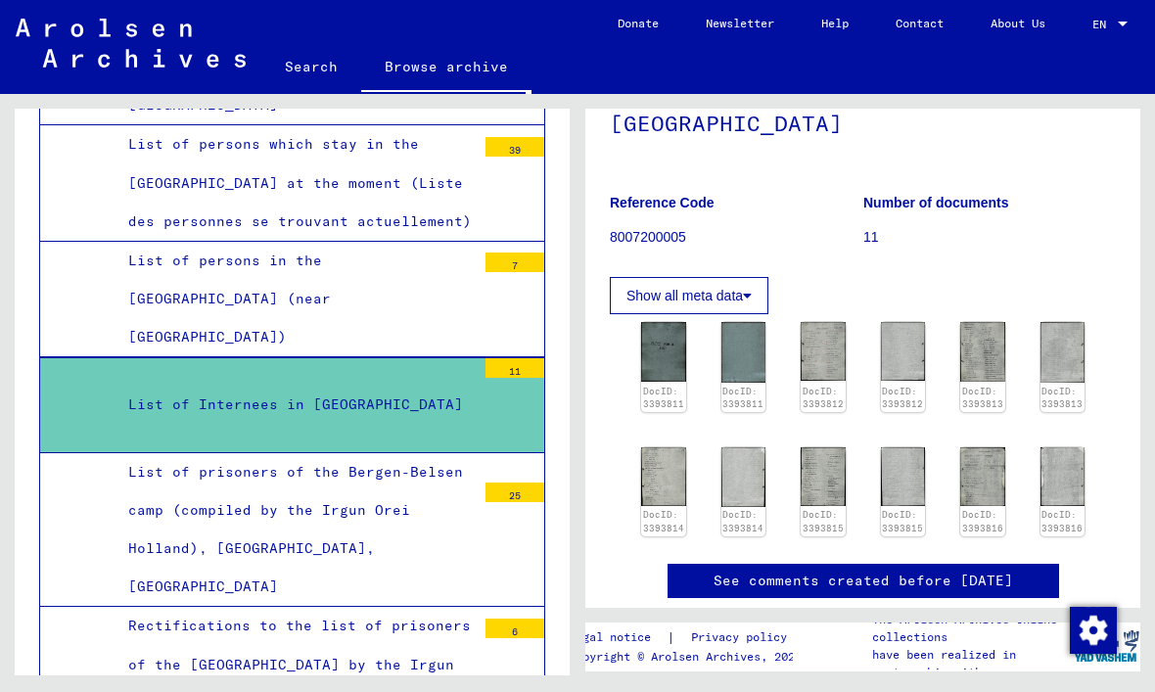
scroll to position [182, 0]
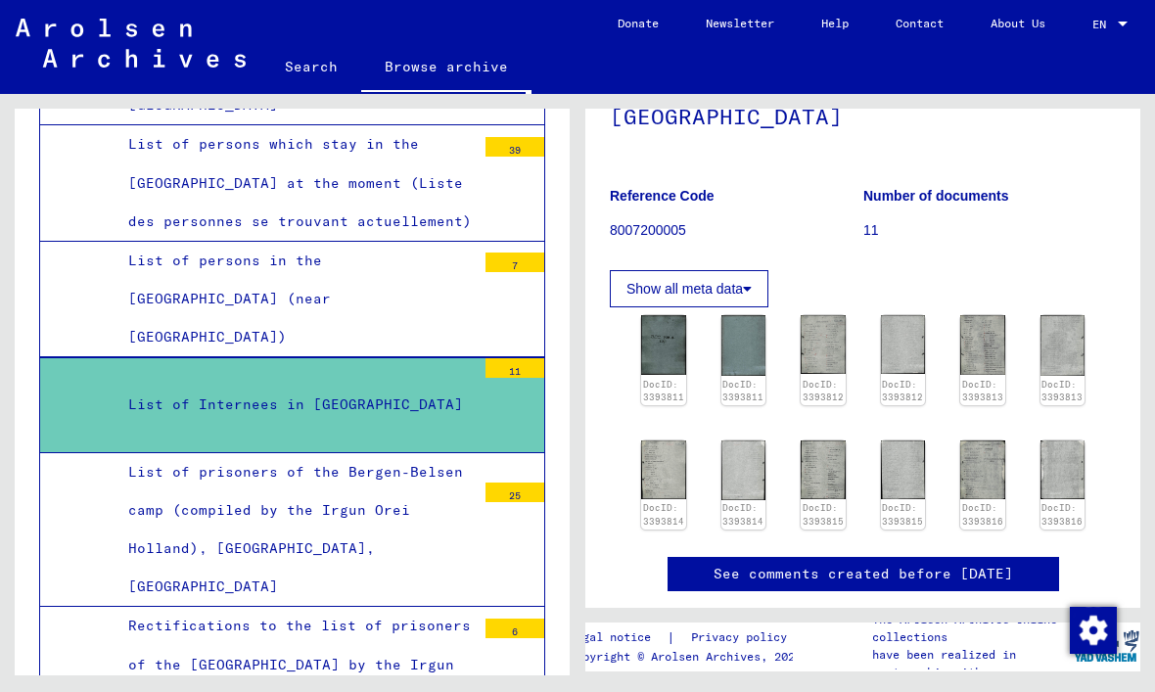
click at [817, 315] on img at bounding box center [823, 344] width 45 height 59
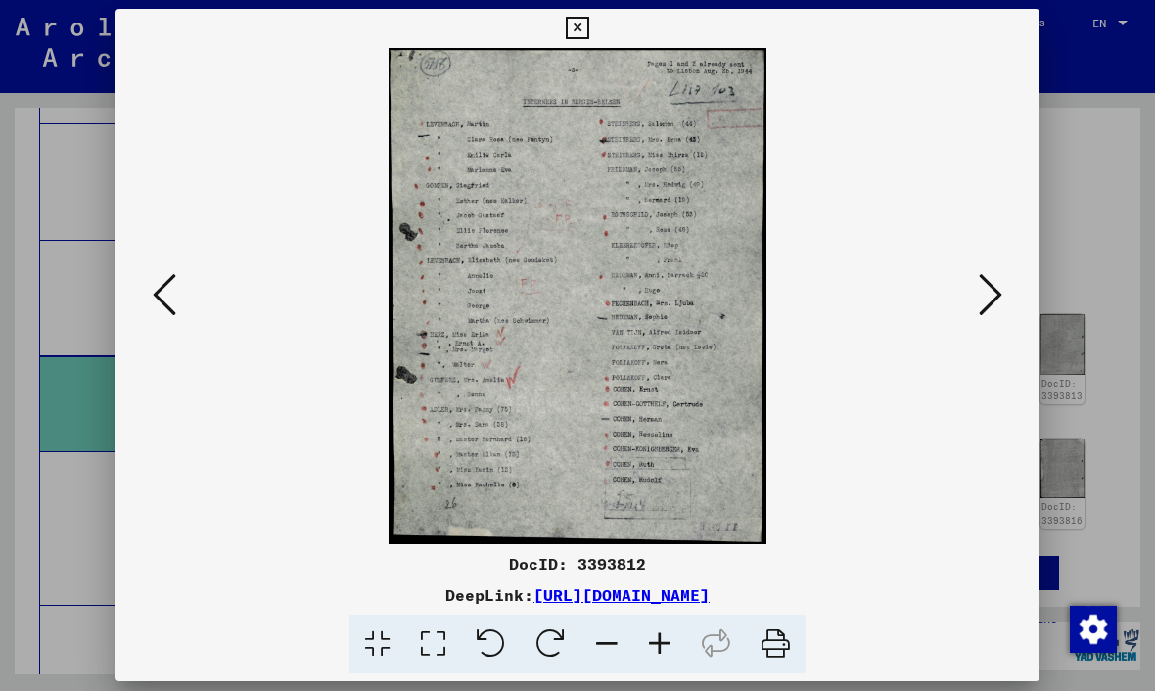
click at [998, 287] on icon at bounding box center [990, 295] width 23 height 47
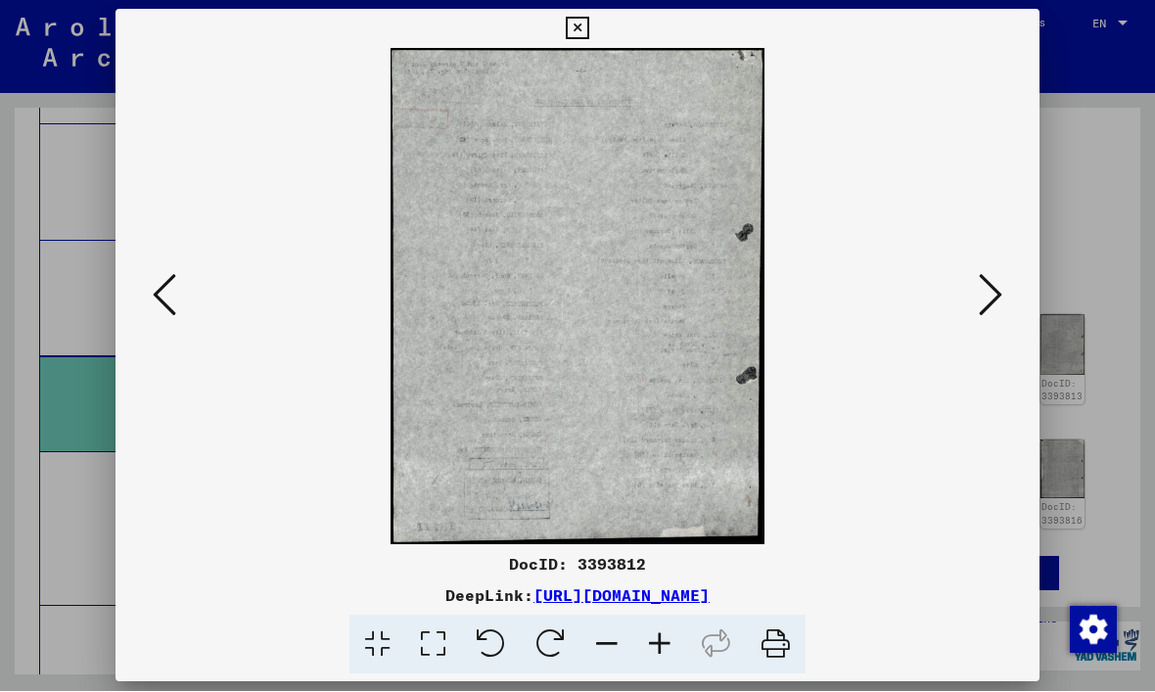
click at [1018, 280] on div at bounding box center [577, 297] width 924 height 496
click at [987, 291] on icon at bounding box center [990, 295] width 23 height 47
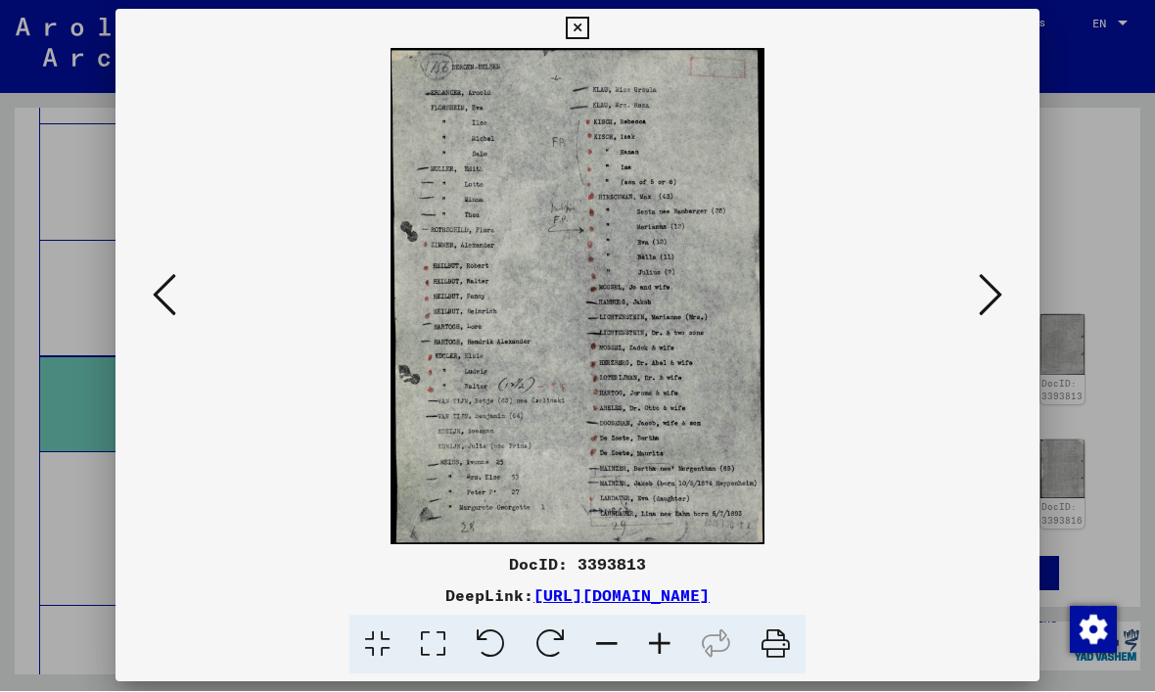
click at [997, 296] on icon at bounding box center [990, 295] width 23 height 47
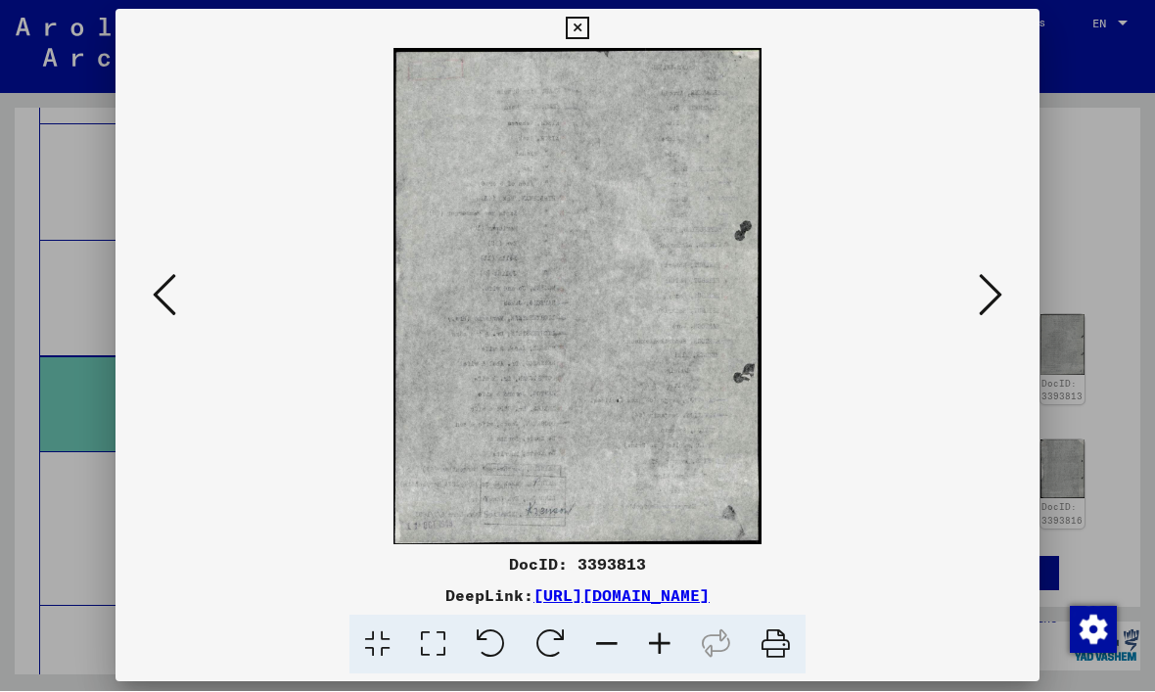
click at [995, 296] on icon at bounding box center [990, 295] width 23 height 47
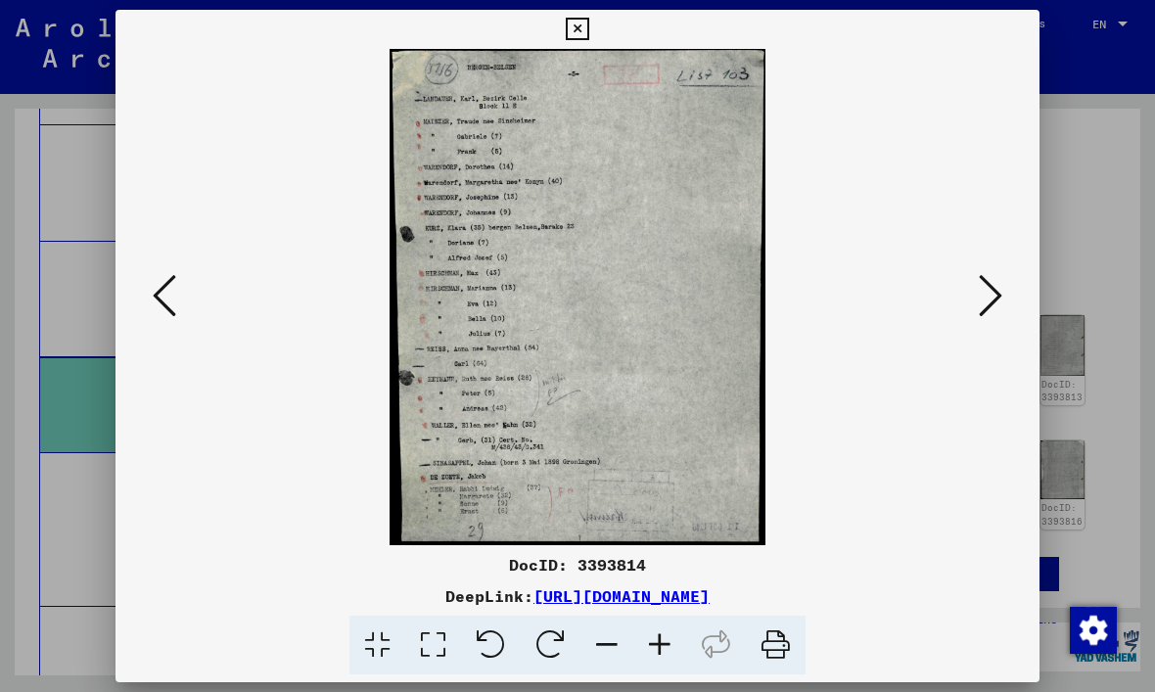
click at [588, 31] on icon at bounding box center [577, 29] width 23 height 23
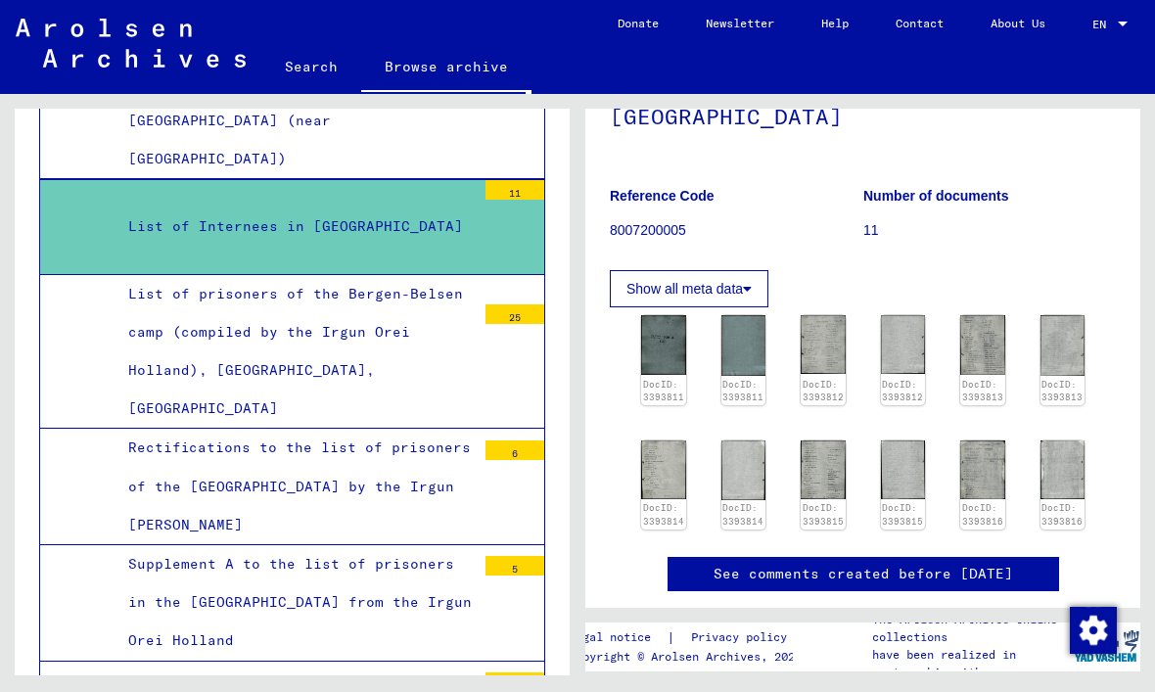
scroll to position [2116, 0]
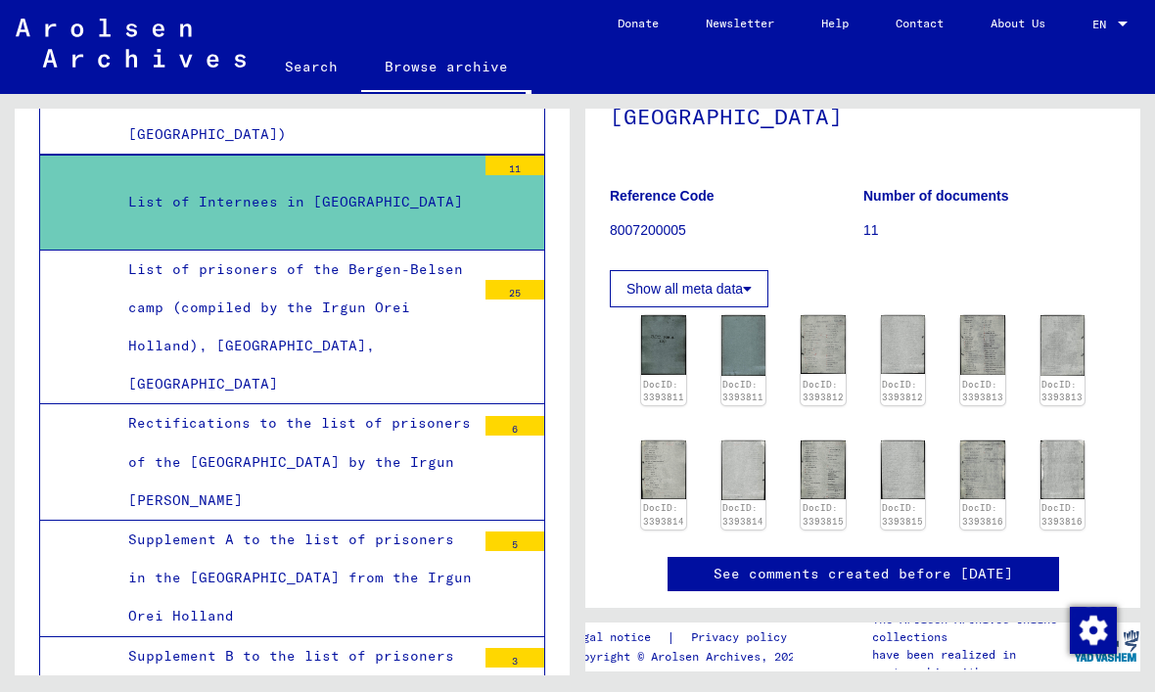
click at [97, 251] on mat-tree-node "List of prisoners of the Bergen-Belsen camp (compiled by the Irgun Orei Holland…" at bounding box center [292, 328] width 506 height 155
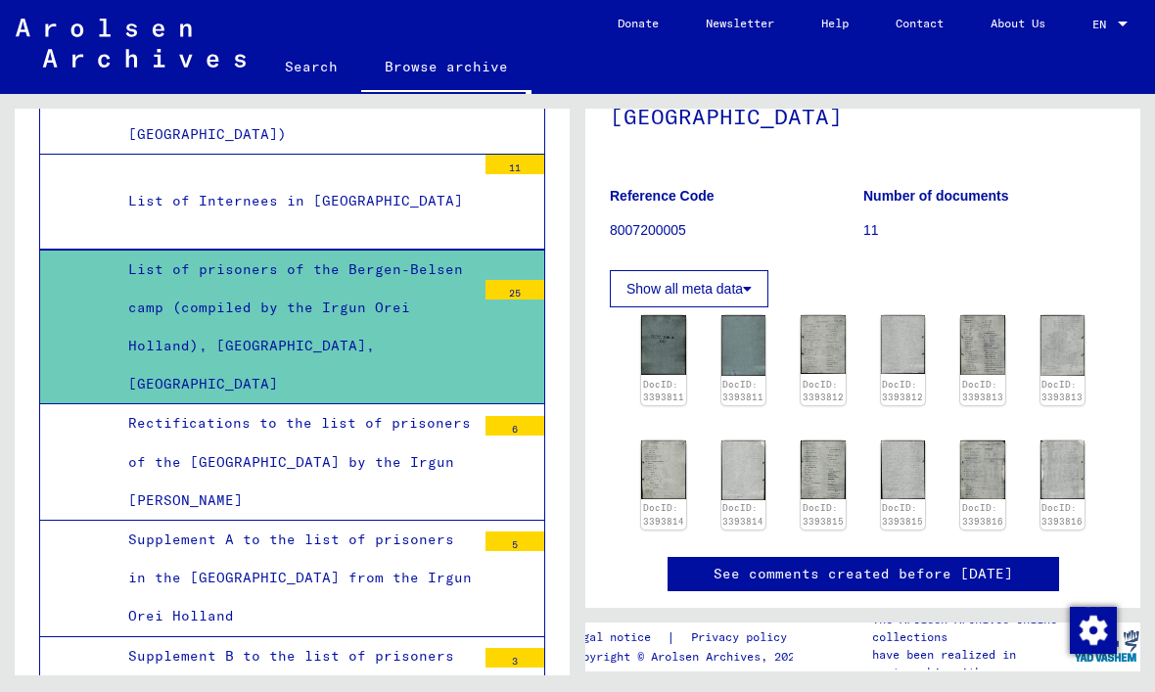
click at [109, 250] on mat-tree-node "List of prisoners of the Bergen-Belsen camp (compiled by the Irgun Orei Holland…" at bounding box center [292, 328] width 506 height 156
click at [994, 440] on img at bounding box center [982, 469] width 45 height 59
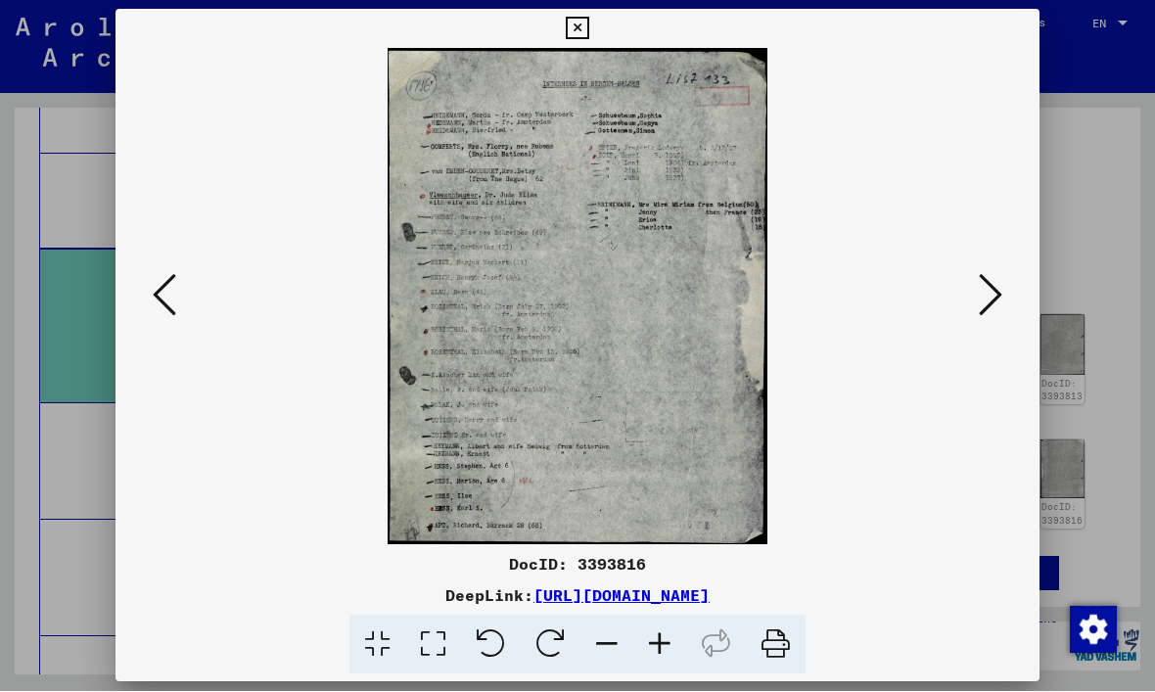
click at [588, 35] on icon at bounding box center [577, 29] width 23 height 23
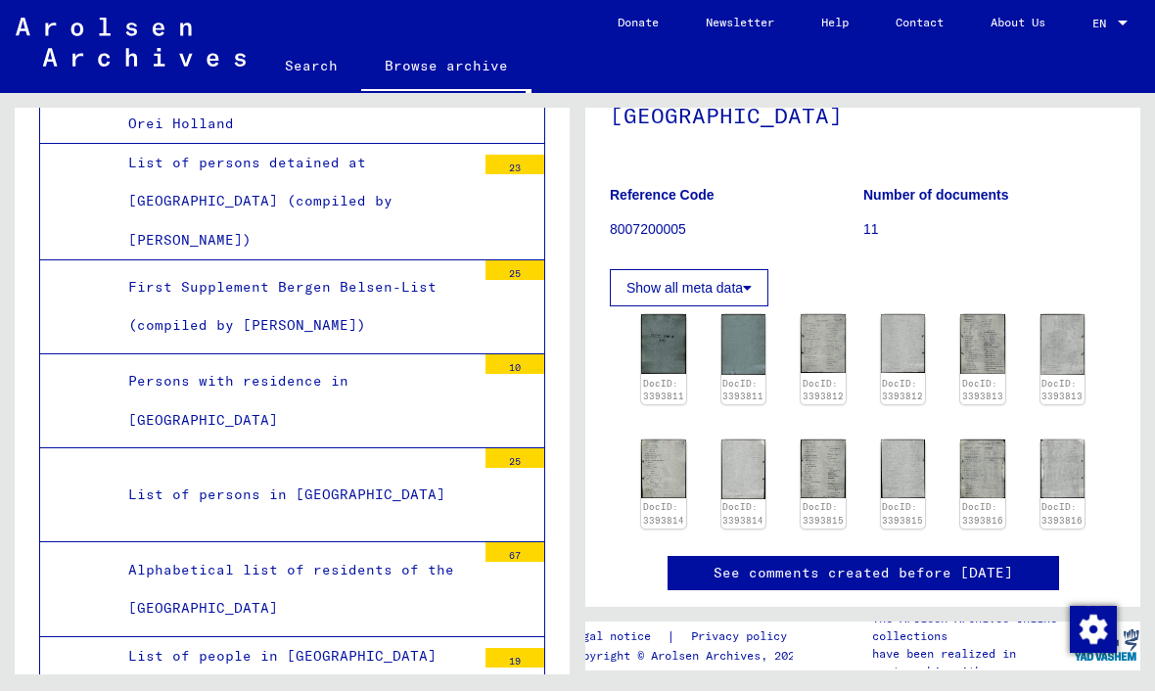
scroll to position [2959, 0]
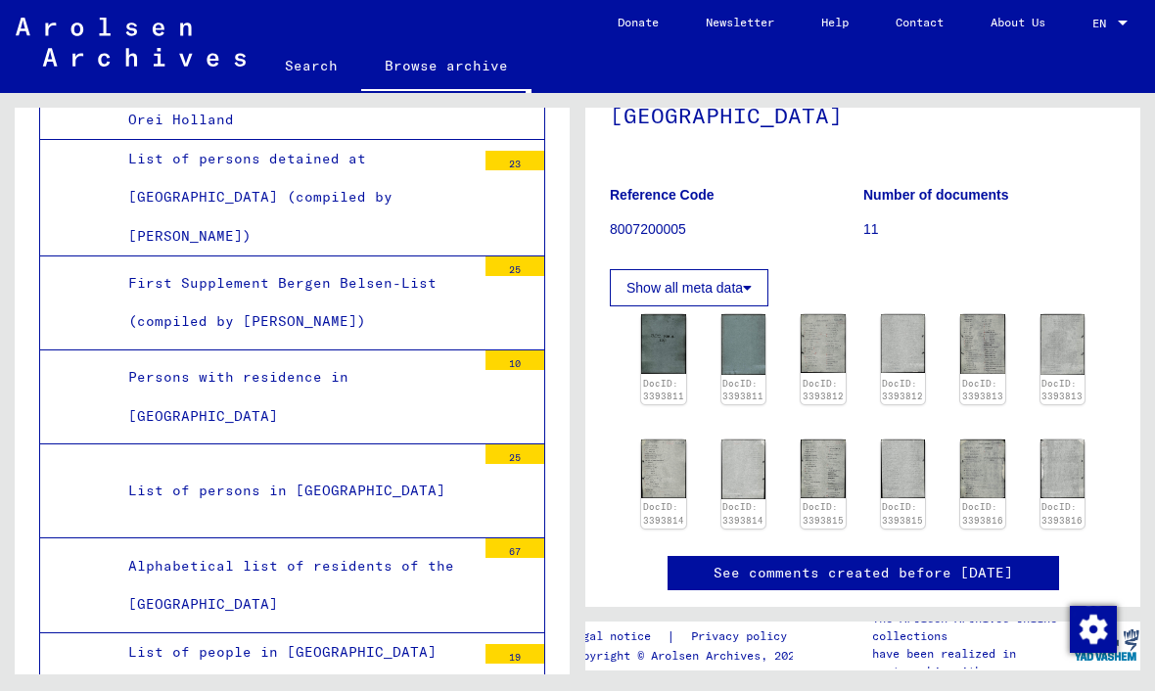
click at [102, 539] on mat-tree-node "Alphabetical list of residents of the [GEOGRAPHIC_DATA] 67" at bounding box center [292, 586] width 506 height 94
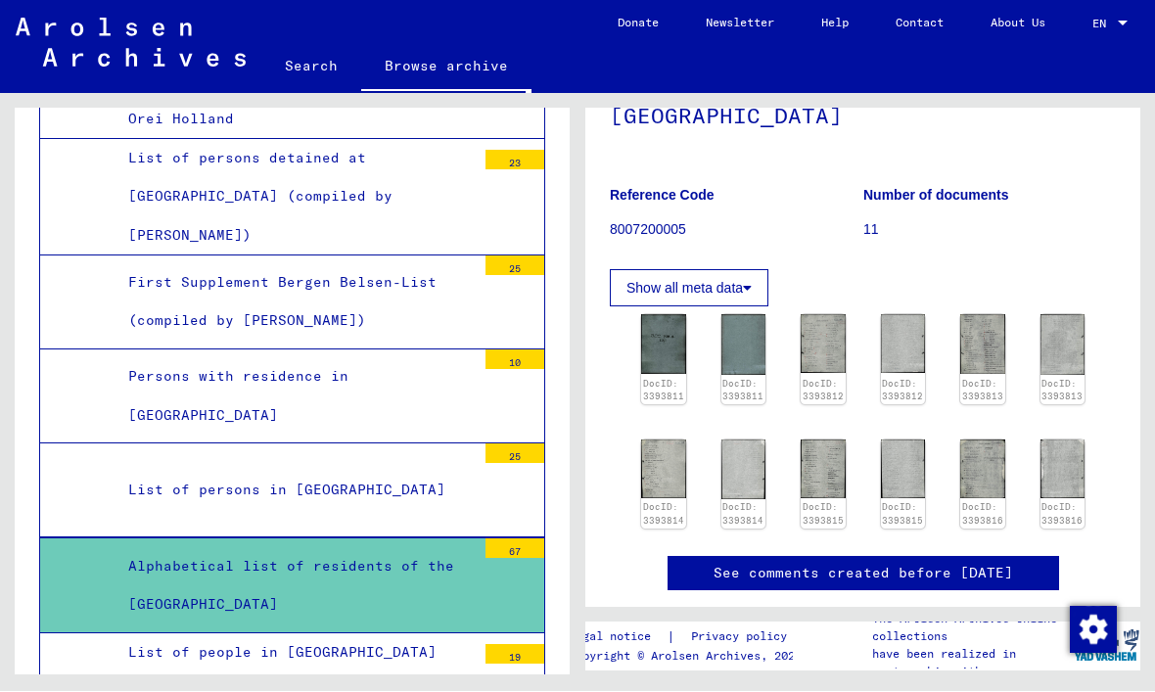
click at [115, 548] on div "Alphabetical list of residents of the [GEOGRAPHIC_DATA]" at bounding box center [295, 586] width 362 height 76
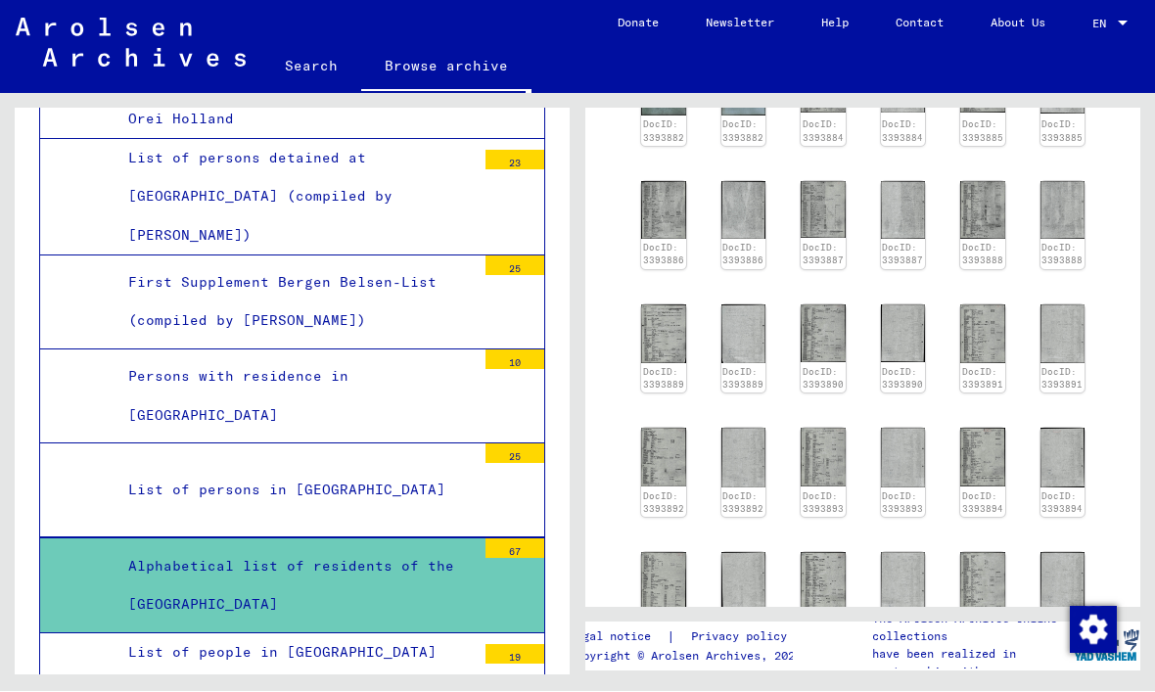
scroll to position [610, 0]
click at [1049, 615] on link "DocID: 3393897" at bounding box center [1061, 627] width 41 height 24
click at [1053, 665] on icon "Next page" at bounding box center [1048, 678] width 27 height 27
type input "*"
